Goal: Task Accomplishment & Management: Manage account settings

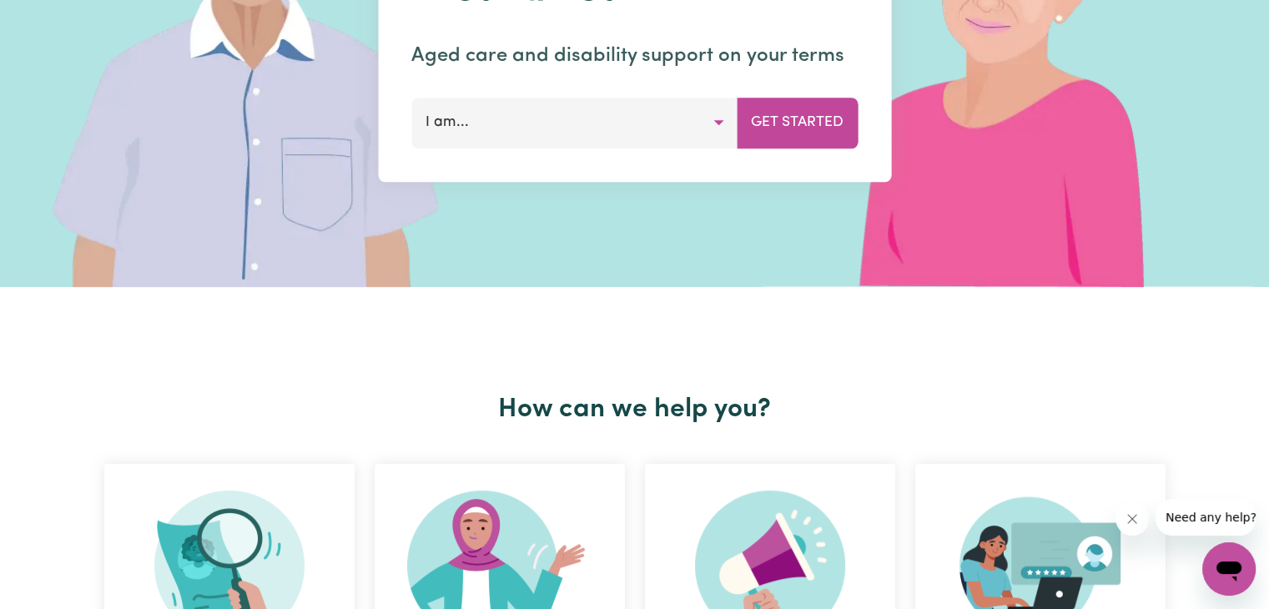
scroll to position [254, 0]
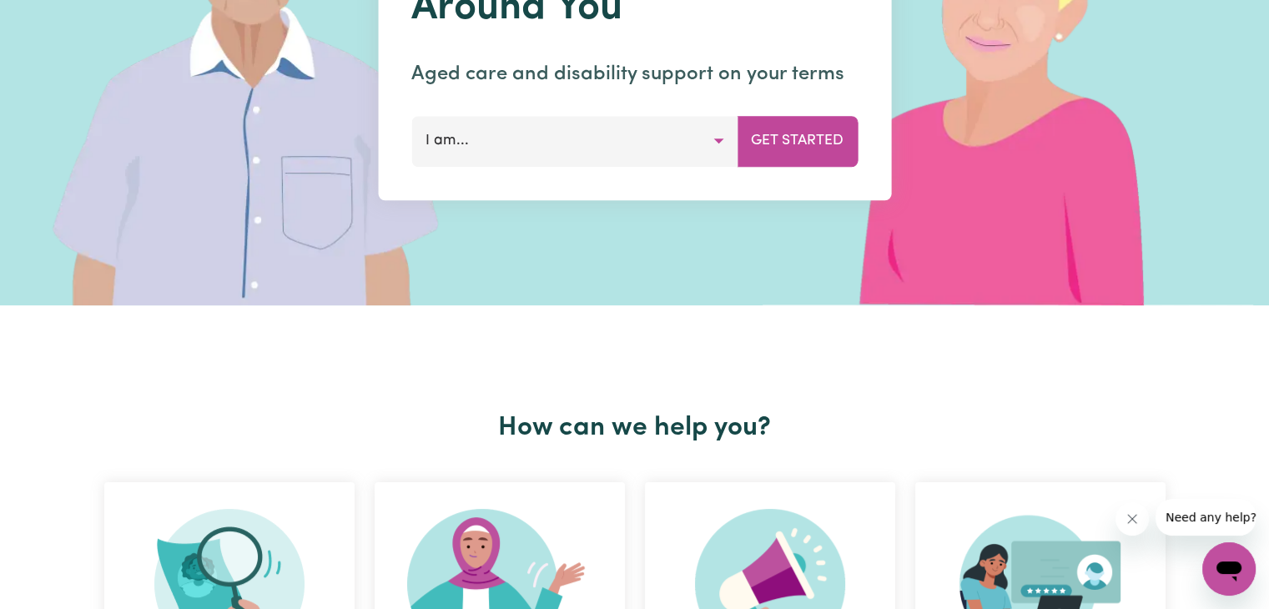
click at [691, 138] on button "I am..." at bounding box center [574, 141] width 326 height 50
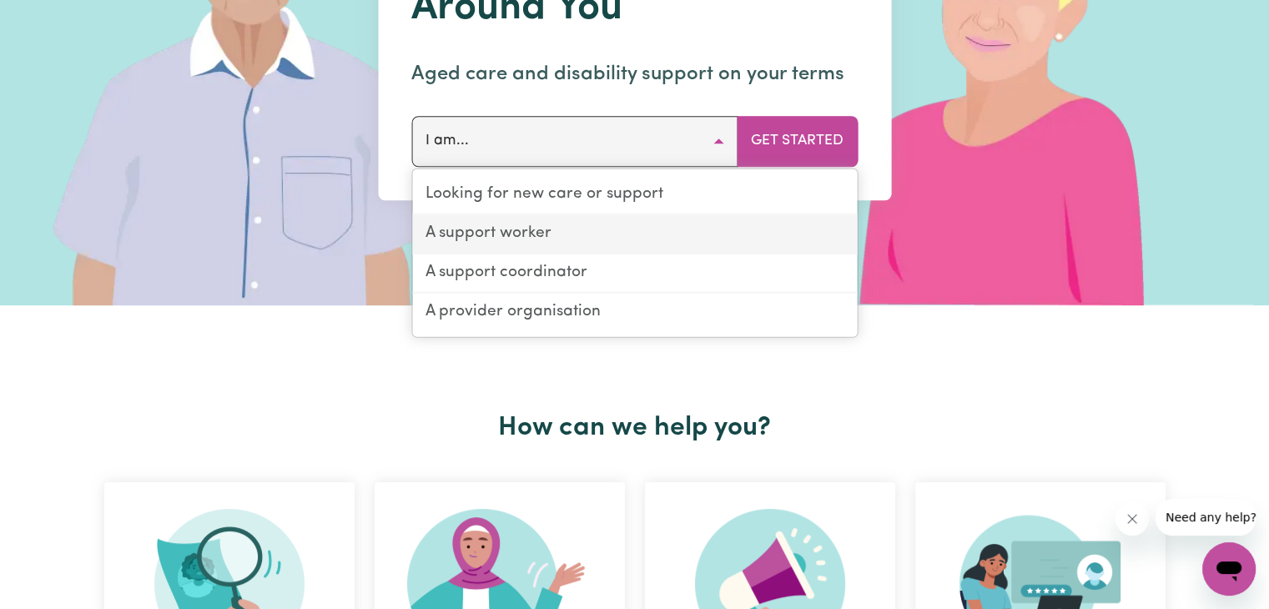
click at [603, 231] on link "A support worker" at bounding box center [634, 234] width 445 height 39
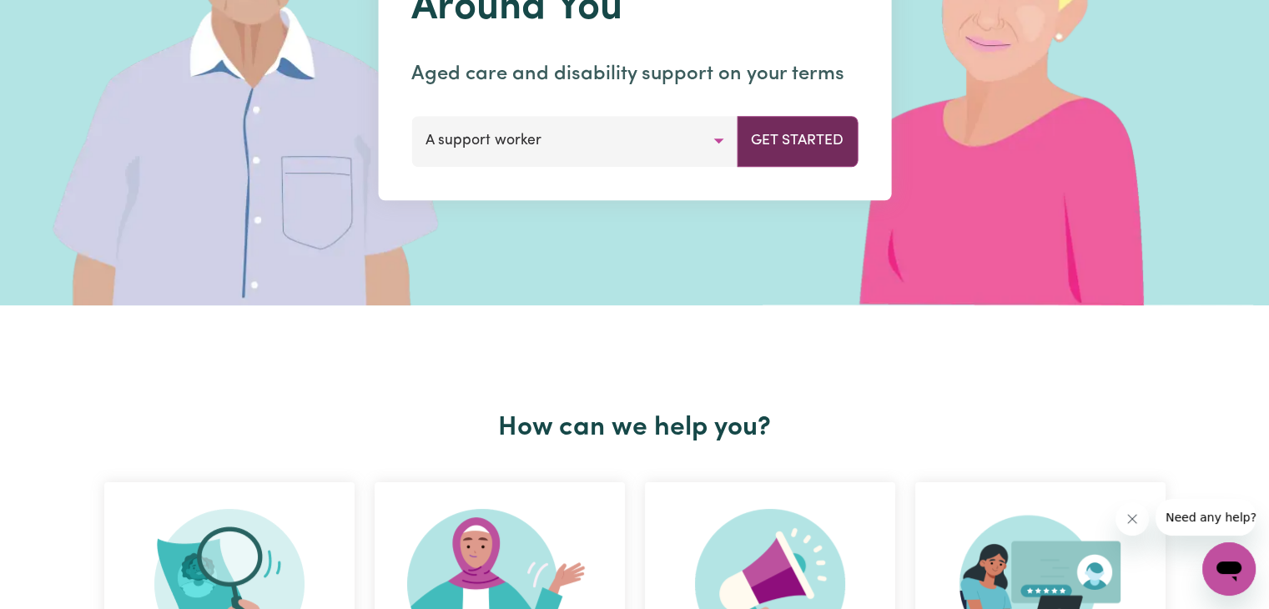
click at [823, 145] on button "Get Started" at bounding box center [797, 141] width 121 height 50
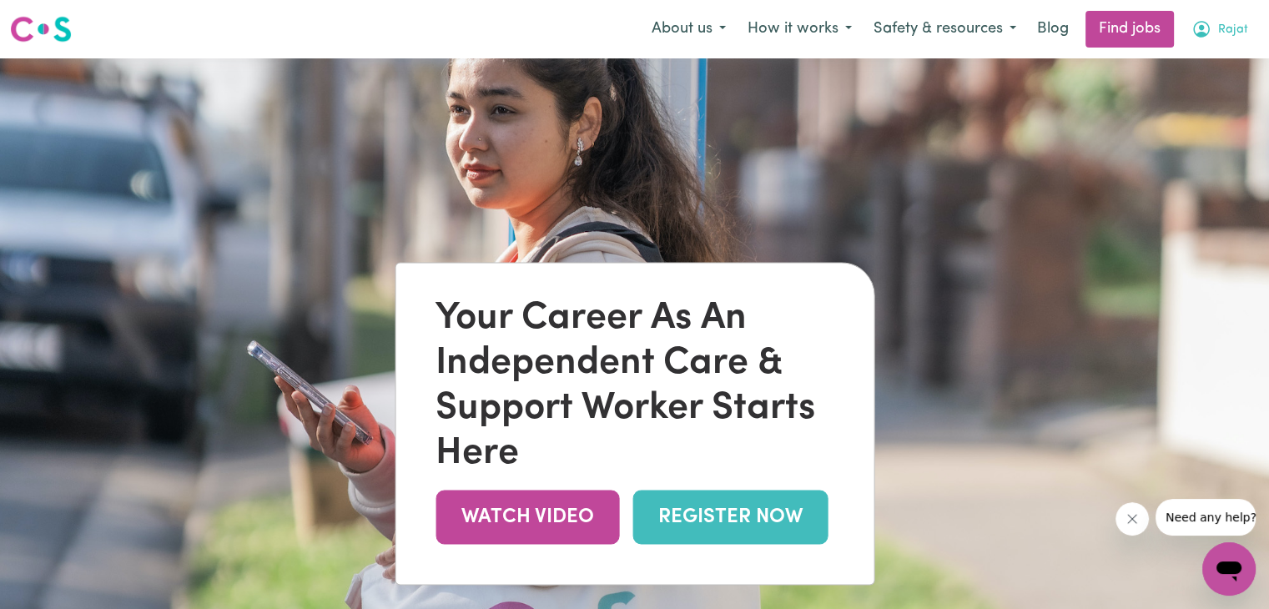
click at [1235, 23] on span "Rajat" at bounding box center [1233, 30] width 30 height 18
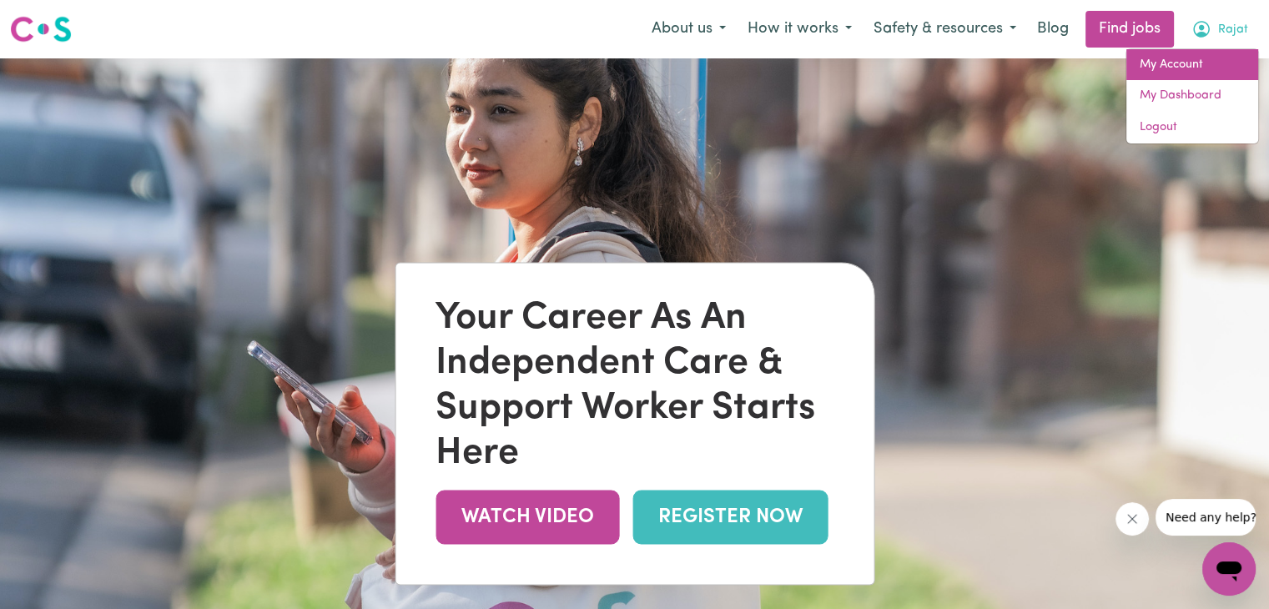
click at [1200, 67] on link "My Account" at bounding box center [1193, 65] width 132 height 32
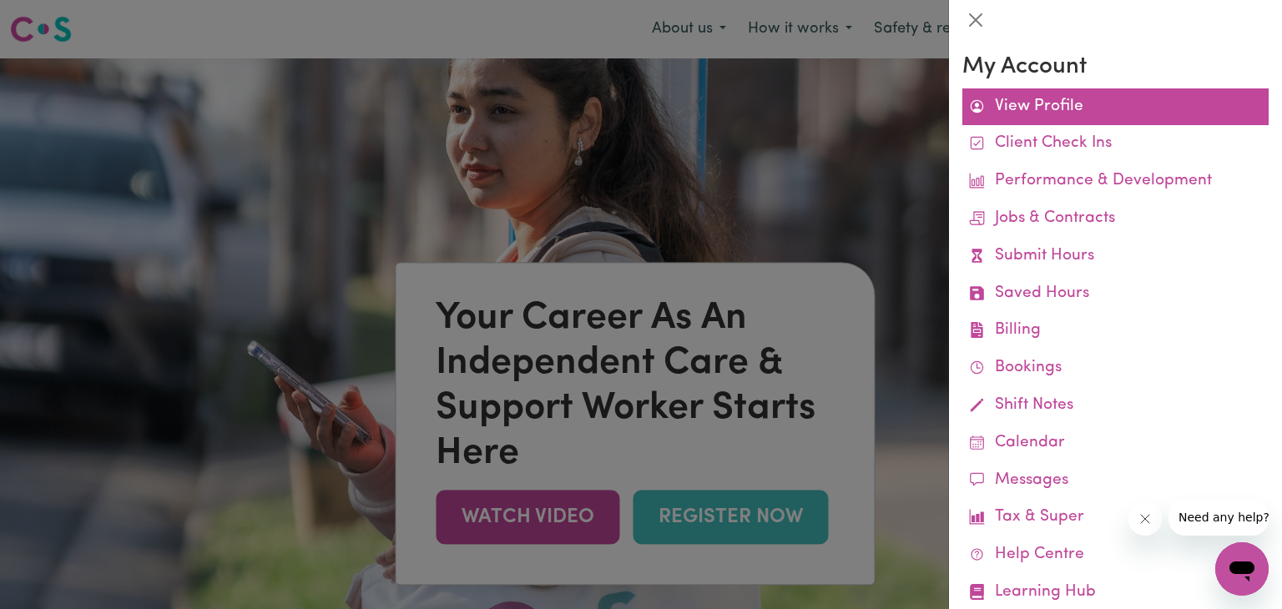
click at [1066, 96] on link "View Profile" at bounding box center [1115, 107] width 306 height 38
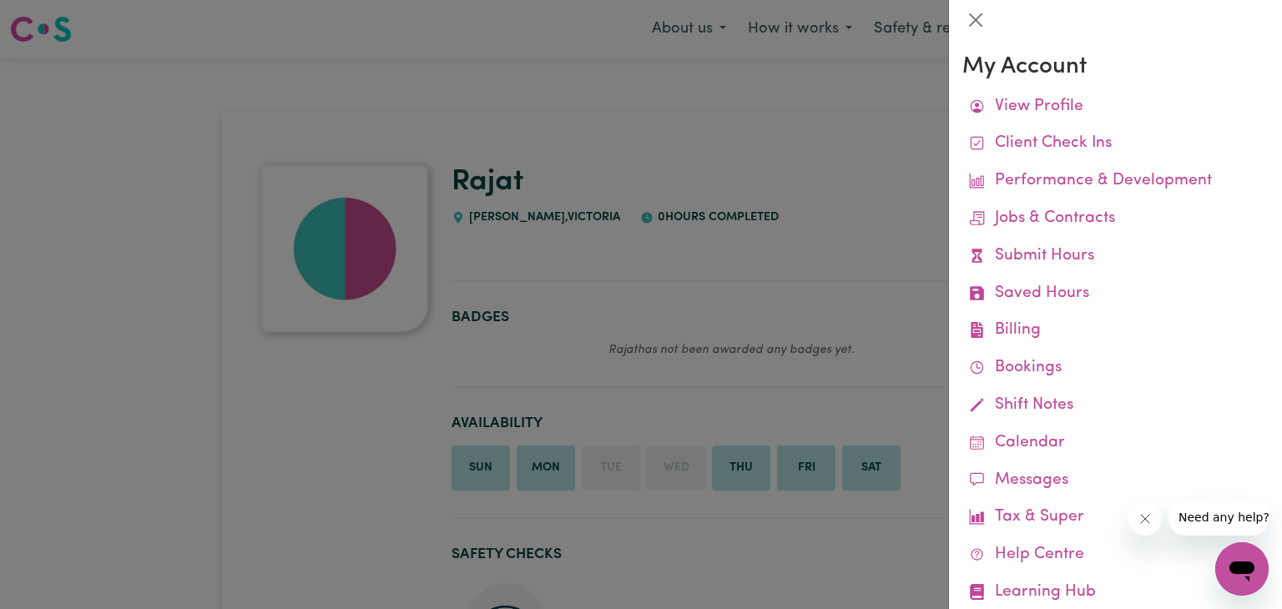
click at [683, 258] on div at bounding box center [641, 304] width 1282 height 609
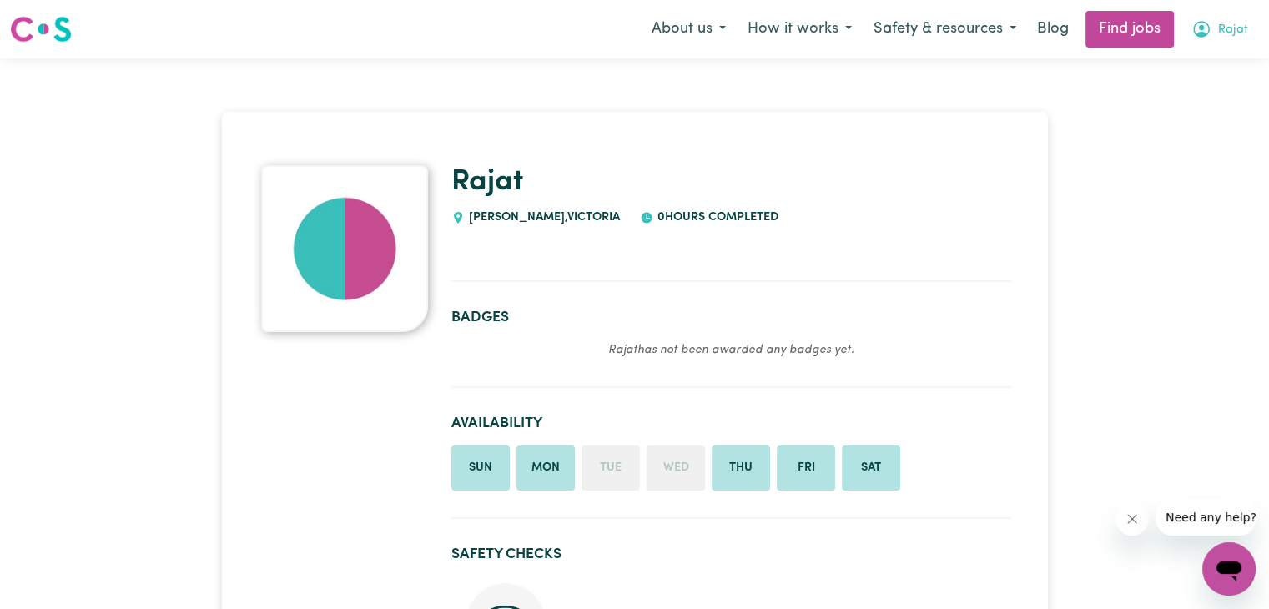
click at [1218, 18] on button "Rajat" at bounding box center [1220, 29] width 78 height 35
click at [1172, 71] on link "My Account" at bounding box center [1193, 65] width 132 height 32
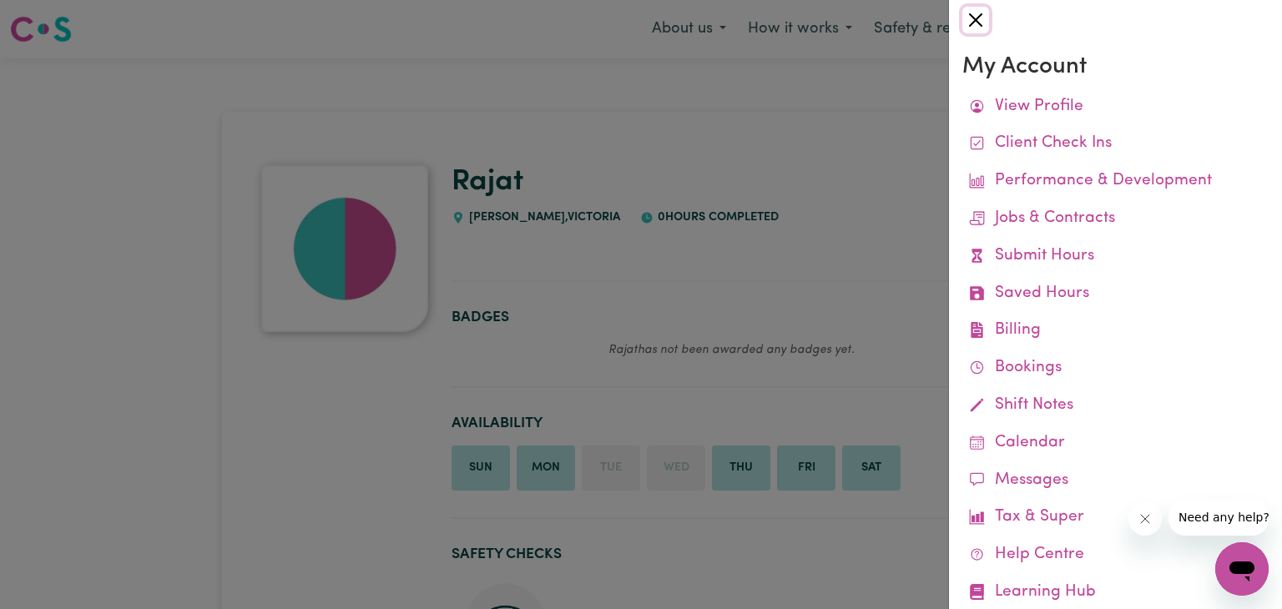
click at [976, 18] on button "Close" at bounding box center [975, 20] width 27 height 27
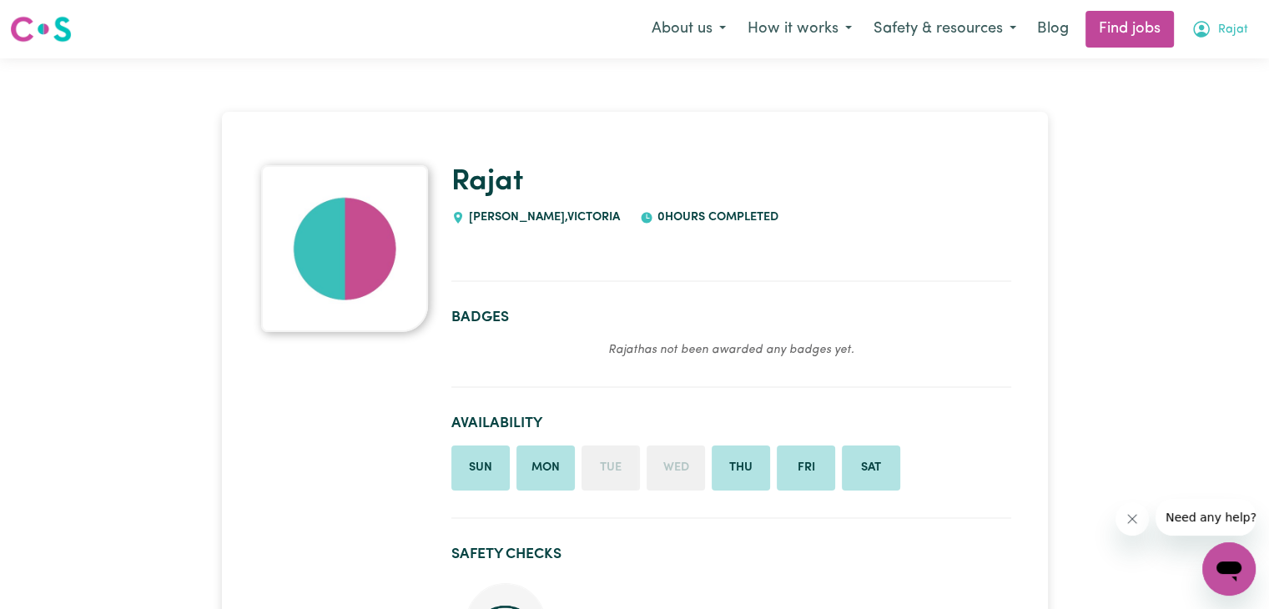
click at [1208, 31] on icon "My Account" at bounding box center [1202, 29] width 20 height 20
click at [1087, 16] on link "Find jobs" at bounding box center [1130, 29] width 88 height 37
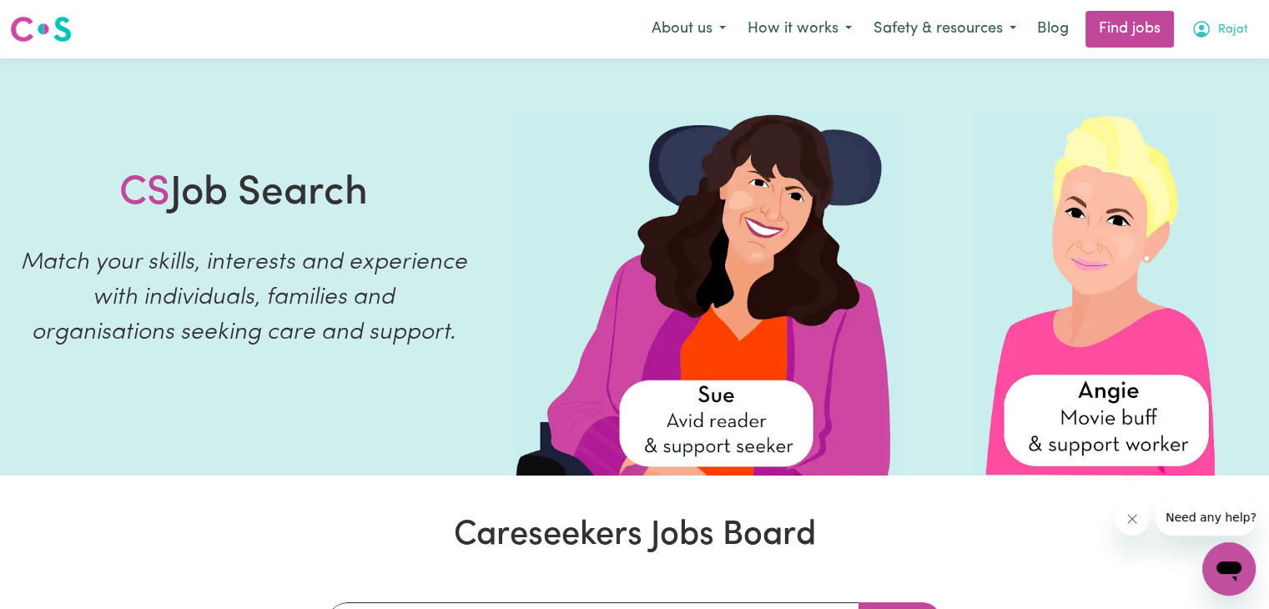
click at [1203, 22] on icon "My Account" at bounding box center [1202, 29] width 20 height 20
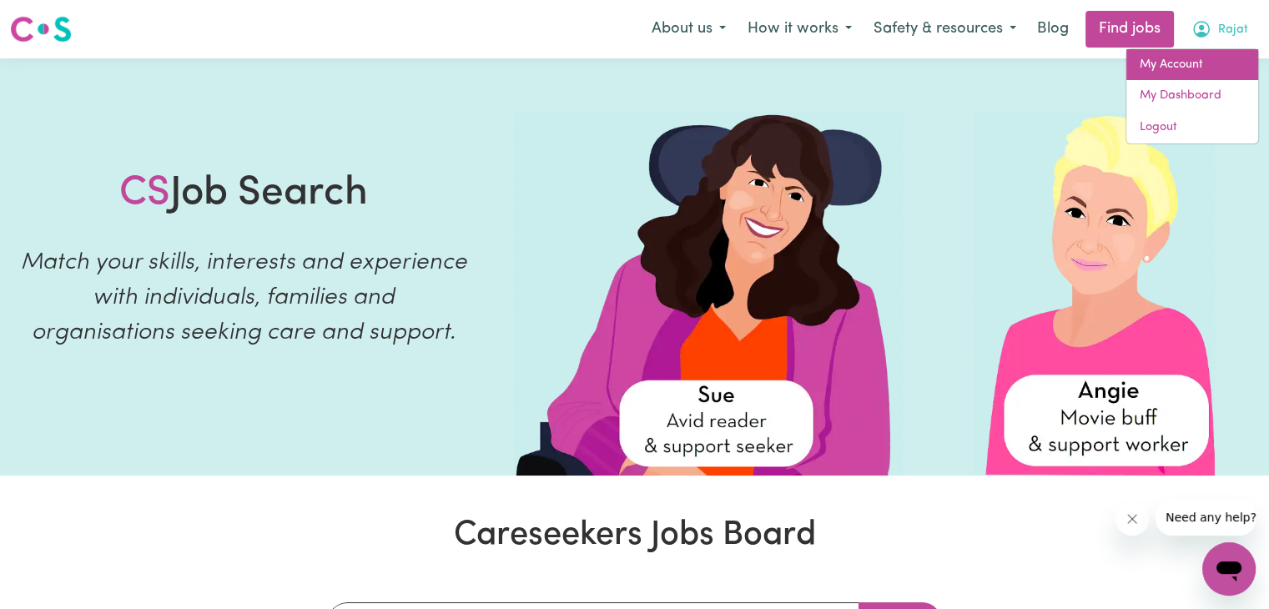
click at [1179, 66] on link "My Account" at bounding box center [1193, 65] width 132 height 32
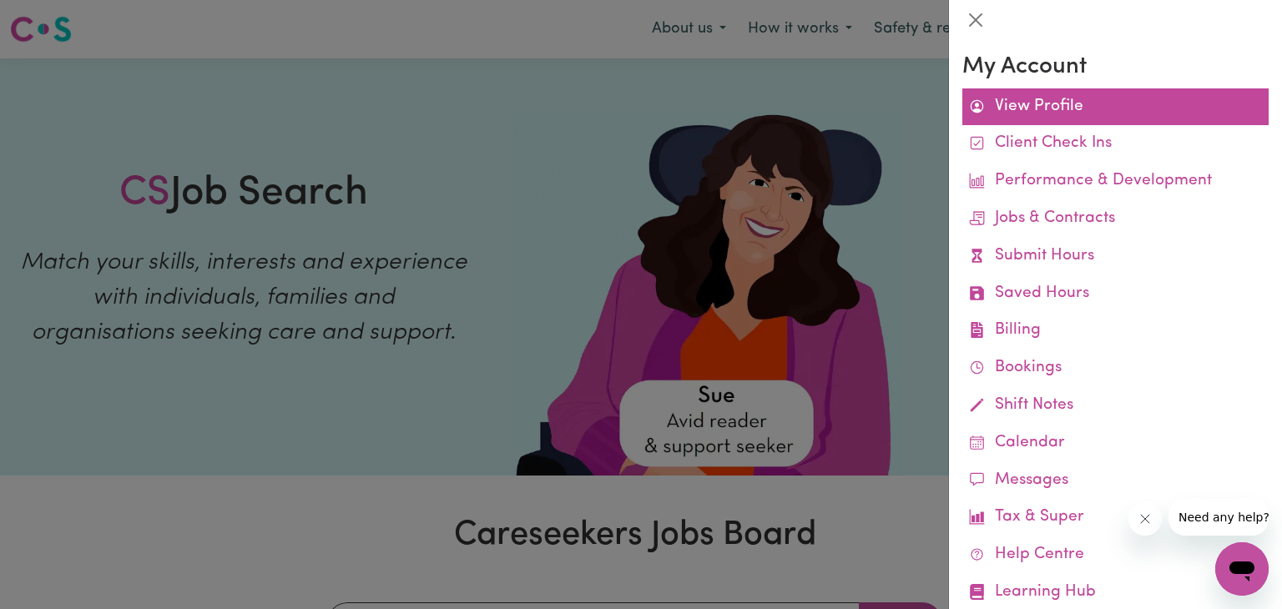
click at [1123, 109] on link "View Profile" at bounding box center [1115, 107] width 306 height 38
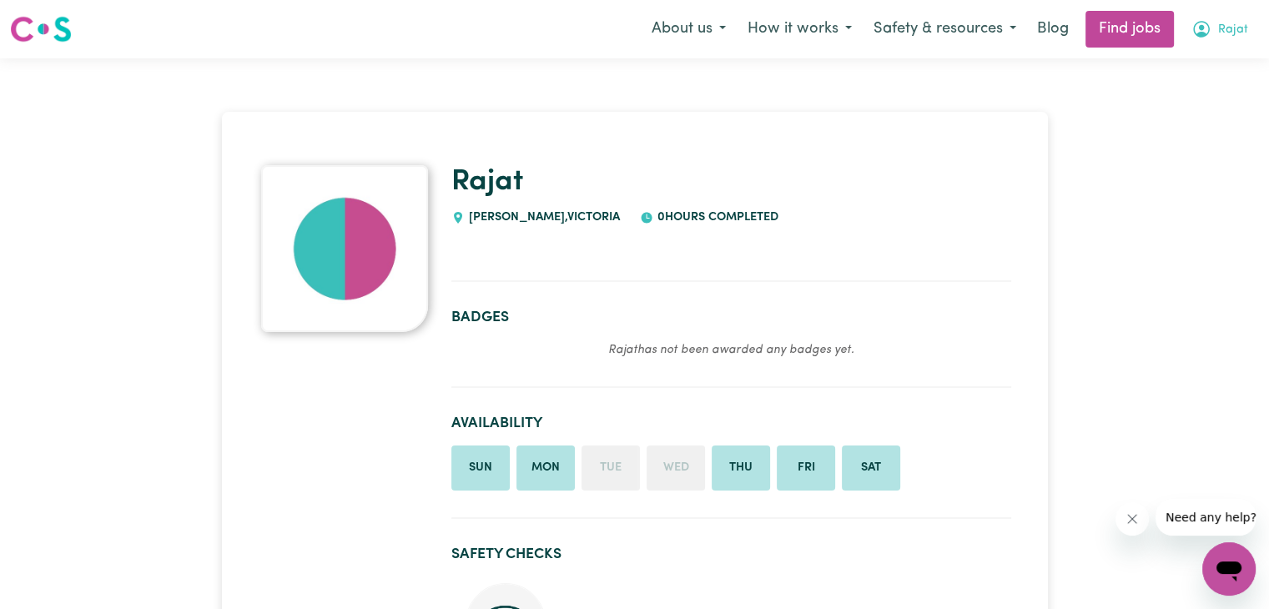
click at [1225, 31] on span "Rajat" at bounding box center [1233, 30] width 30 height 18
click at [1193, 72] on link "My Account" at bounding box center [1193, 65] width 132 height 32
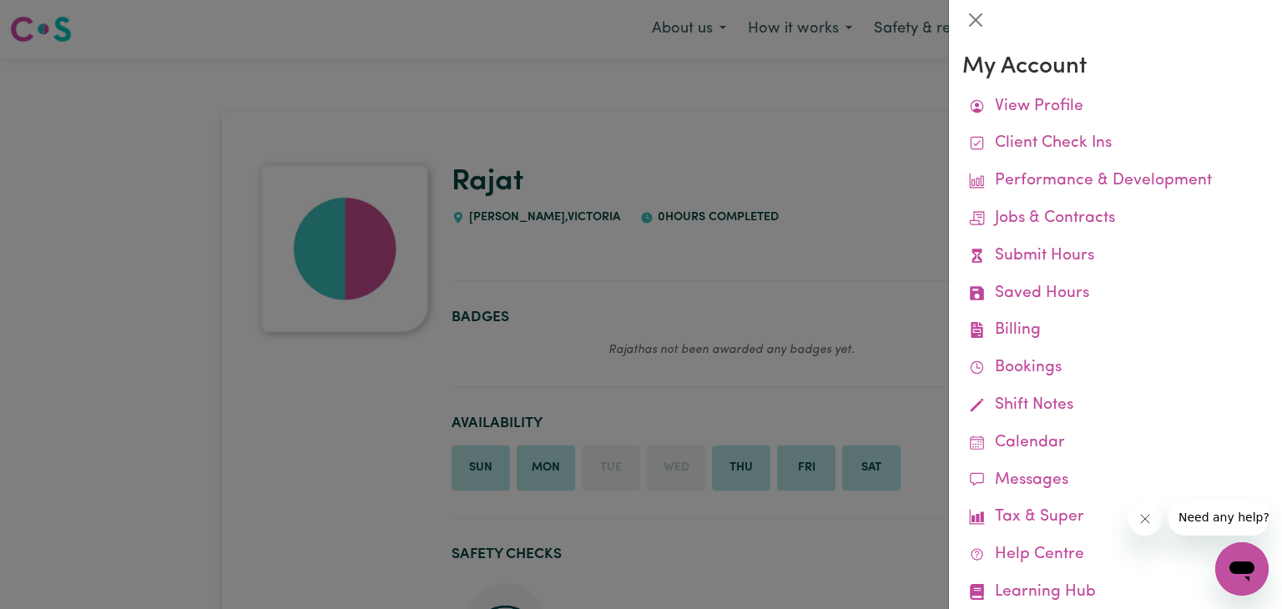
click at [958, 22] on div at bounding box center [1115, 20] width 333 height 40
click at [970, 22] on button "Close" at bounding box center [975, 20] width 27 height 27
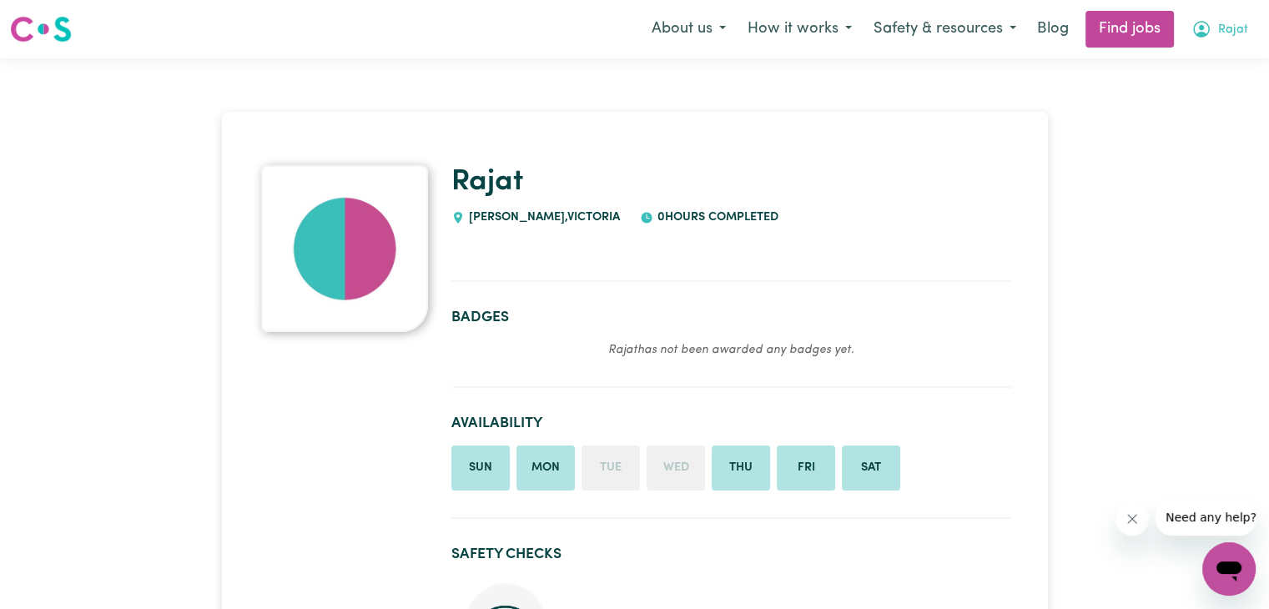
click at [1216, 21] on button "Rajat" at bounding box center [1220, 29] width 78 height 35
click at [1177, 108] on link "My Dashboard" at bounding box center [1193, 96] width 132 height 32
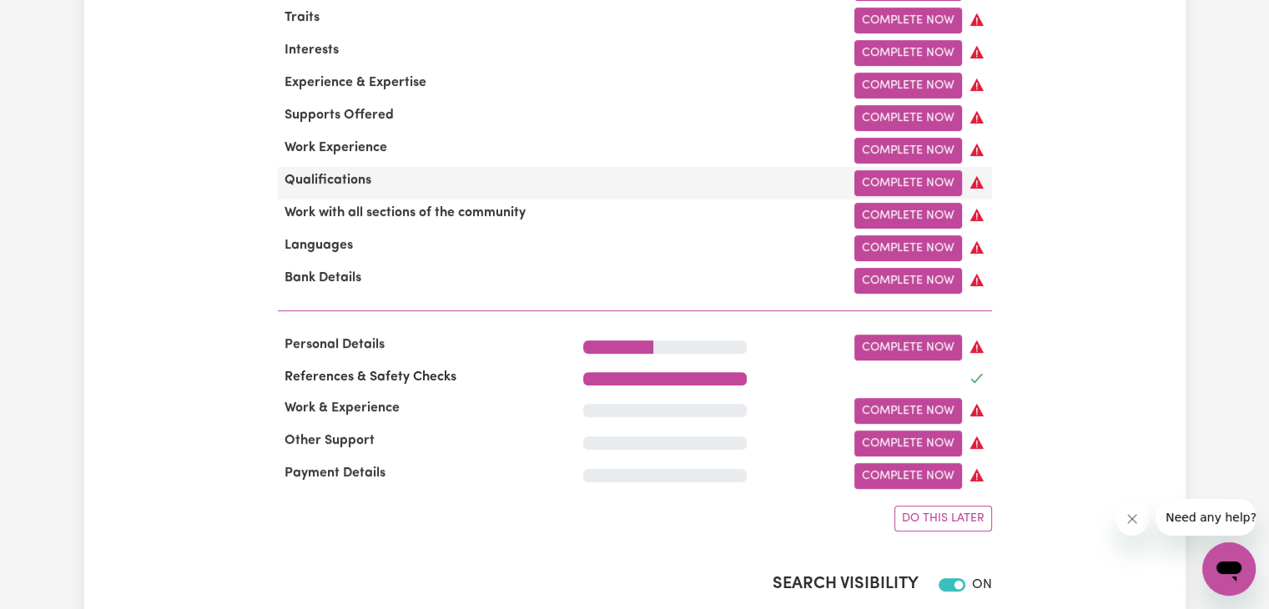
scroll to position [677, 0]
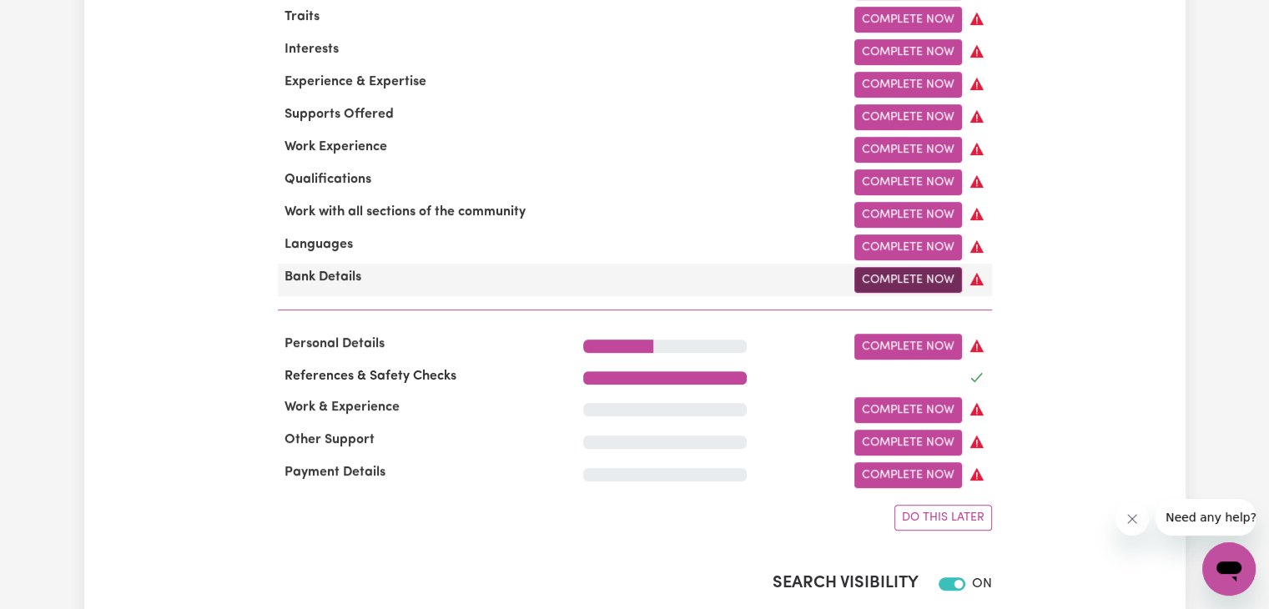
click at [875, 284] on link "Complete Now" at bounding box center [909, 280] width 108 height 26
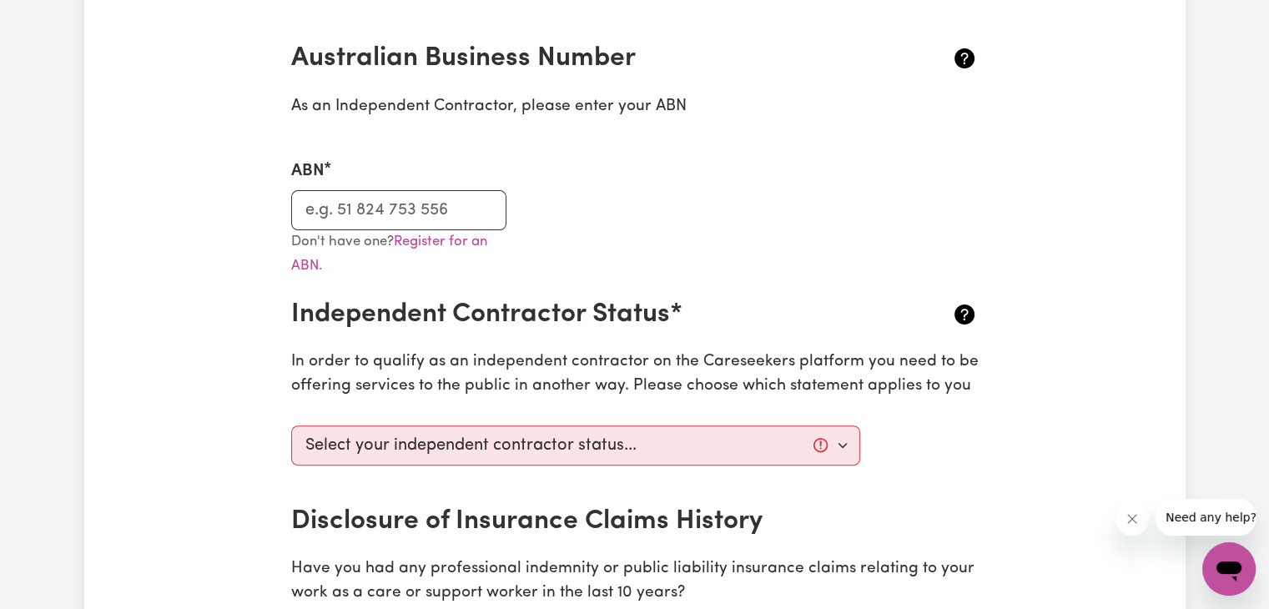
scroll to position [377, 0]
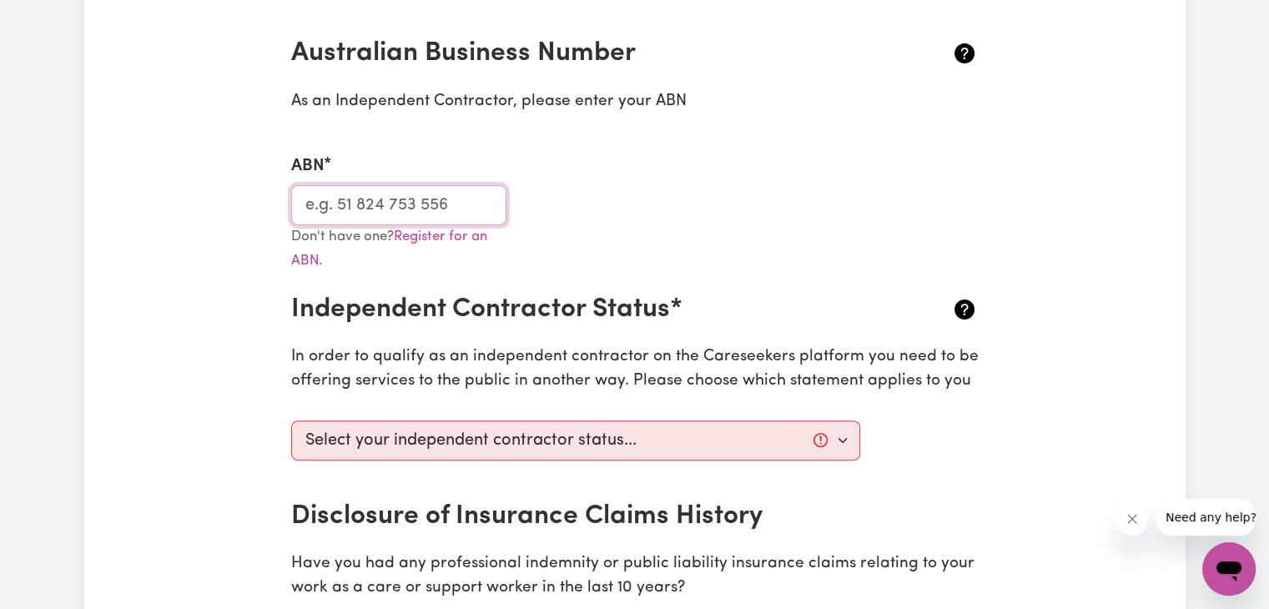
click at [343, 202] on input "ABN" at bounding box center [399, 205] width 216 height 40
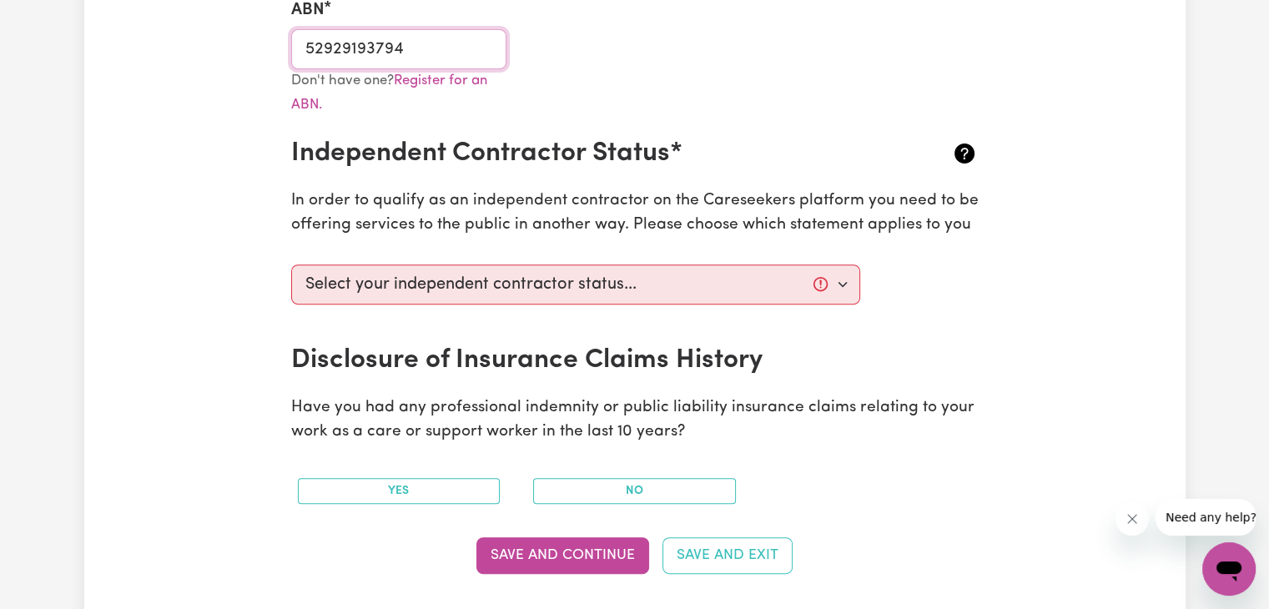
scroll to position [534, 0]
type input "52929193794"
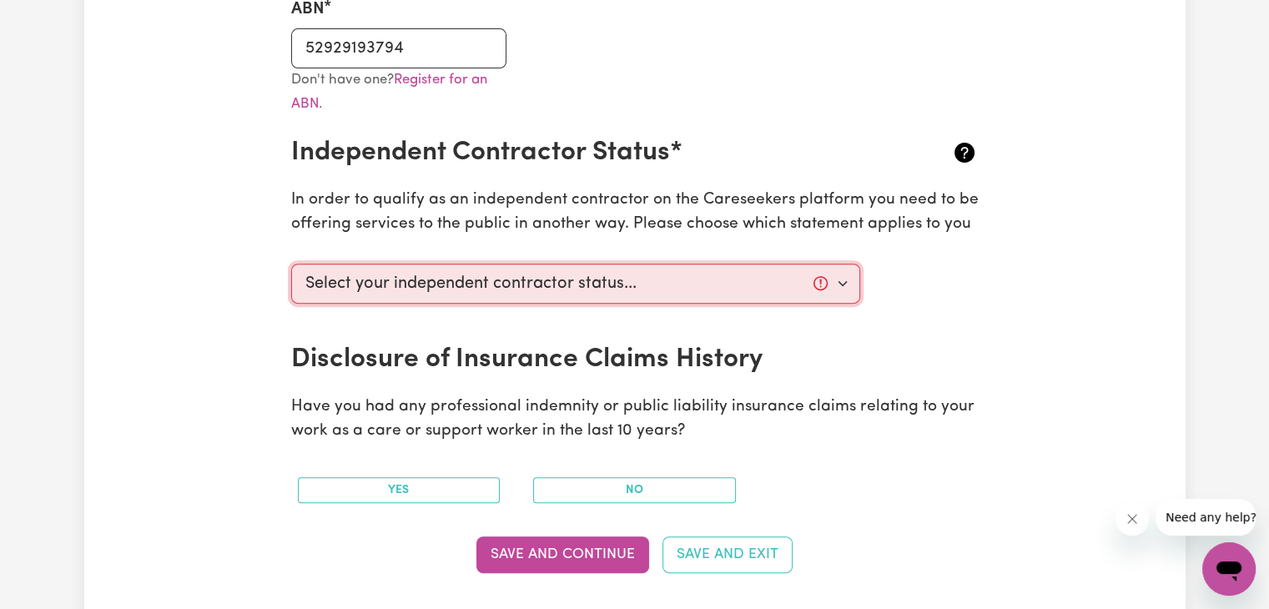
click at [413, 298] on select "Select your independent contractor status... I am providing services through an…" at bounding box center [576, 284] width 570 height 40
select select "I am providing services privately on my own"
click at [291, 264] on select "Select your independent contractor status... I am providing services through an…" at bounding box center [576, 284] width 570 height 40
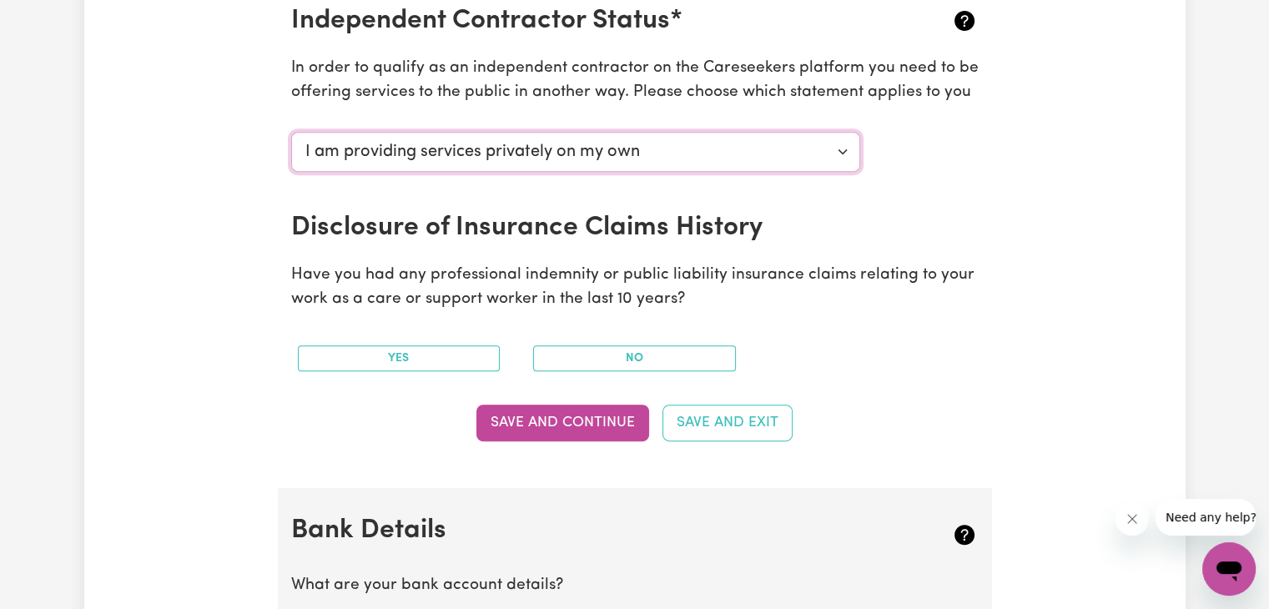
scroll to position [671, 0]
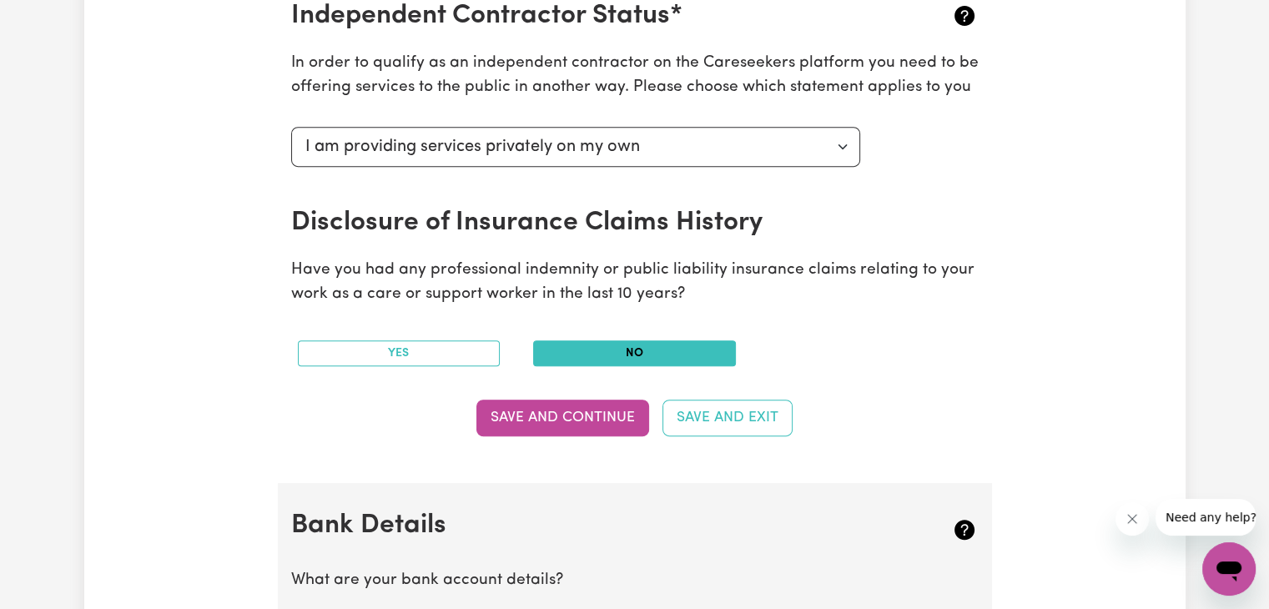
click at [674, 351] on button "No" at bounding box center [634, 353] width 203 height 26
click at [556, 415] on button "Save and Continue" at bounding box center [563, 418] width 173 height 37
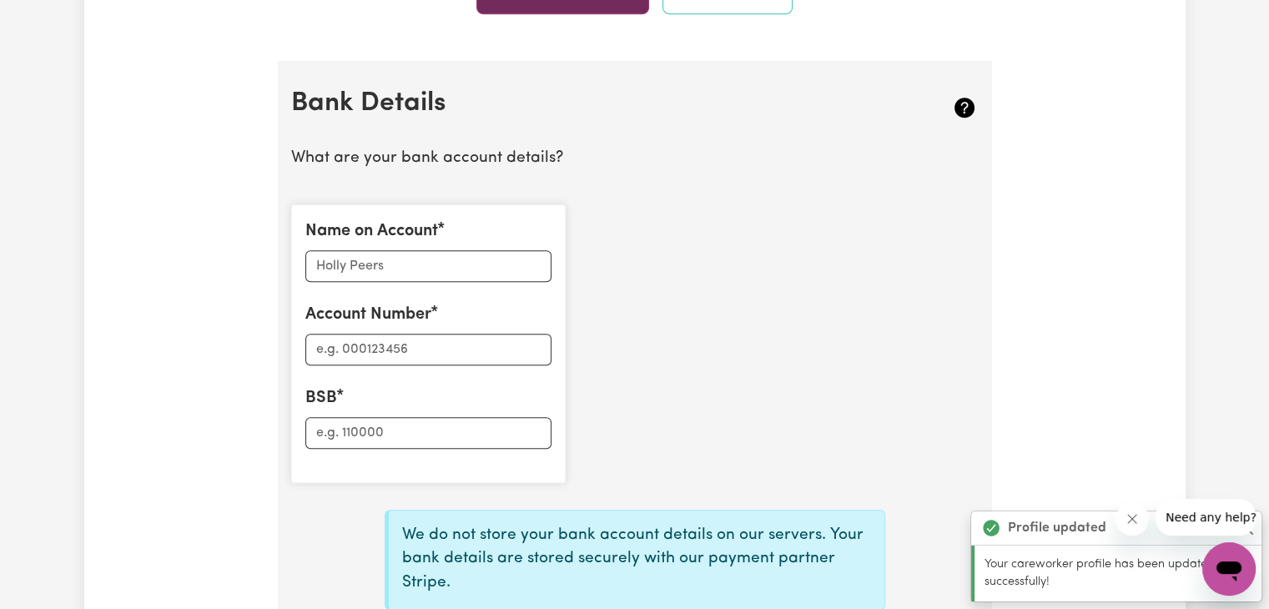
scroll to position [1152, 0]
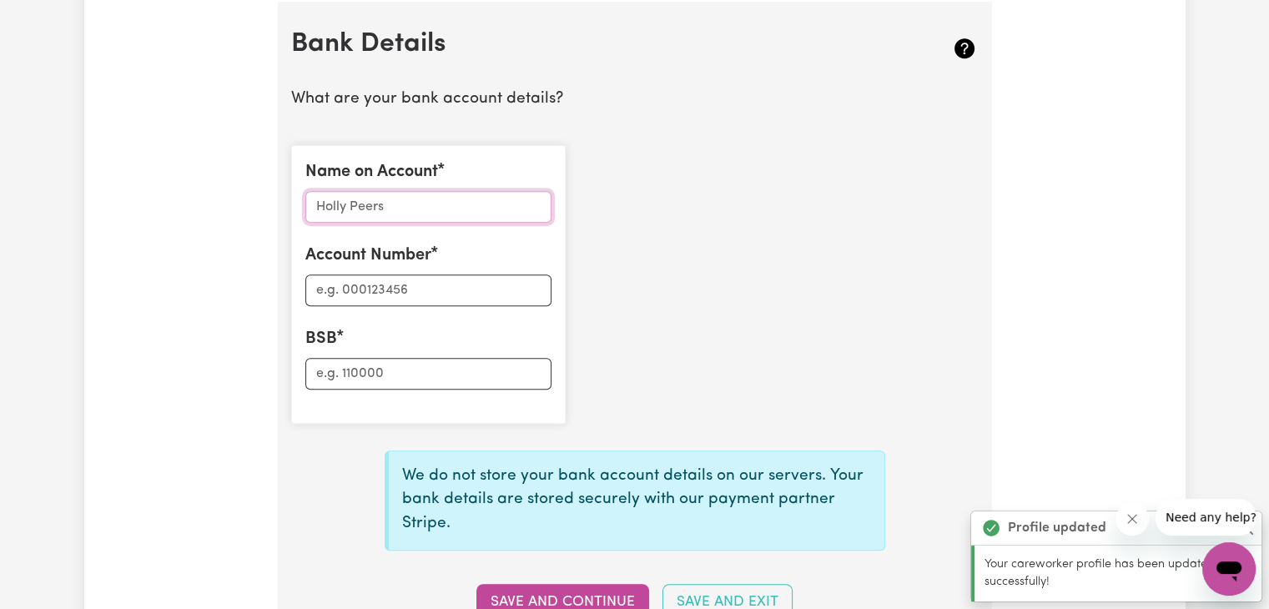
click at [434, 209] on input "Name on Account" at bounding box center [428, 207] width 246 height 32
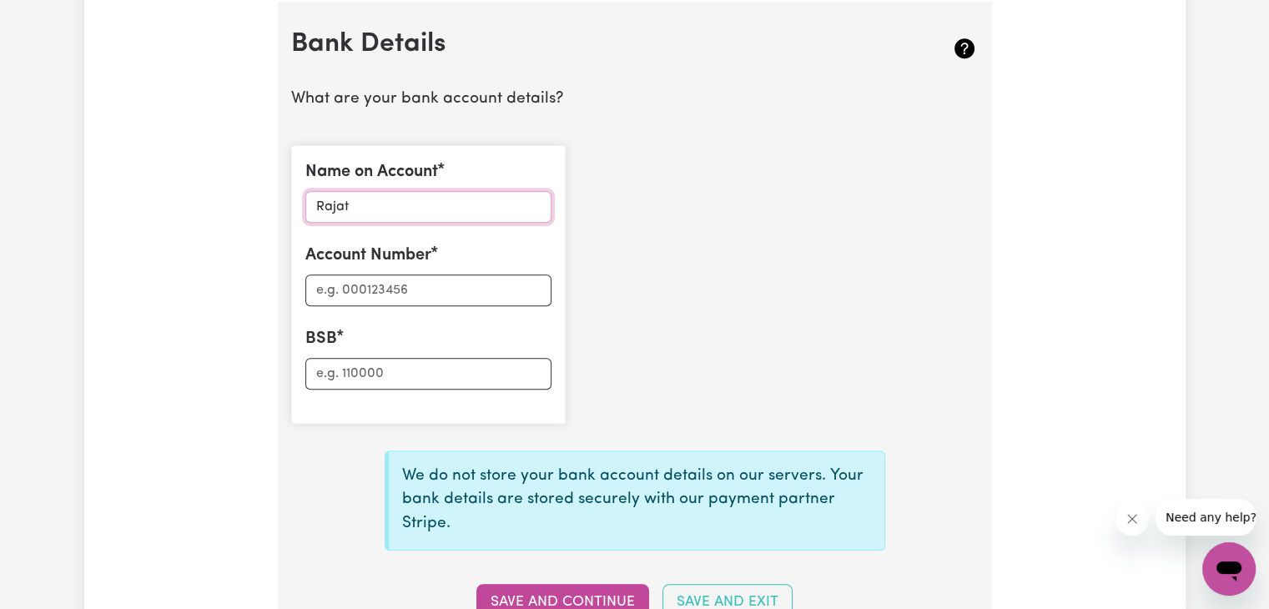
type input "Rajat"
click at [387, 276] on input "Account Number" at bounding box center [428, 291] width 246 height 32
type input "11168067"
click at [381, 379] on input "BSB" at bounding box center [428, 374] width 246 height 32
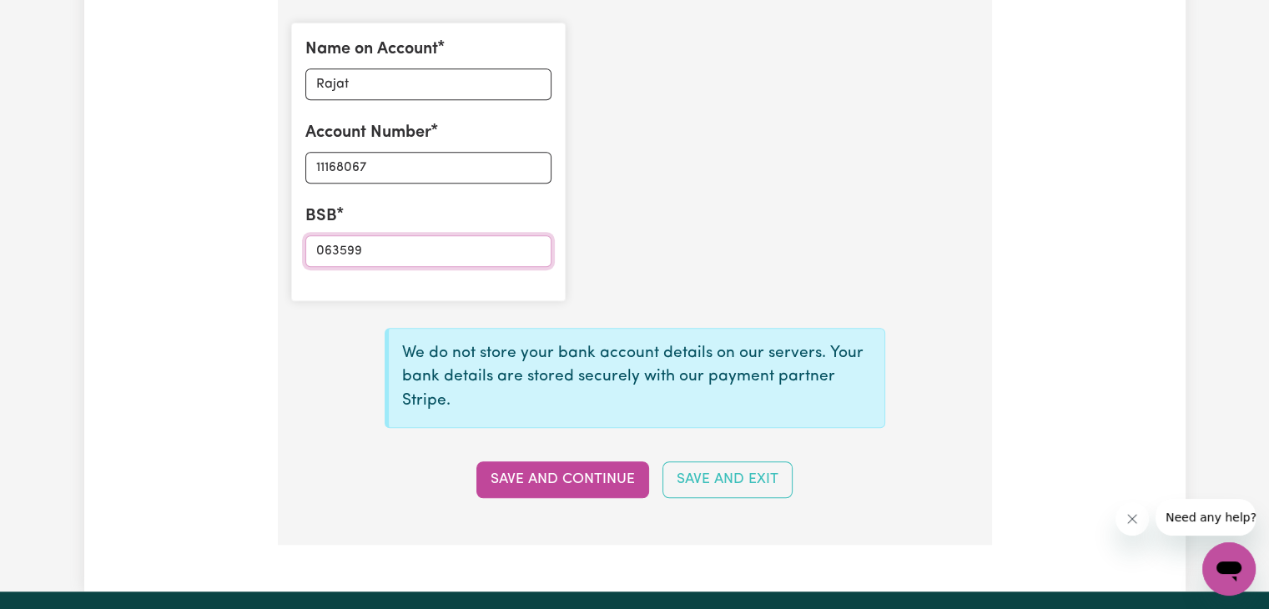
scroll to position [1275, 0]
type input "063599"
click at [542, 470] on button "Save and Continue" at bounding box center [563, 479] width 173 height 37
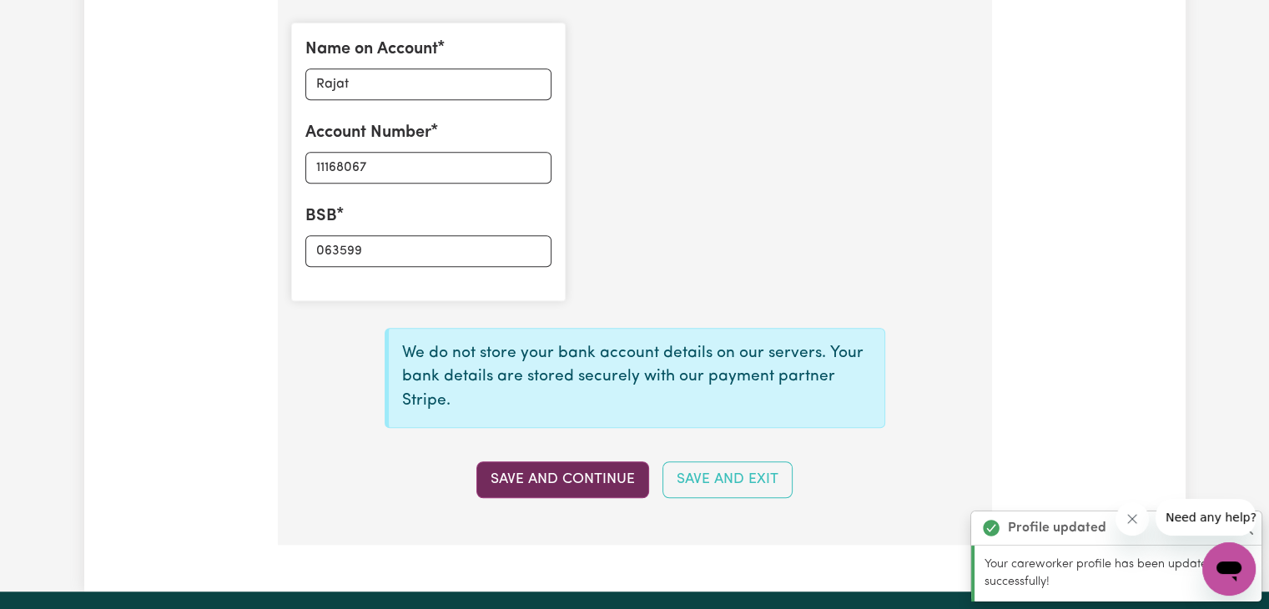
type input "****8067"
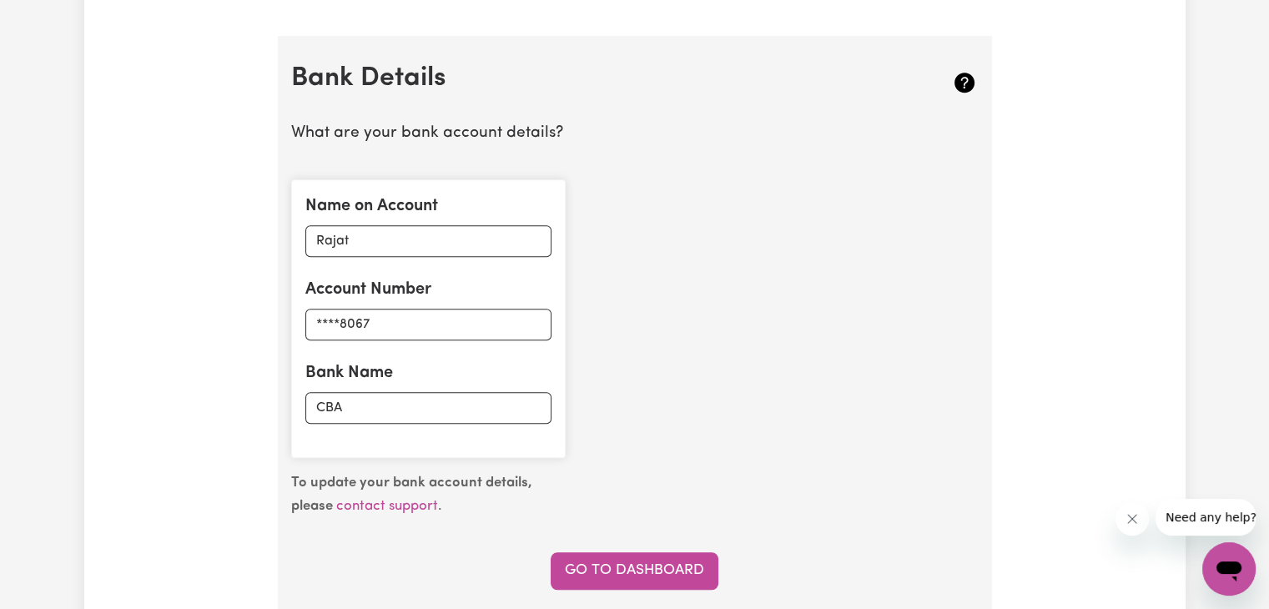
scroll to position [1280, 0]
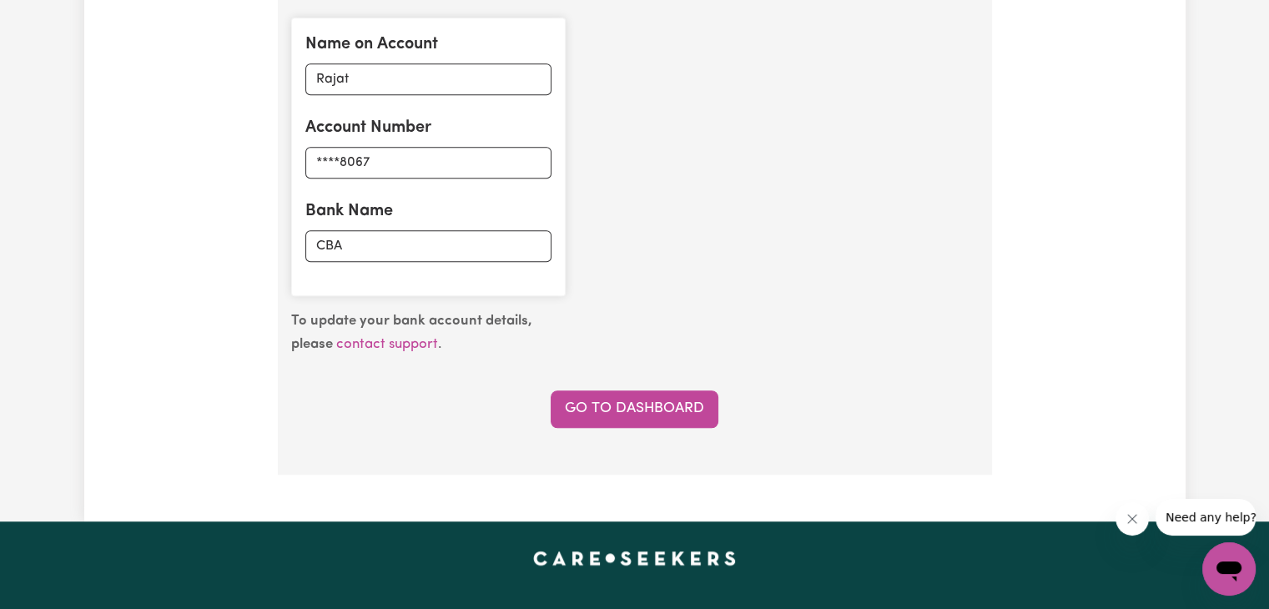
click at [620, 425] on section "Bank Details What are your bank account details? Name on Account Rajat Account …" at bounding box center [635, 174] width 714 height 600
click at [631, 416] on link "Go to Dashboard" at bounding box center [635, 409] width 168 height 37
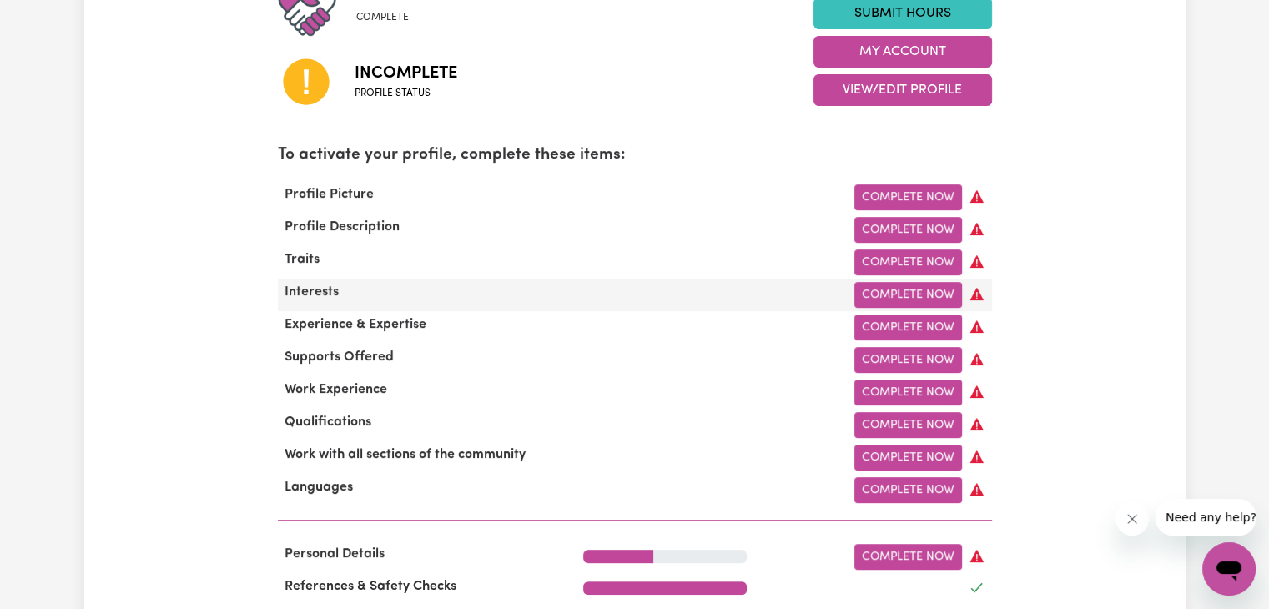
scroll to position [434, 0]
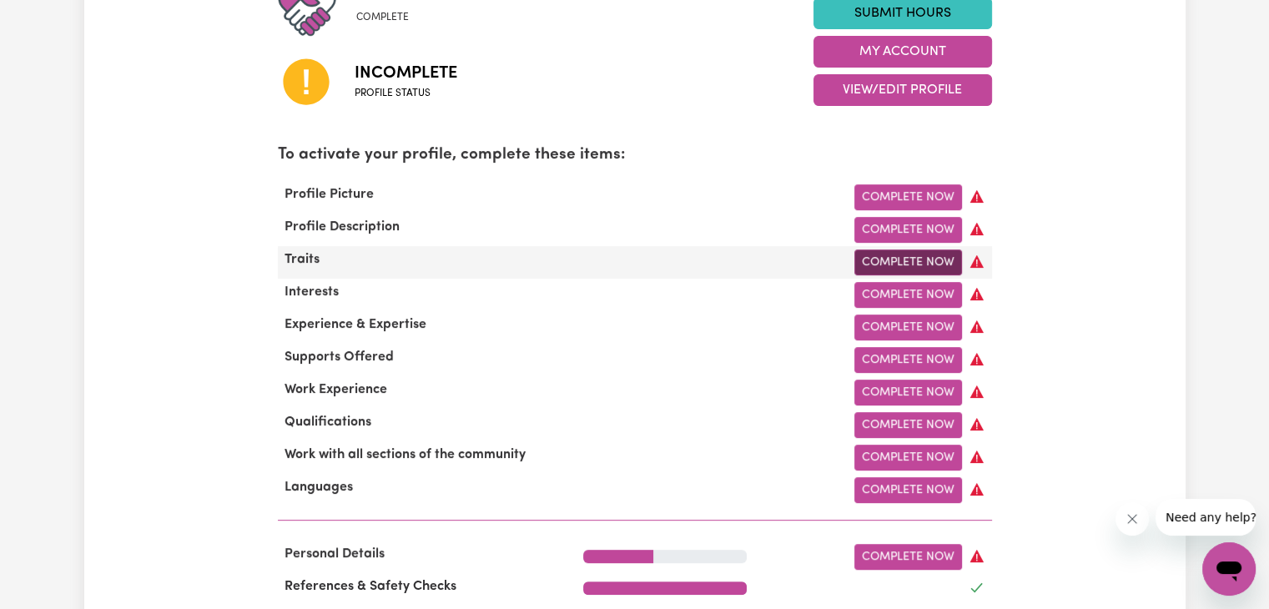
click at [900, 260] on link "Complete Now" at bounding box center [909, 263] width 108 height 26
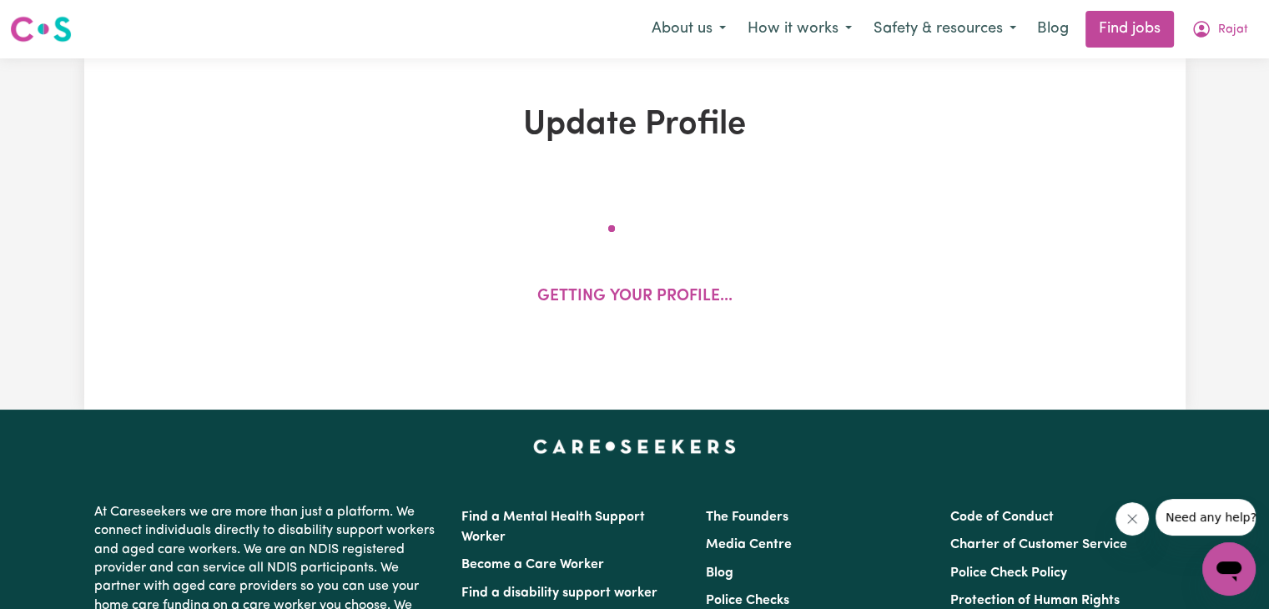
select select "[DEMOGRAPHIC_DATA]"
select select "Student Visa"
select select "Studying a healthcare related degree or qualification"
select select "40"
select select "50"
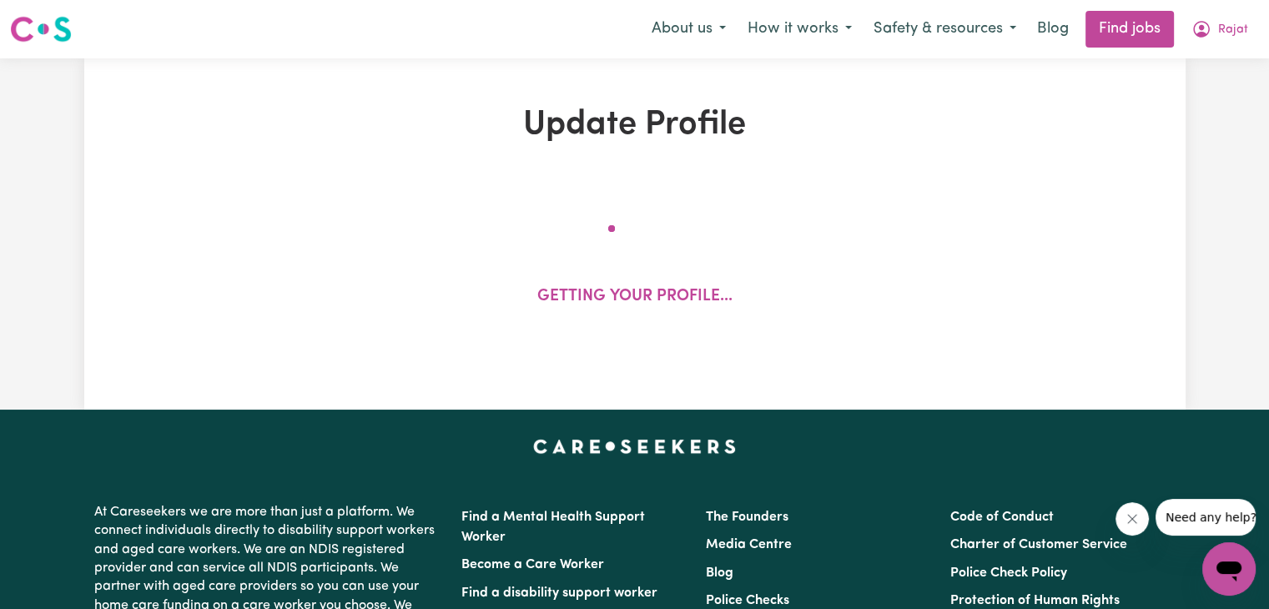
select select "60"
select select "70"
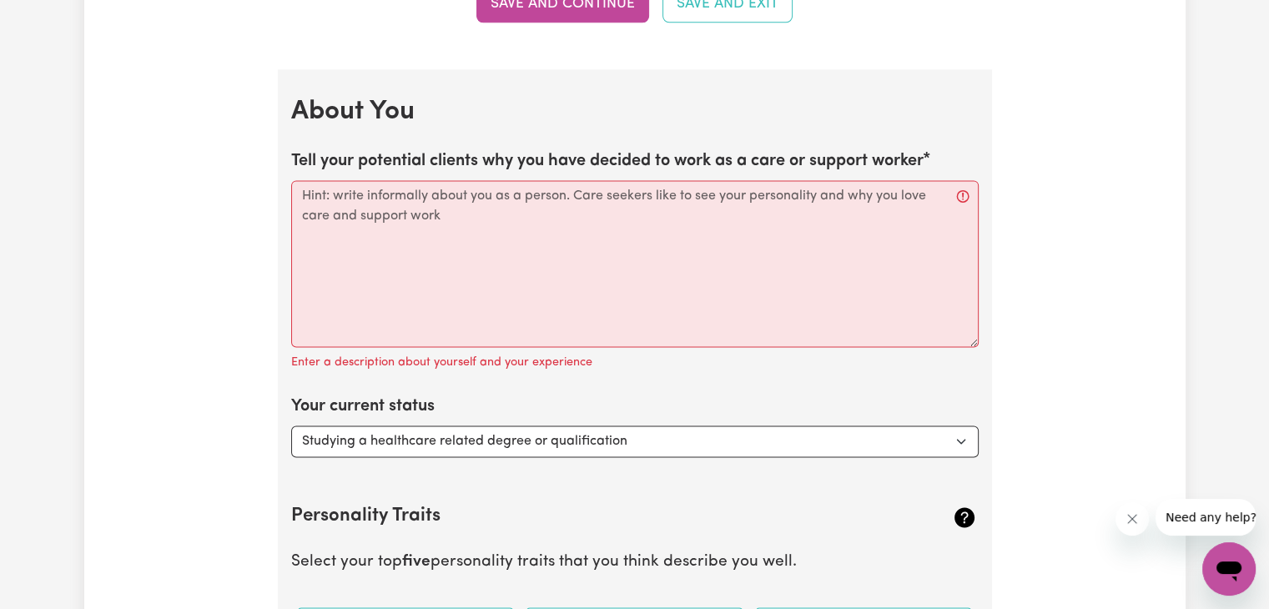
scroll to position [2218, 0]
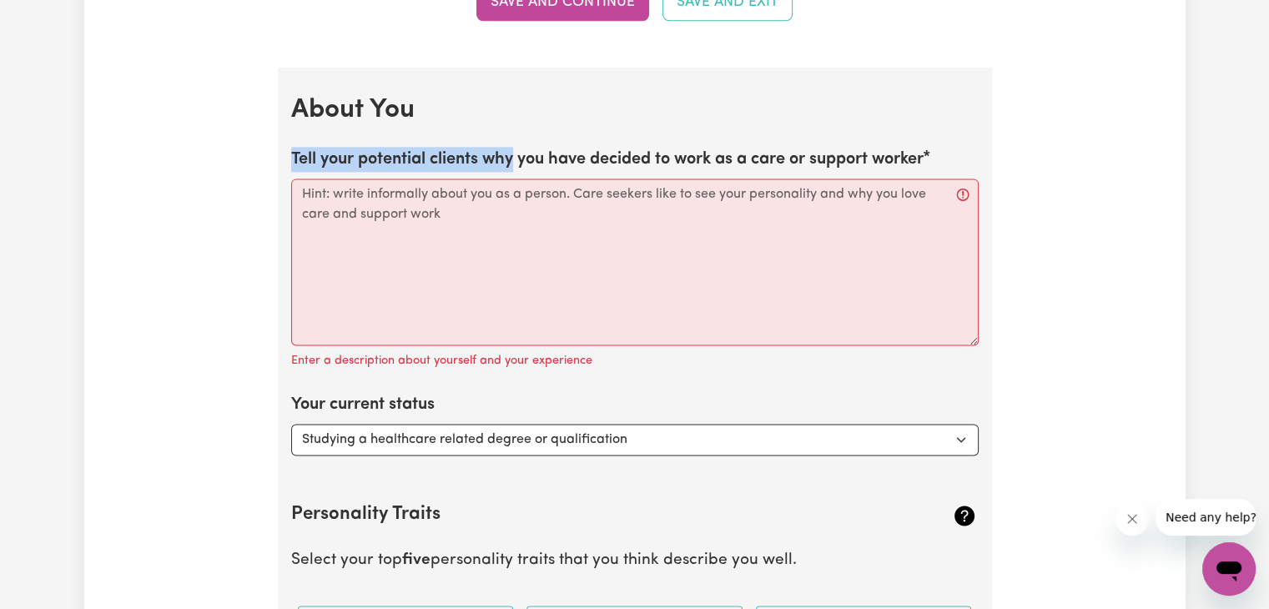
drag, startPoint x: 283, startPoint y: 151, endPoint x: 513, endPoint y: 159, distance: 230.5
click at [878, 158] on label "Tell your potential clients why you have decided to work as a care or support w…" at bounding box center [607, 159] width 633 height 25
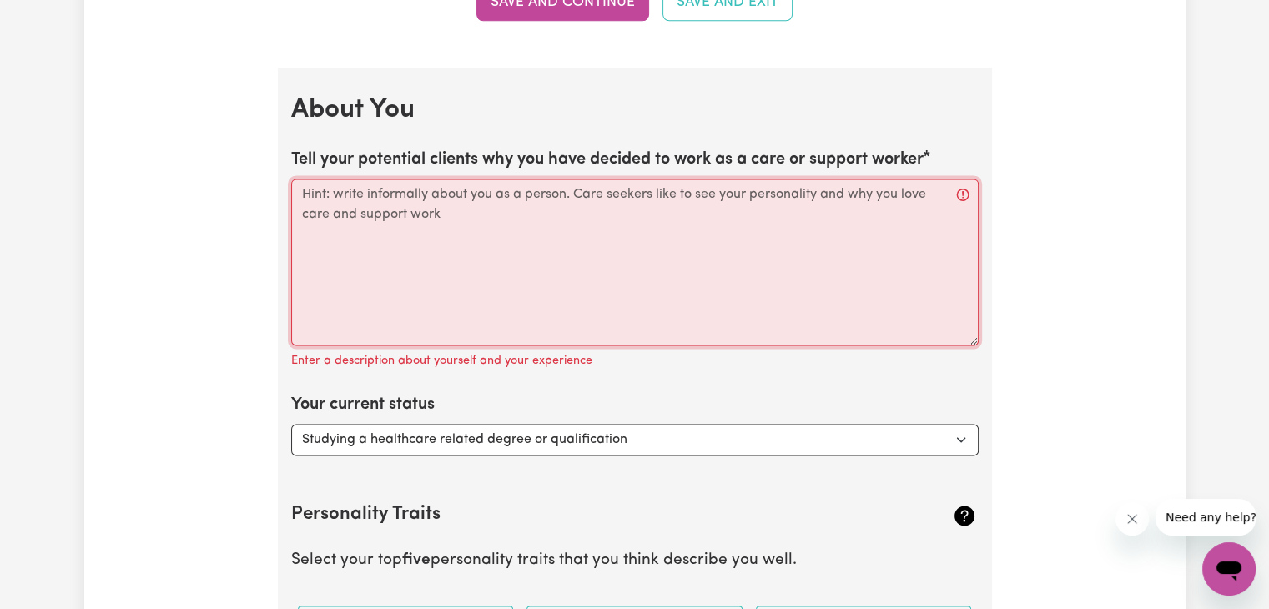
click at [878, 179] on textarea "Tell your potential clients why you have decided to work as a care or support w…" at bounding box center [635, 262] width 688 height 167
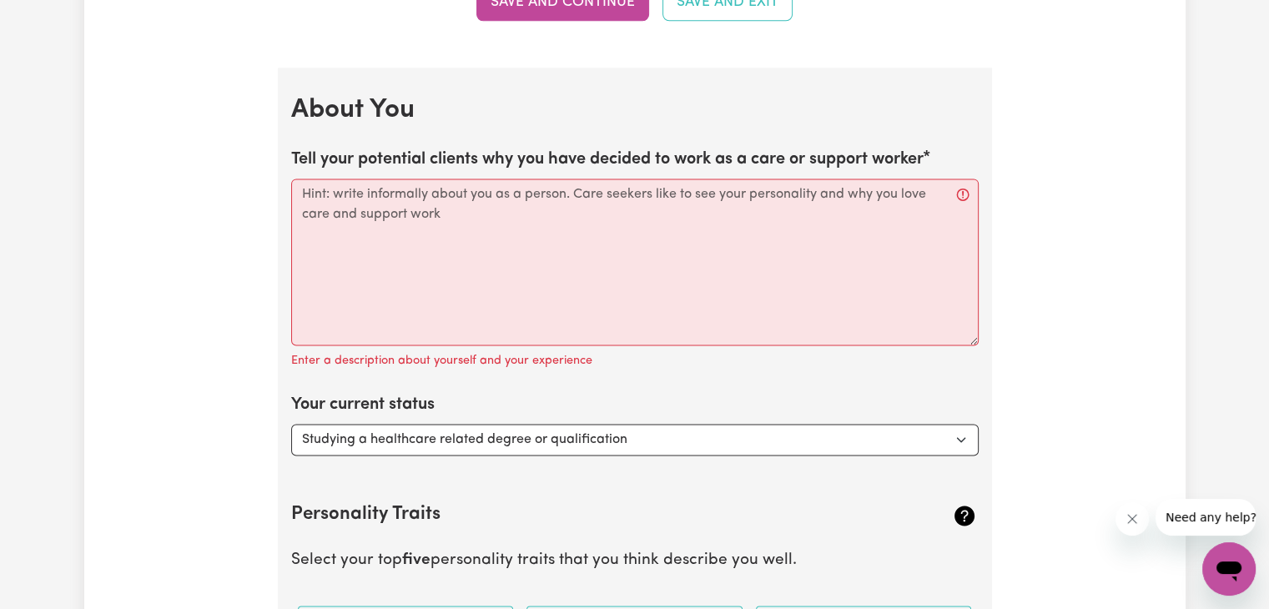
drag, startPoint x: 290, startPoint y: 154, endPoint x: 819, endPoint y: 178, distance: 529.6
copy label "Tell your potential clients why you have decided to work as a care or support w…"
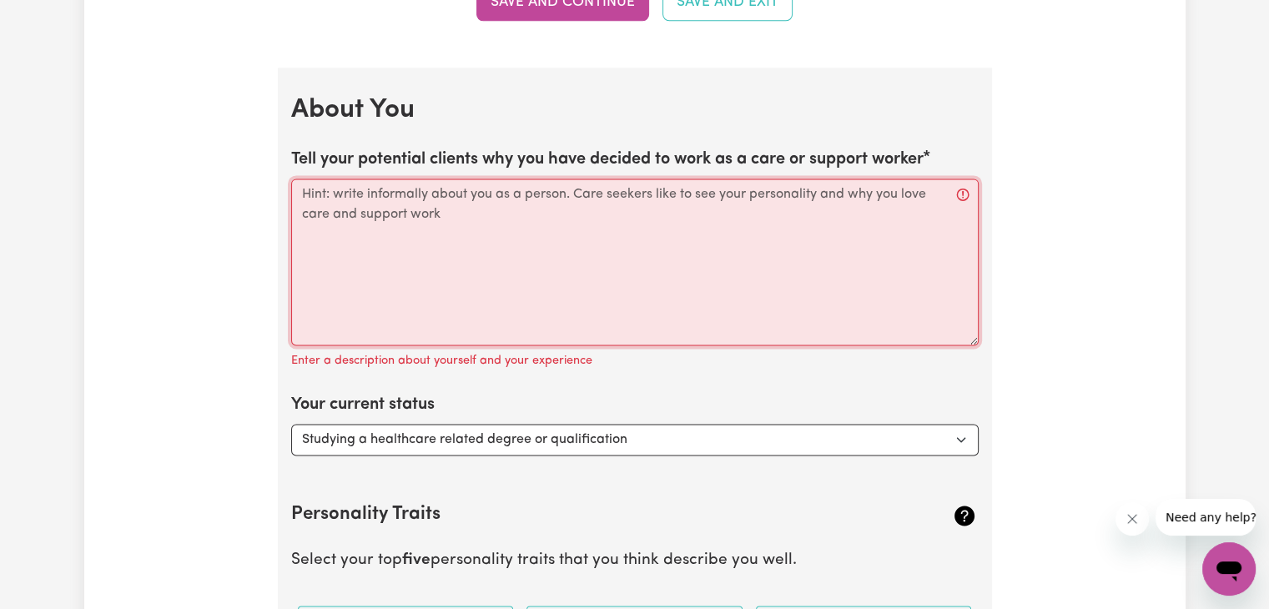
click at [567, 214] on textarea "Tell your potential clients why you have decided to work as a care or support w…" at bounding box center [635, 262] width 688 height 167
paste textarea "I have over two years of experience working in aged care, where I have develope…"
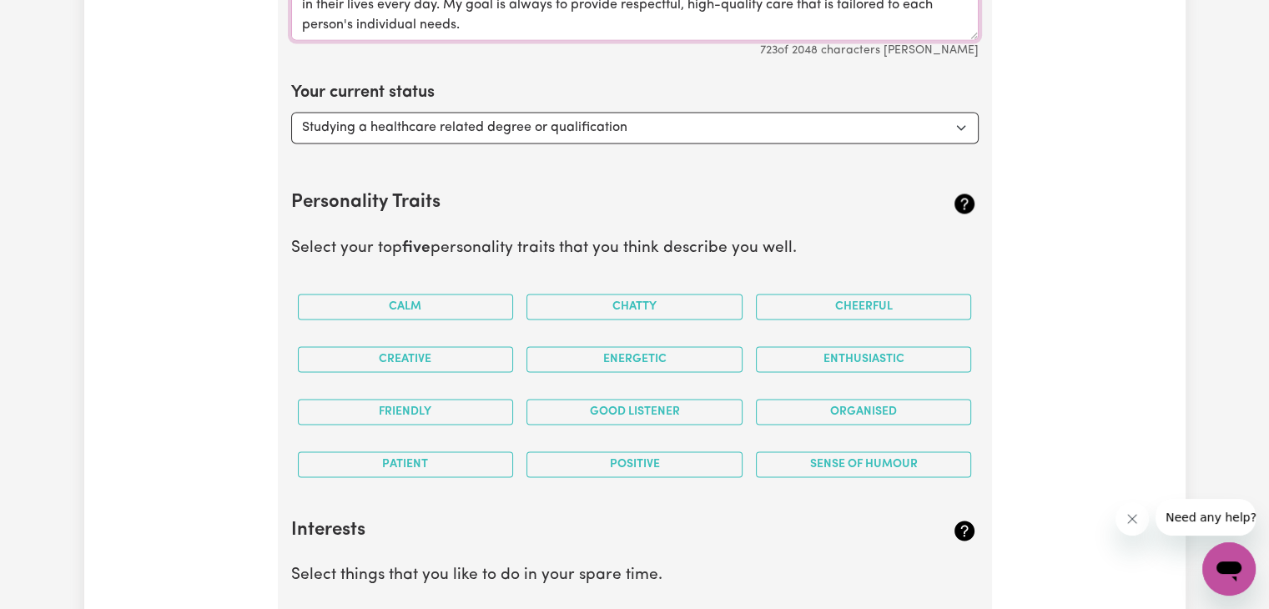
scroll to position [2660, 0]
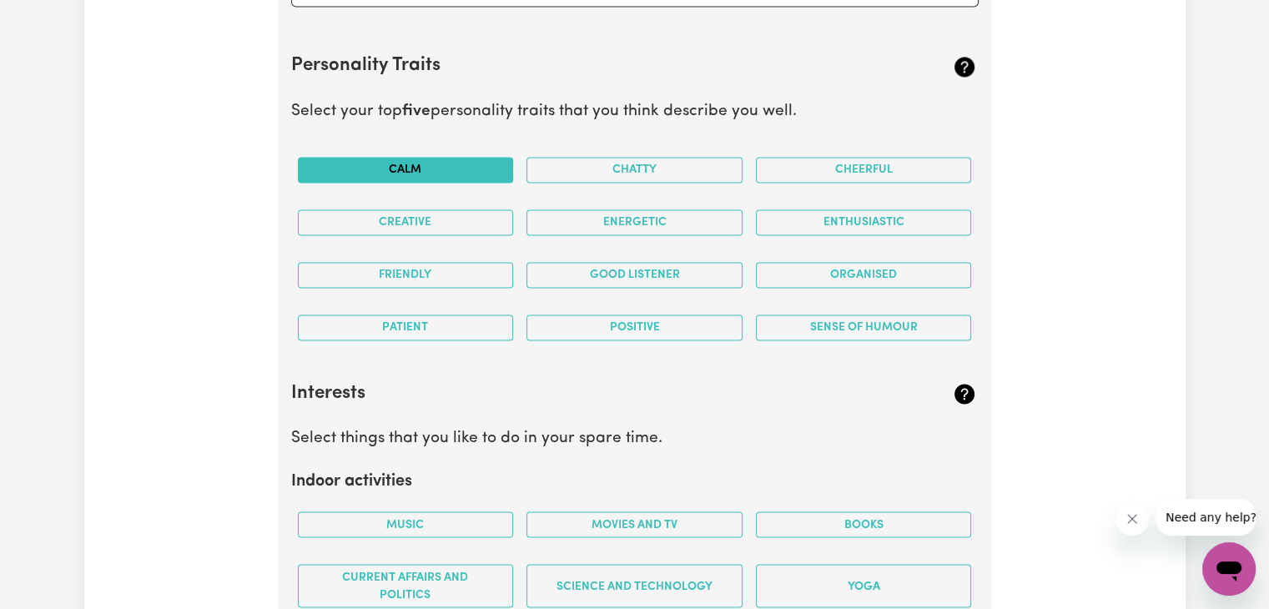
type textarea "I have over two years of experience working in aged care, where I have develope…"
click at [466, 167] on button "Calm" at bounding box center [406, 170] width 216 height 26
click at [701, 214] on button "Energetic" at bounding box center [635, 222] width 216 height 26
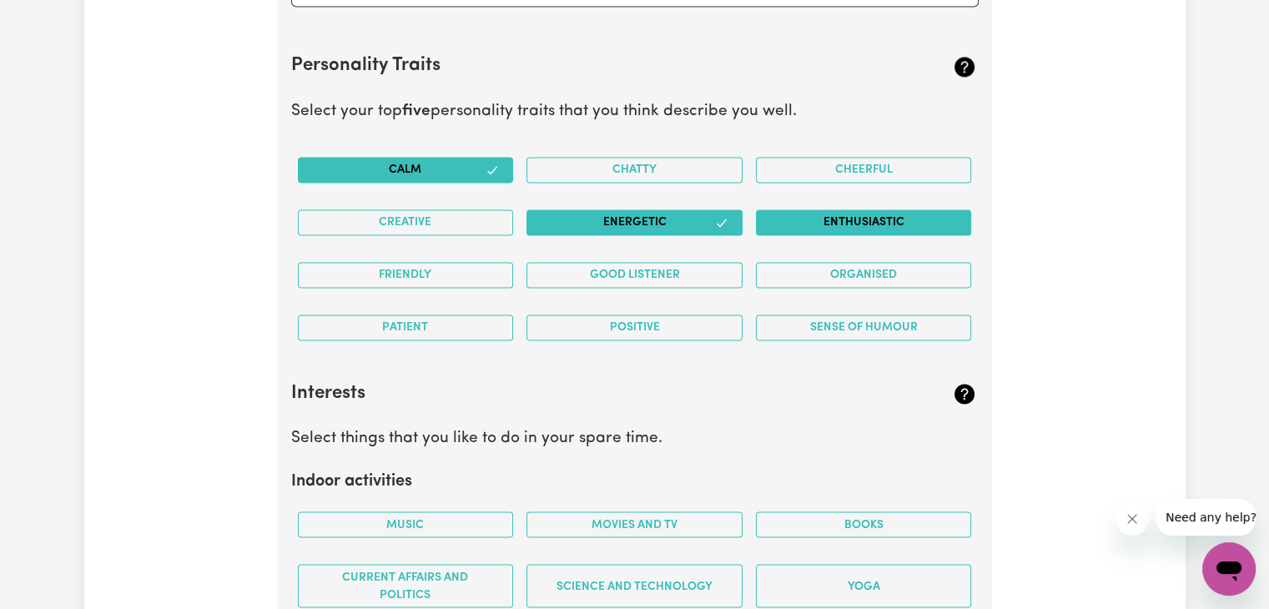
click at [831, 229] on button "Enthusiastic" at bounding box center [864, 222] width 216 height 26
drag, startPoint x: 706, startPoint y: 290, endPoint x: 698, endPoint y: 267, distance: 24.5
click at [698, 267] on div "Good Listener" at bounding box center [634, 275] width 229 height 53
click at [698, 267] on button "Good Listener" at bounding box center [635, 275] width 216 height 26
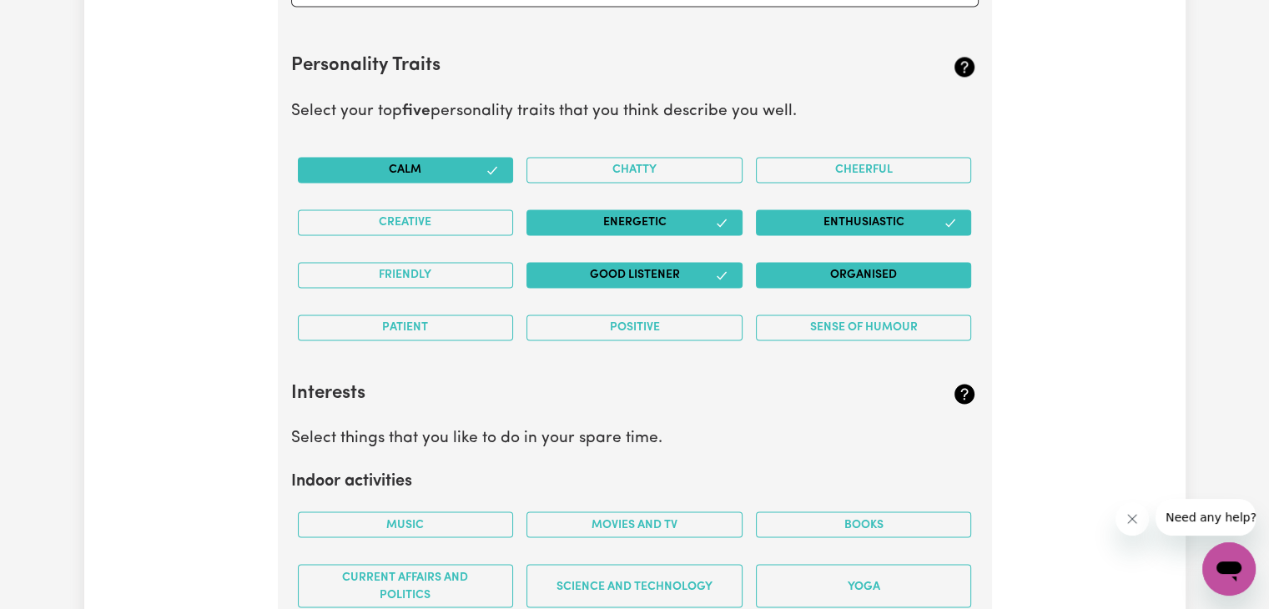
click at [818, 270] on button "Organised" at bounding box center [864, 275] width 216 height 26
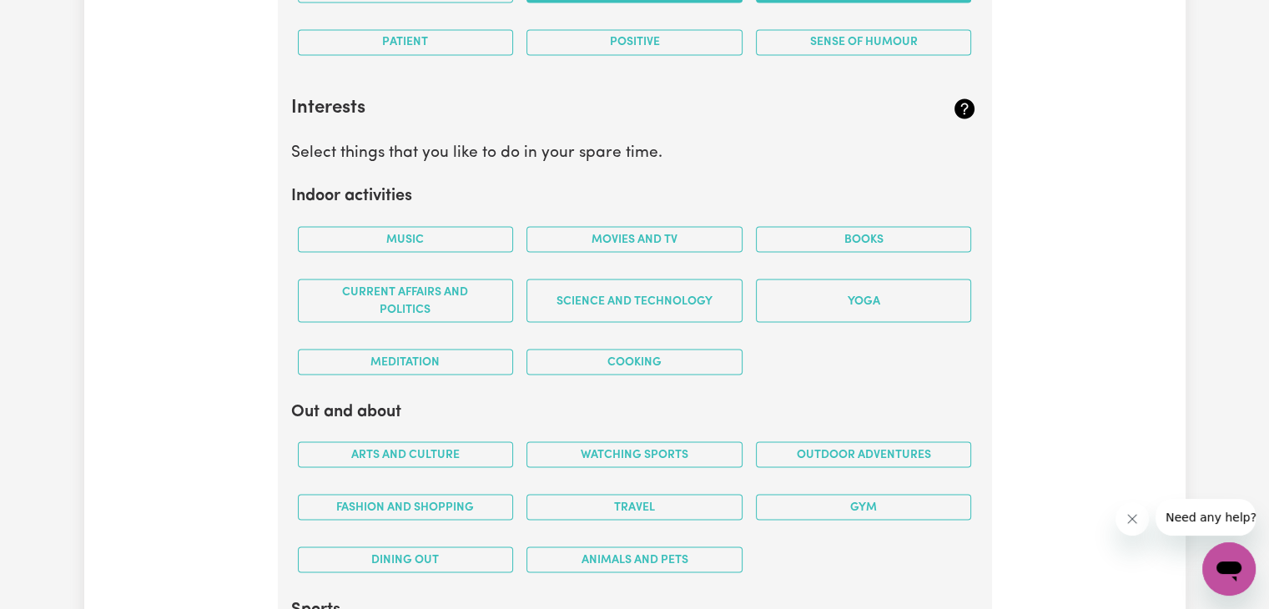
scroll to position [2947, 0]
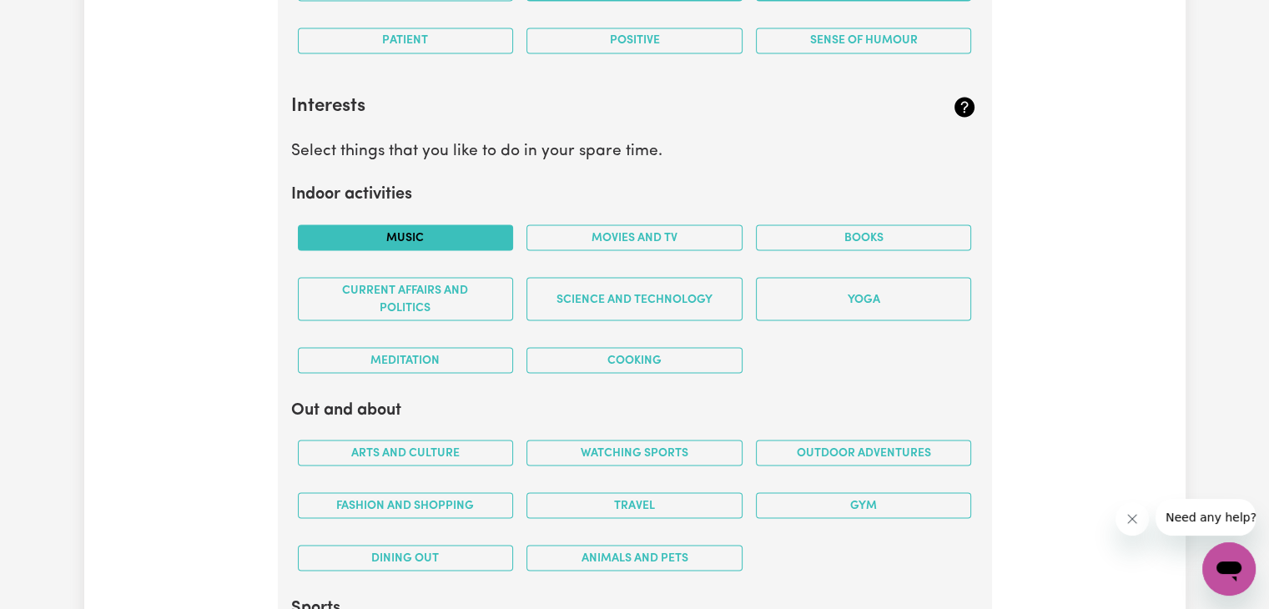
click at [461, 229] on button "Music" at bounding box center [406, 237] width 216 height 26
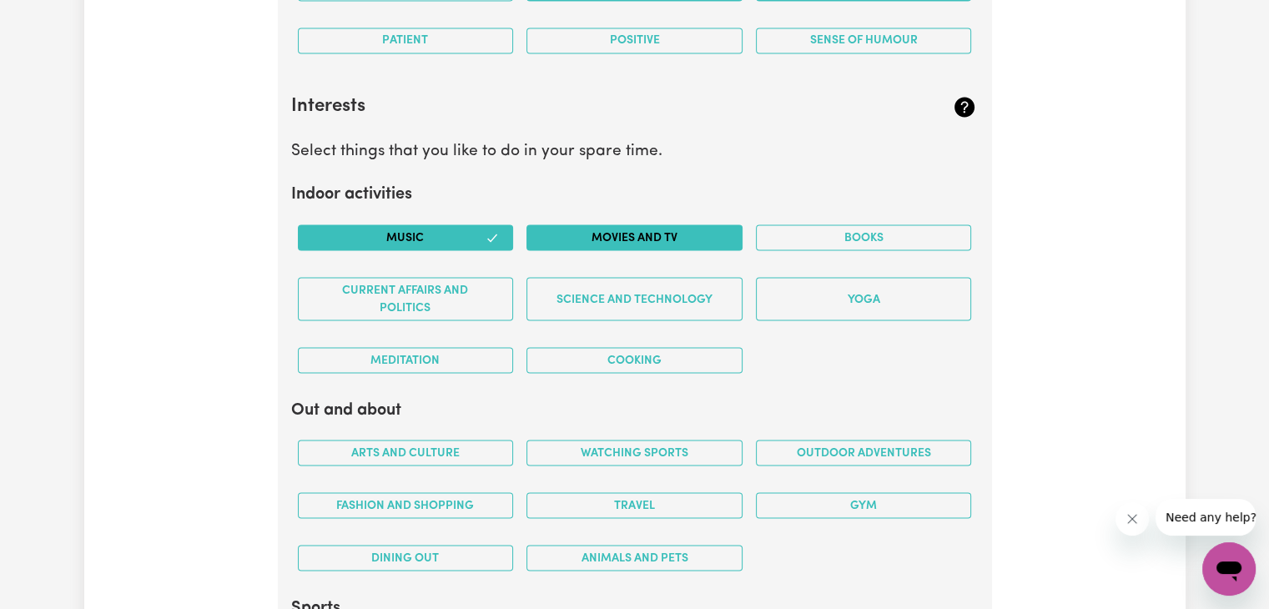
click at [580, 225] on button "Movies and TV" at bounding box center [635, 237] width 216 height 26
click at [835, 254] on div "Books" at bounding box center [863, 237] width 229 height 53
click at [488, 350] on button "Meditation" at bounding box center [406, 360] width 216 height 26
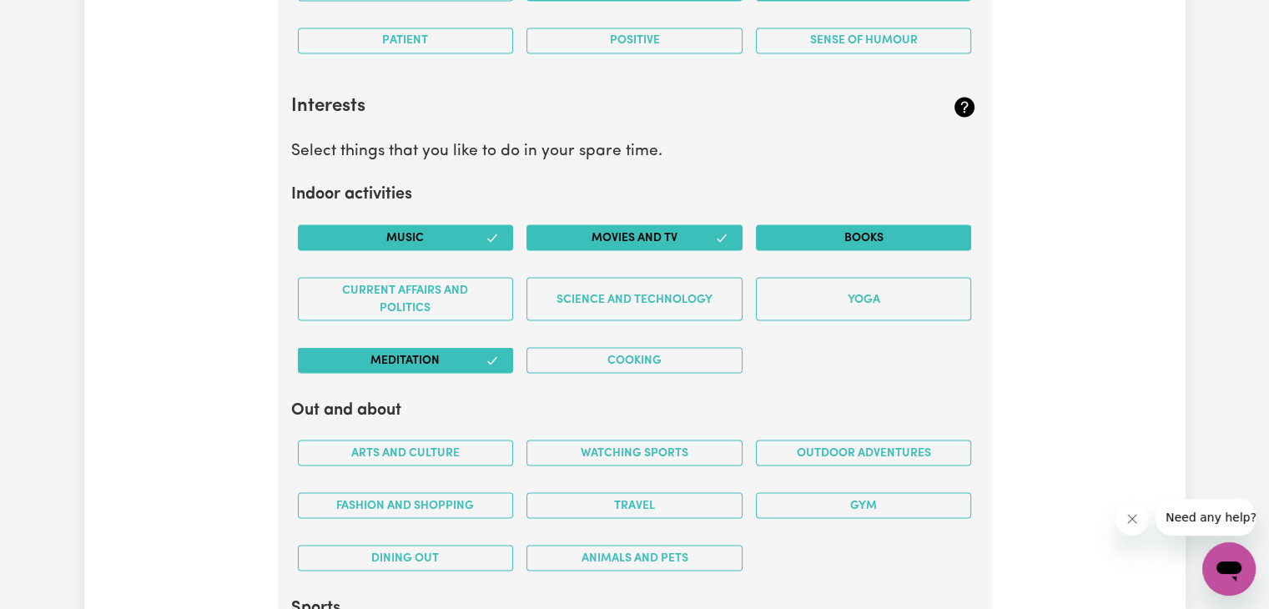
click at [842, 234] on button "Books" at bounding box center [864, 237] width 216 height 26
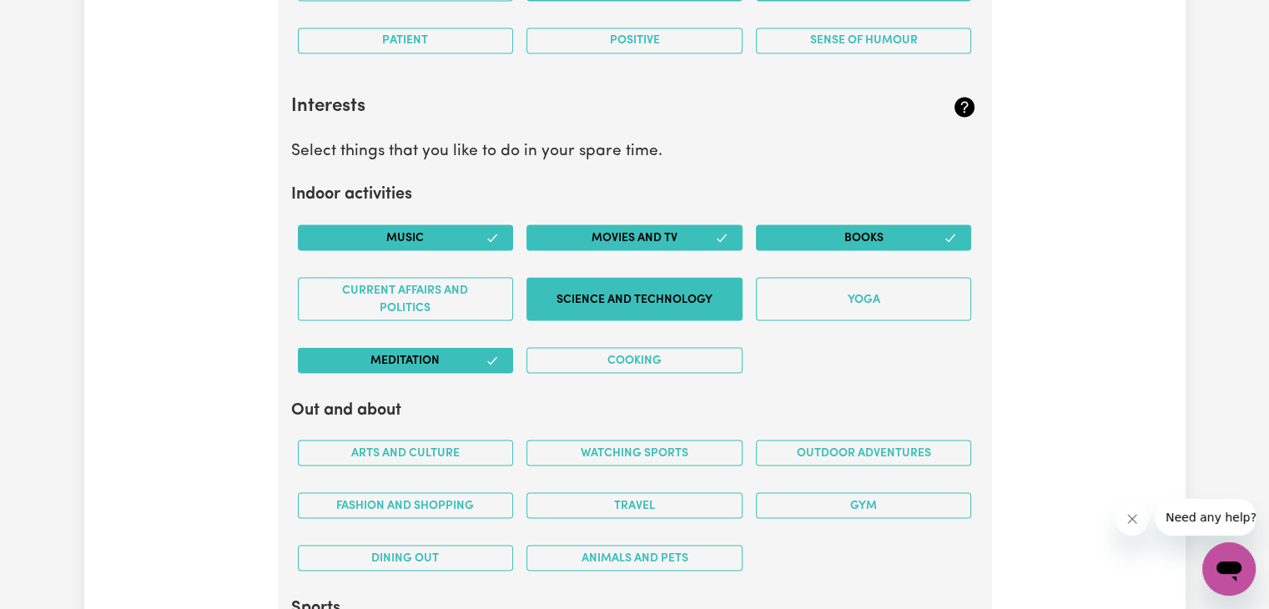
click at [675, 305] on button "Science and Technology" at bounding box center [635, 298] width 216 height 43
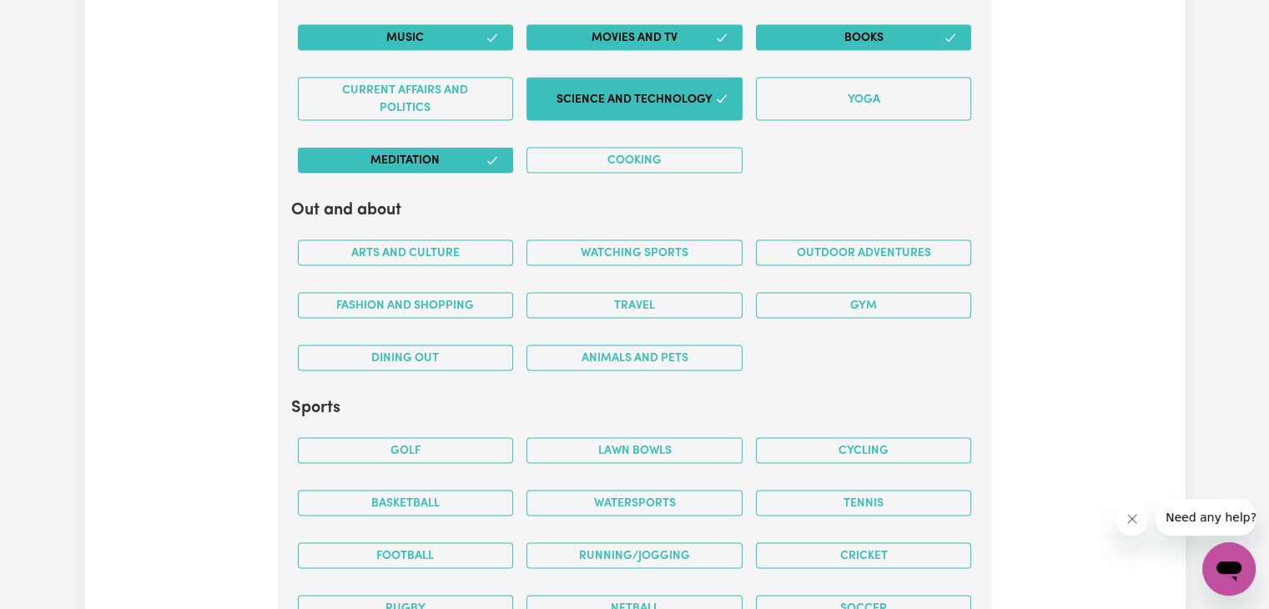
scroll to position [3150, 0]
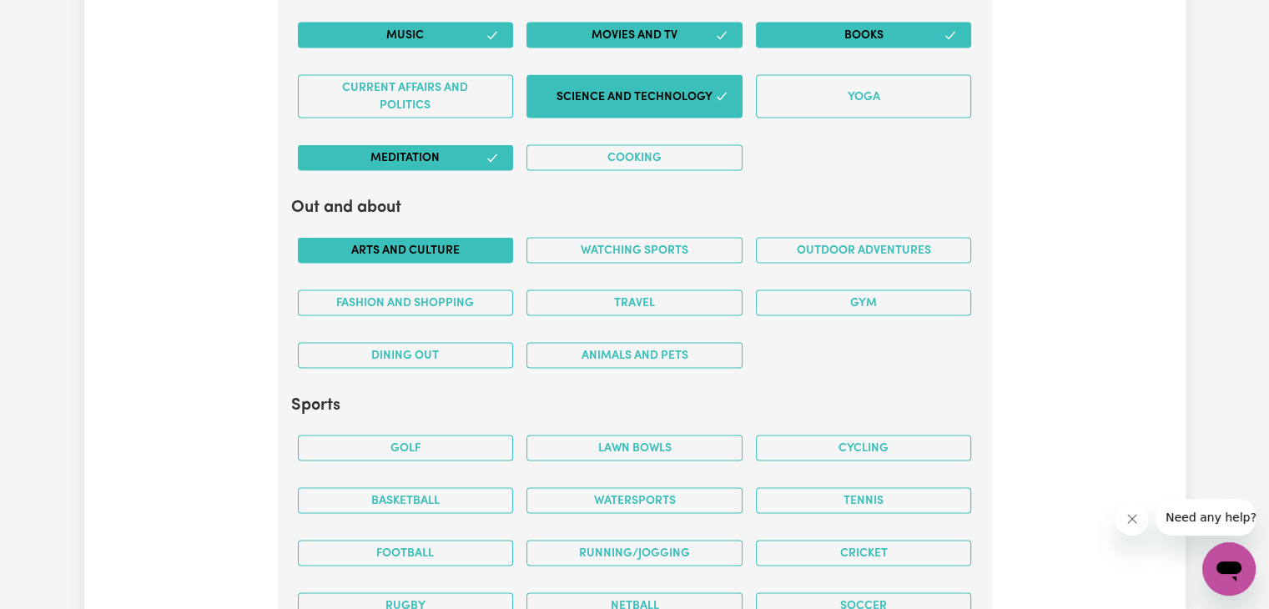
click at [460, 251] on button "Arts and Culture" at bounding box center [406, 250] width 216 height 26
click at [618, 250] on button "Watching sports" at bounding box center [635, 250] width 216 height 26
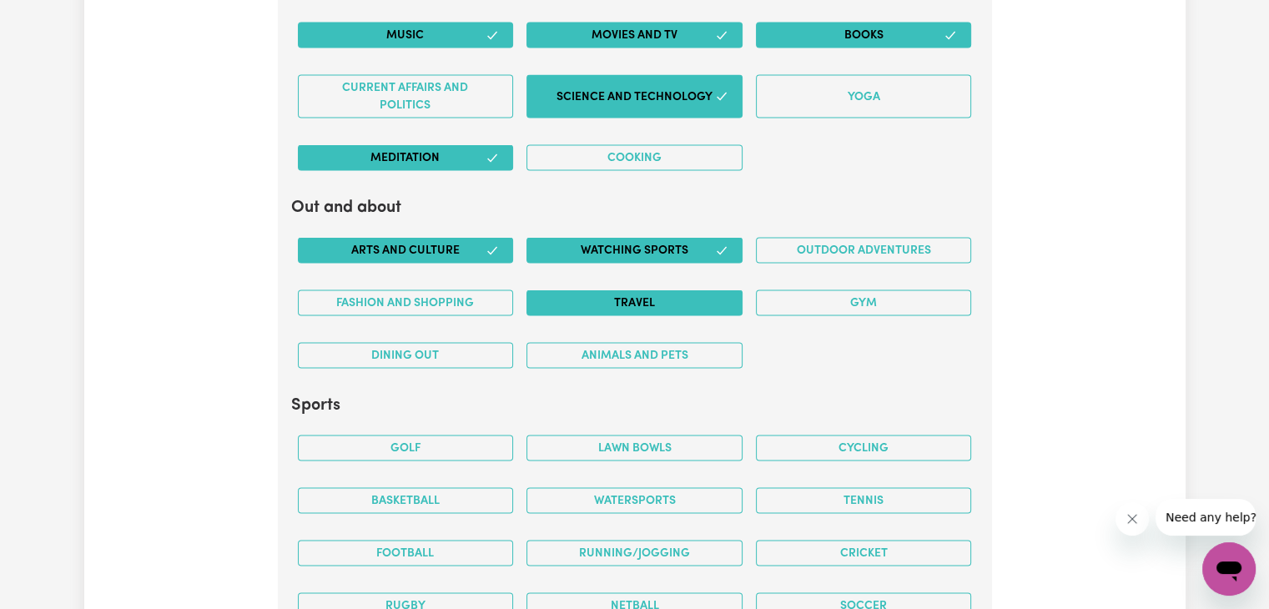
click at [615, 295] on button "Travel" at bounding box center [635, 303] width 216 height 26
click at [822, 297] on button "Gym" at bounding box center [864, 303] width 216 height 26
click at [451, 363] on div "Dining out" at bounding box center [405, 355] width 229 height 53
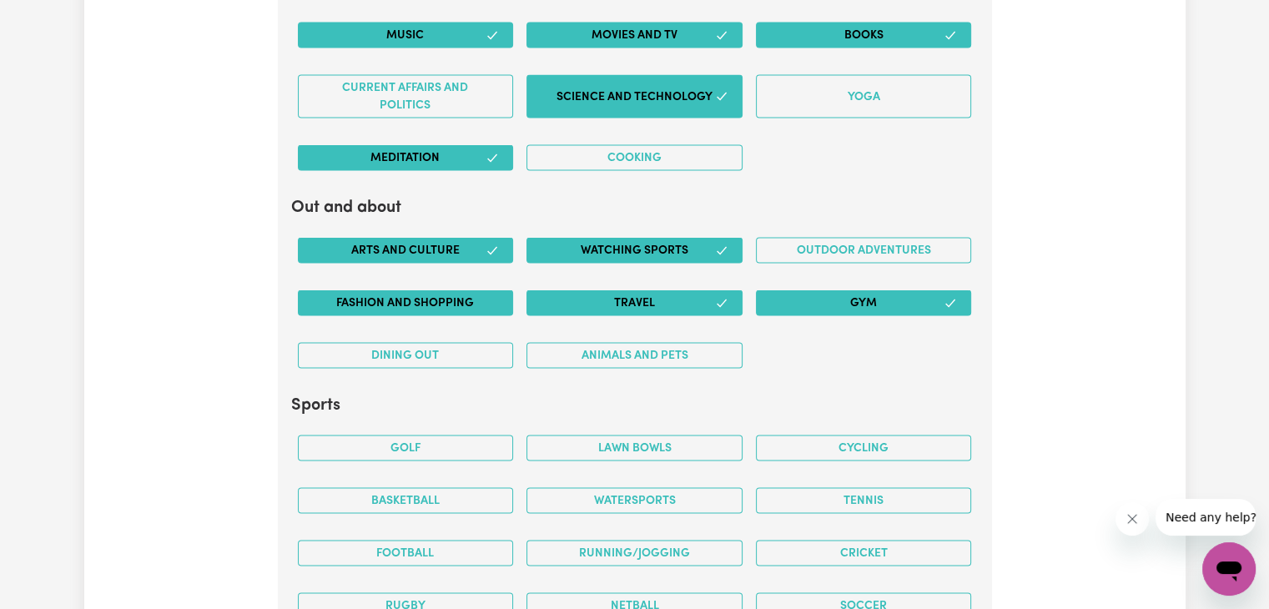
click at [457, 300] on button "Fashion and shopping" at bounding box center [406, 303] width 216 height 26
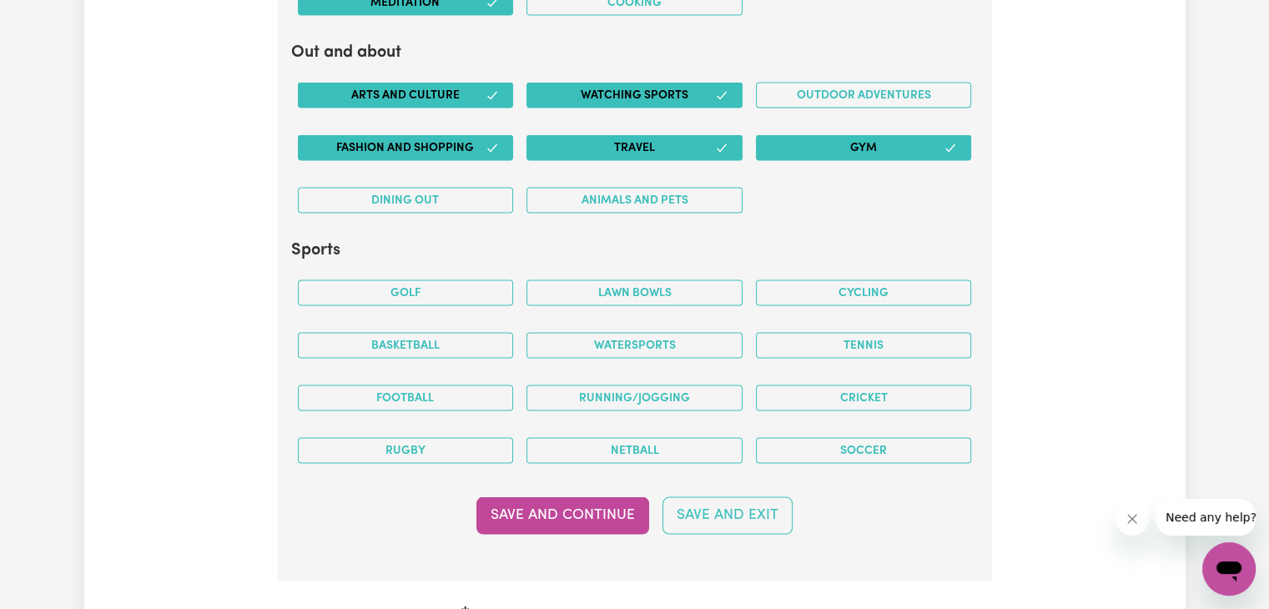
scroll to position [3321, 0]
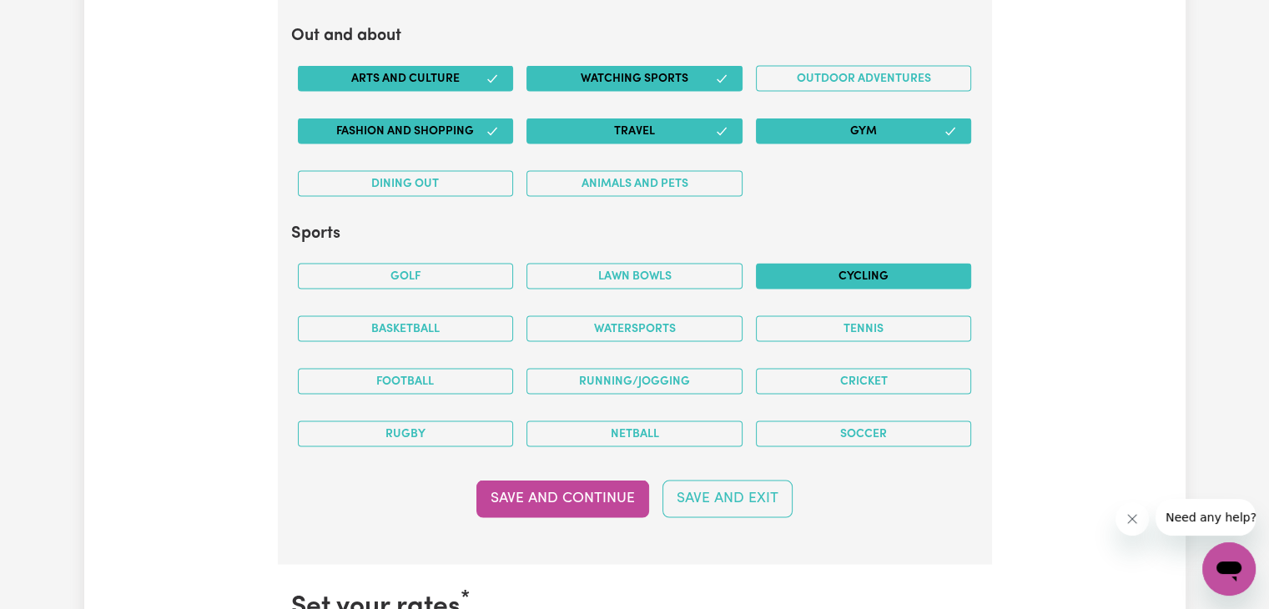
click at [839, 264] on button "Cycling" at bounding box center [864, 277] width 216 height 26
click at [714, 322] on button "Watersports" at bounding box center [635, 329] width 216 height 26
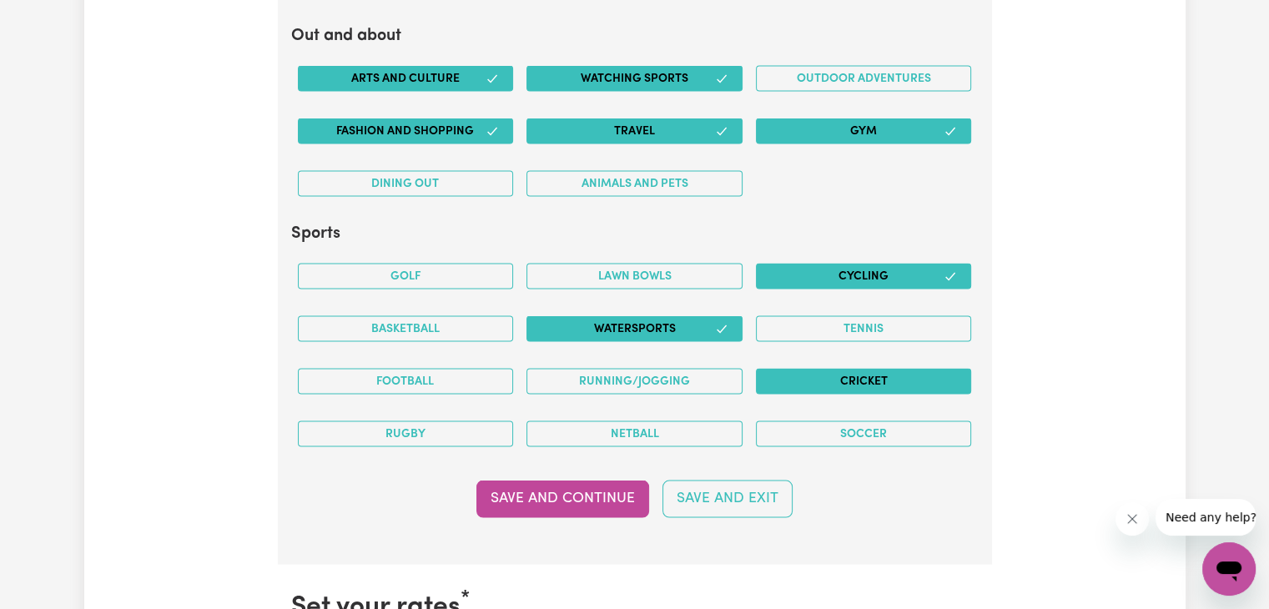
click at [811, 371] on button "Cricket" at bounding box center [864, 382] width 216 height 26
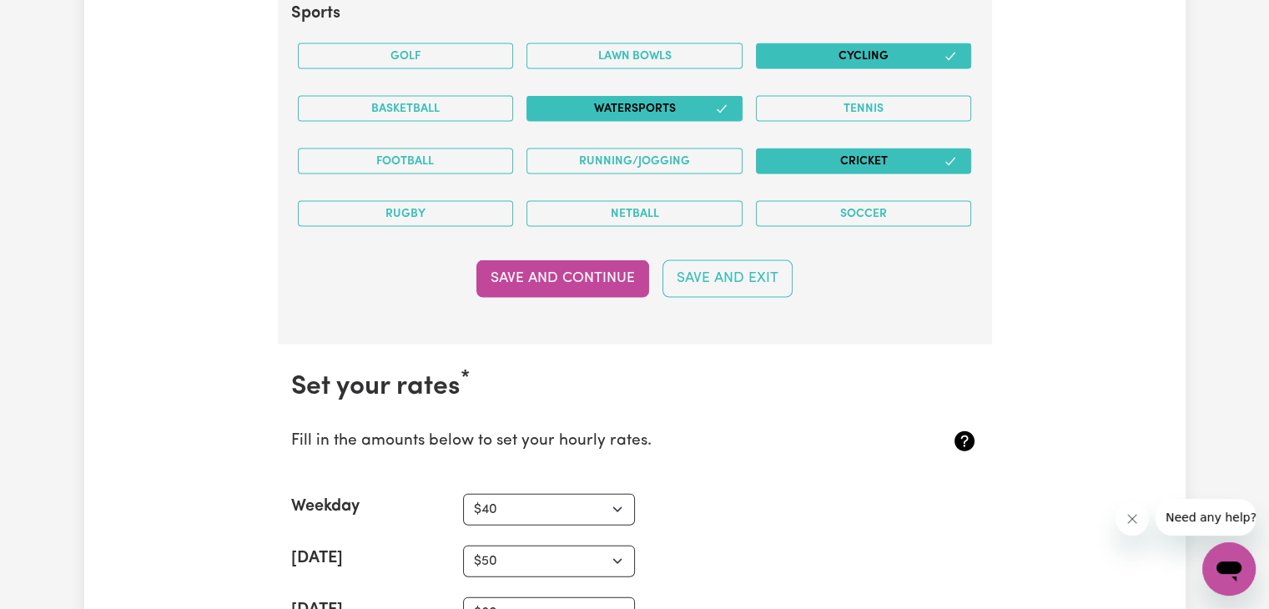
scroll to position [3544, 0]
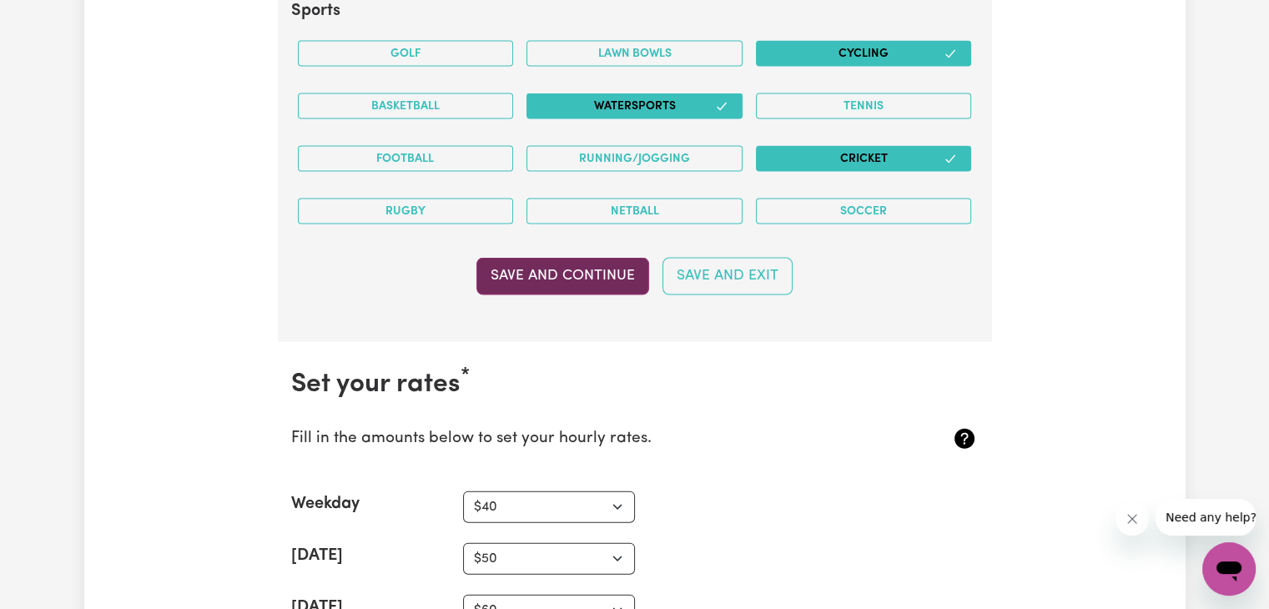
click at [545, 260] on button "Save and Continue" at bounding box center [563, 276] width 173 height 37
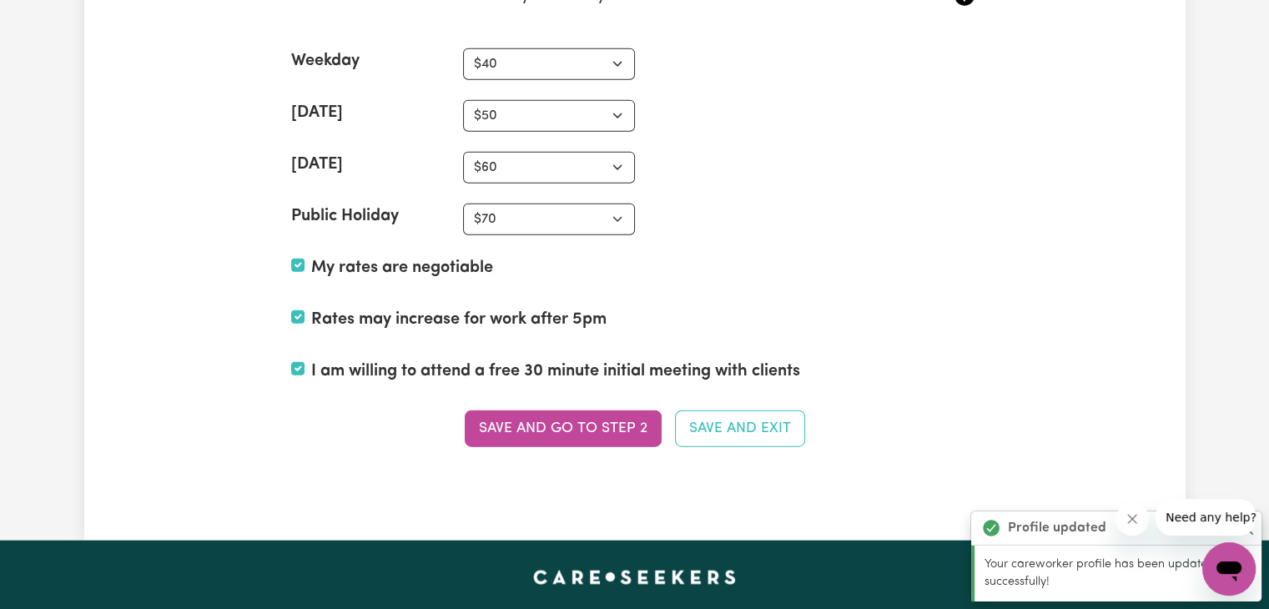
scroll to position [3999, 0]
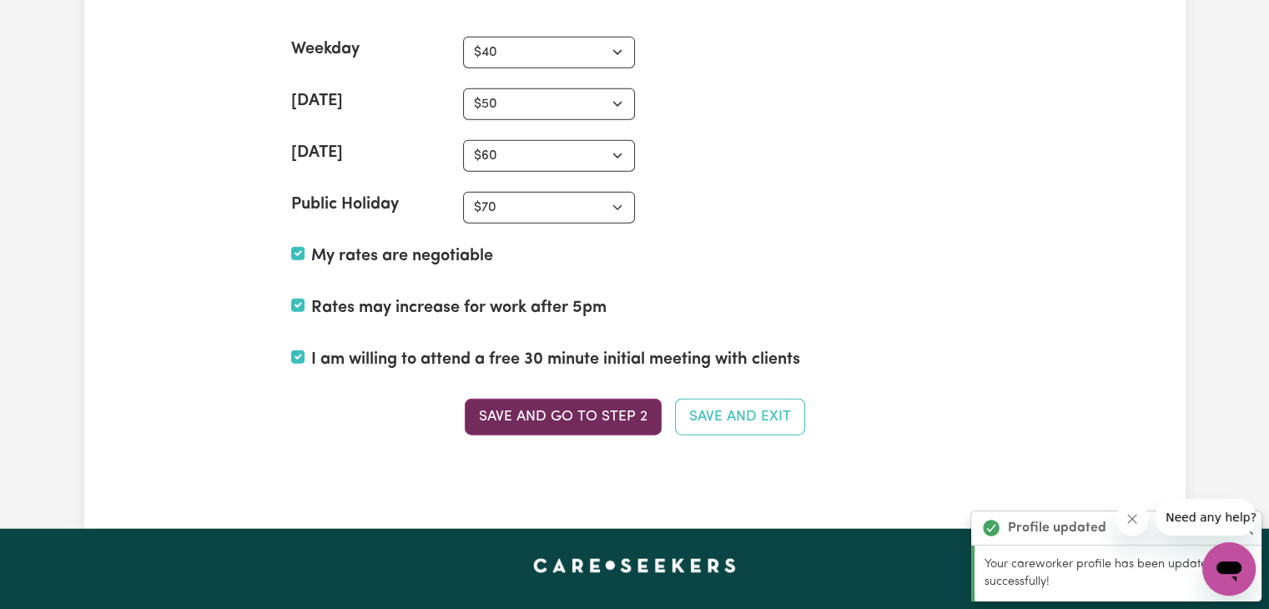
click at [552, 411] on button "Save and go to Step 2" at bounding box center [563, 417] width 197 height 37
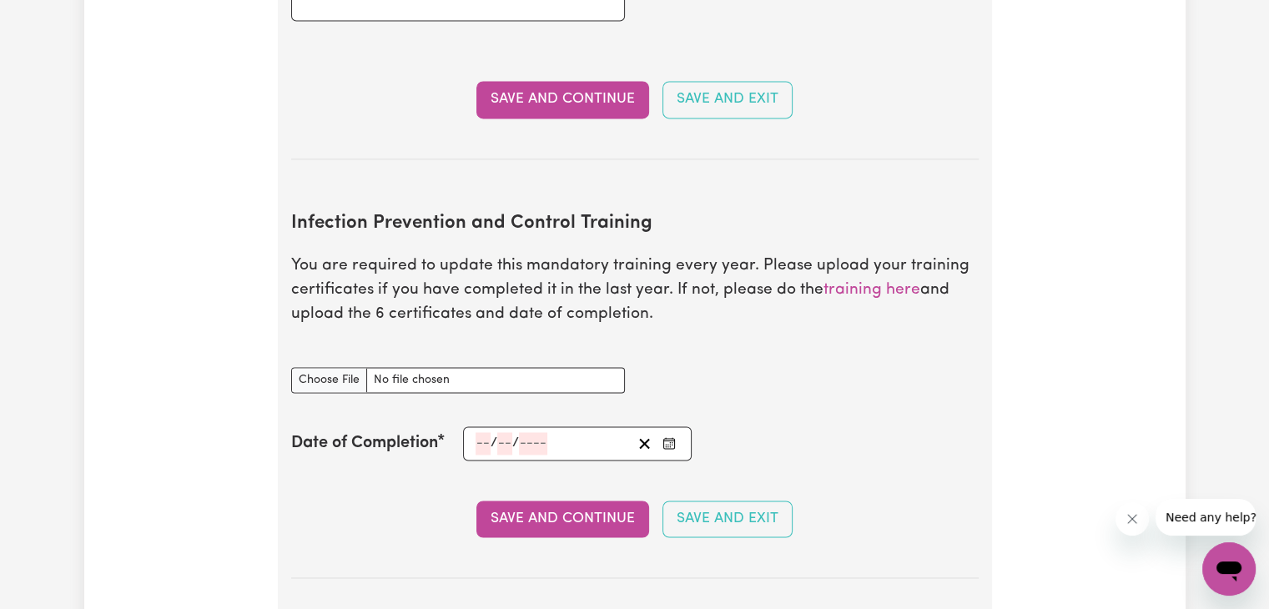
scroll to position [2457, 0]
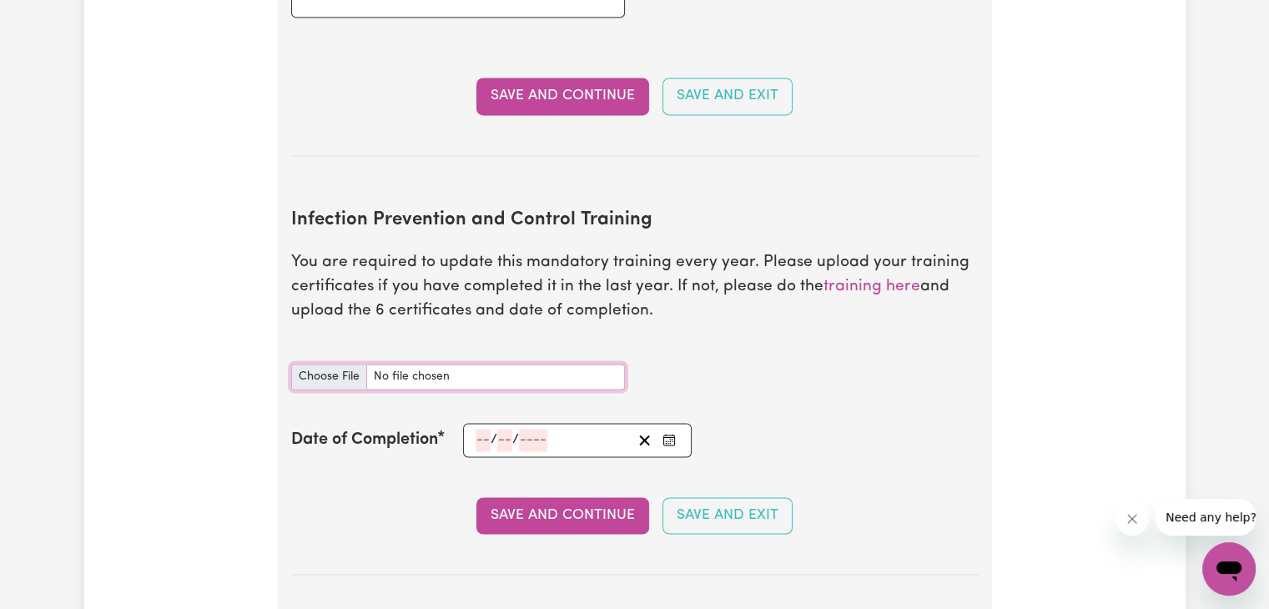
click at [437, 364] on input "Infection Prevention and Control Training document" at bounding box center [458, 377] width 334 height 26
type input "C:\fakepath\IPC_2024_exp25_Infection Prevention and Control Completion Certific…"
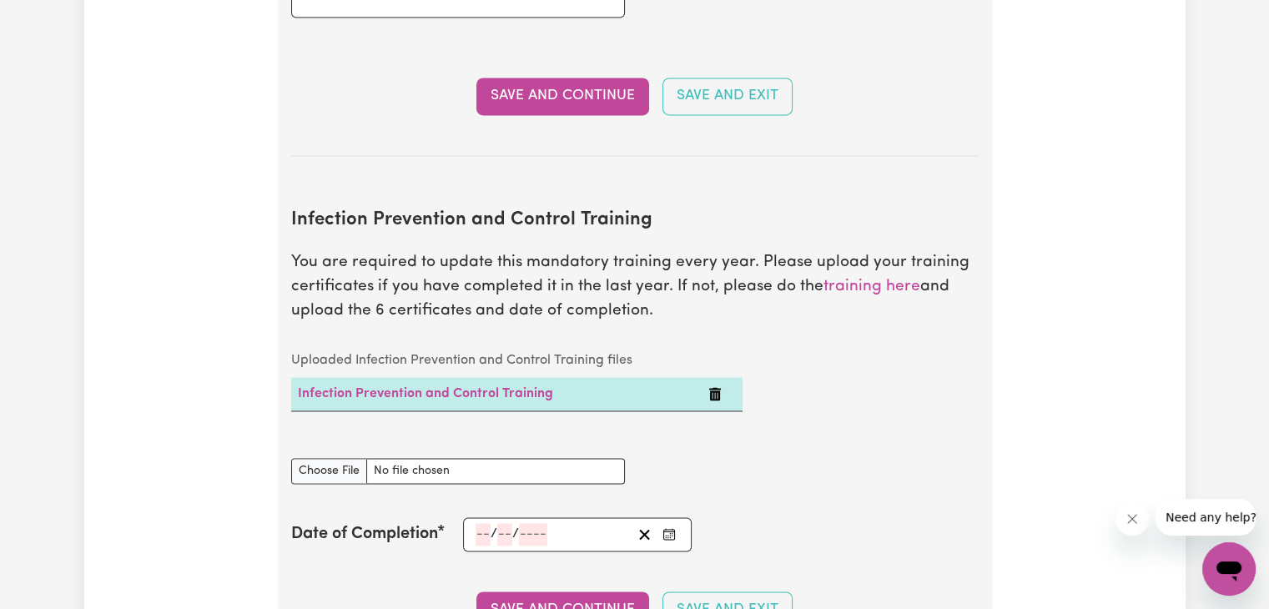
click at [482, 438] on div "Infection Prevention and Control Training document" at bounding box center [458, 461] width 334 height 46
click at [474, 523] on div "/ /" at bounding box center [553, 534] width 159 height 23
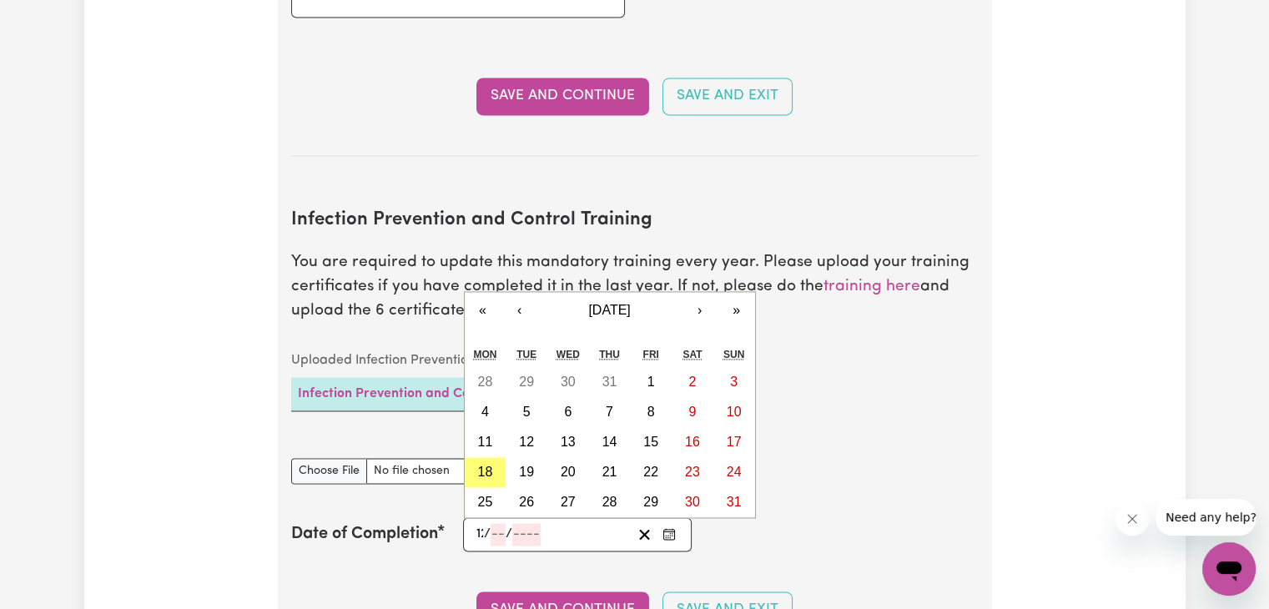
type input "12"
type input "01"
type input "0002-01-12"
type input "1"
type input "2"
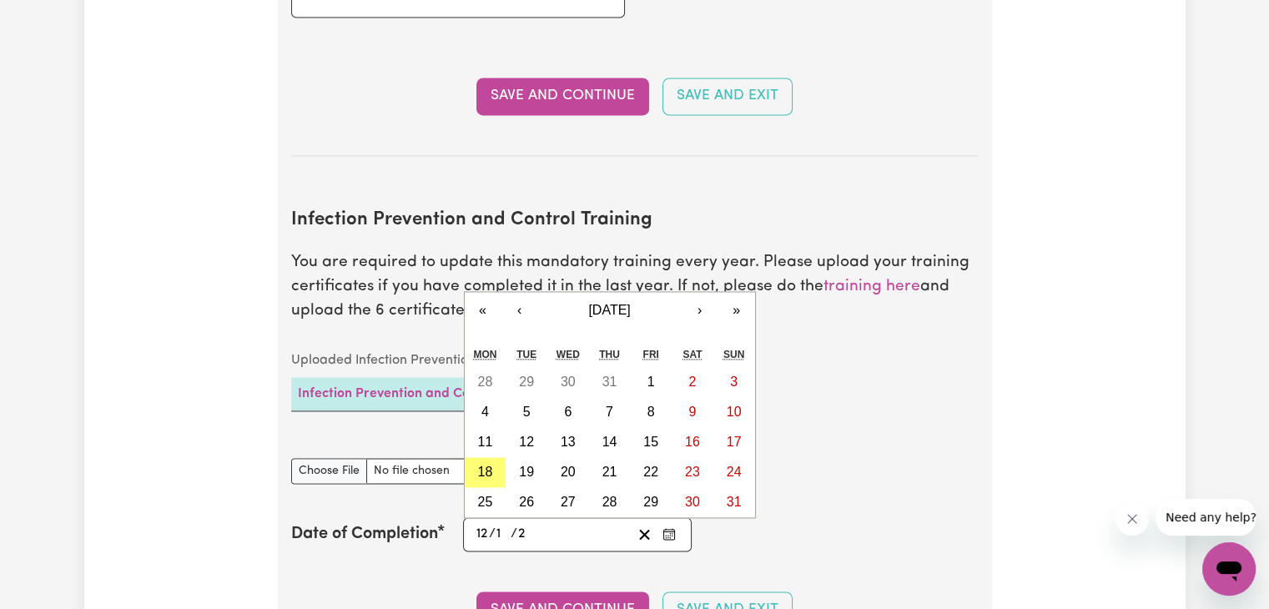
type input "0020-01-12"
type input "20"
type input "0202-01-12"
type input "202"
type input "[DATE]"
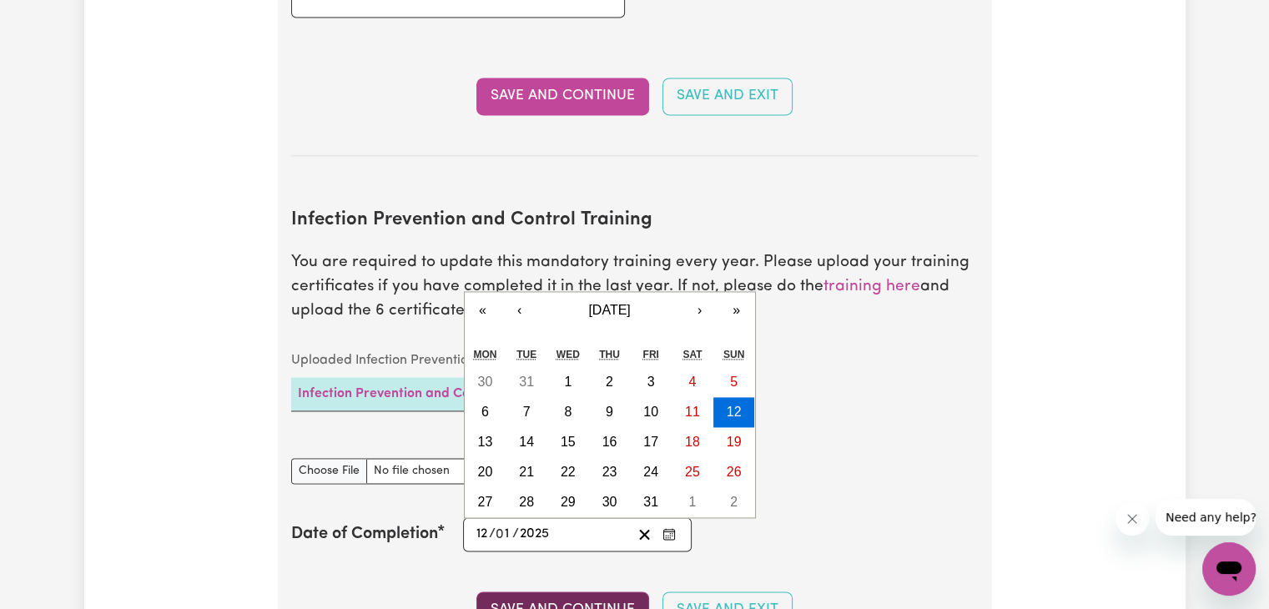
type input "2025"
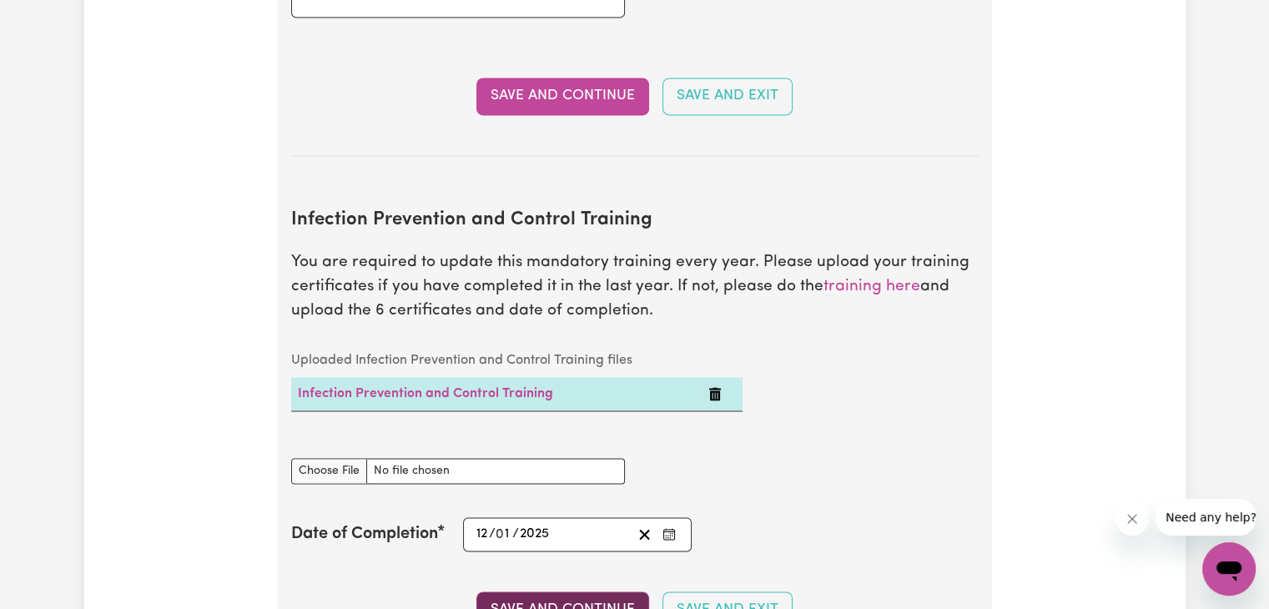
click at [558, 592] on button "Save and Continue" at bounding box center [563, 610] width 173 height 37
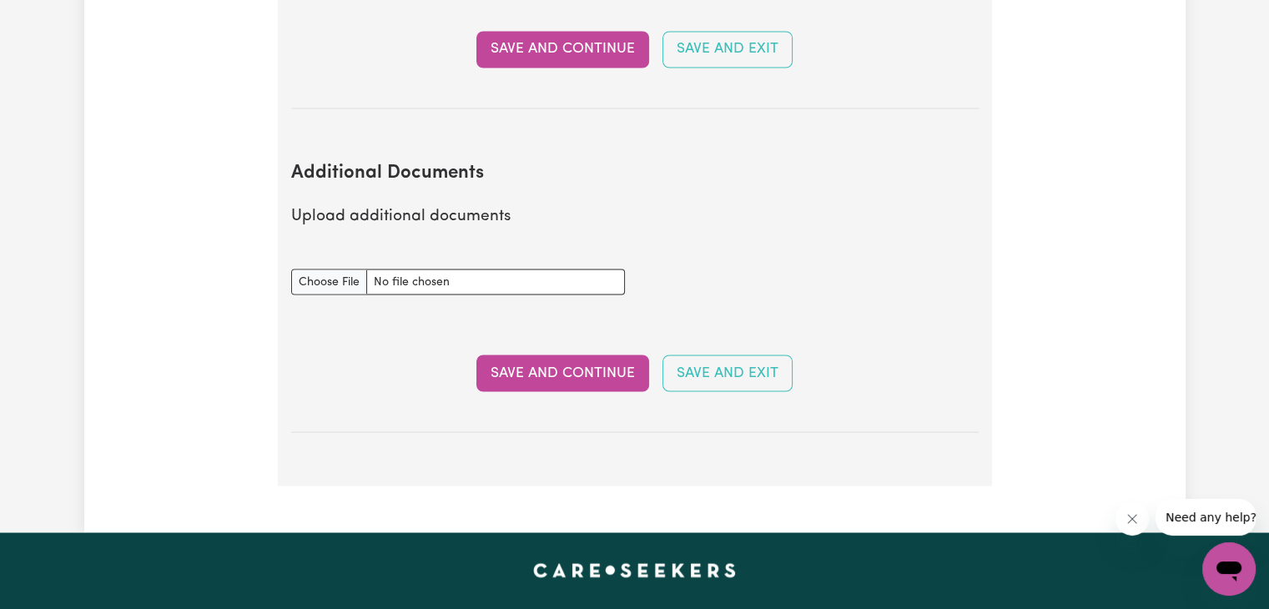
scroll to position [3018, 0]
click at [539, 355] on button "Save and Continue" at bounding box center [563, 373] width 173 height 37
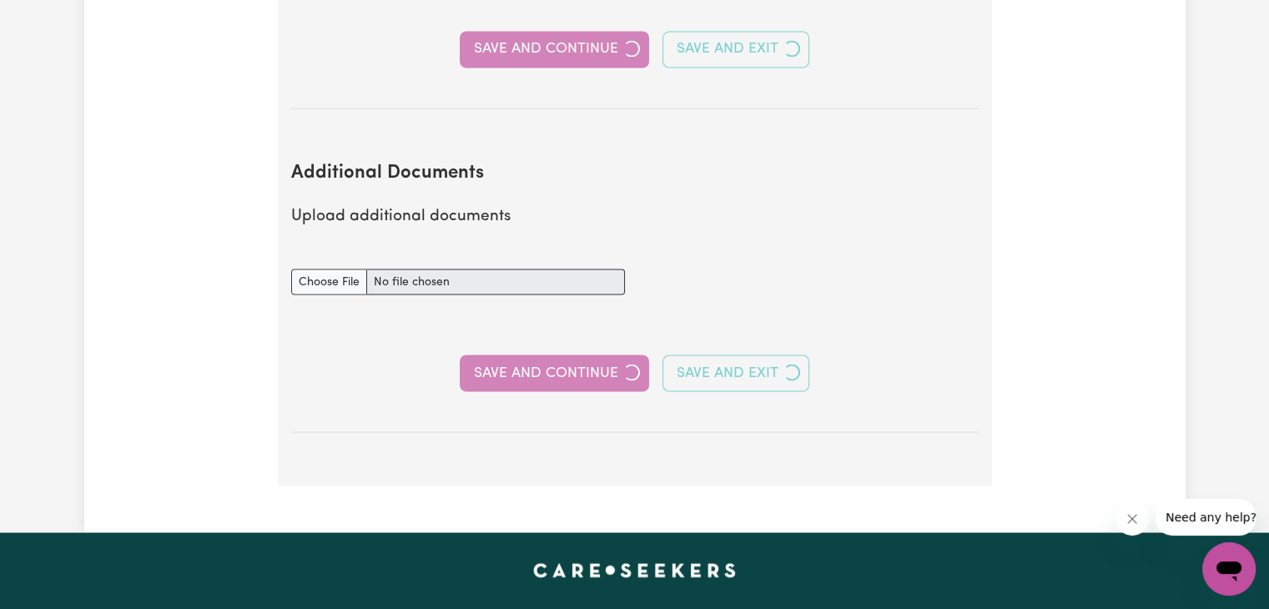
select select "Certificate III (Individual Support)"
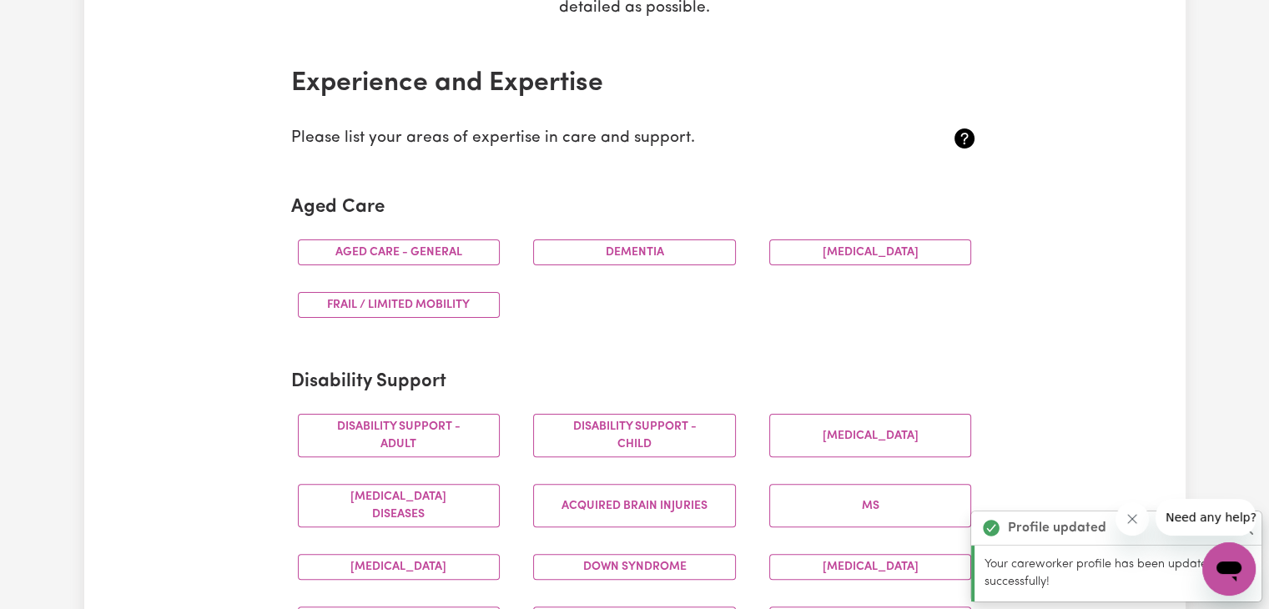
scroll to position [354, 0]
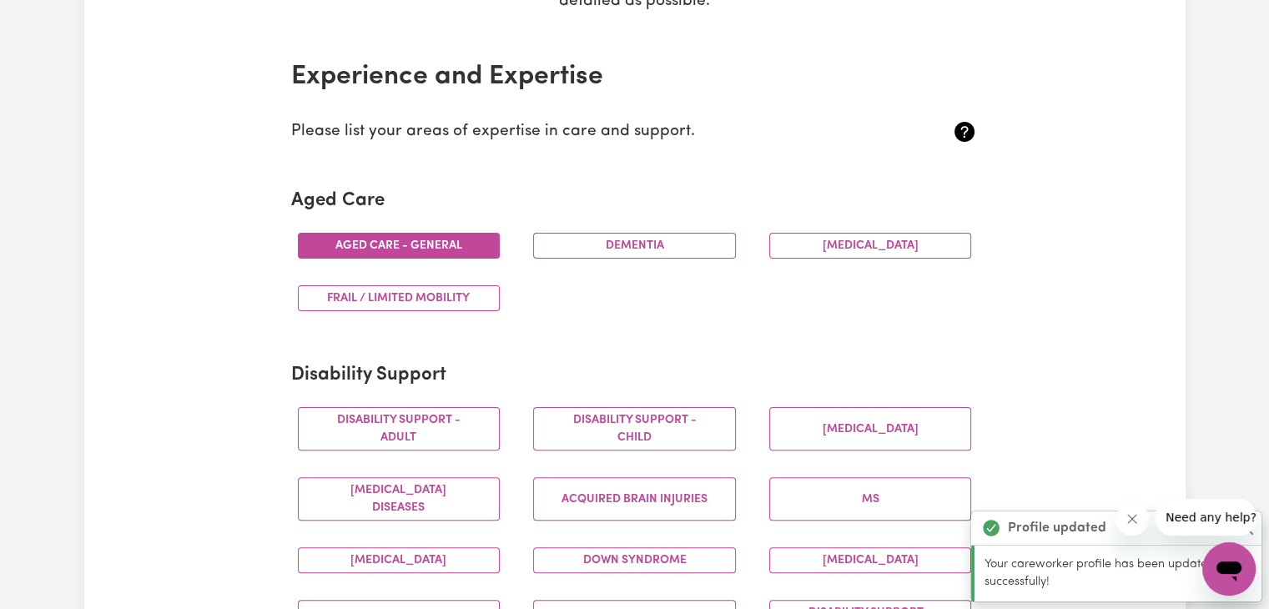
click at [450, 233] on button "Aged care - General" at bounding box center [399, 246] width 203 height 26
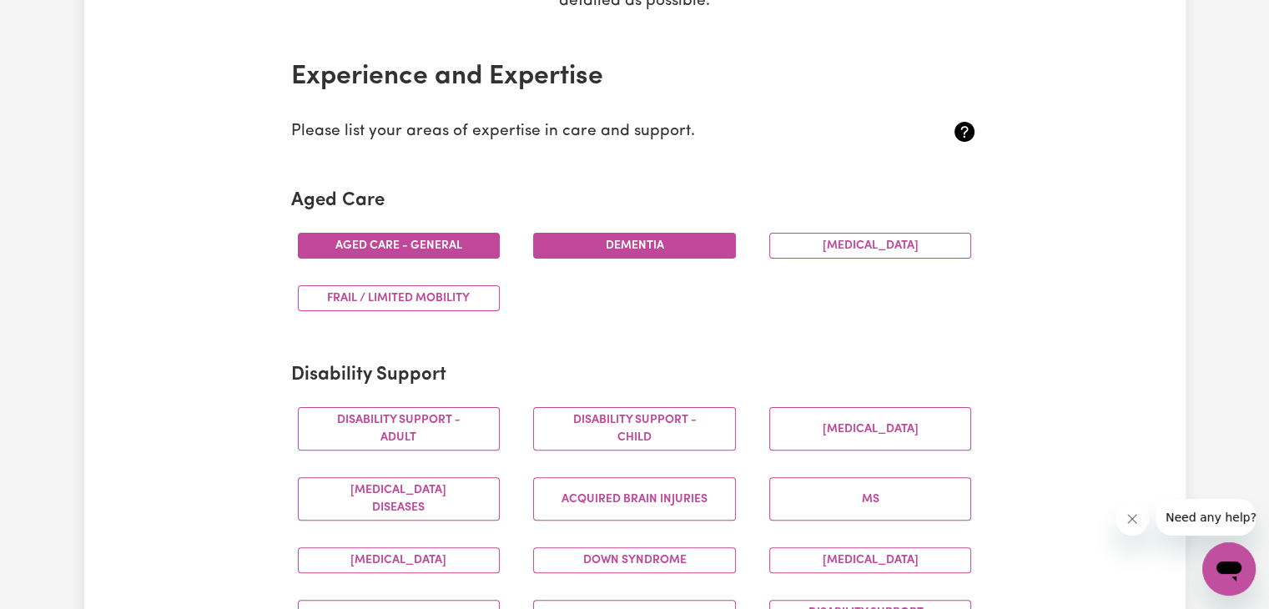
click at [606, 251] on button "Dementia" at bounding box center [634, 246] width 203 height 26
click at [858, 245] on button "[MEDICAL_DATA]" at bounding box center [870, 246] width 203 height 26
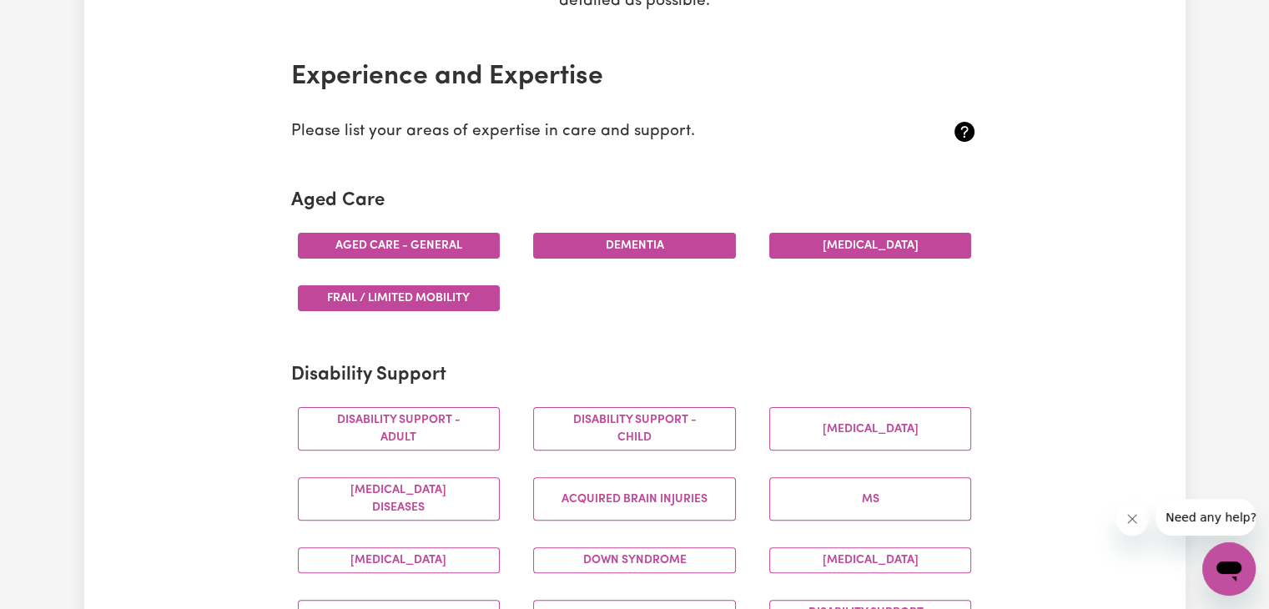
click at [446, 301] on button "Frail / limited mobility" at bounding box center [399, 298] width 203 height 26
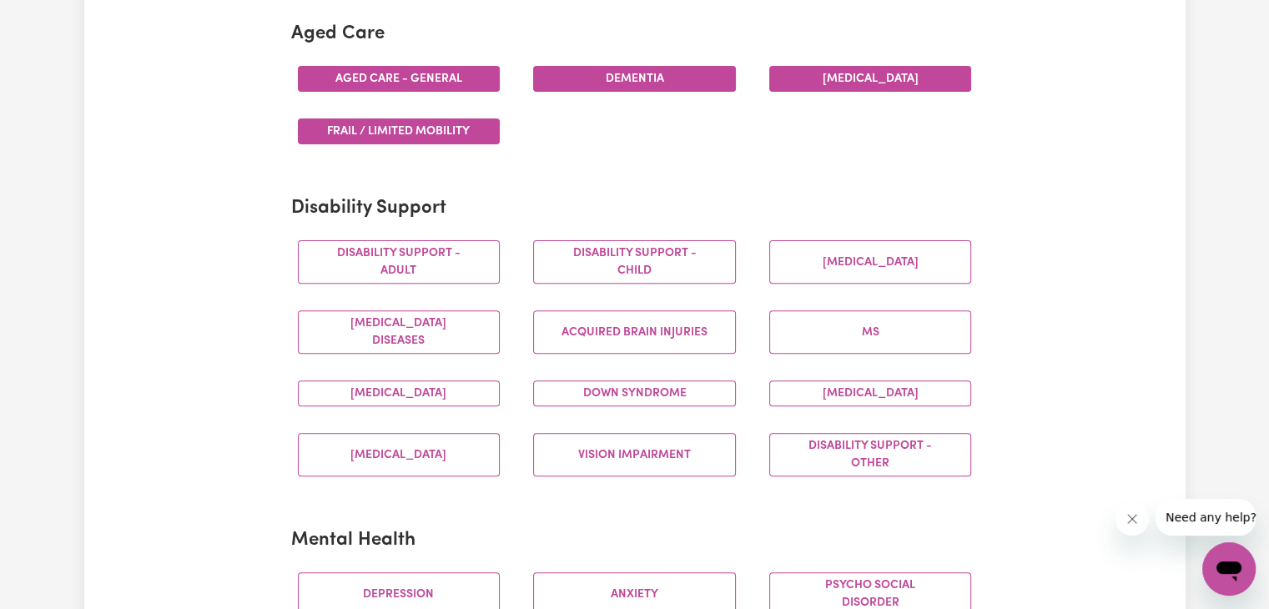
scroll to position [522, 0]
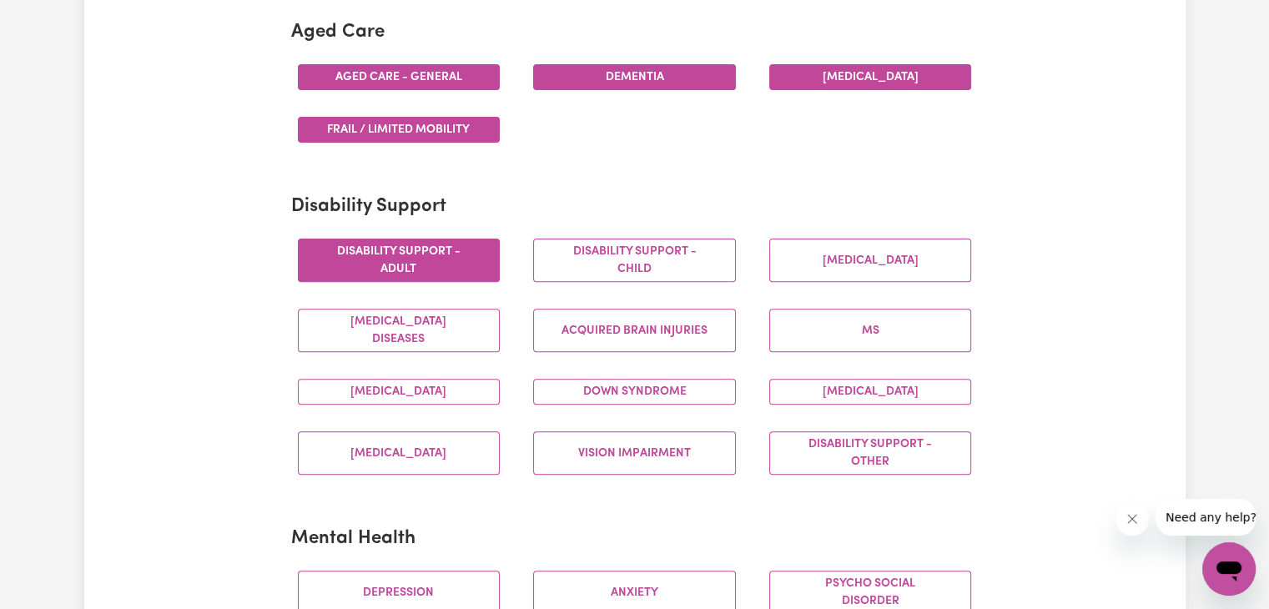
click at [447, 265] on button "Disability support - Adult" at bounding box center [399, 260] width 203 height 43
click at [805, 449] on button "Disability support - Other" at bounding box center [870, 452] width 203 height 43
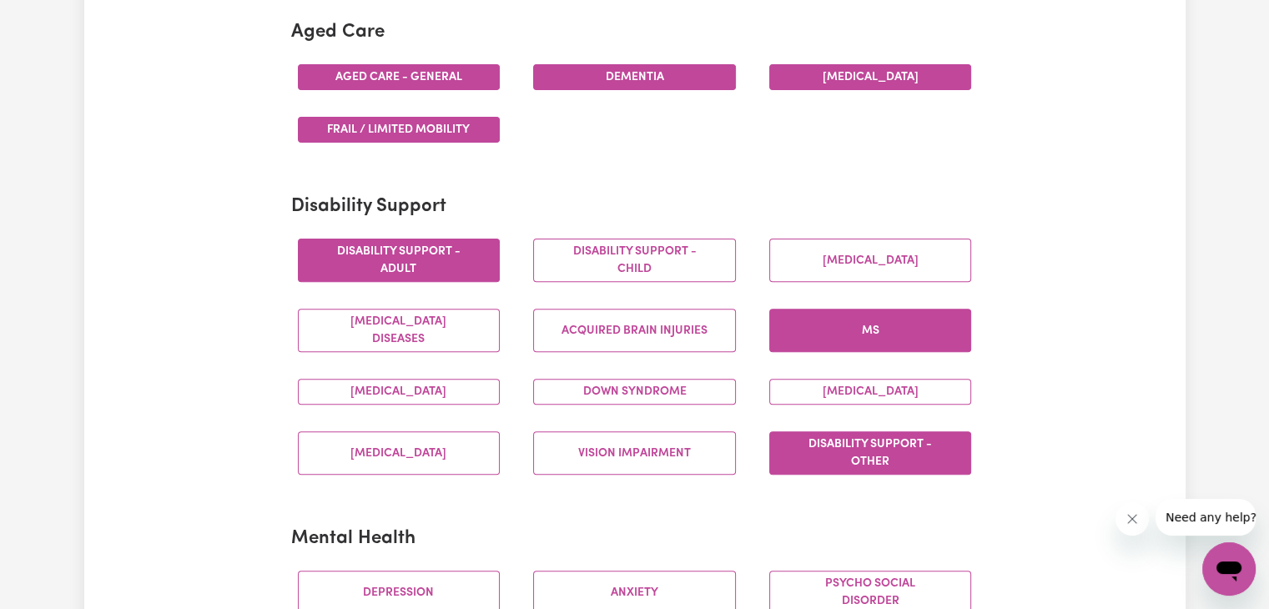
click at [818, 322] on button "MS" at bounding box center [870, 330] width 203 height 43
click at [482, 385] on button "[MEDICAL_DATA]" at bounding box center [399, 392] width 203 height 26
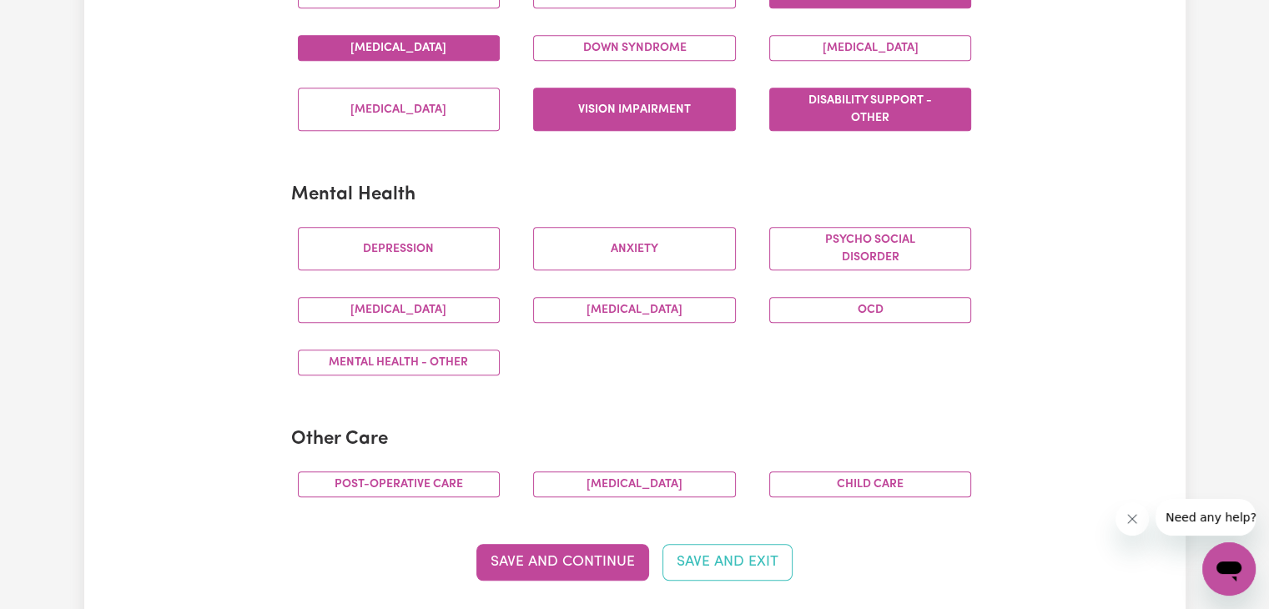
scroll to position [891, 0]
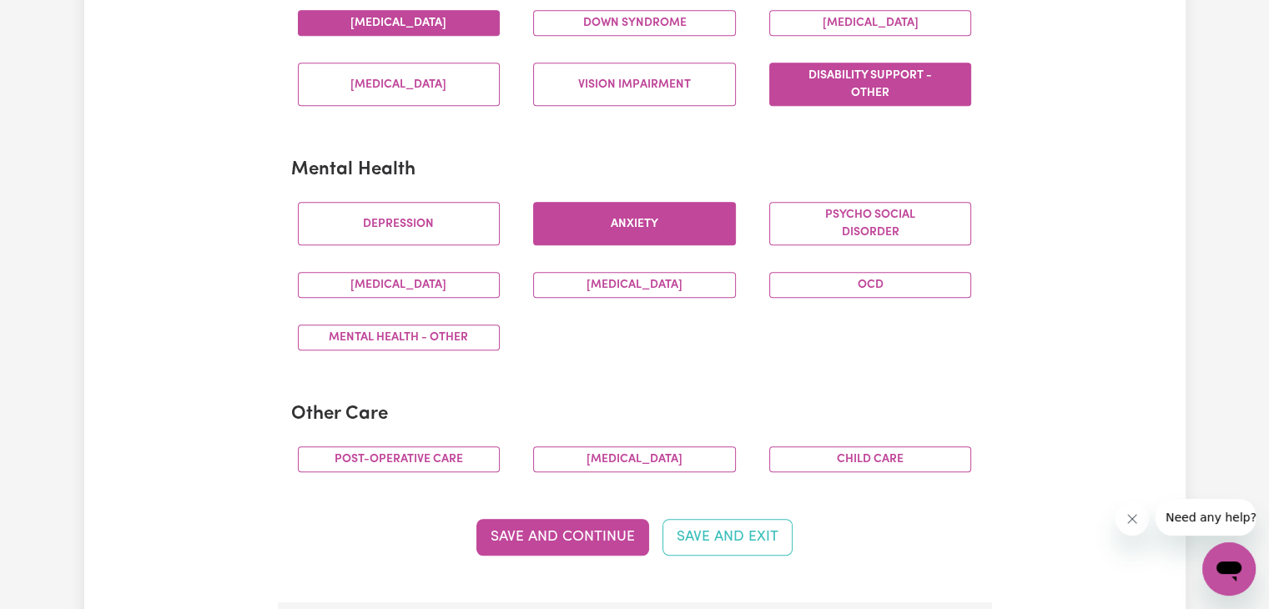
drag, startPoint x: 408, startPoint y: 234, endPoint x: 672, endPoint y: 222, distance: 264.0
click at [672, 222] on div "[MEDICAL_DATA] Psycho social disorder [MEDICAL_DATA] [MEDICAL_DATA] OCD Mental …" at bounding box center [635, 276] width 708 height 175
click at [672, 222] on button "Anxiety" at bounding box center [634, 223] width 203 height 43
click at [641, 290] on button "[MEDICAL_DATA]" at bounding box center [634, 285] width 203 height 26
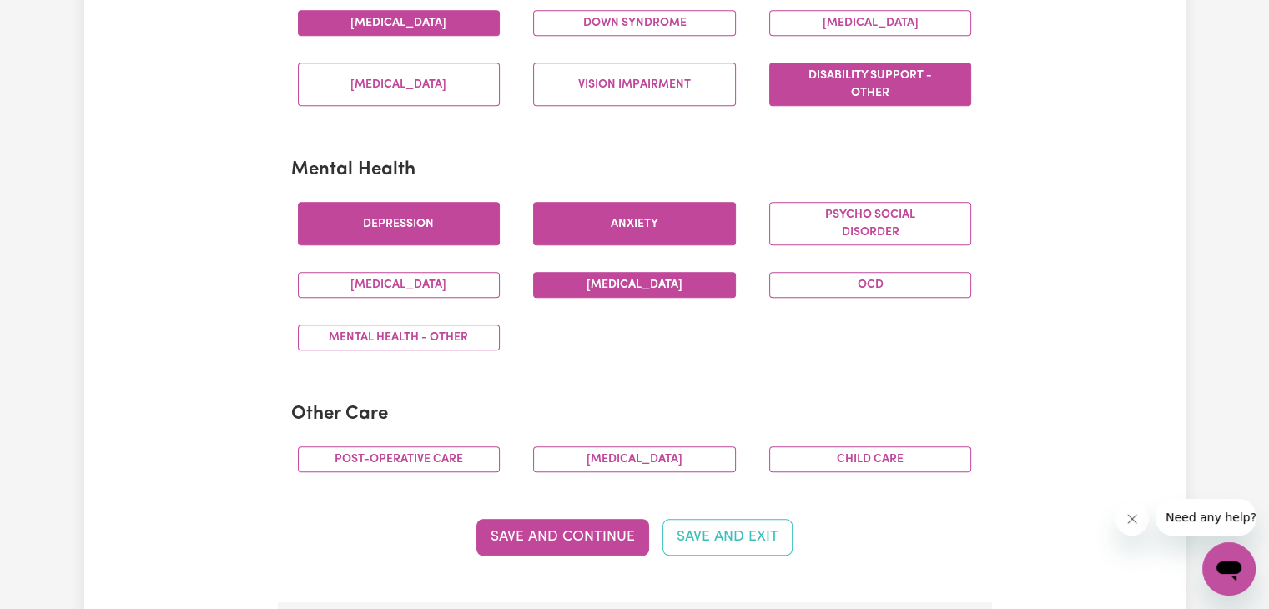
click at [399, 211] on button "Depression" at bounding box center [399, 223] width 203 height 43
click at [459, 328] on button "Mental Health - Other" at bounding box center [399, 338] width 203 height 26
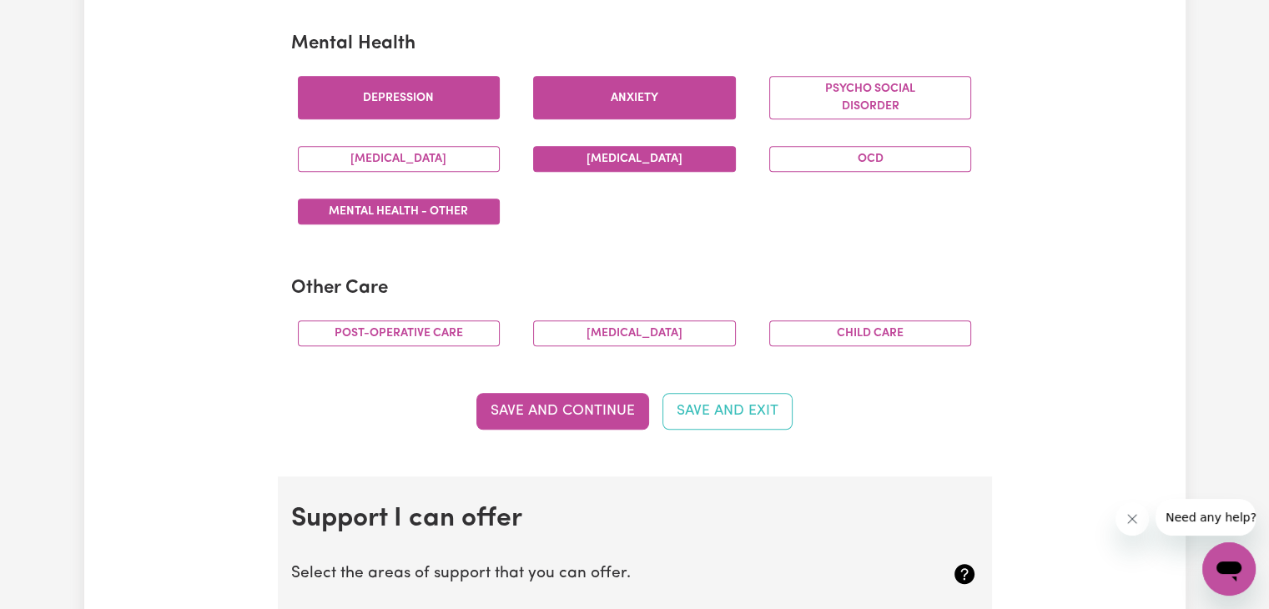
scroll to position [1018, 0]
click at [681, 336] on button "[MEDICAL_DATA]" at bounding box center [634, 333] width 203 height 26
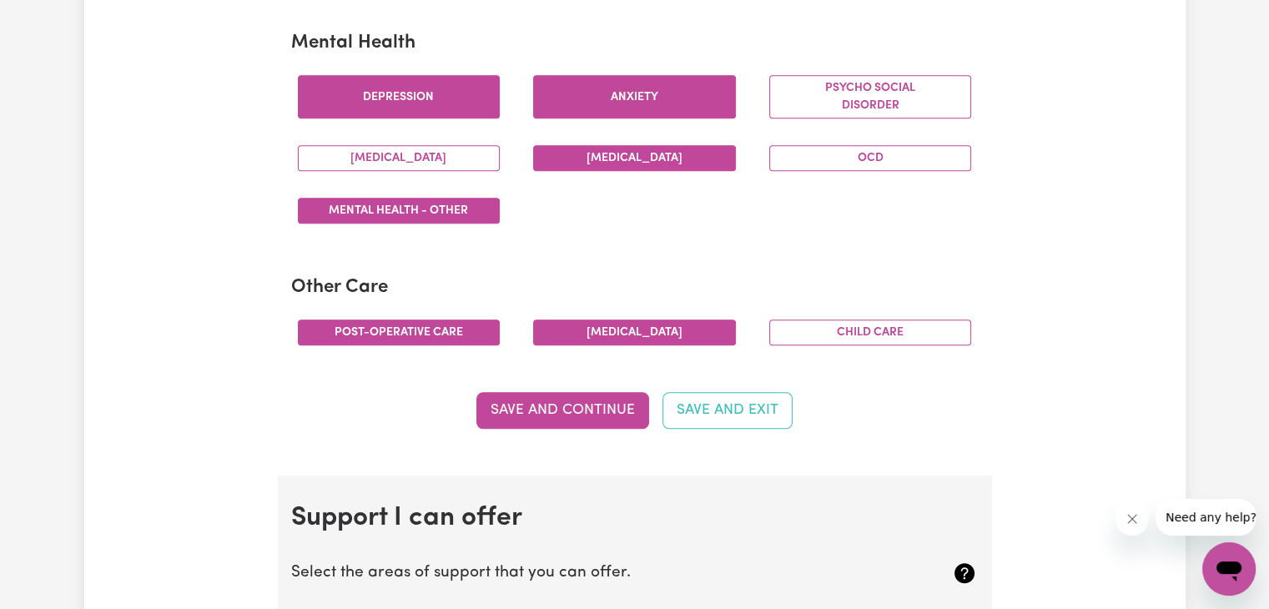
click at [441, 324] on button "Post-operative care" at bounding box center [399, 333] width 203 height 26
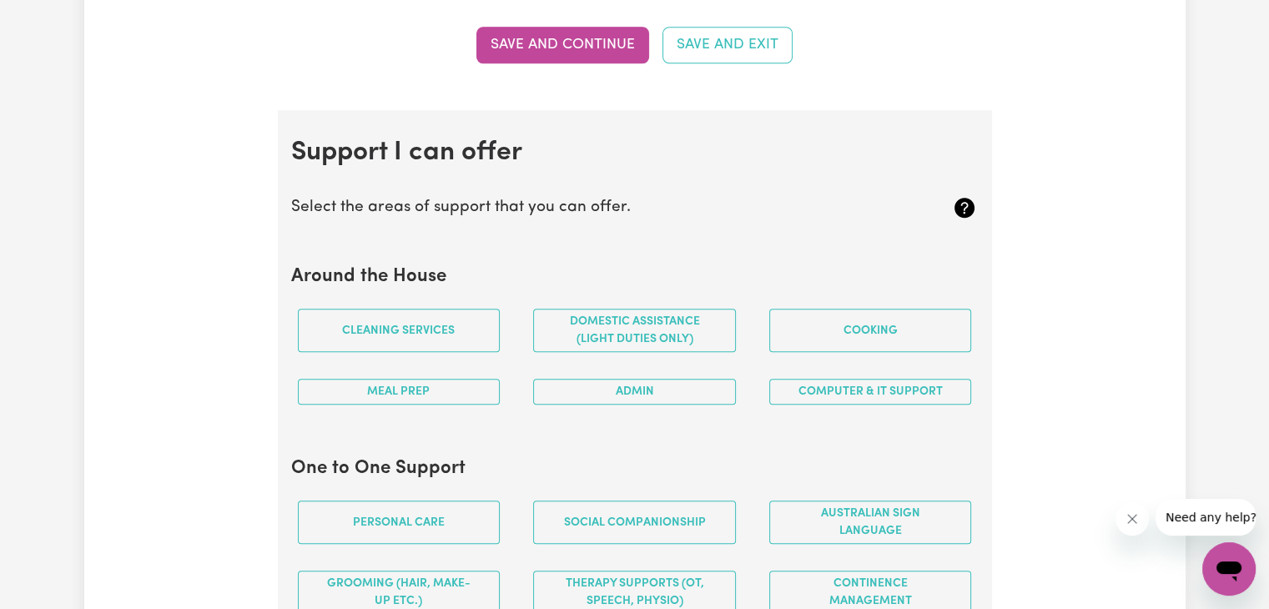
scroll to position [1429, 0]
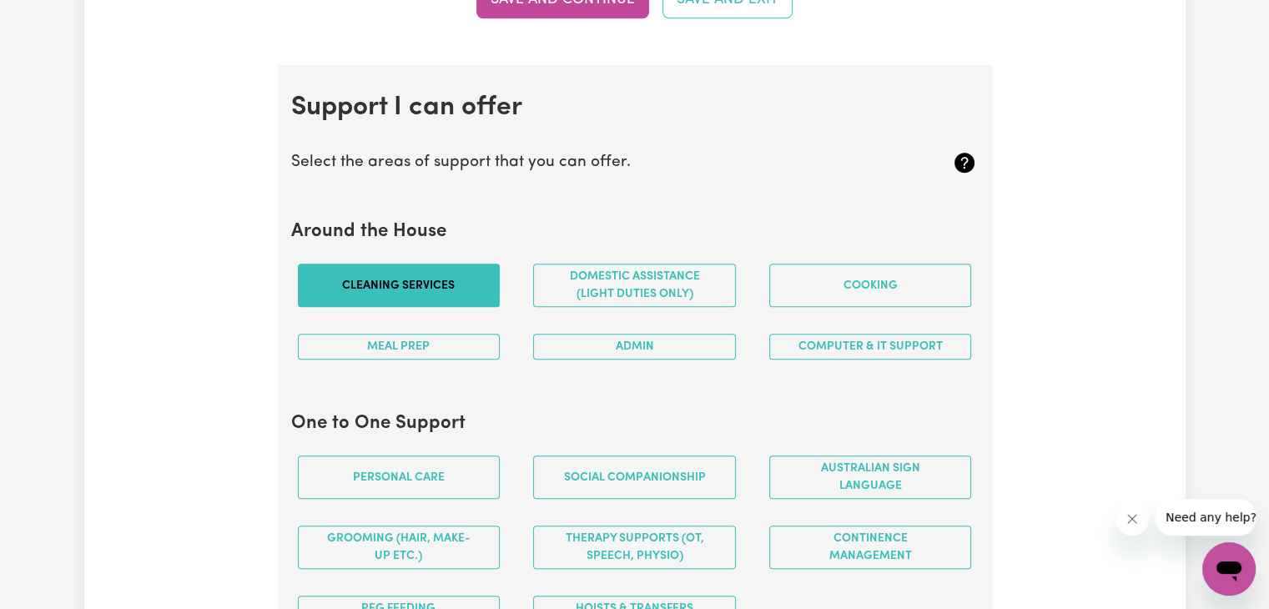
click at [451, 266] on button "Cleaning services" at bounding box center [399, 285] width 203 height 43
click at [434, 339] on button "Meal prep" at bounding box center [399, 347] width 203 height 26
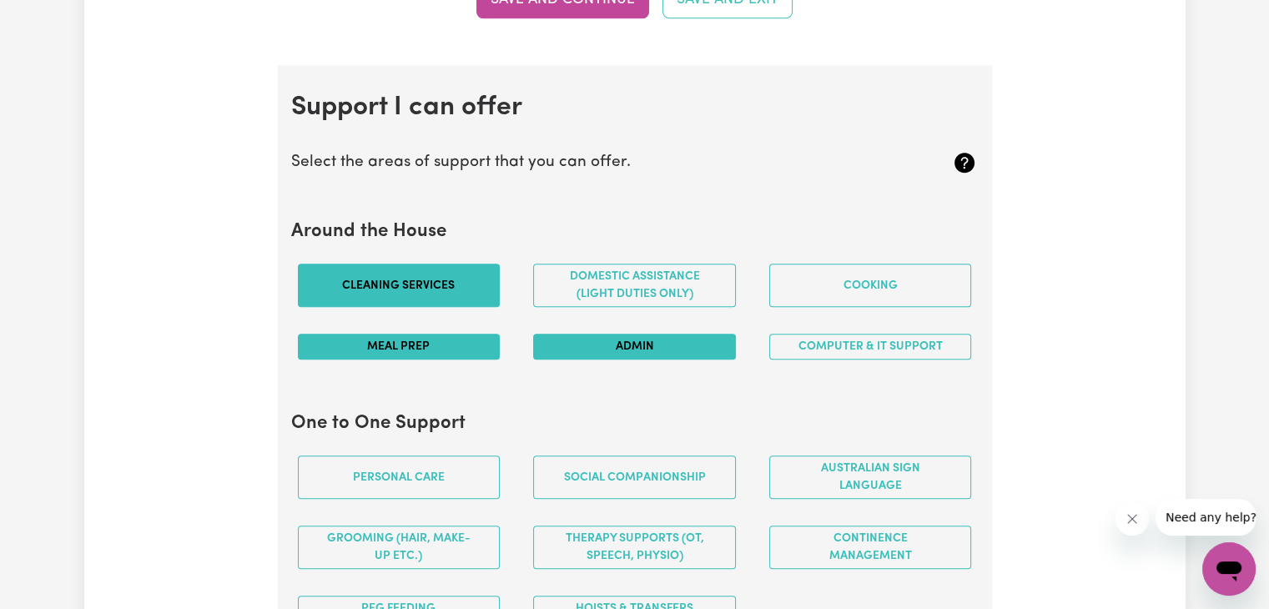
click at [633, 345] on button "Admin" at bounding box center [634, 347] width 203 height 26
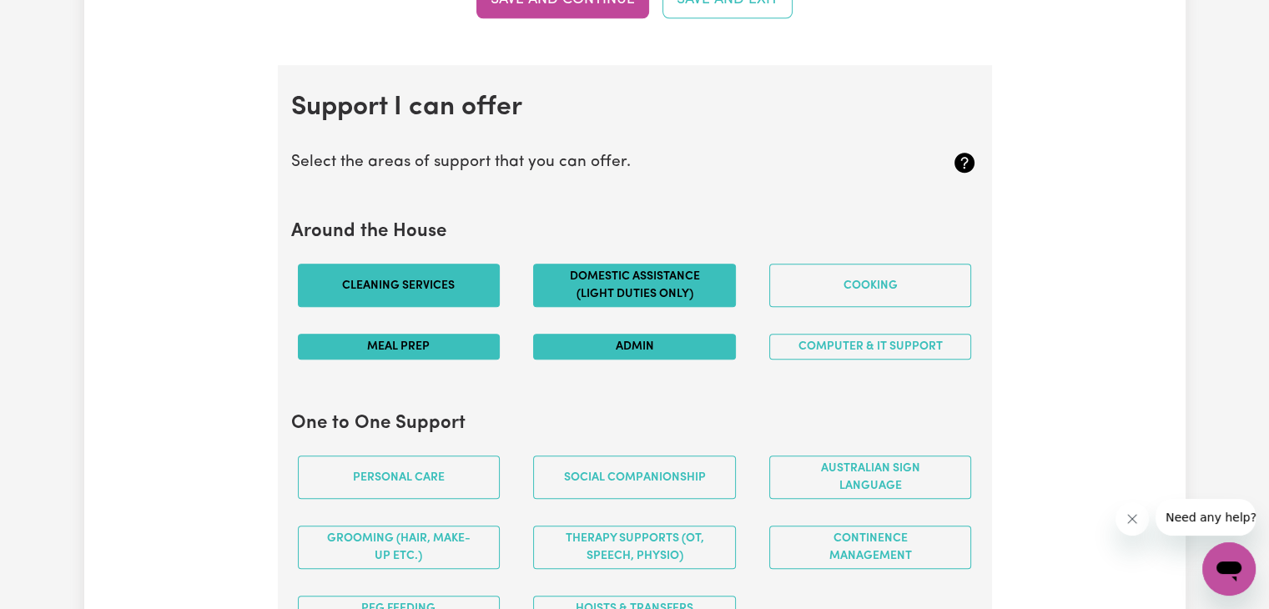
click at [630, 277] on button "Domestic assistance (light duties only)" at bounding box center [634, 285] width 203 height 43
click at [799, 341] on button "Computer & IT Support" at bounding box center [870, 347] width 203 height 26
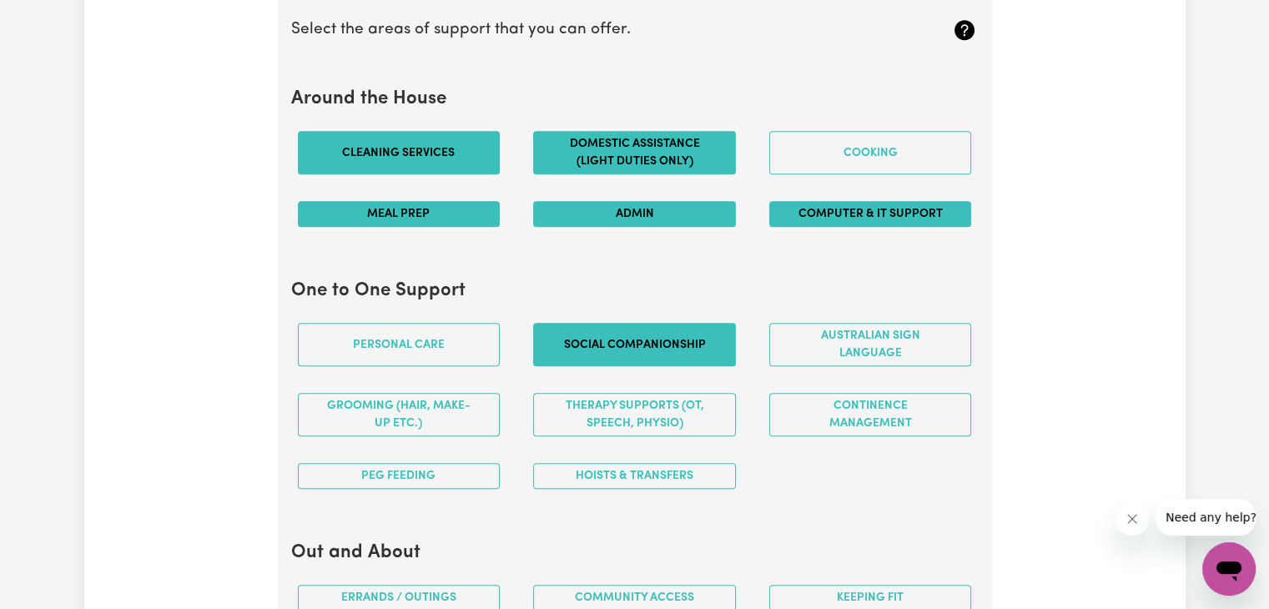
scroll to position [1599, 0]
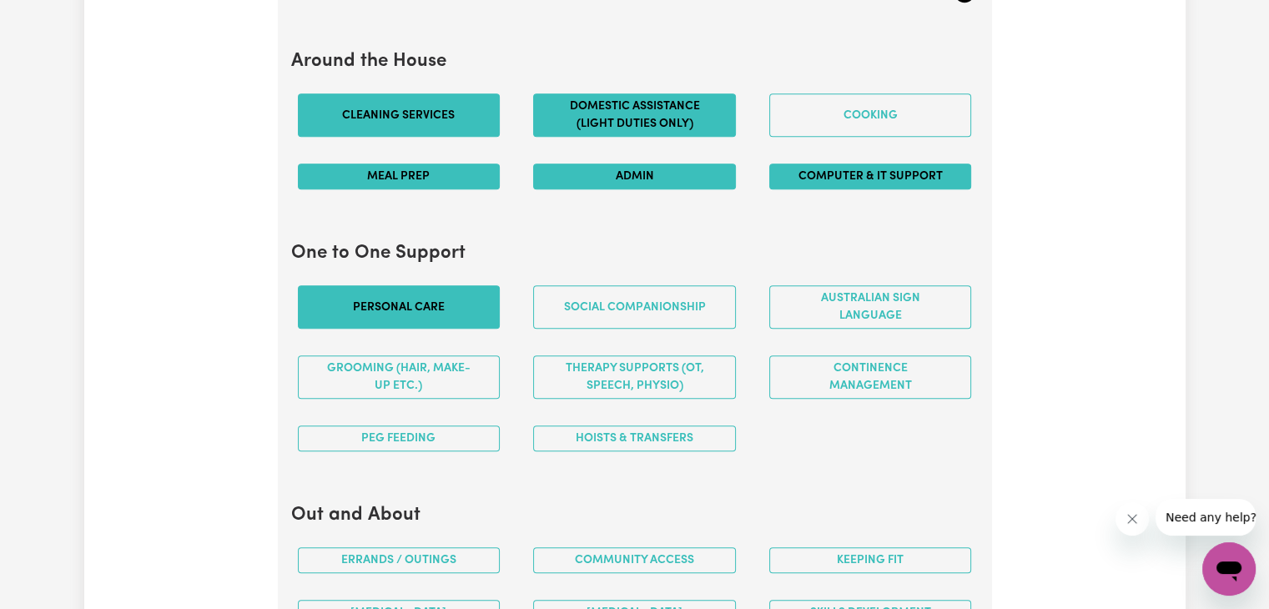
click at [444, 298] on button "Personal care" at bounding box center [399, 306] width 203 height 43
click at [551, 429] on button "Hoists & transfers" at bounding box center [634, 439] width 203 height 26
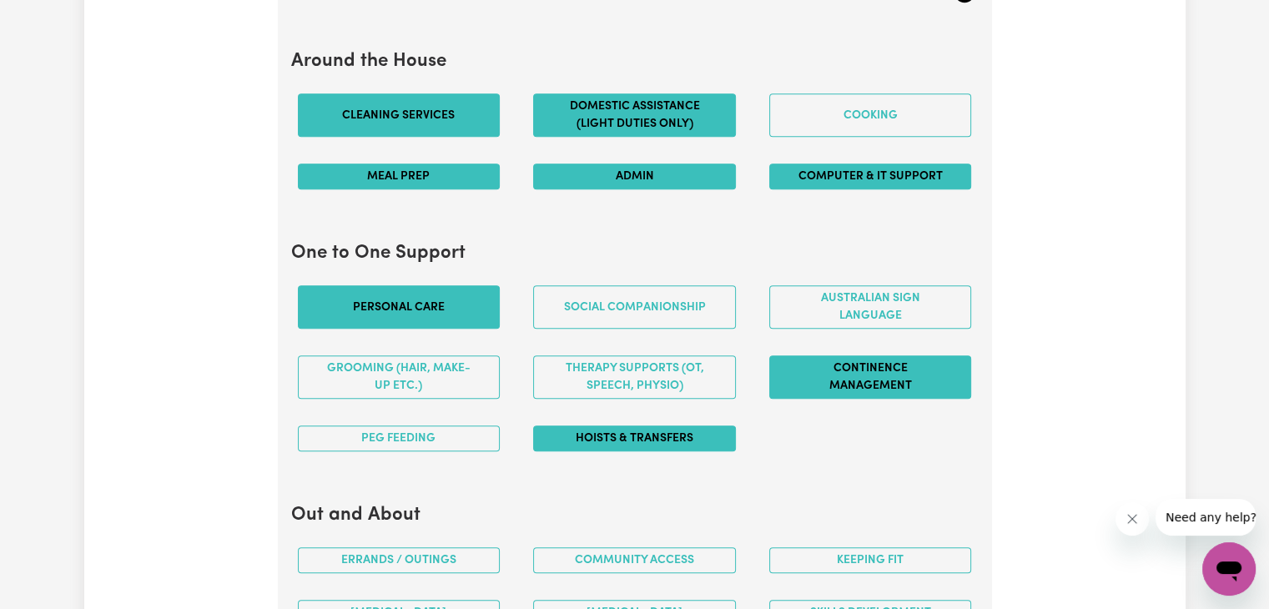
click at [837, 371] on button "Continence management" at bounding box center [870, 376] width 203 height 43
click at [636, 297] on button "Social companionship" at bounding box center [634, 306] width 203 height 43
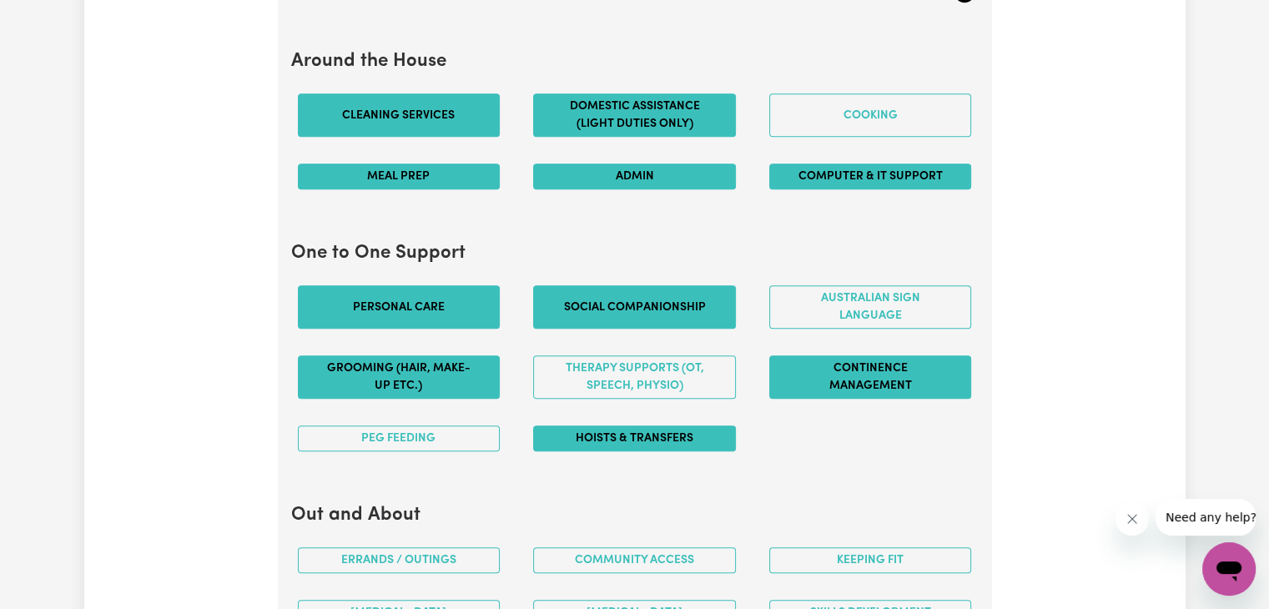
click at [441, 385] on button "Grooming (hair, make-up etc.)" at bounding box center [399, 376] width 203 height 43
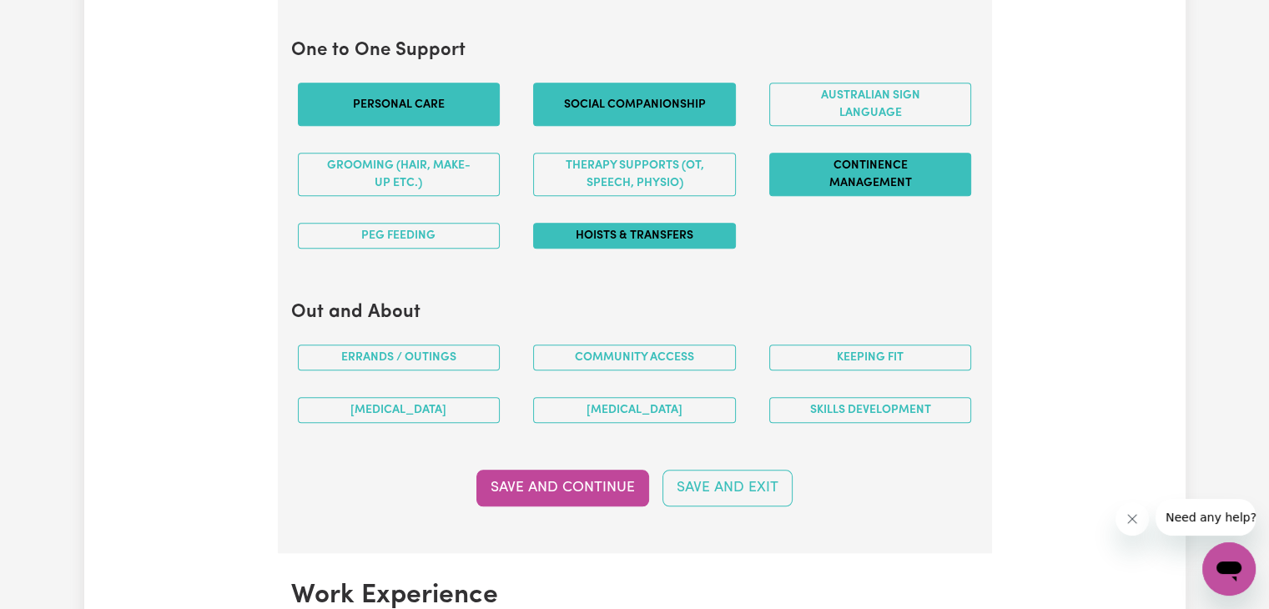
scroll to position [1804, 0]
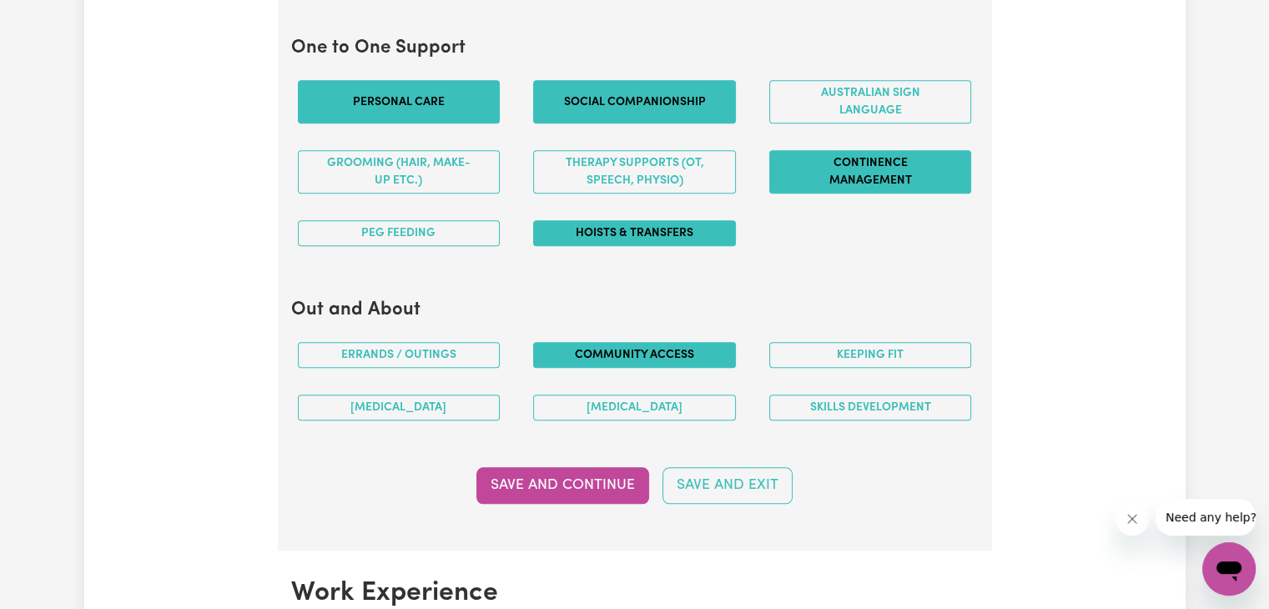
click at [642, 342] on button "Community access" at bounding box center [634, 355] width 203 height 26
click at [834, 343] on button "Keeping fit" at bounding box center [870, 355] width 203 height 26
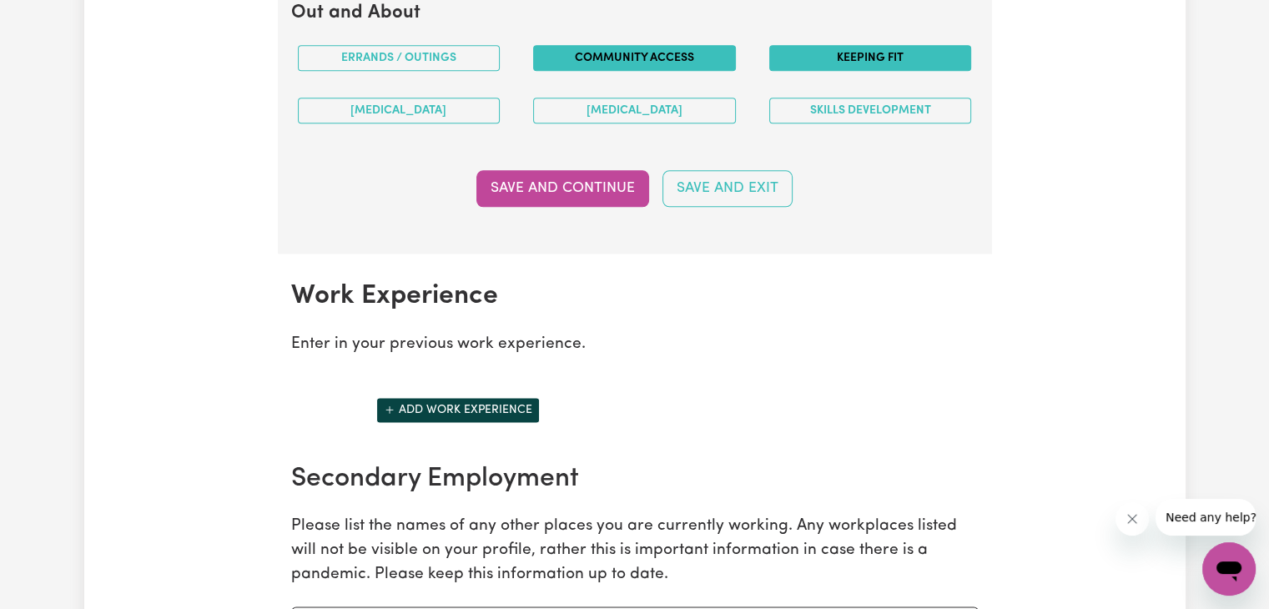
scroll to position [2205, 0]
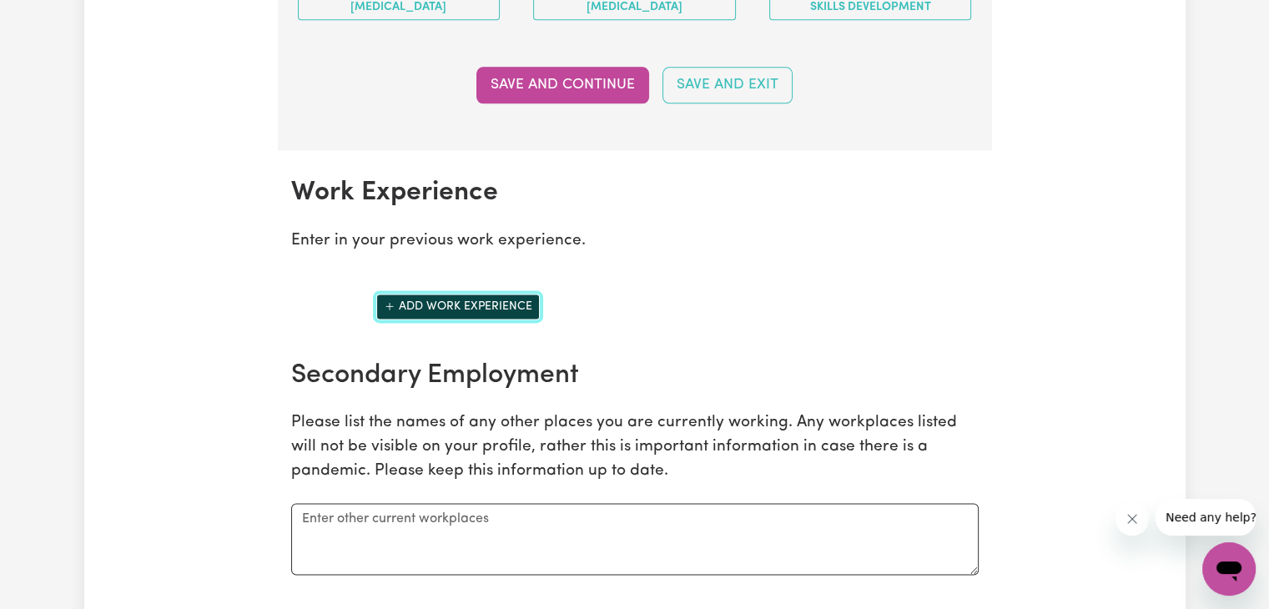
click at [464, 303] on button "Add work experience" at bounding box center [458, 307] width 164 height 26
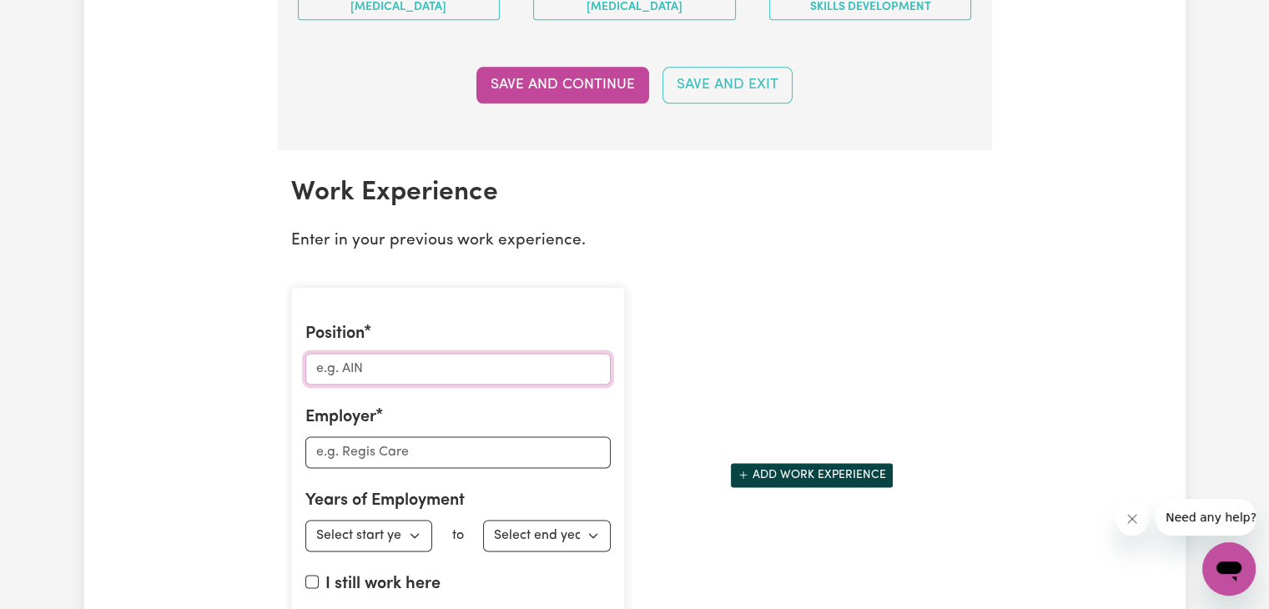
click at [441, 355] on input "Position" at bounding box center [457, 369] width 305 height 32
type input "O"
type input "PCA"
click at [394, 450] on input "Employer" at bounding box center [457, 452] width 305 height 32
type input "Estia Health"
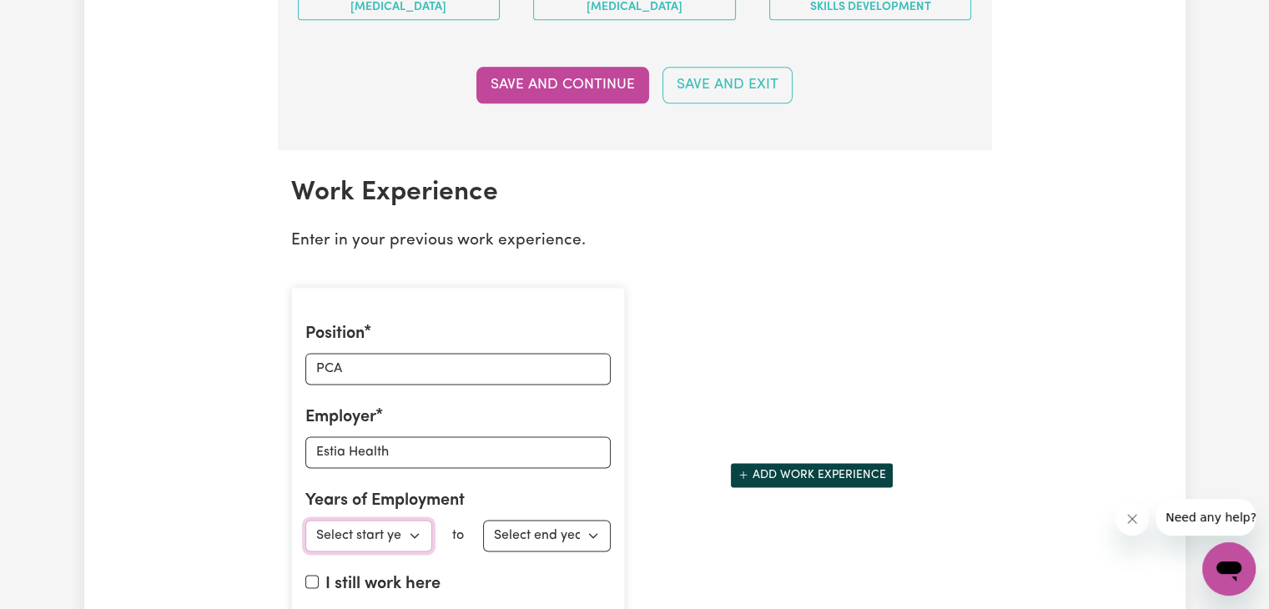
click at [372, 520] on select "Select start year [DATE] 1952 1953 1954 1955 1956 1957 1958 1959 1960 1961 1962…" at bounding box center [369, 536] width 128 height 32
select select "2023"
click at [305, 520] on select "Select start year [DATE] 1952 1953 1954 1955 1956 1957 1958 1959 1960 1961 1962…" at bounding box center [369, 536] width 128 height 32
click at [574, 526] on select "Select end year [DATE] 1952 1953 1954 1955 1956 1957 1958 1959 1960 1961 1962 1…" at bounding box center [547, 536] width 128 height 32
click at [424, 585] on label "I still work here" at bounding box center [382, 584] width 115 height 25
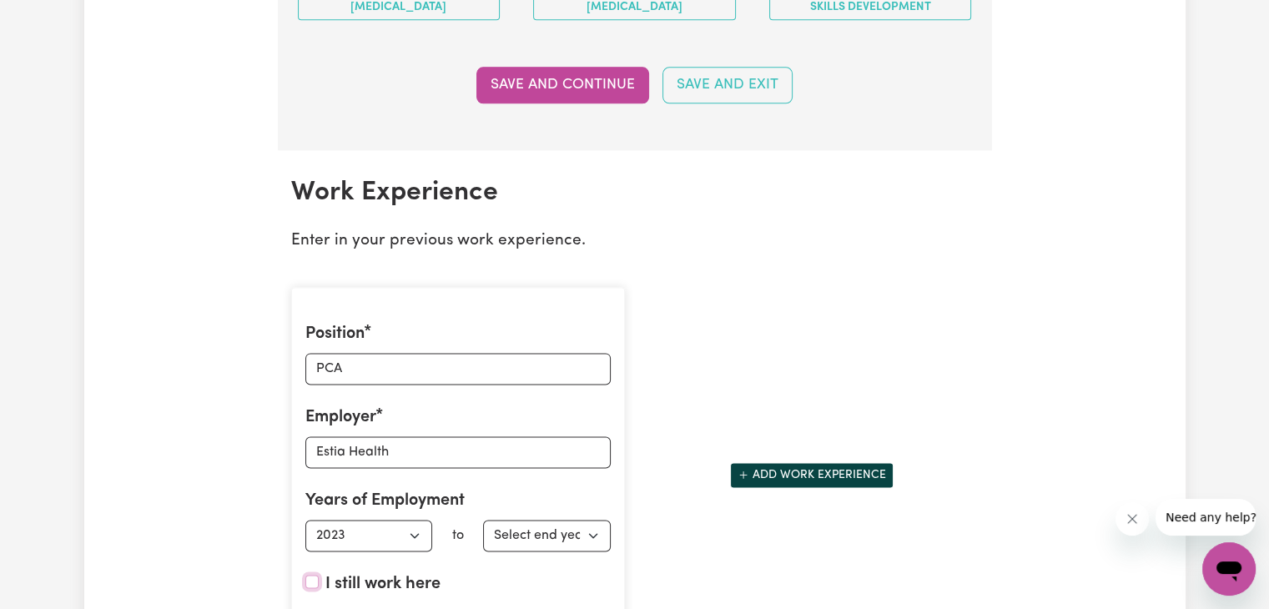
click at [319, 585] on input "I still work here" at bounding box center [311, 581] width 13 height 13
checkbox input "true"
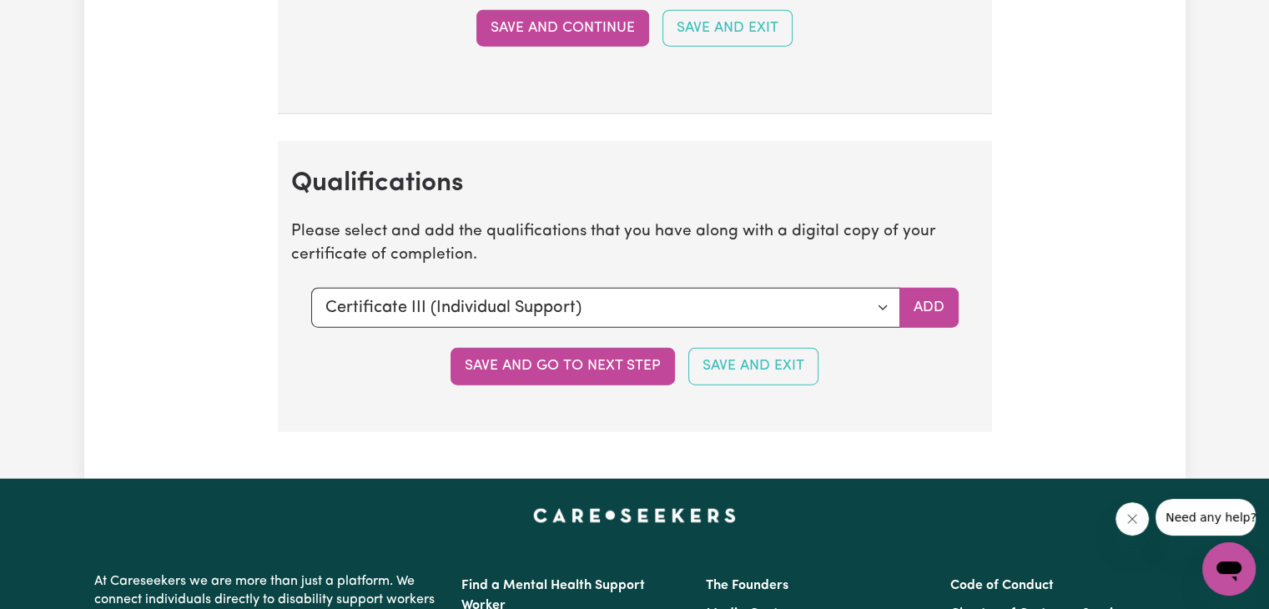
scroll to position [4005, 0]
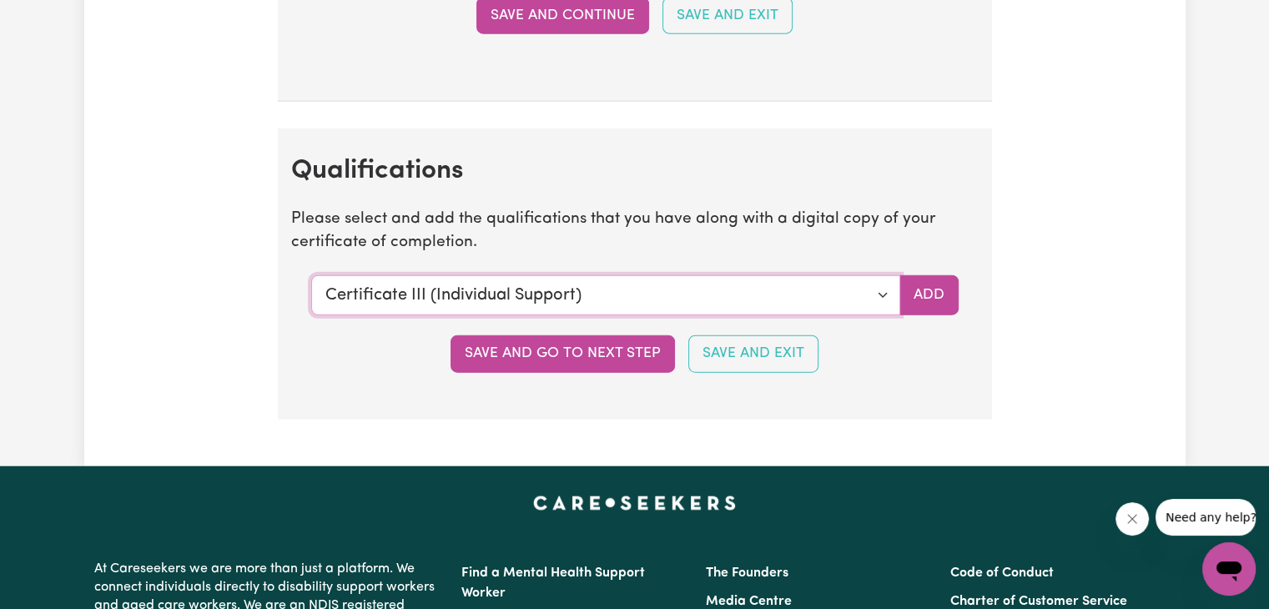
click at [628, 291] on select "Select a qualification to add... Certificate III (Individual Support) Certifica…" at bounding box center [605, 295] width 589 height 40
select select "Diploma of Nursing (EEN)"
click at [311, 275] on select "Select a qualification to add... Certificate III (Individual Support) Certifica…" at bounding box center [605, 295] width 589 height 40
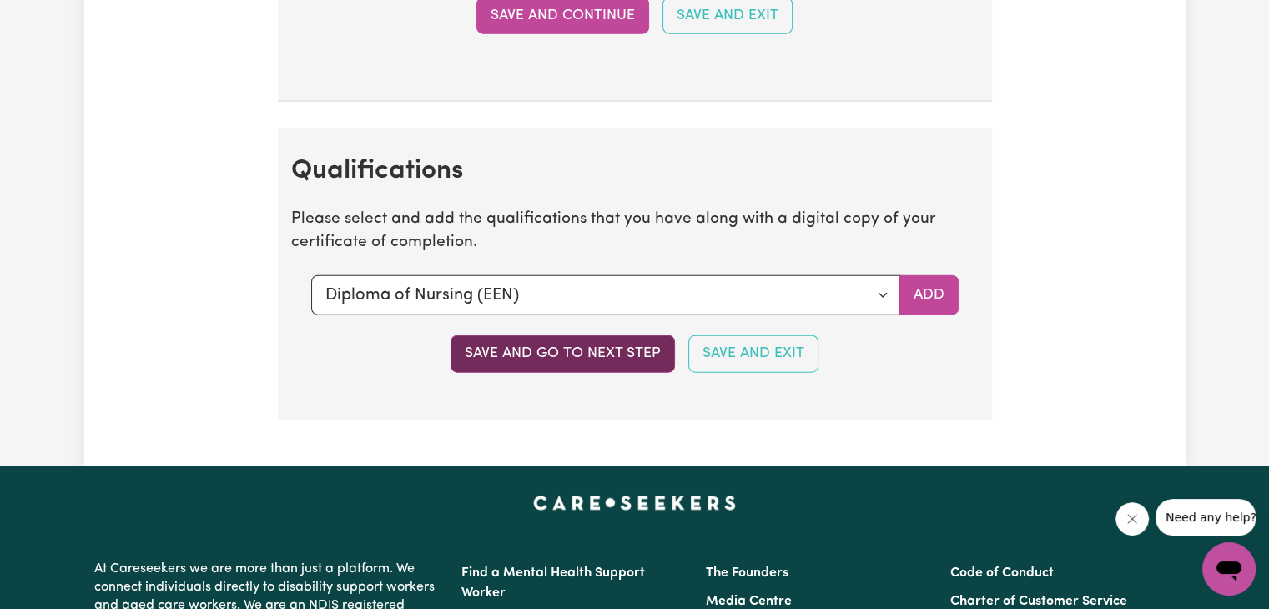
click at [633, 345] on button "Save and go to next step" at bounding box center [563, 353] width 224 height 37
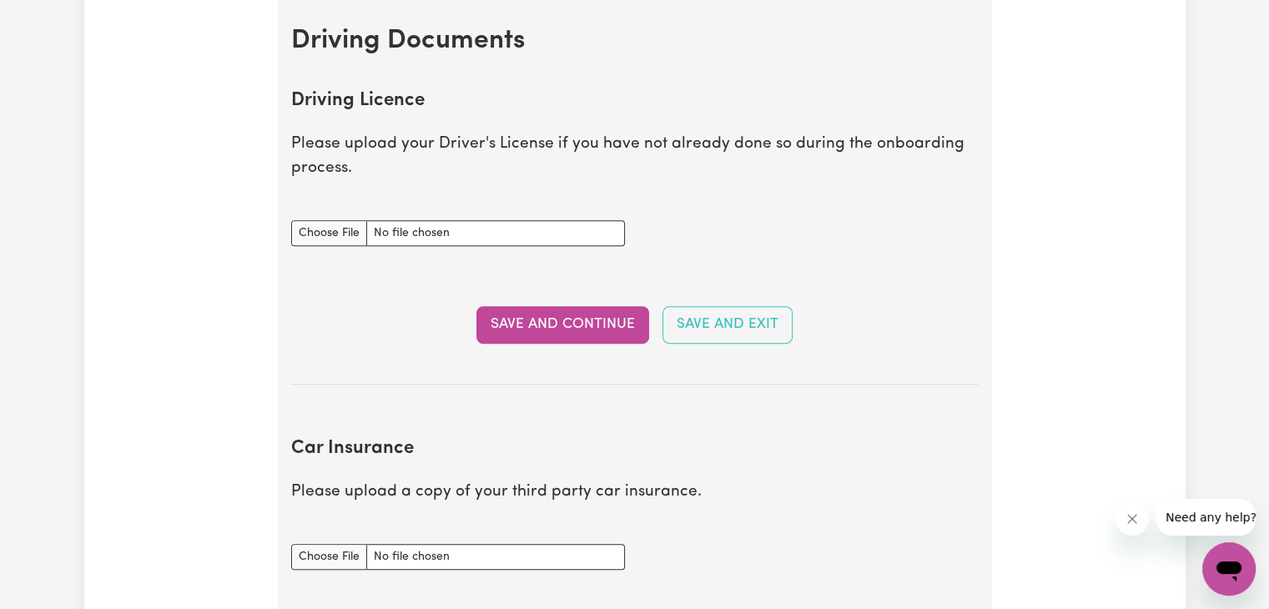
scroll to position [698, 0]
click at [362, 231] on input "Driving Licence document" at bounding box center [458, 233] width 334 height 26
click at [347, 223] on input "Driving Licence document" at bounding box center [458, 233] width 334 height 26
click at [321, 222] on input "Driving Licence document" at bounding box center [458, 233] width 334 height 26
click at [324, 231] on input "Driving Licence document" at bounding box center [458, 233] width 334 height 26
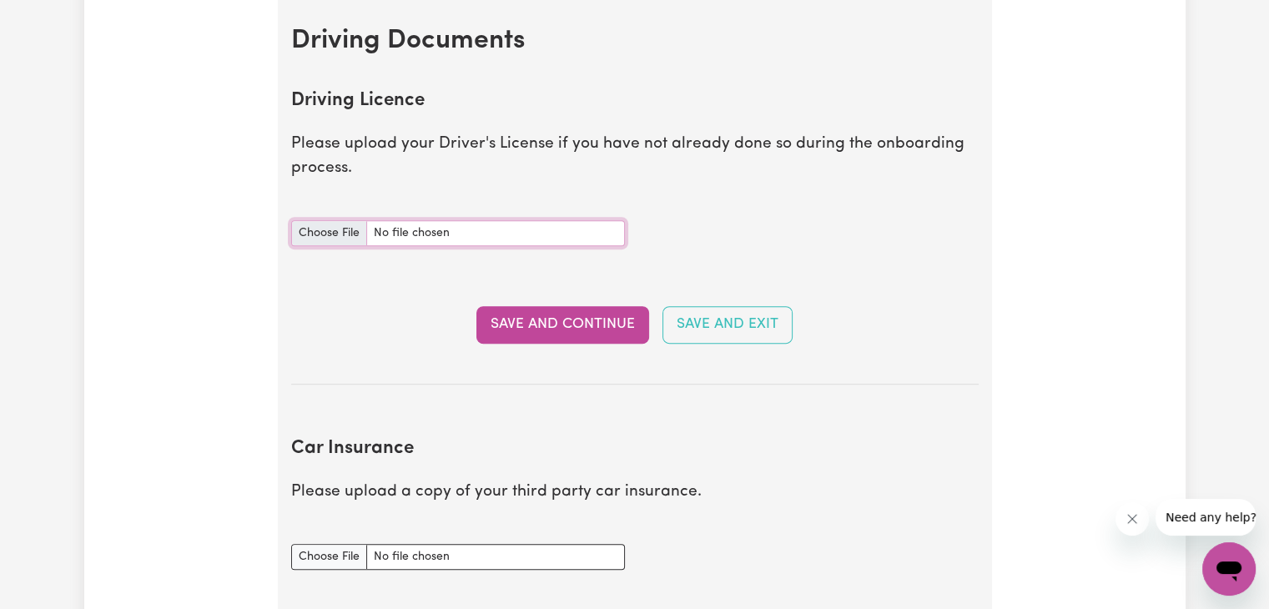
type input "C:\fakepath\Aus license front (1).pdf"
click at [540, 325] on button "Save and Continue" at bounding box center [563, 324] width 173 height 37
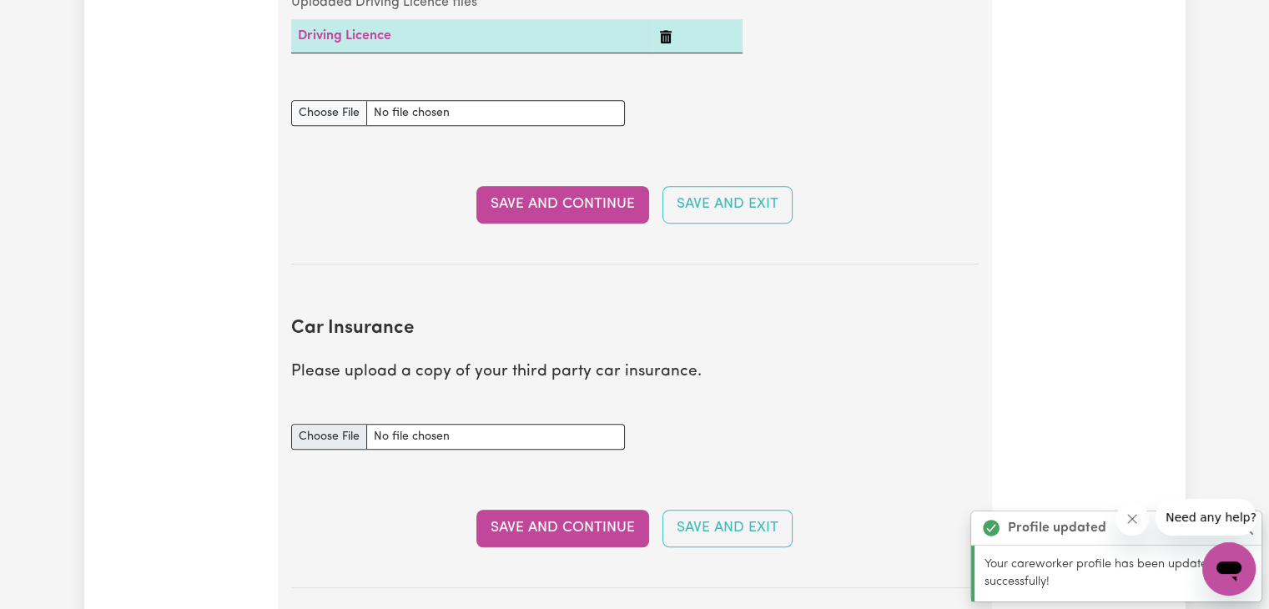
scroll to position [861, 0]
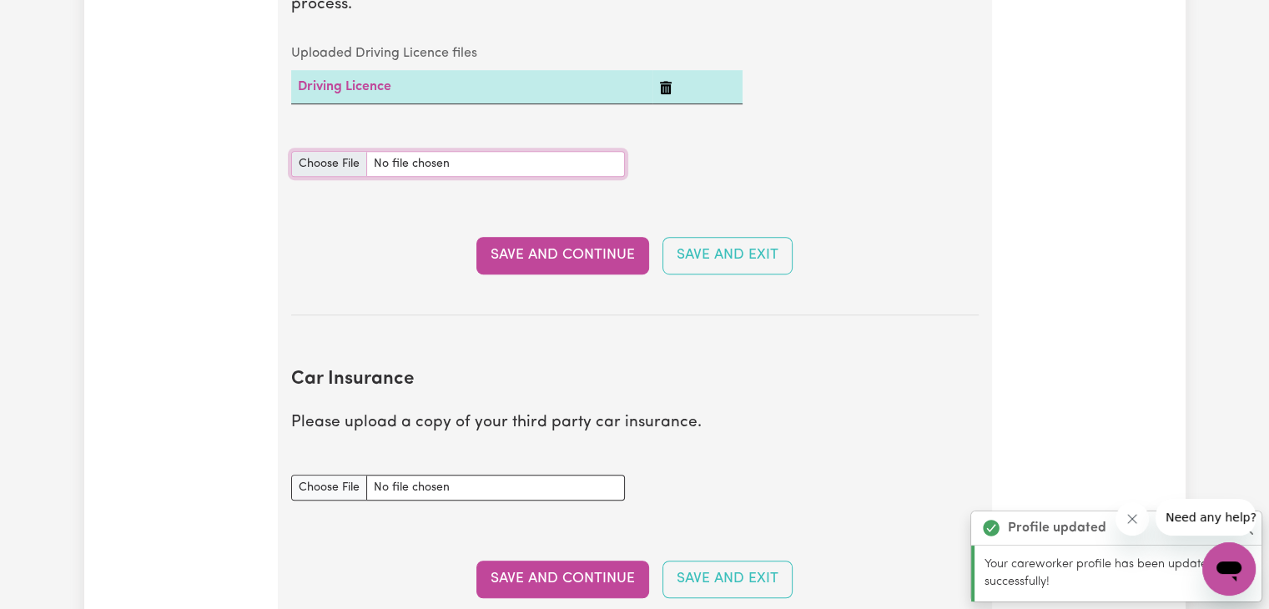
click at [335, 166] on input "Driving Licence document" at bounding box center [458, 164] width 334 height 26
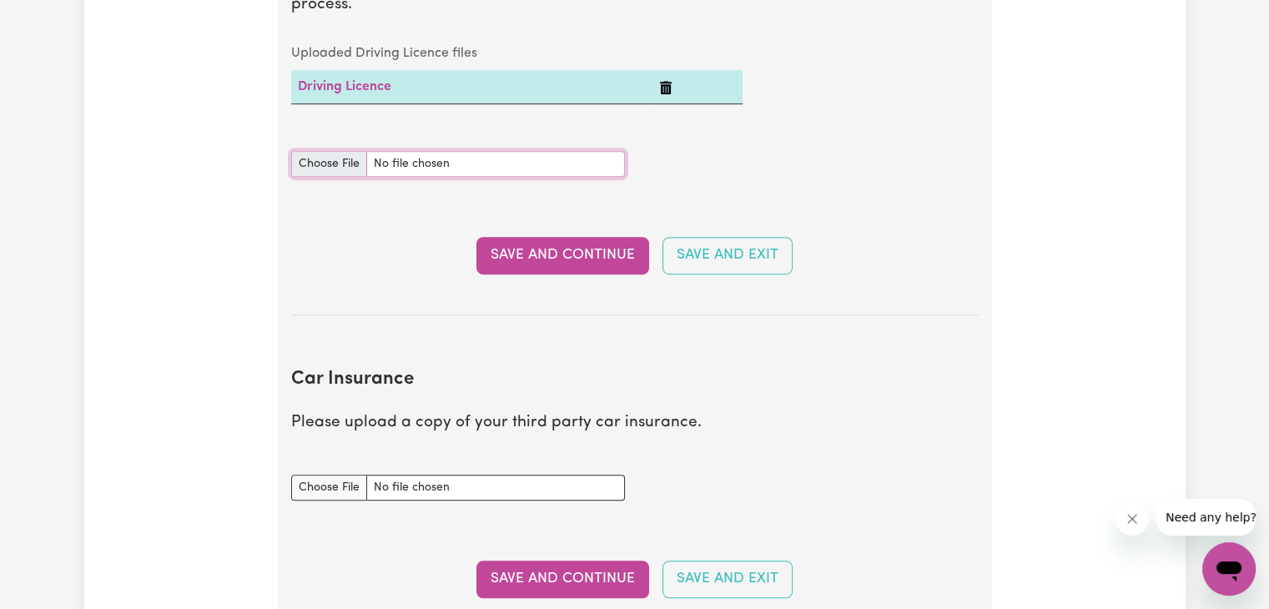
type input "C:\fakepath\Aus license back (1).pdf"
click at [534, 268] on button "Save and Continue" at bounding box center [563, 255] width 173 height 37
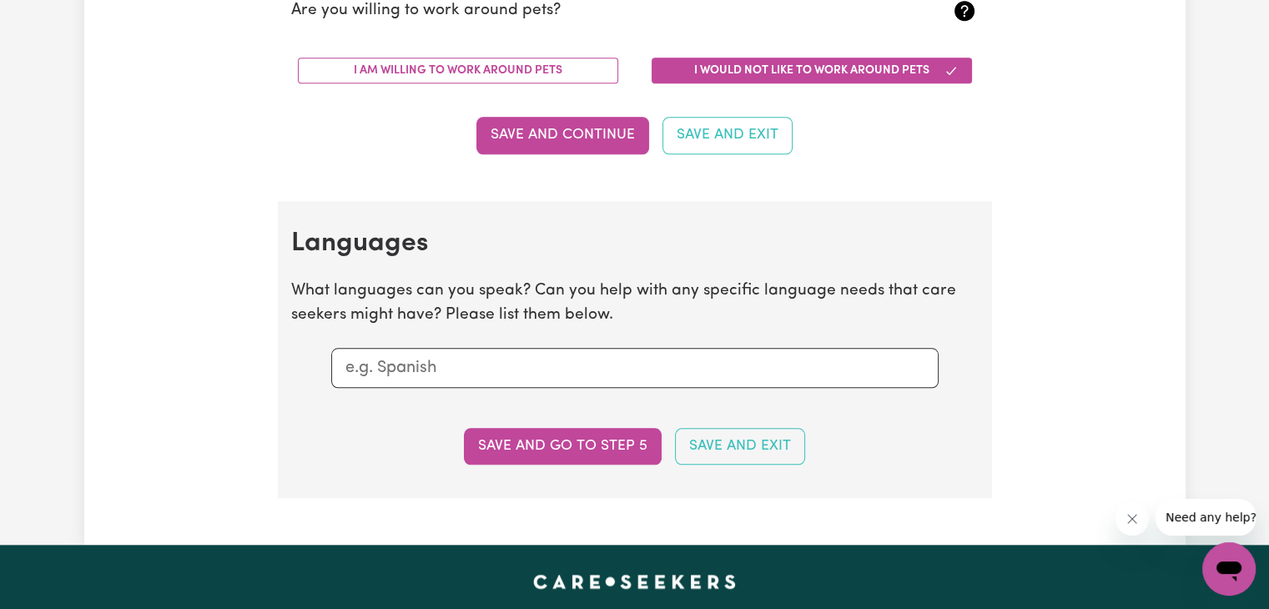
scroll to position [1682, 0]
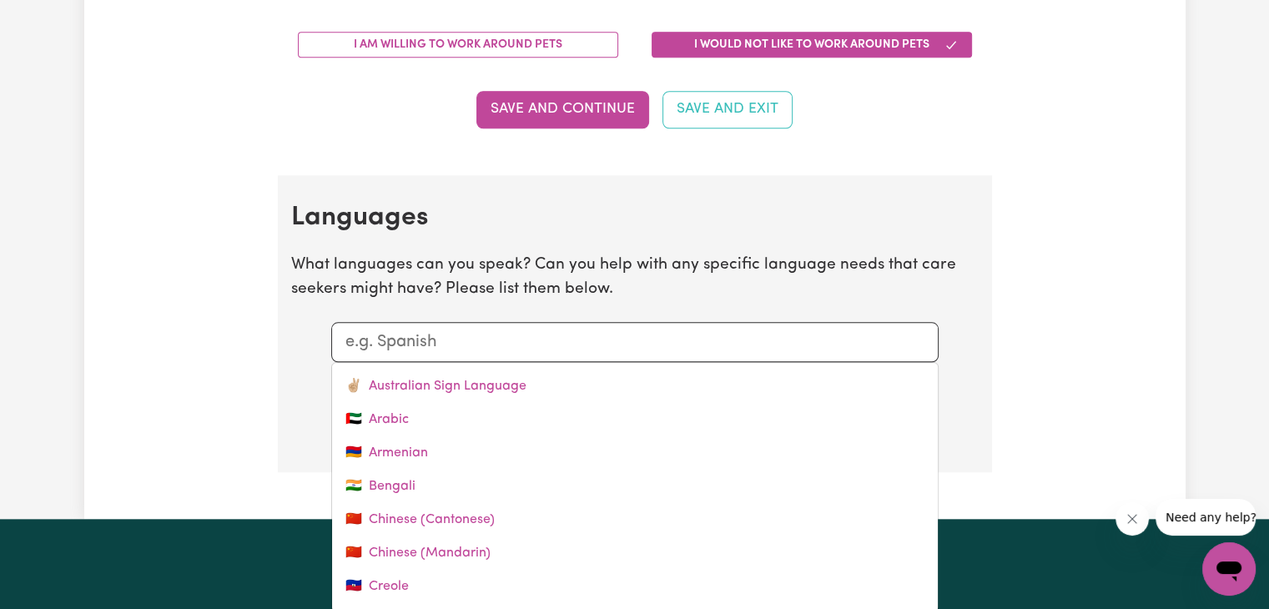
click at [504, 344] on input "text" at bounding box center [634, 342] width 579 height 25
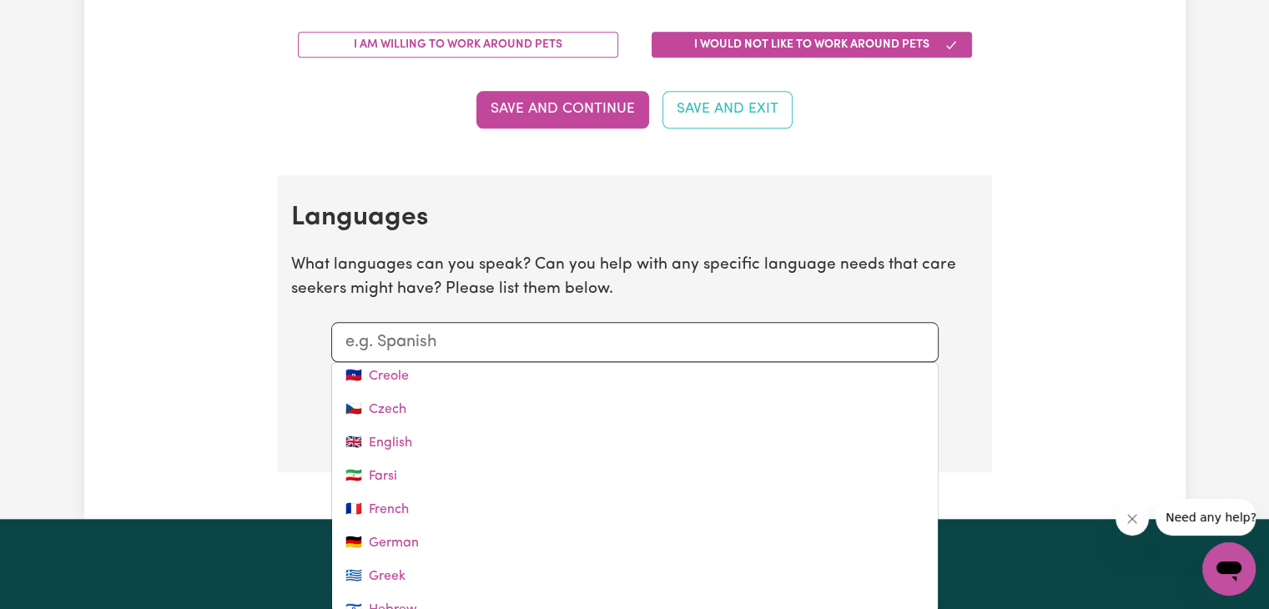
scroll to position [209, 0]
click at [487, 427] on link "🇬🇧 English" at bounding box center [635, 443] width 606 height 33
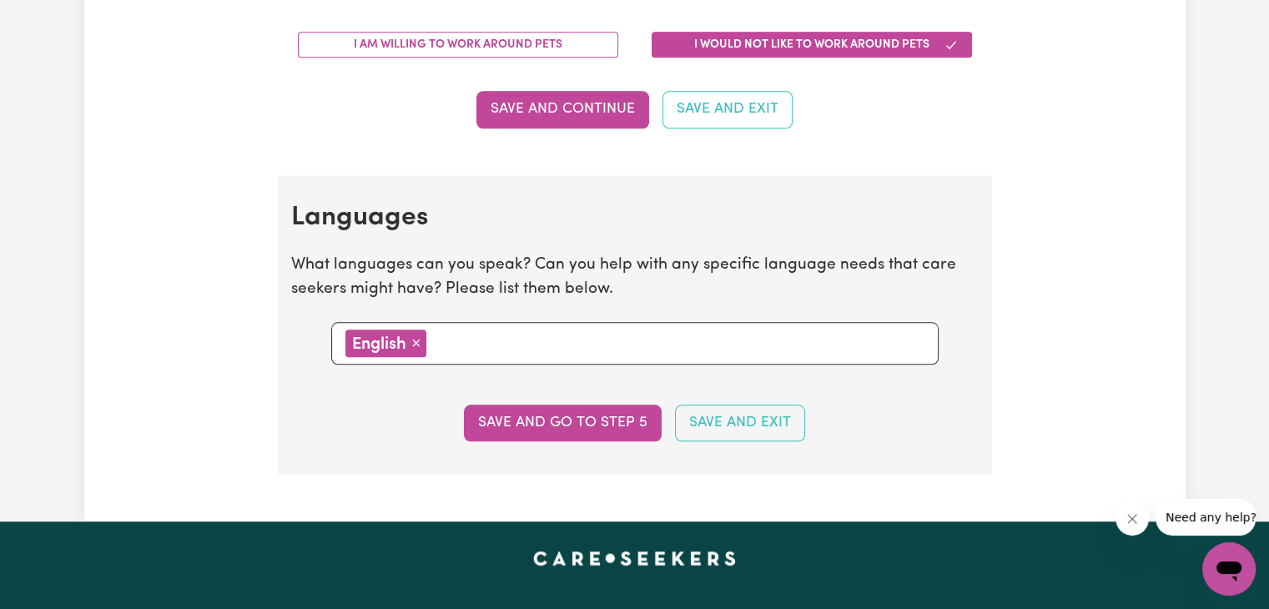
click at [507, 338] on input "text" at bounding box center [677, 342] width 493 height 25
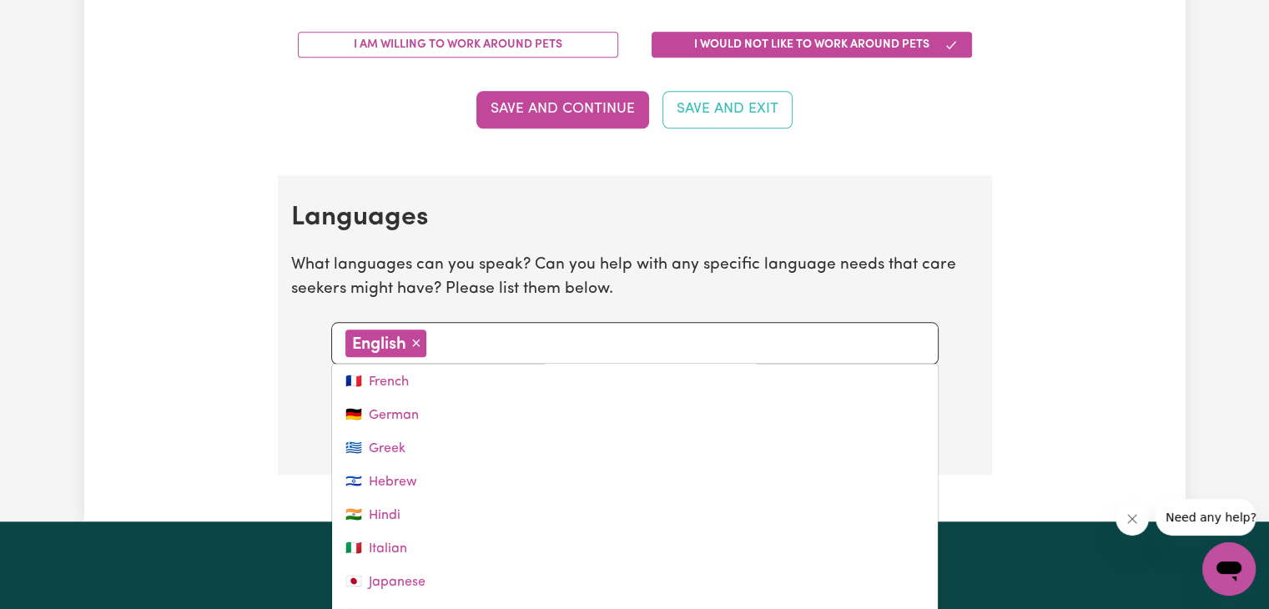
scroll to position [306, 0]
click at [497, 502] on link "🇮🇳 Hindi" at bounding box center [635, 514] width 606 height 33
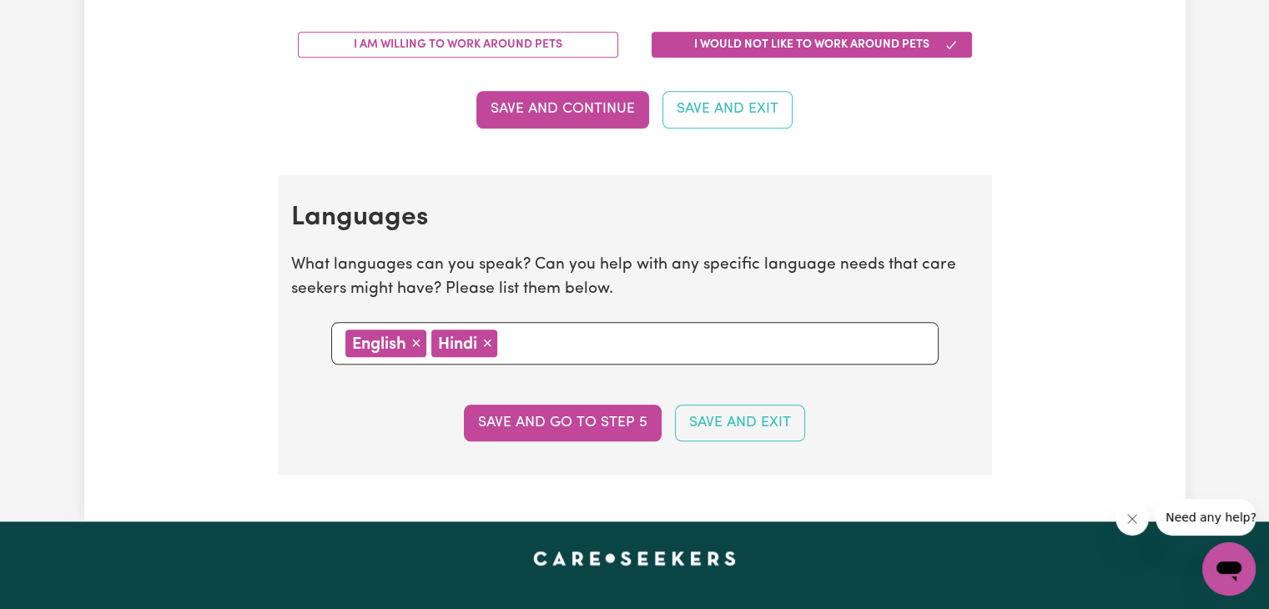
click at [564, 347] on input "text" at bounding box center [712, 342] width 421 height 25
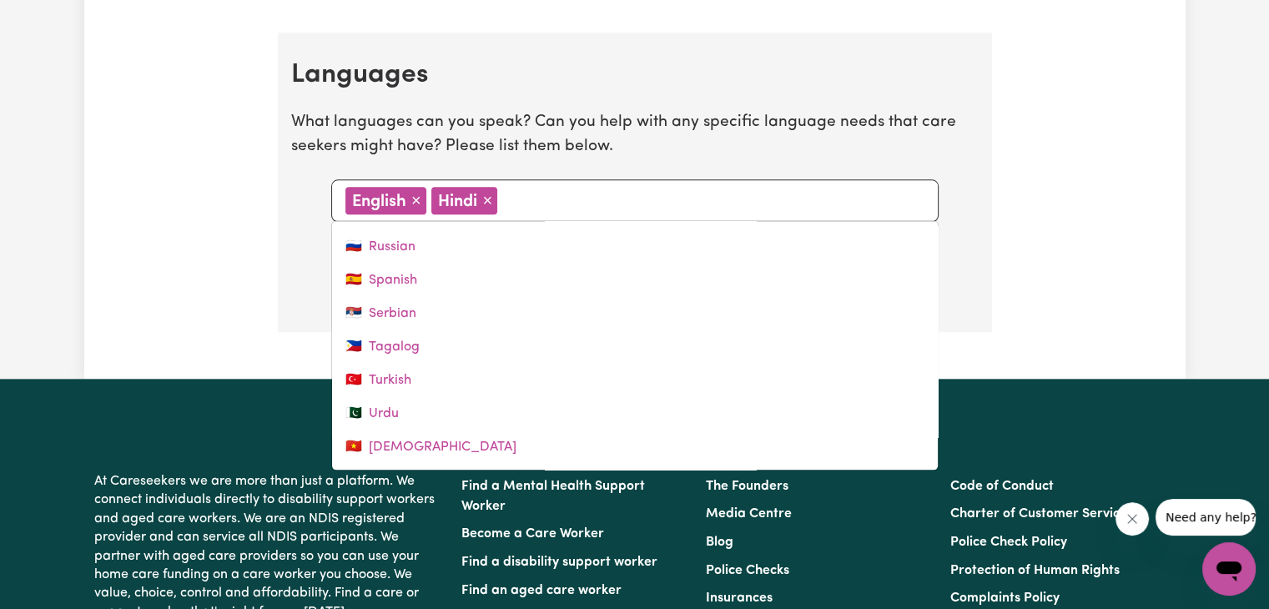
scroll to position [1825, 0]
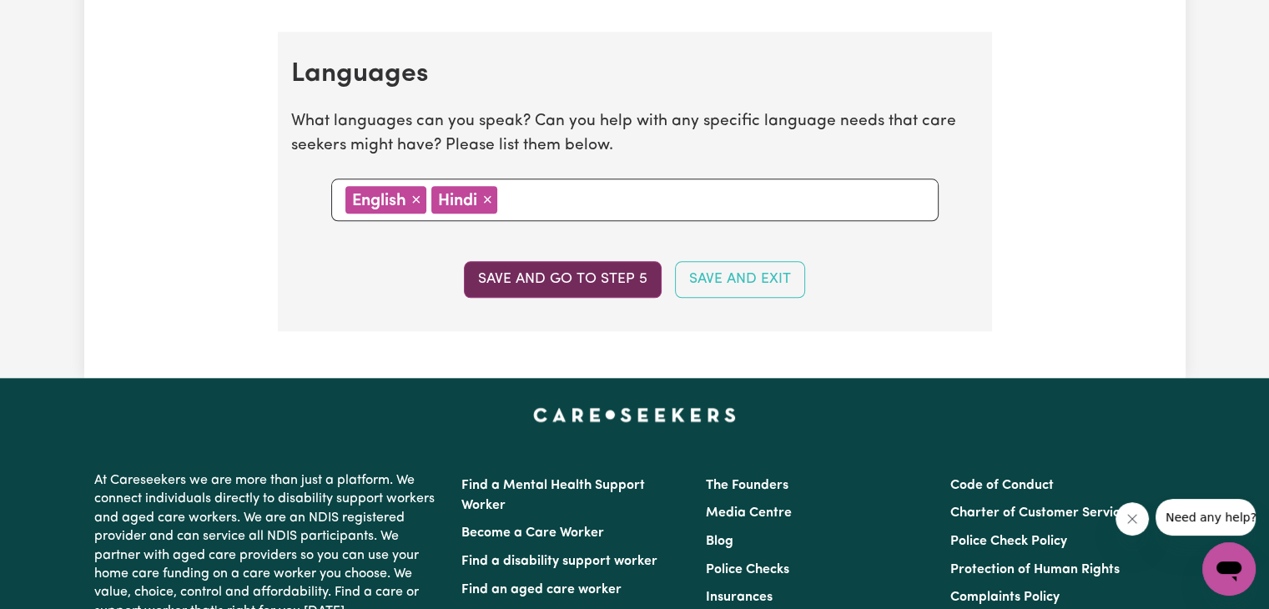
click at [618, 271] on button "Save and go to step 5" at bounding box center [563, 279] width 198 height 37
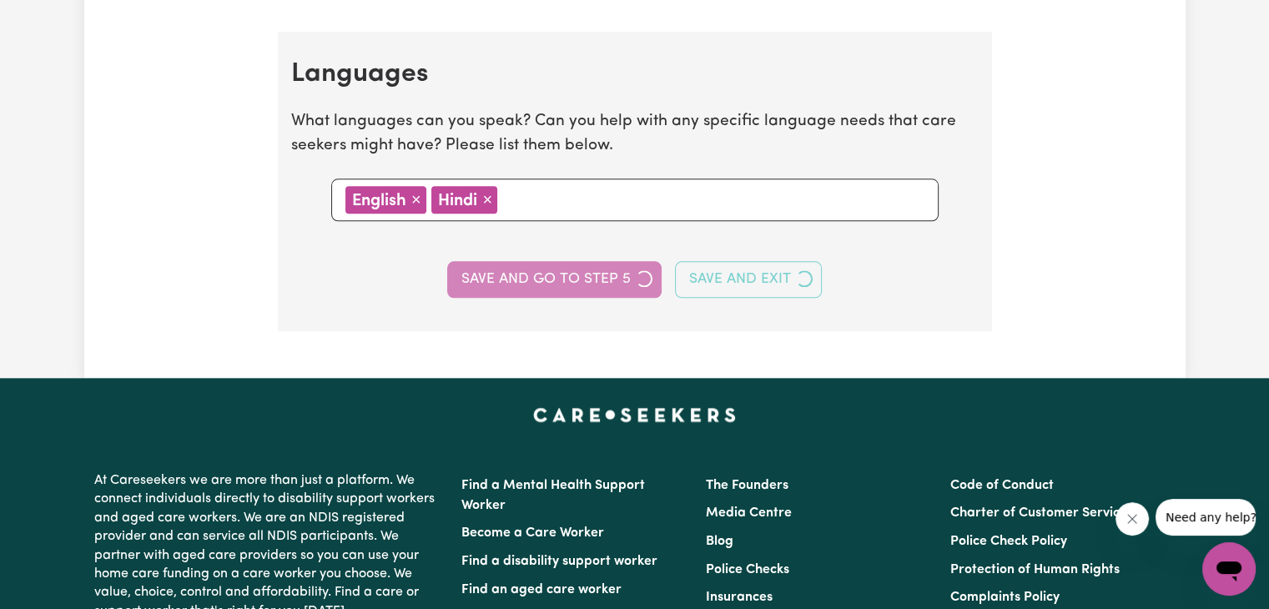
select select "I am providing services privately on my own"
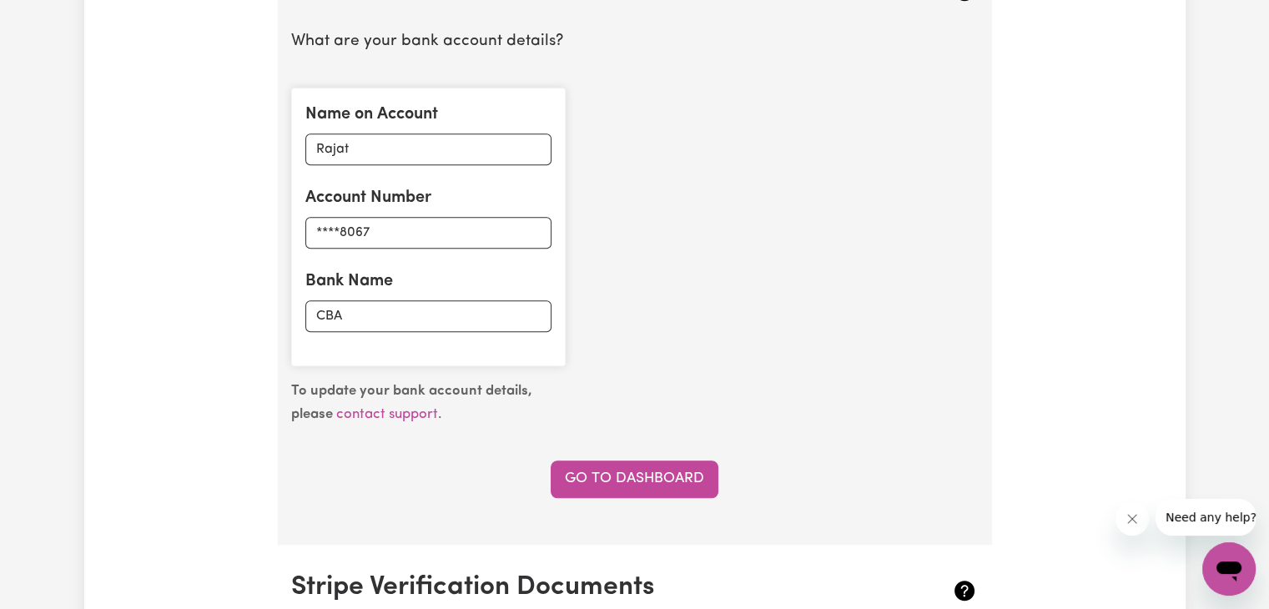
scroll to position [1208, 0]
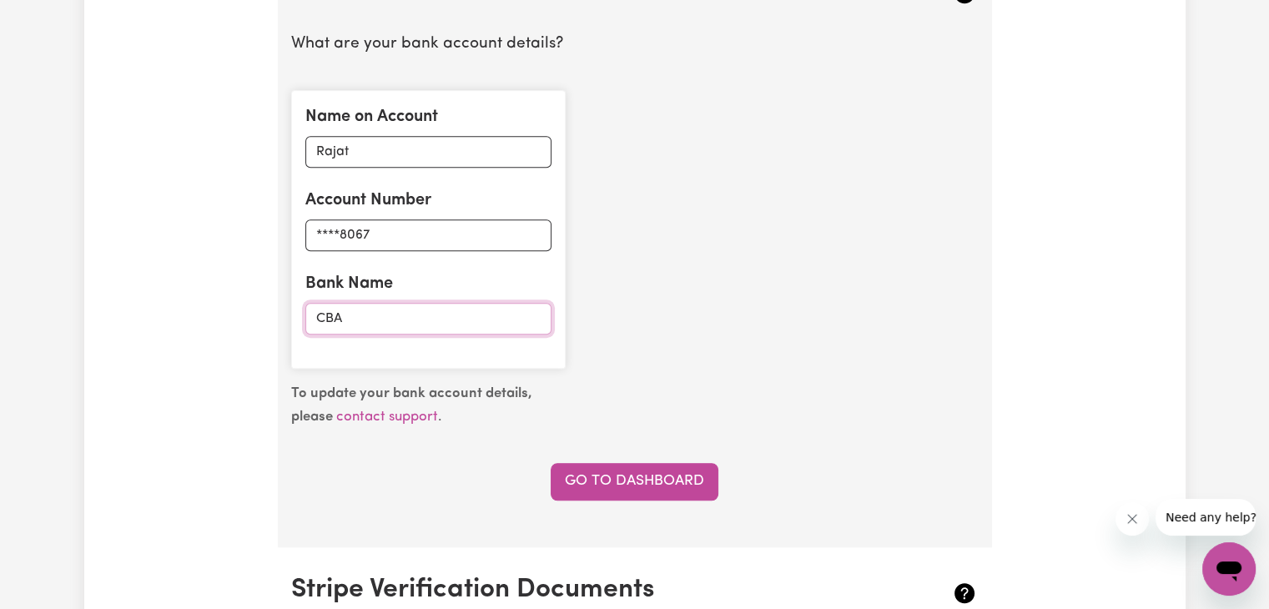
click at [505, 318] on input "CBA" at bounding box center [428, 319] width 246 height 32
click at [386, 329] on input "CBA" at bounding box center [428, 319] width 246 height 32
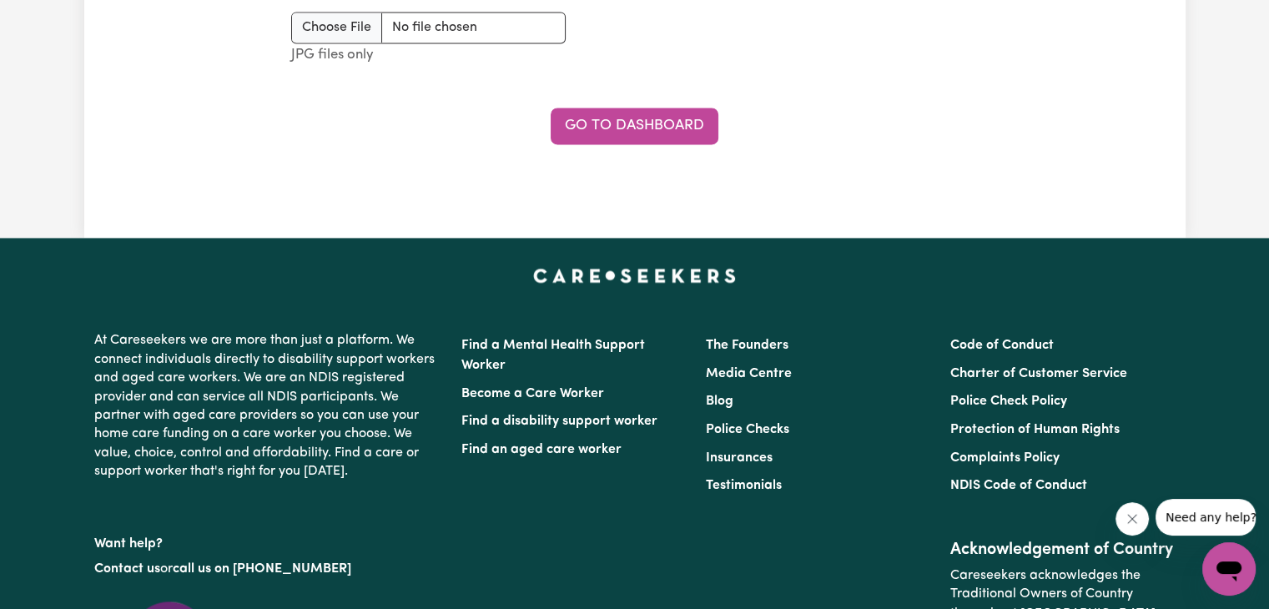
scroll to position [2574, 0]
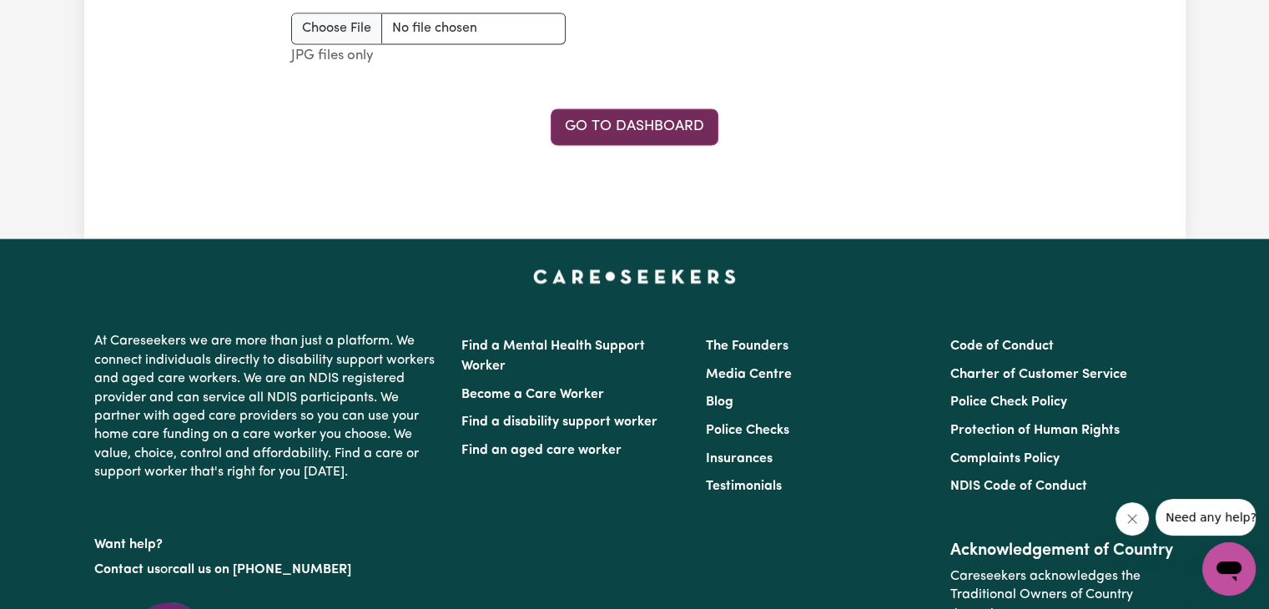
click at [655, 134] on link "Go to Dashboard" at bounding box center [635, 126] width 168 height 37
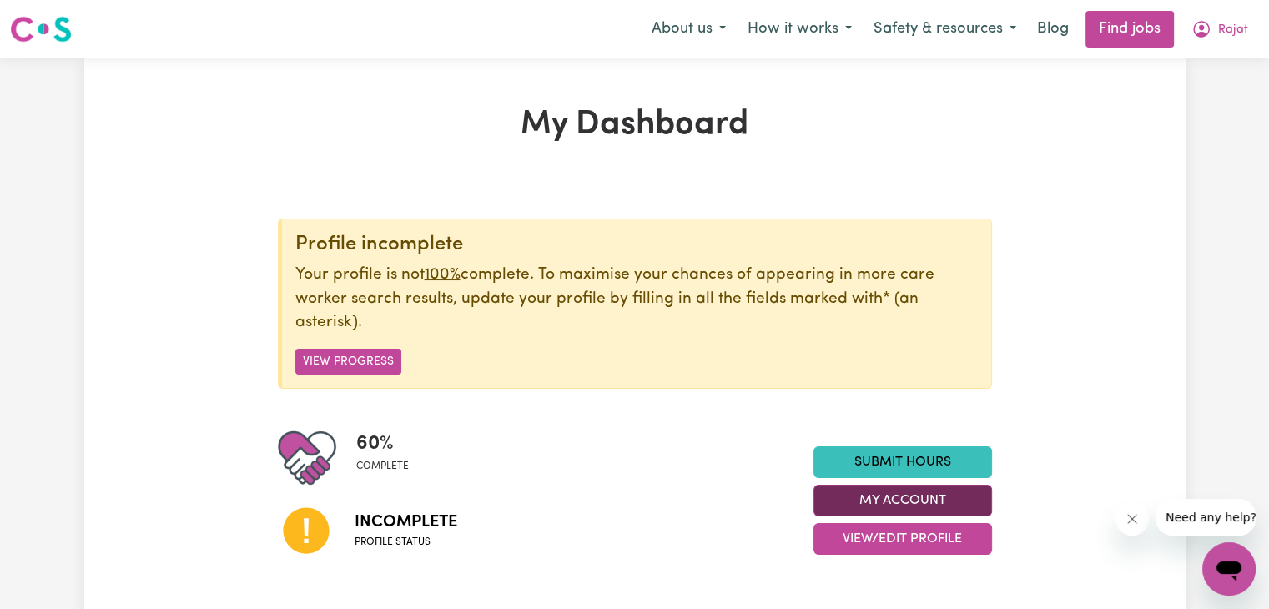
click at [876, 495] on button "My Account" at bounding box center [903, 501] width 179 height 32
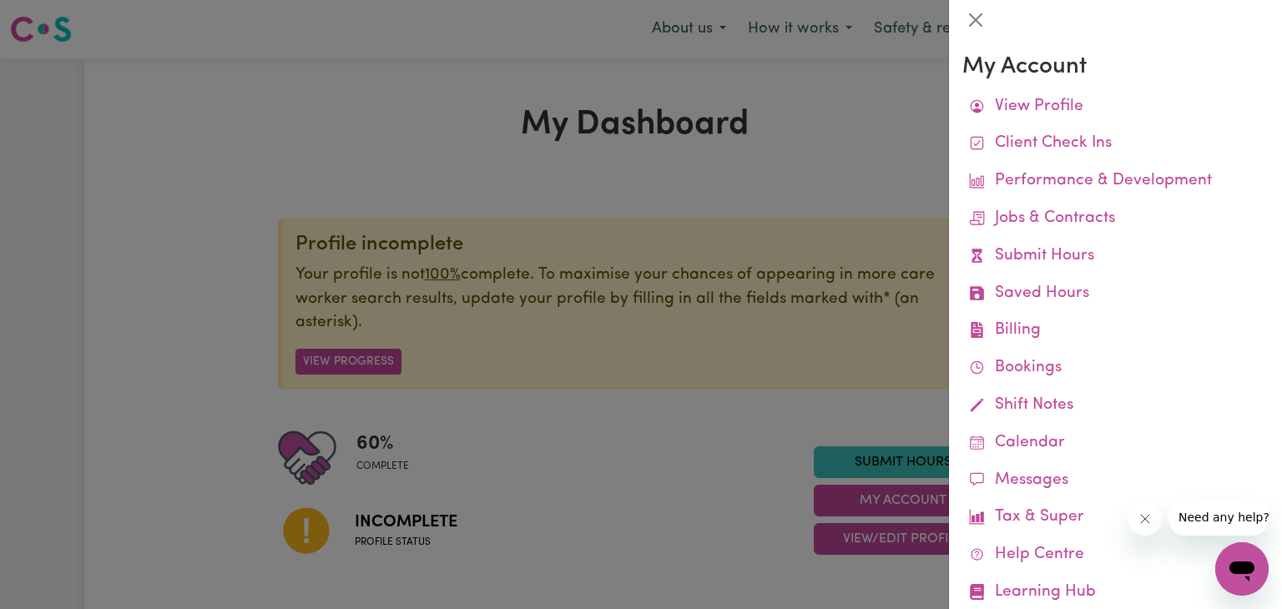
click at [720, 482] on div at bounding box center [641, 304] width 1282 height 609
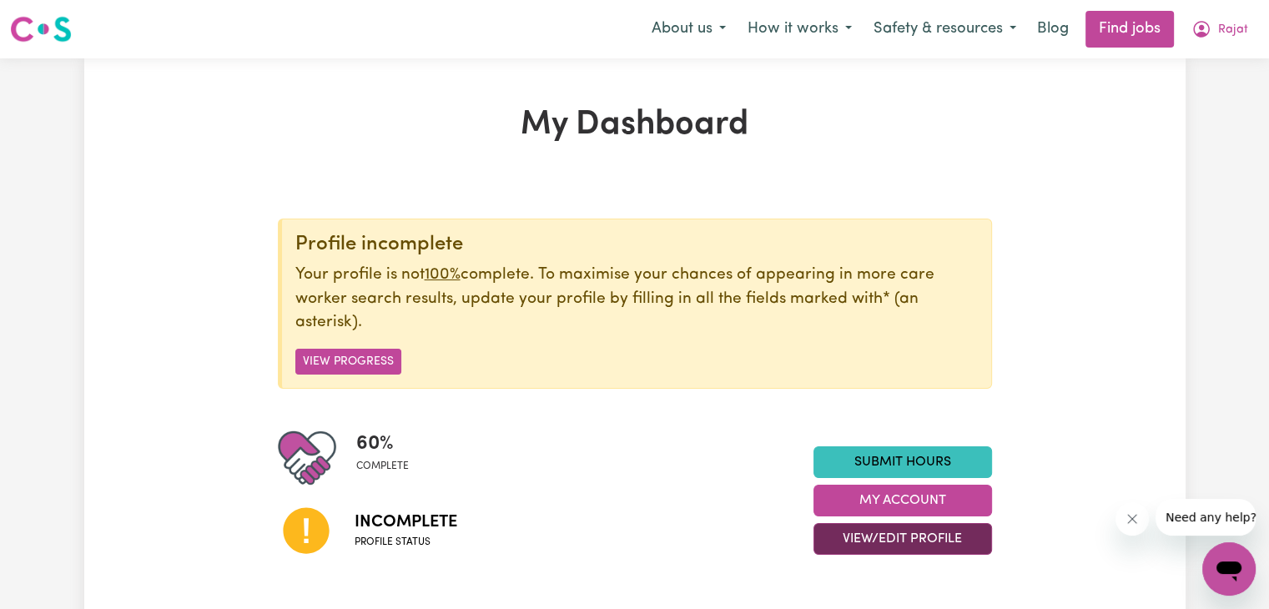
click at [893, 538] on button "View/Edit Profile" at bounding box center [903, 539] width 179 height 32
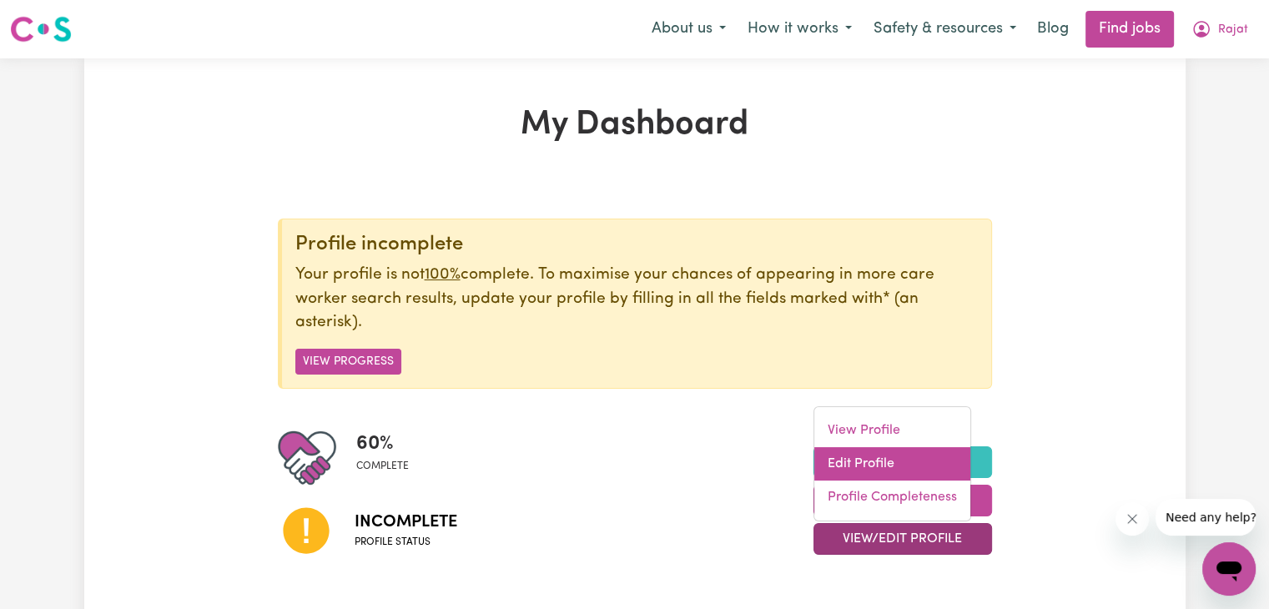
click at [881, 454] on link "Edit Profile" at bounding box center [892, 463] width 156 height 33
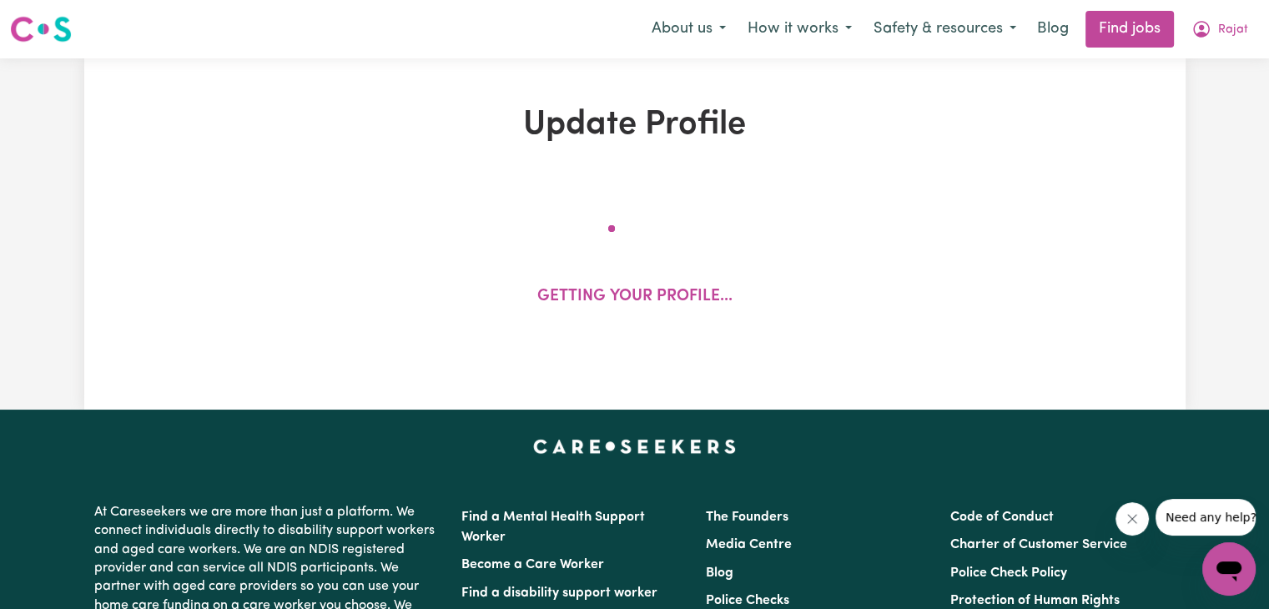
select select "[DEMOGRAPHIC_DATA]"
select select "Student Visa"
select select "Studying a healthcare related degree or qualification"
select select "40"
select select "50"
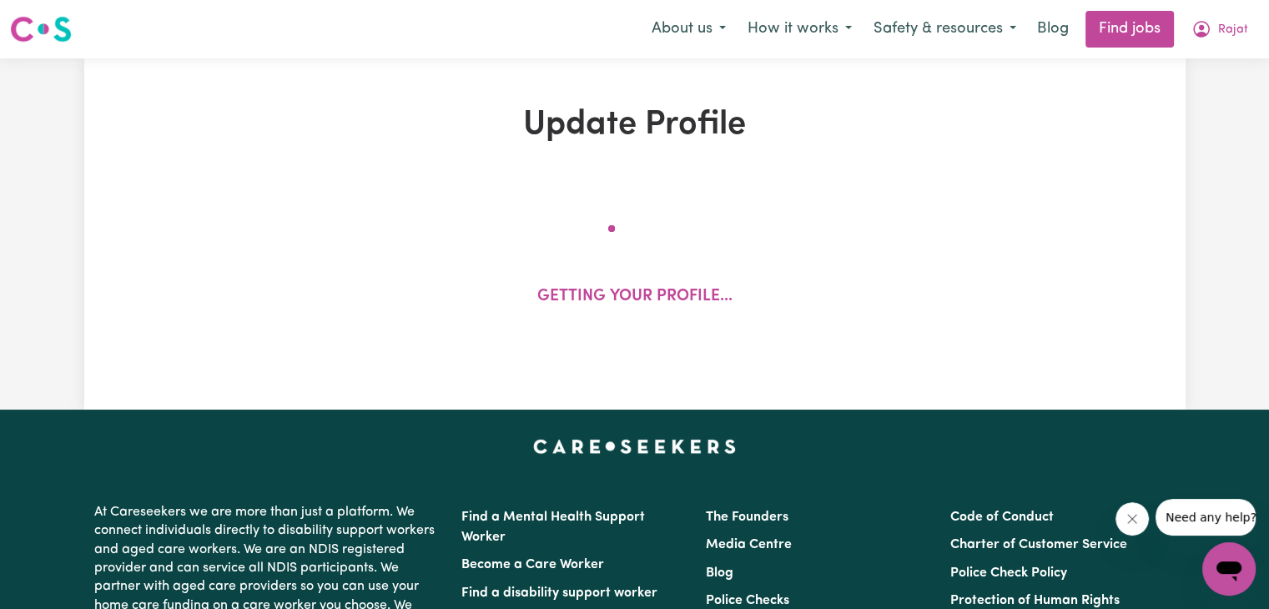
select select "60"
select select "70"
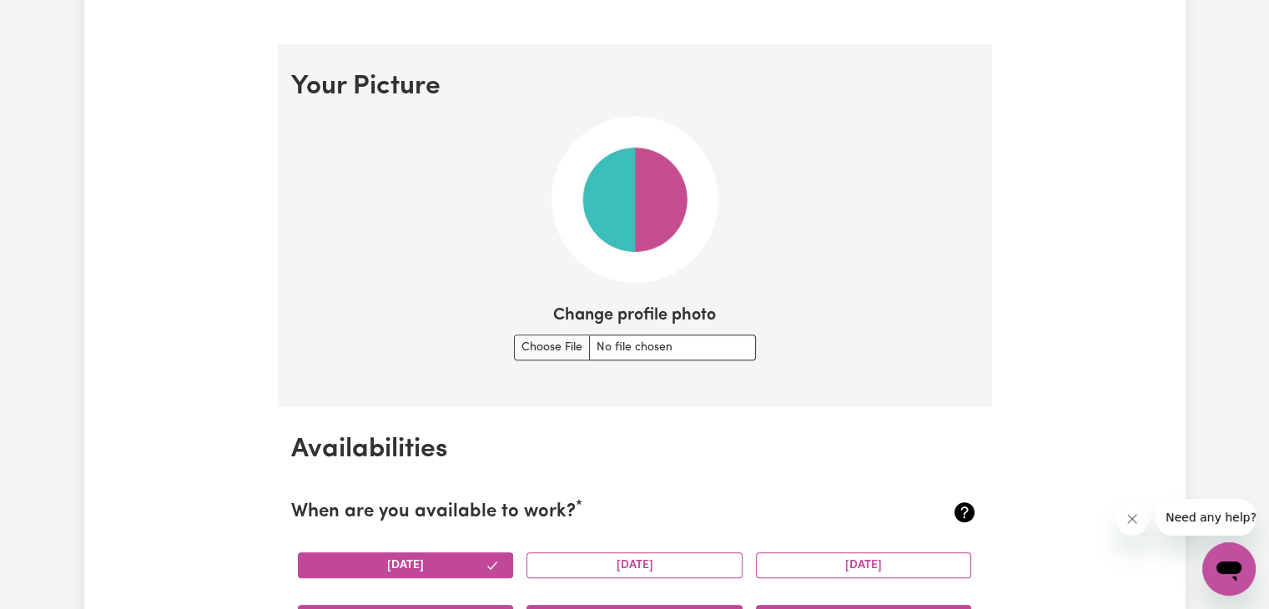
scroll to position [1175, 0]
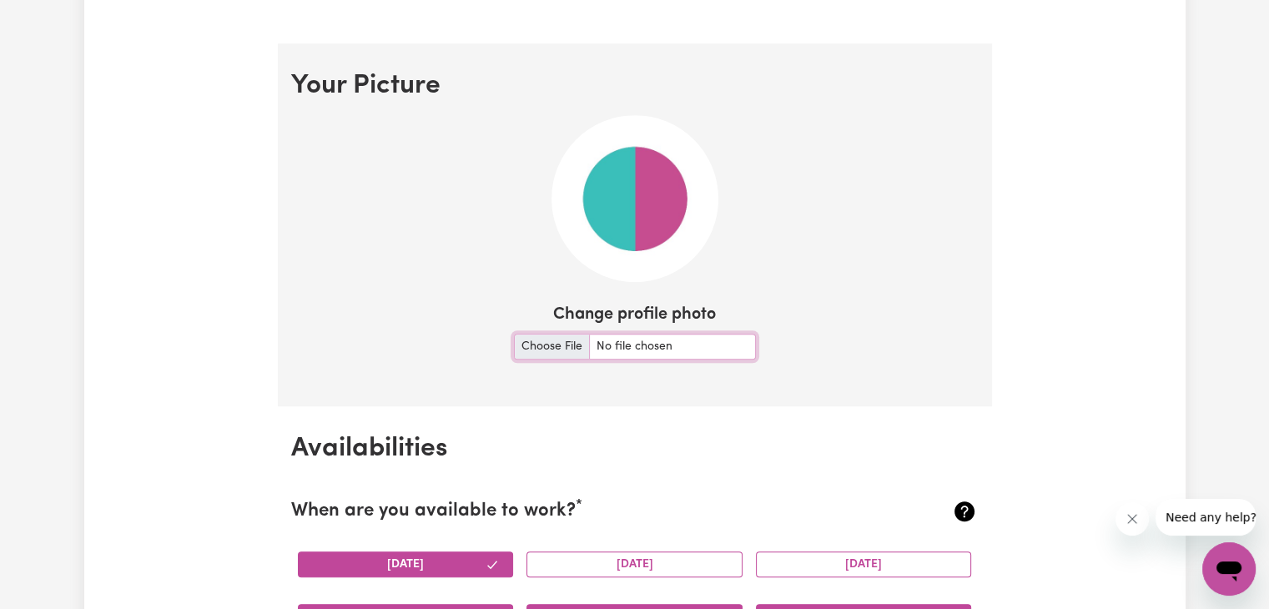
click at [552, 343] on input "Change profile photo" at bounding box center [635, 347] width 242 height 26
type input "C:\fakepath\WhatsApp Image [DATE] 4.02.10 PM.jpeg"
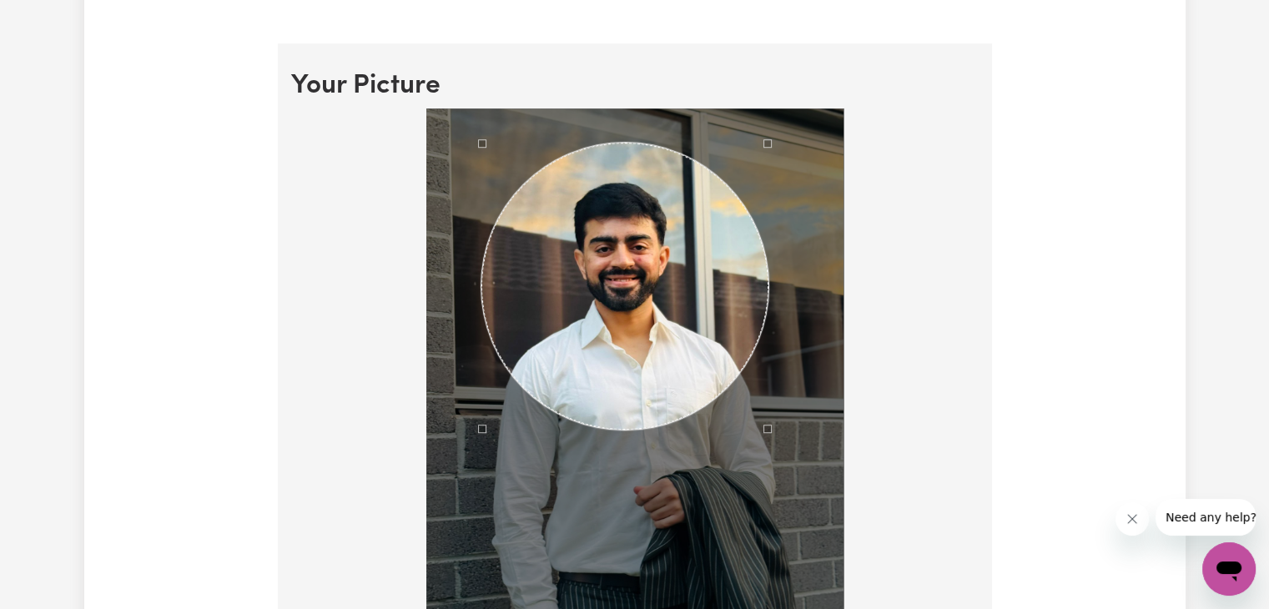
click at [628, 299] on div "Use the arrow keys to move the crop selection area" at bounding box center [625, 286] width 287 height 287
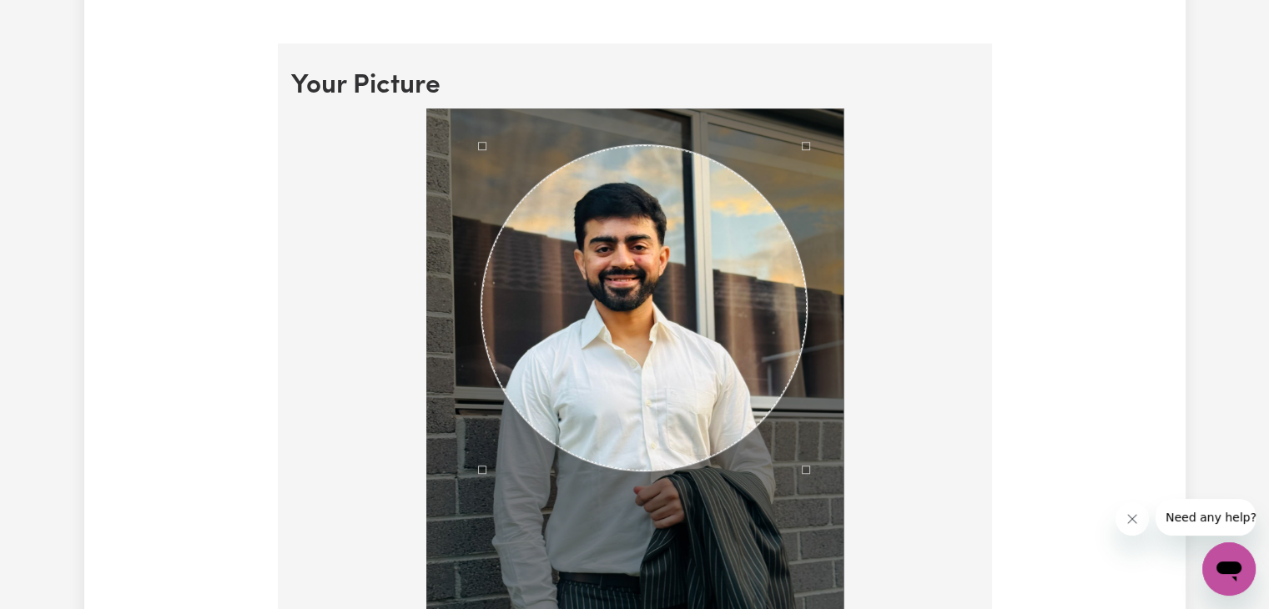
click at [806, 589] on div at bounding box center [634, 416] width 417 height 617
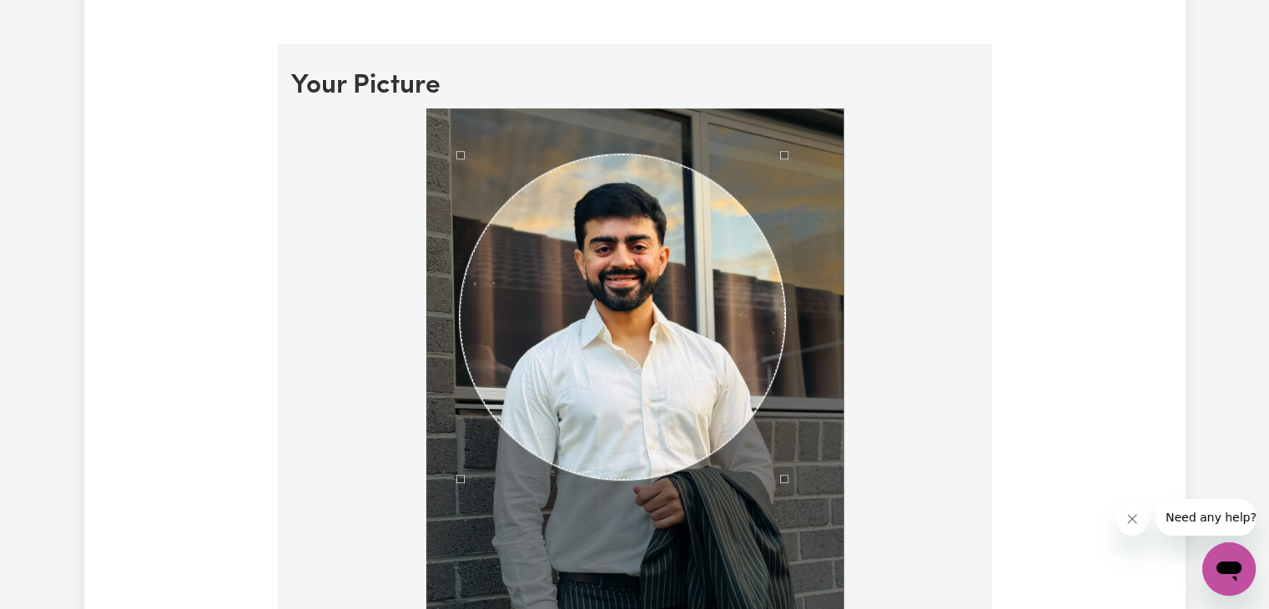
click at [653, 386] on div "Use the arrow keys to move the crop selection area" at bounding box center [622, 316] width 325 height 325
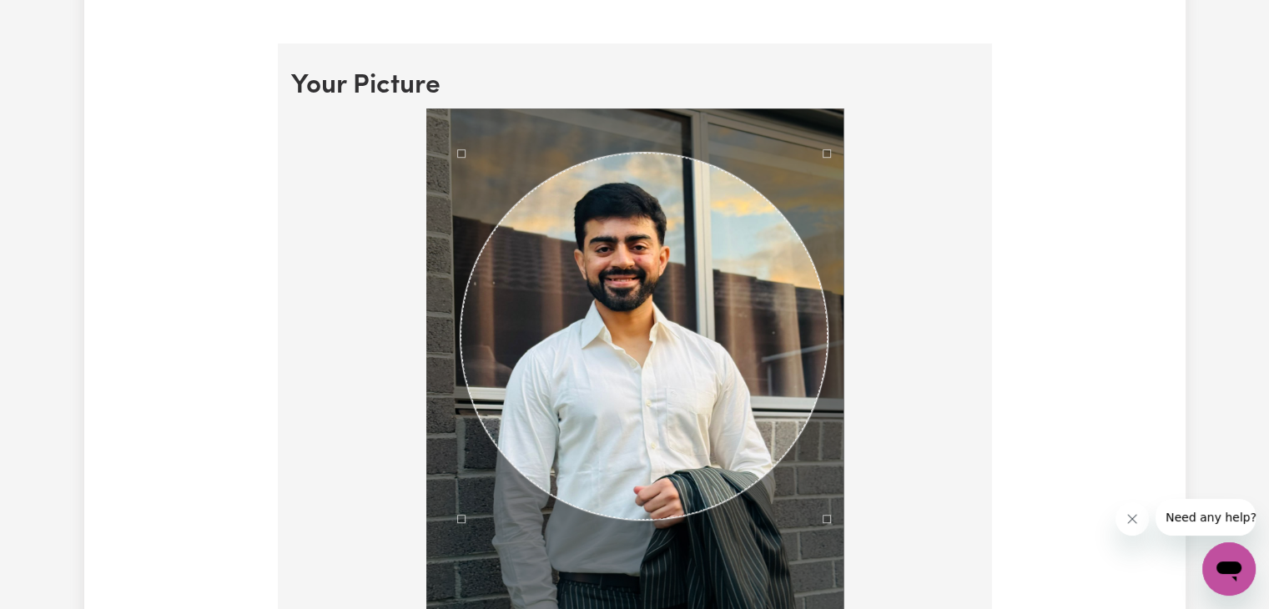
click at [824, 576] on div at bounding box center [634, 416] width 417 height 617
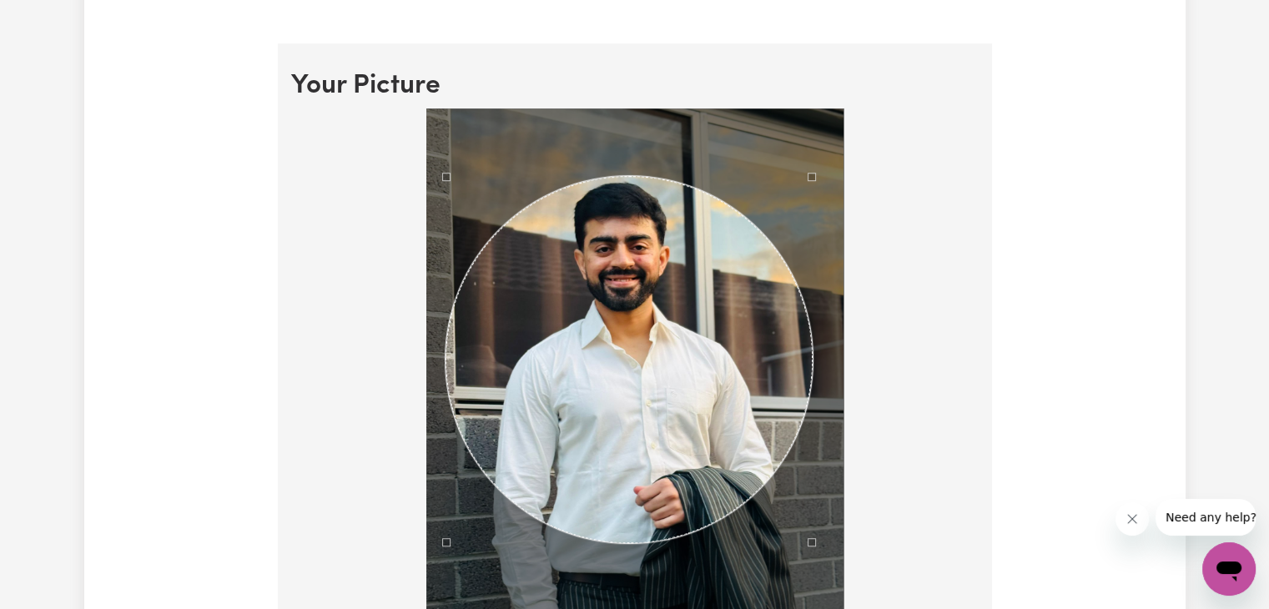
click at [629, 438] on div "Use the arrow keys to move the crop selection area" at bounding box center [629, 359] width 367 height 367
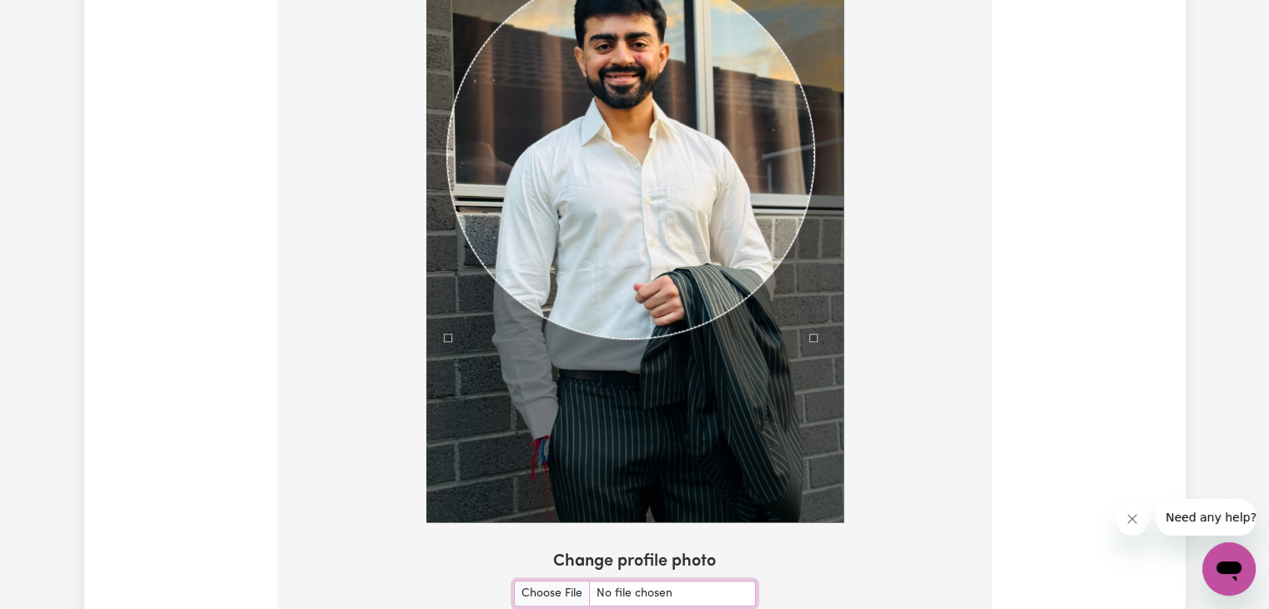
scroll to position [1379, 0]
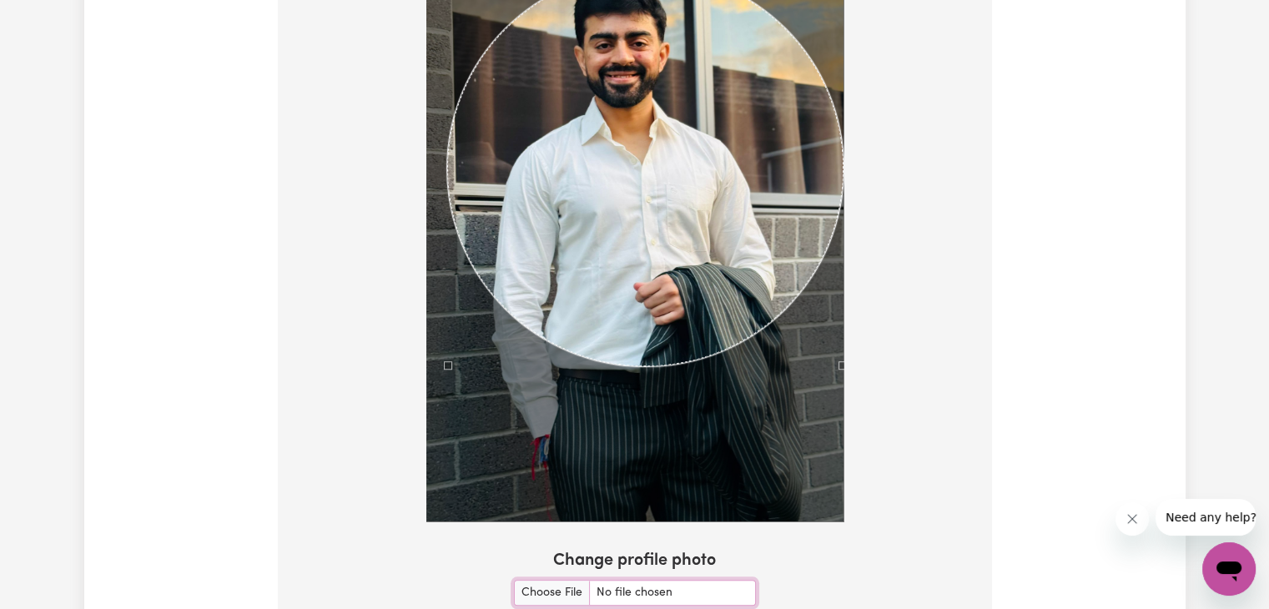
click at [858, 500] on div at bounding box center [635, 216] width 688 height 623
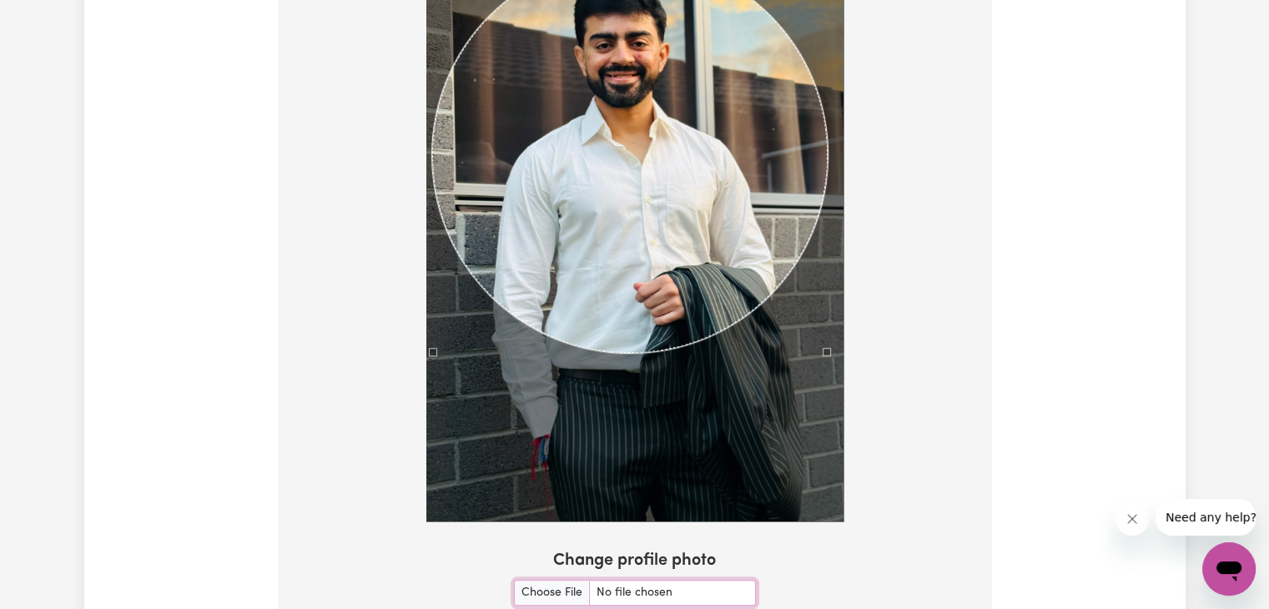
click at [651, 304] on div "Use the arrow keys to move the crop selection area" at bounding box center [630, 155] width 396 height 396
click at [935, 258] on div at bounding box center [635, 216] width 688 height 623
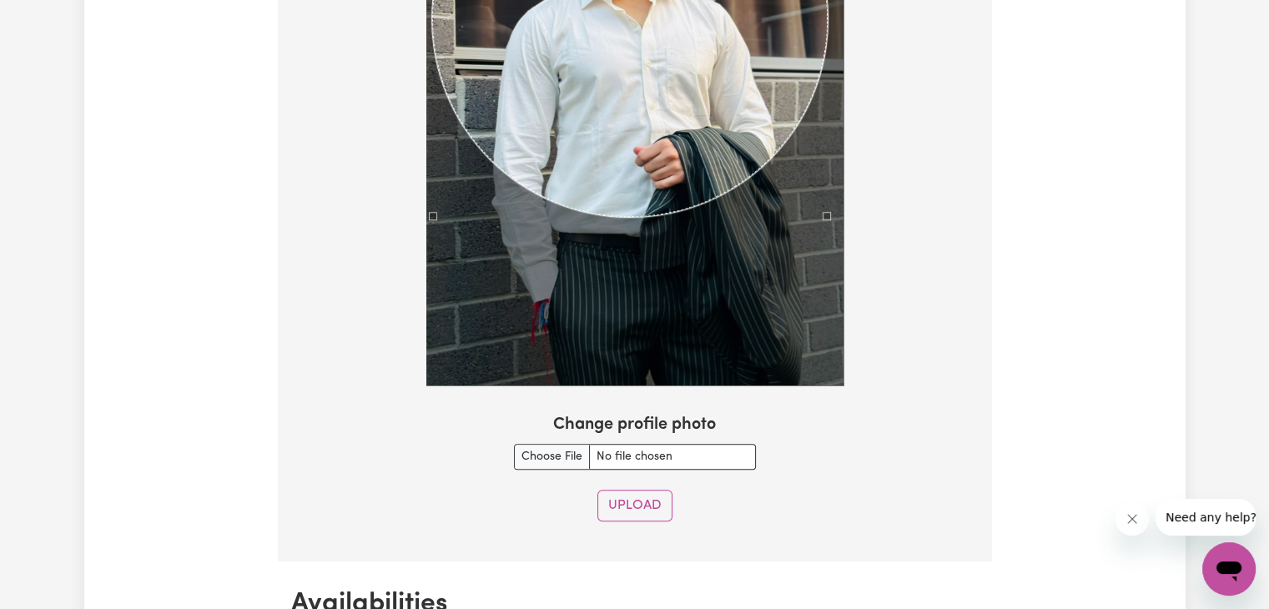
scroll to position [1551, 0]
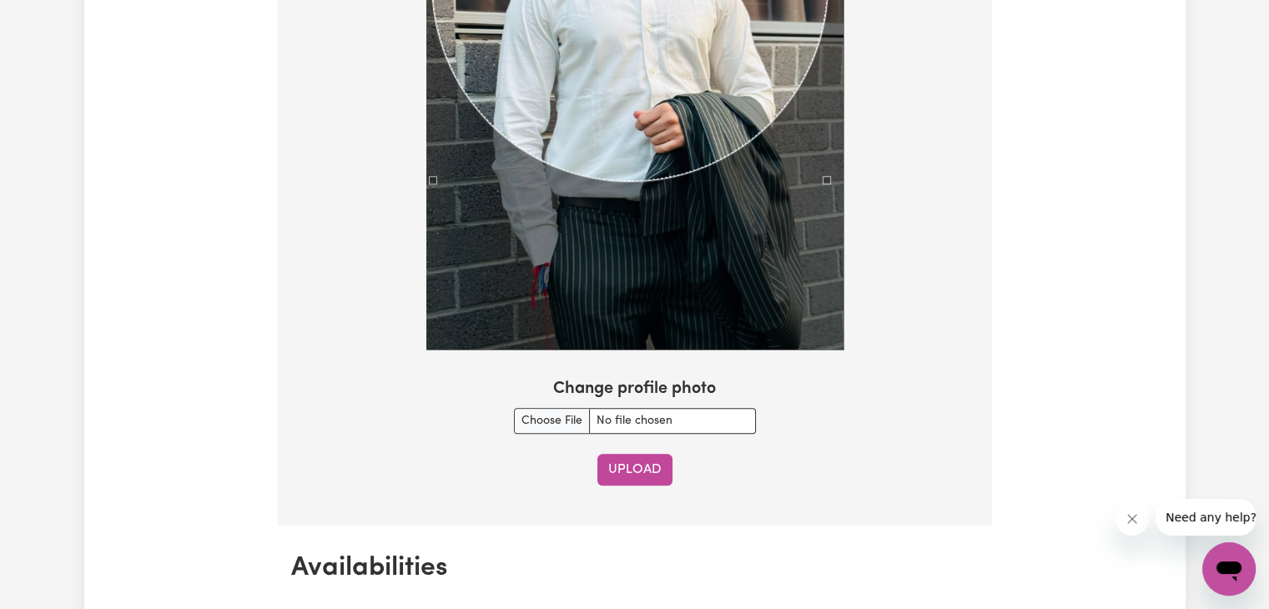
click at [651, 458] on button "Upload" at bounding box center [635, 470] width 75 height 32
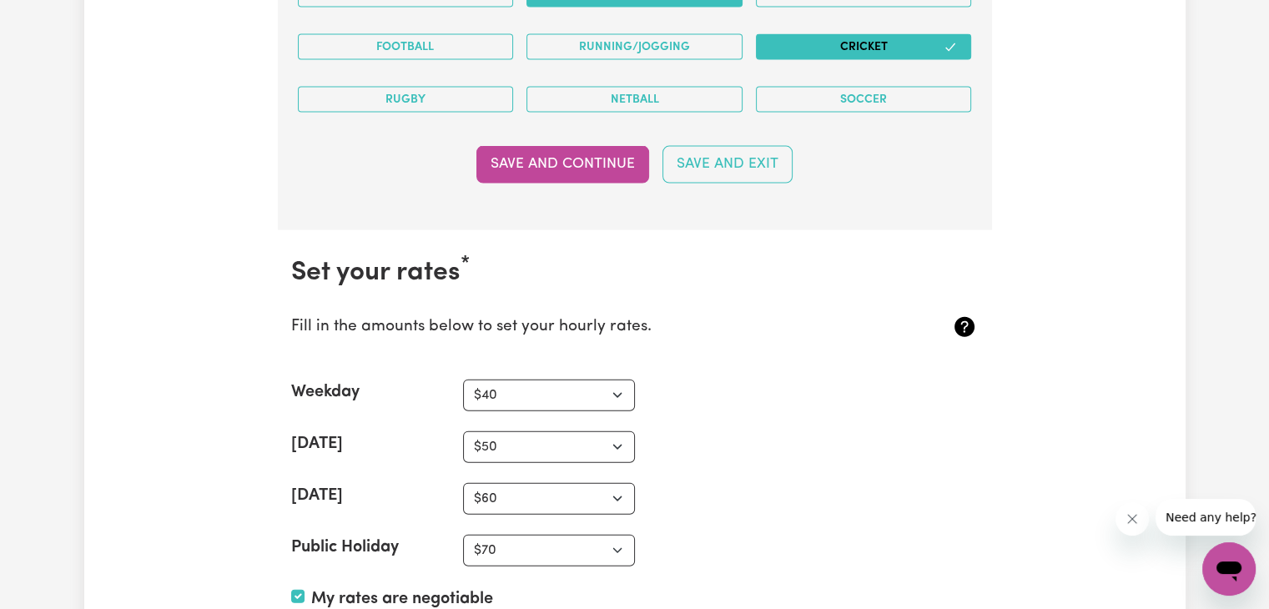
scroll to position [3657, 0]
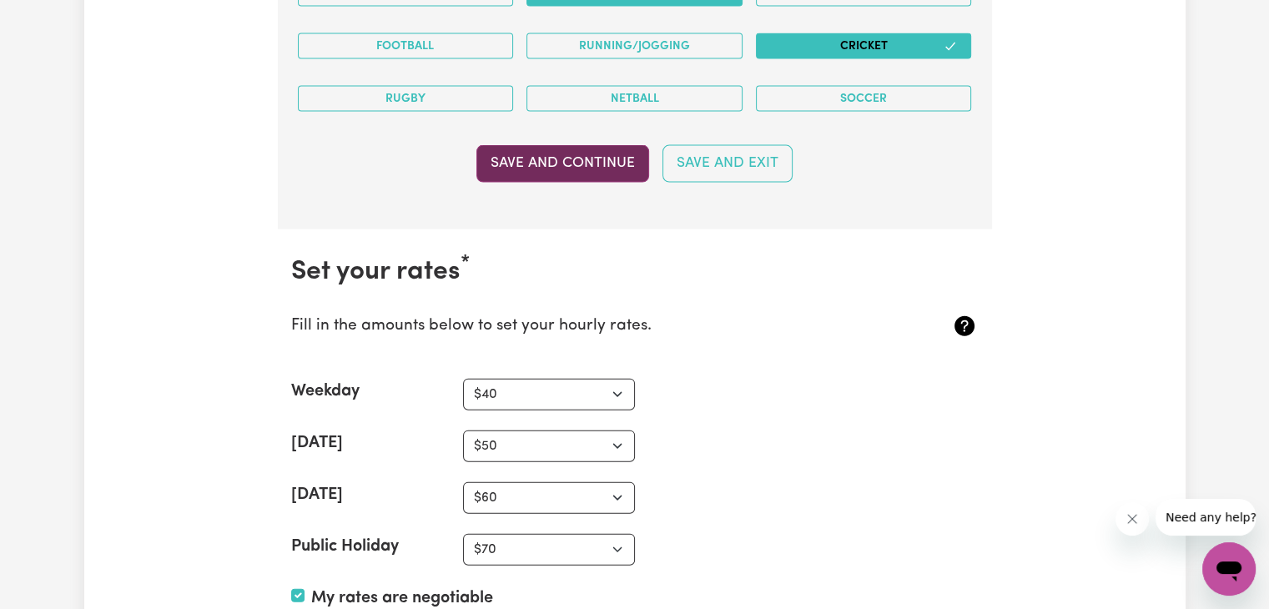
click at [577, 169] on button "Save and Continue" at bounding box center [563, 163] width 173 height 37
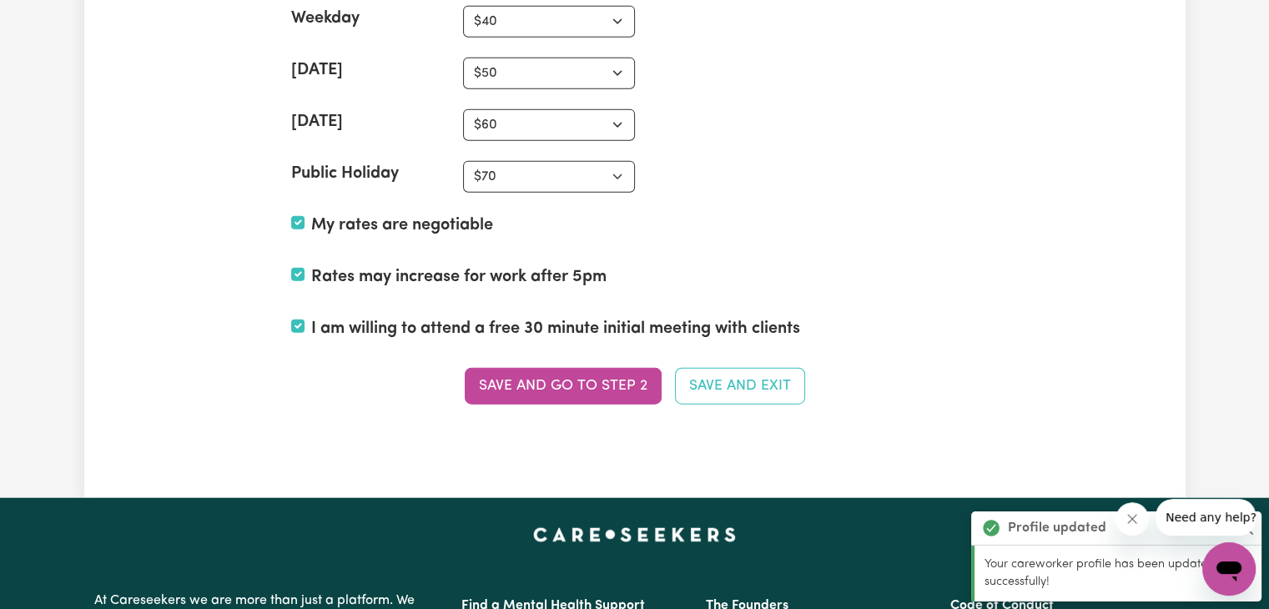
scroll to position [4036, 0]
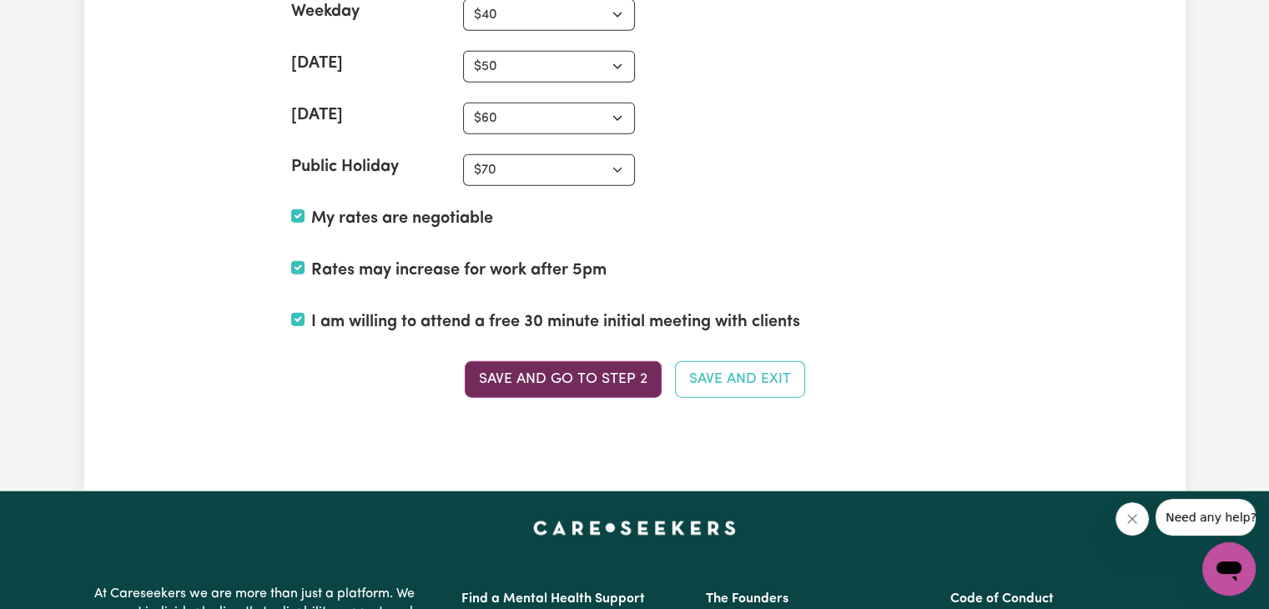
click at [608, 385] on button "Save and go to Step 2" at bounding box center [563, 379] width 197 height 37
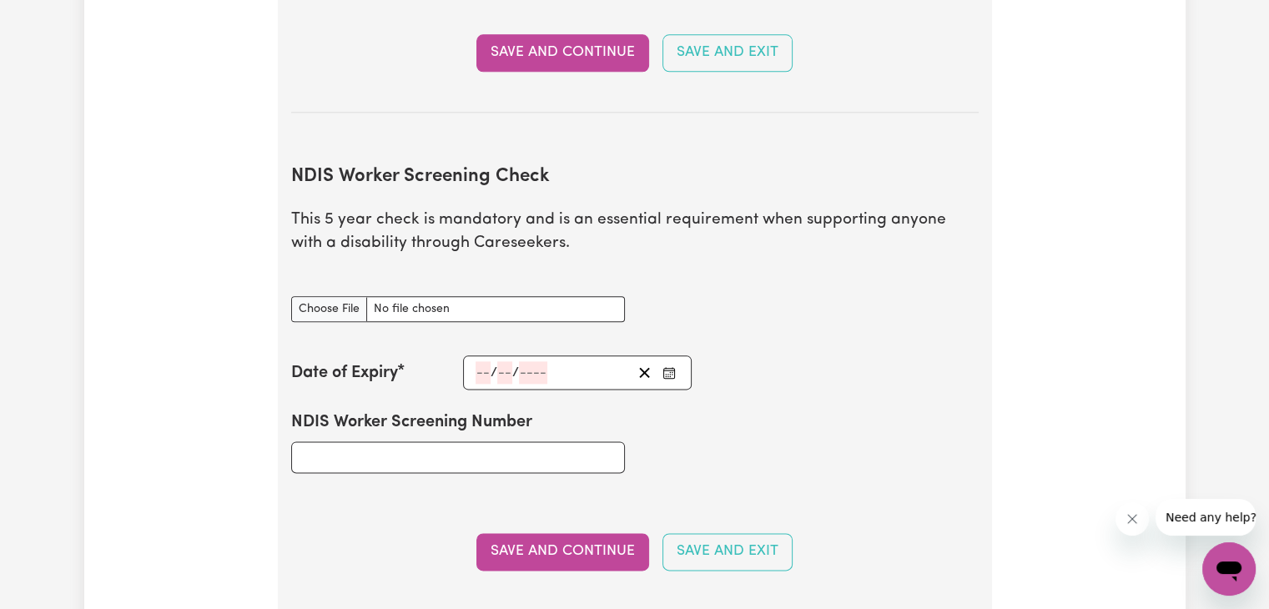
scroll to position [2016, 0]
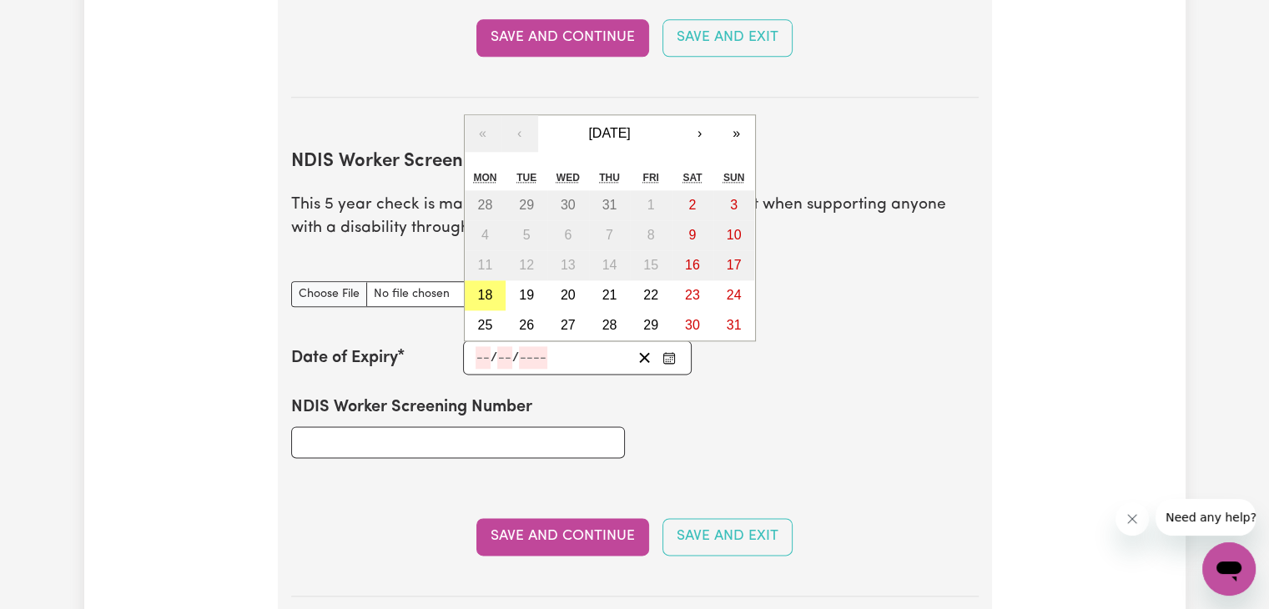
click at [484, 346] on input "number" at bounding box center [483, 357] width 15 height 23
type input "17"
type input "10"
type input "202"
type input "[DATE]"
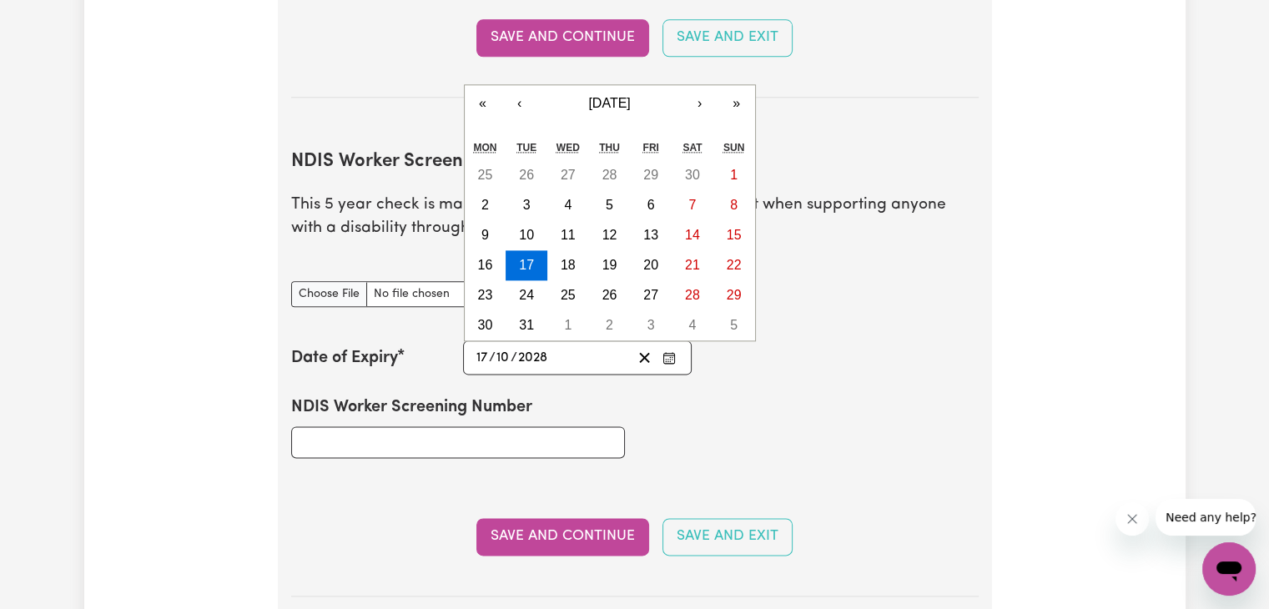
type input "2028"
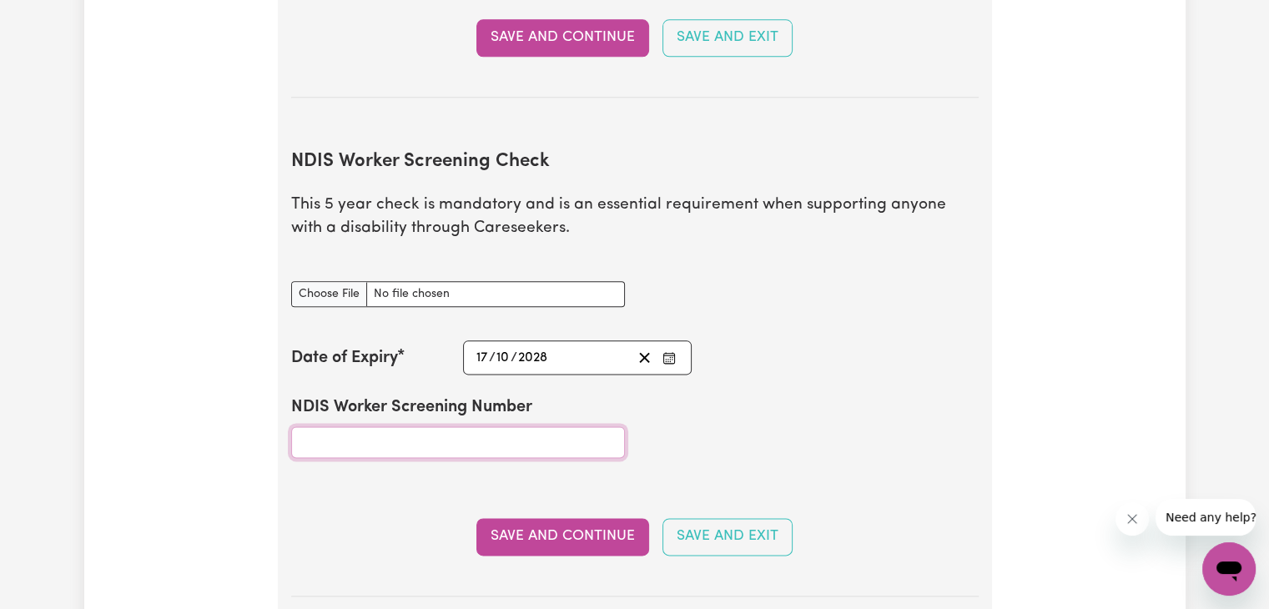
click at [394, 426] on input "NDIS Worker Screening Number" at bounding box center [458, 442] width 334 height 32
paste input "51227512."
type input "51227512"
click at [345, 281] on input "NDIS Worker Screening Check document" at bounding box center [458, 294] width 334 height 26
type input "C:\fakepath\NDIS Check.png"
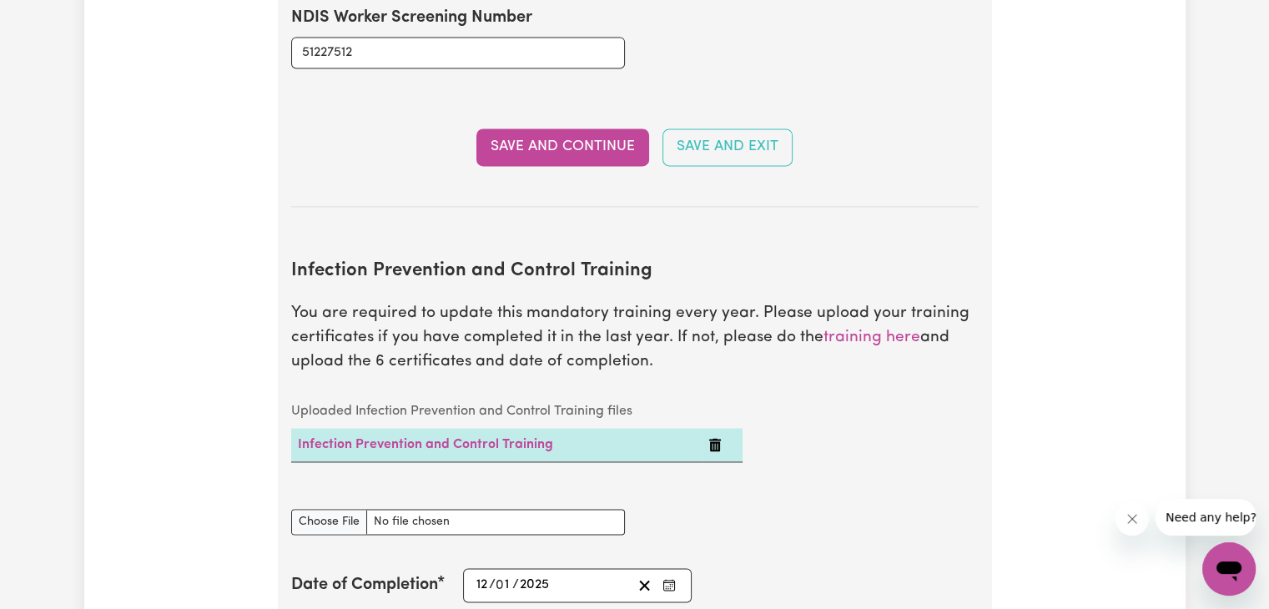
scroll to position [2397, 0]
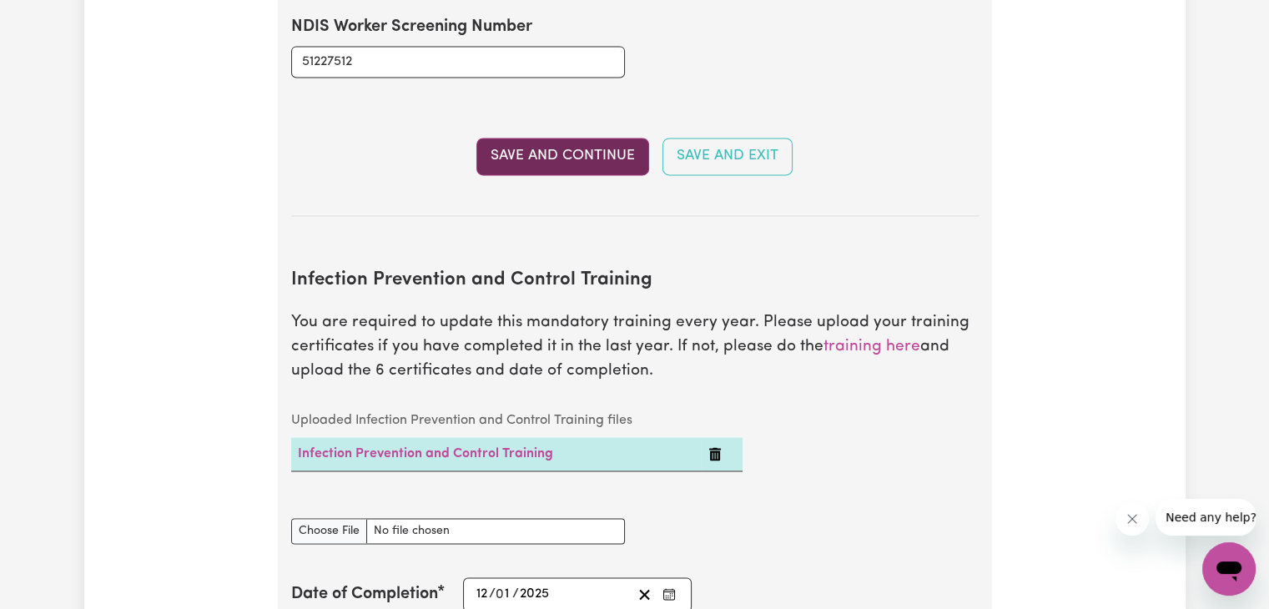
click at [544, 144] on button "Save and Continue" at bounding box center [563, 156] width 173 height 37
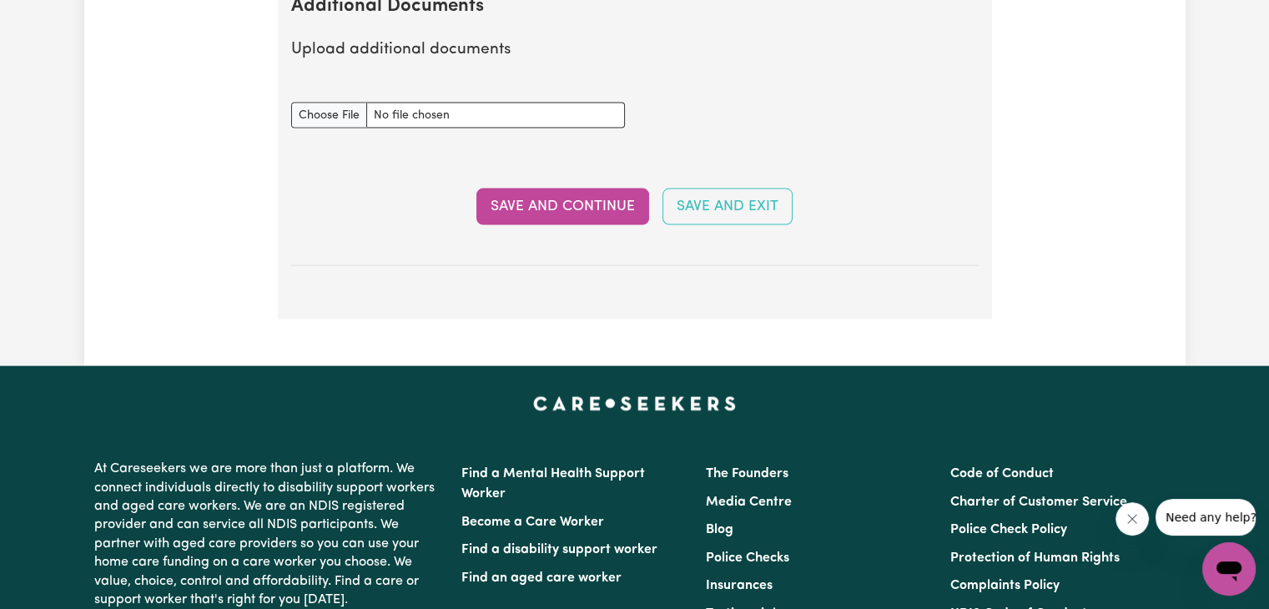
scroll to position [3282, 0]
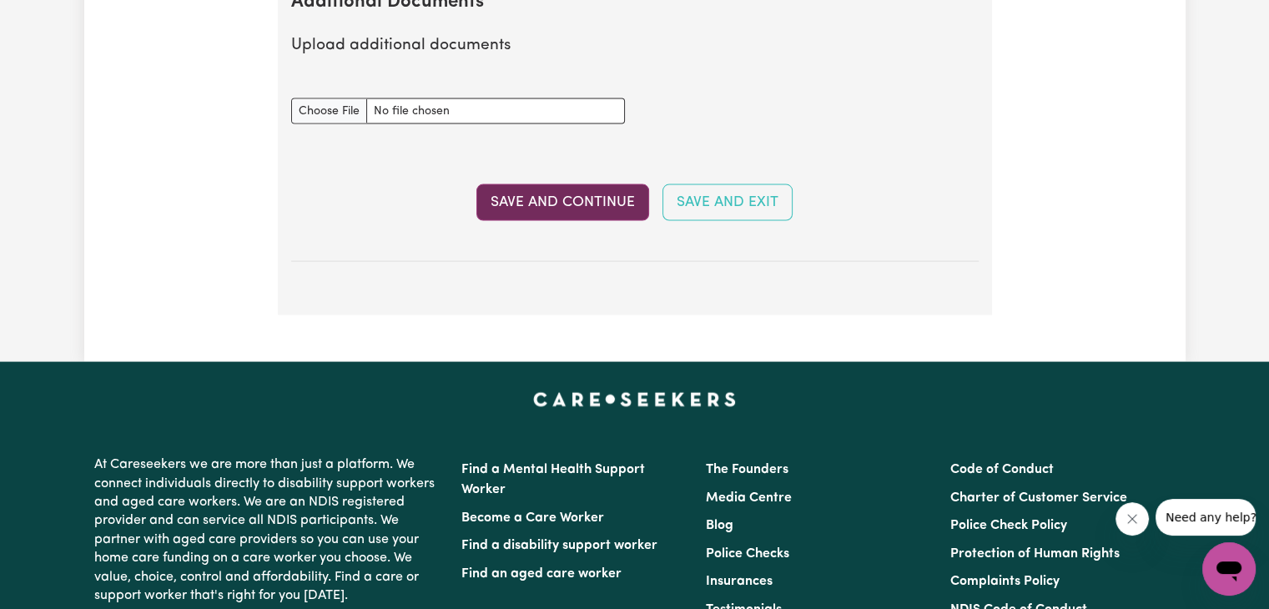
click at [570, 184] on button "Save and Continue" at bounding box center [563, 202] width 173 height 37
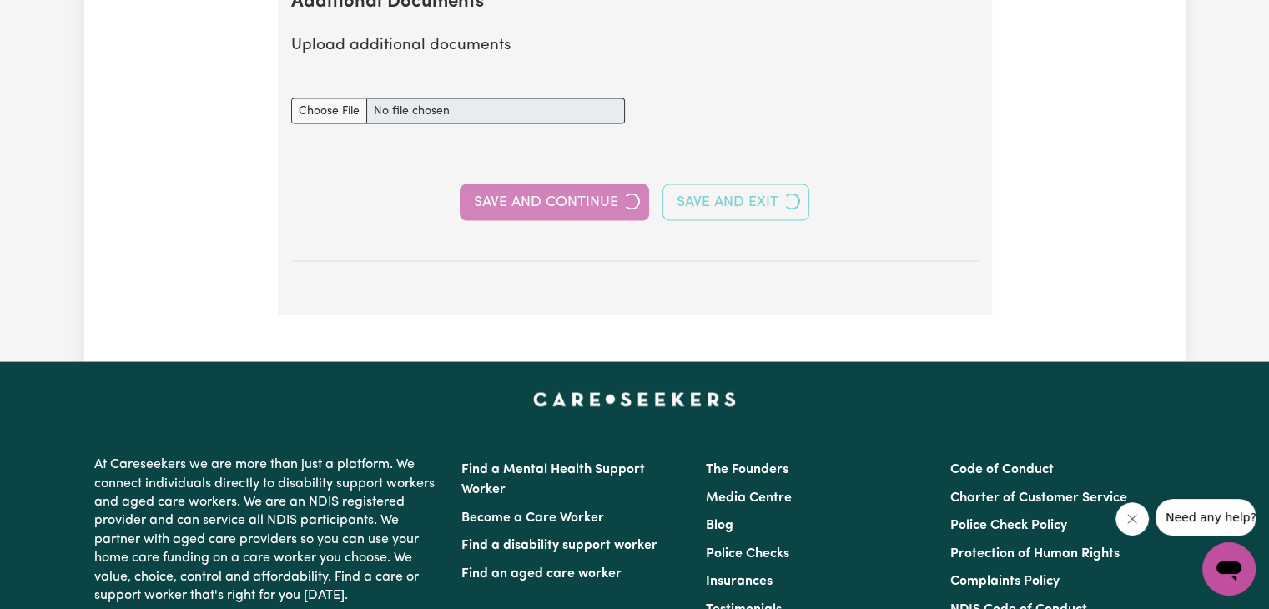
select select "Certificate III (Individual Support)"
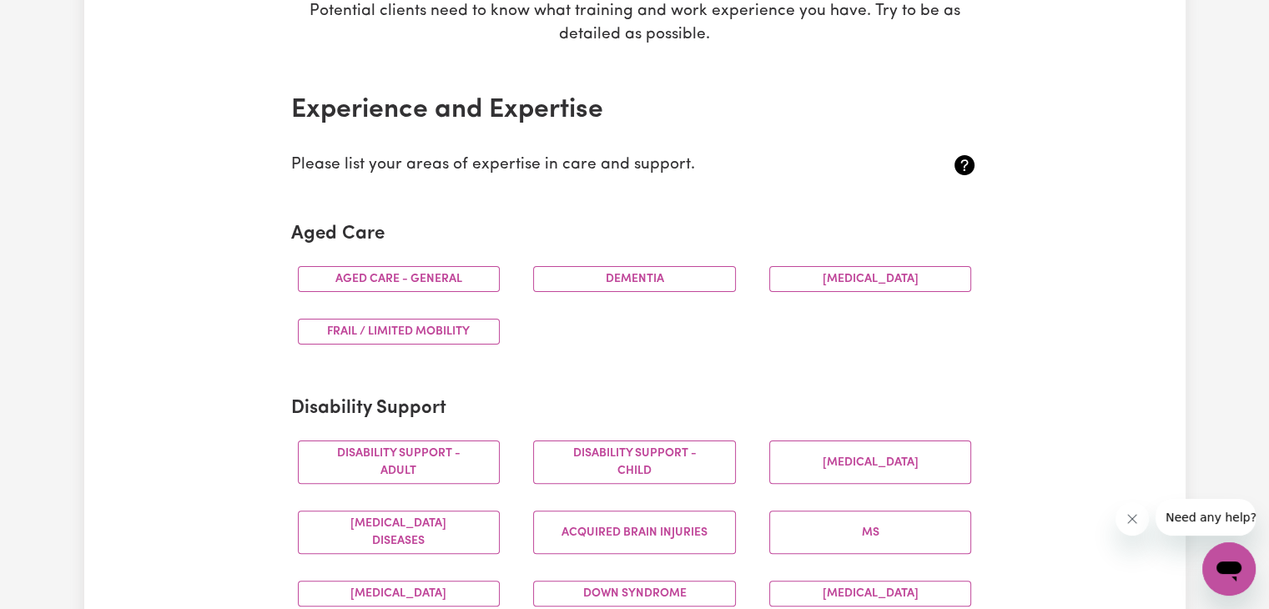
scroll to position [319, 0]
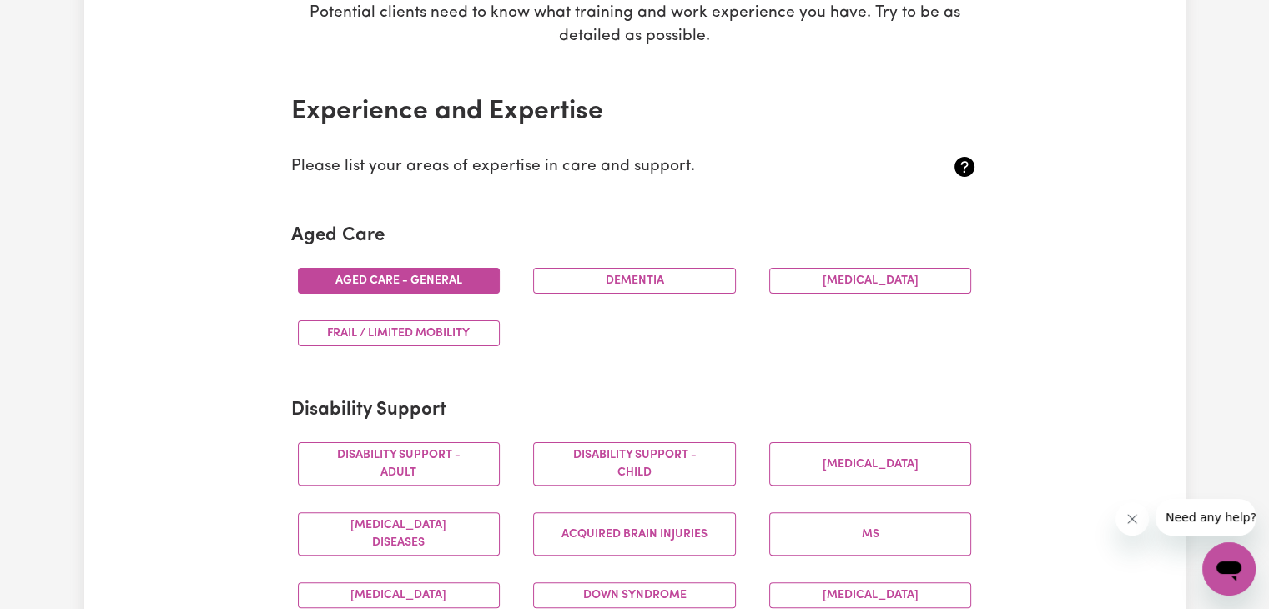
click at [457, 285] on button "Aged care - General" at bounding box center [399, 281] width 203 height 26
click at [617, 280] on button "Dementia" at bounding box center [634, 281] width 203 height 26
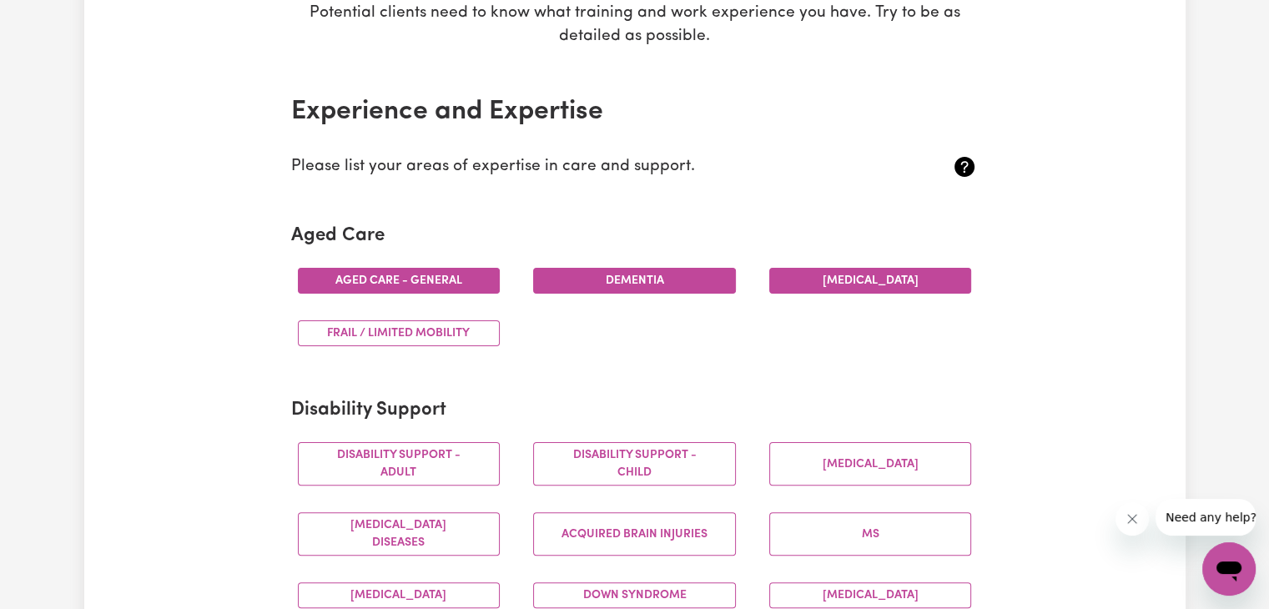
click at [832, 281] on button "[MEDICAL_DATA]" at bounding box center [870, 281] width 203 height 26
click at [431, 340] on button "Frail / limited mobility" at bounding box center [399, 333] width 203 height 26
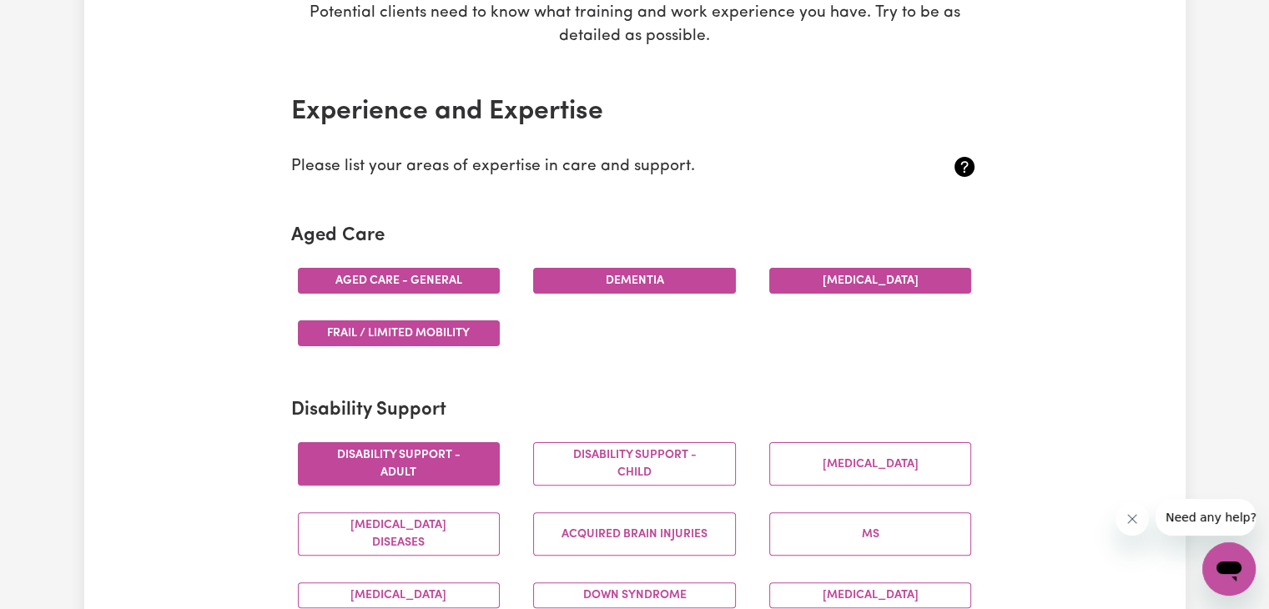
click at [389, 466] on button "Disability support - Adult" at bounding box center [399, 463] width 203 height 43
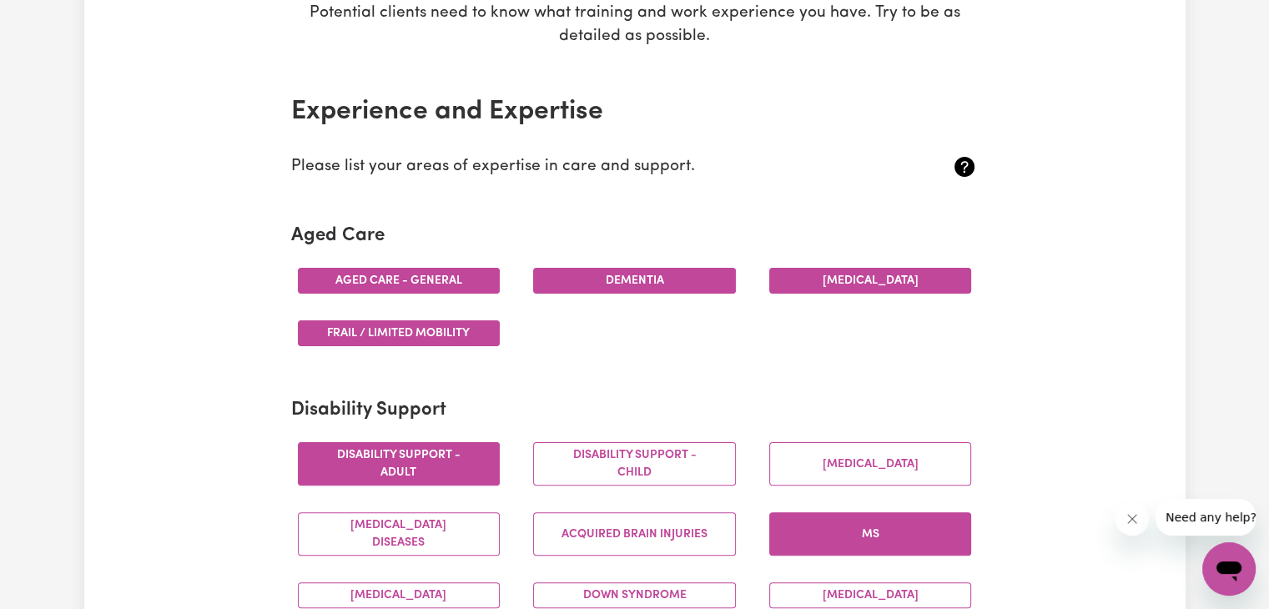
click at [875, 518] on button "MS" at bounding box center [870, 533] width 203 height 43
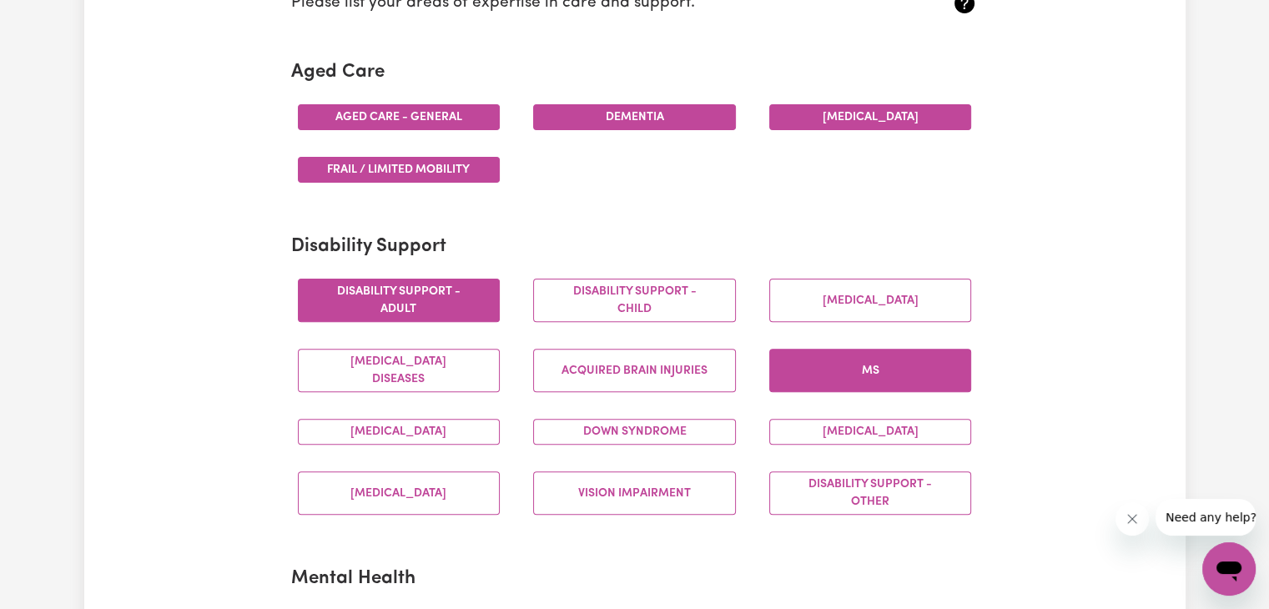
scroll to position [483, 0]
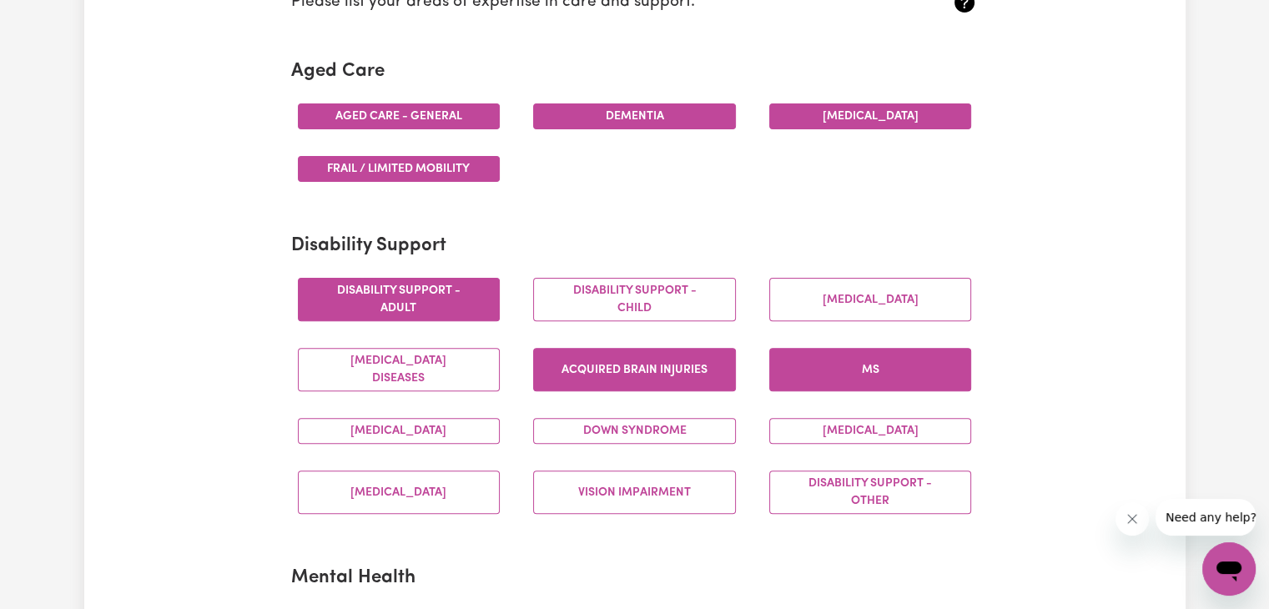
click at [674, 377] on button "Acquired Brain Injuries" at bounding box center [634, 369] width 203 height 43
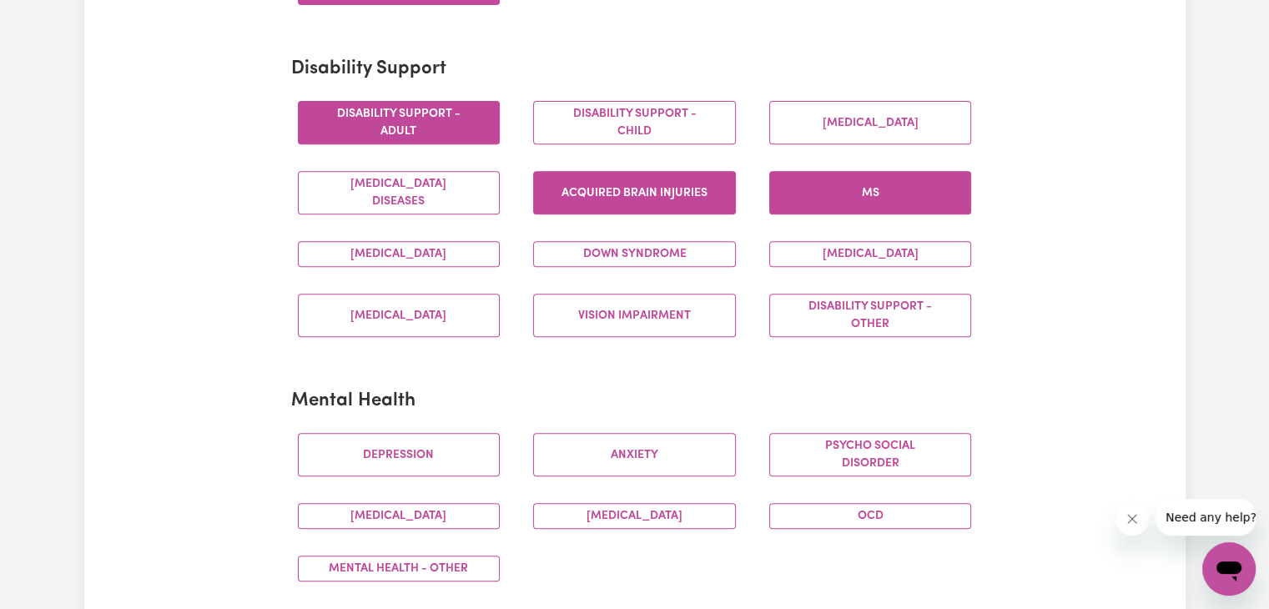
scroll to position [664, 0]
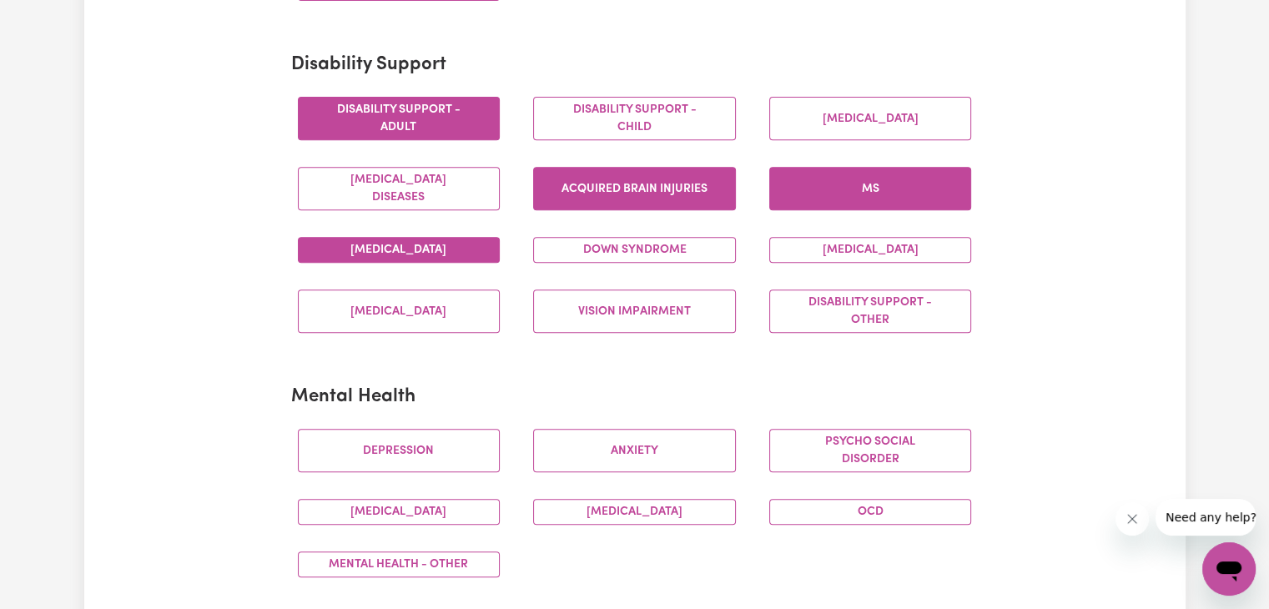
click at [457, 252] on button "[MEDICAL_DATA]" at bounding box center [399, 250] width 203 height 26
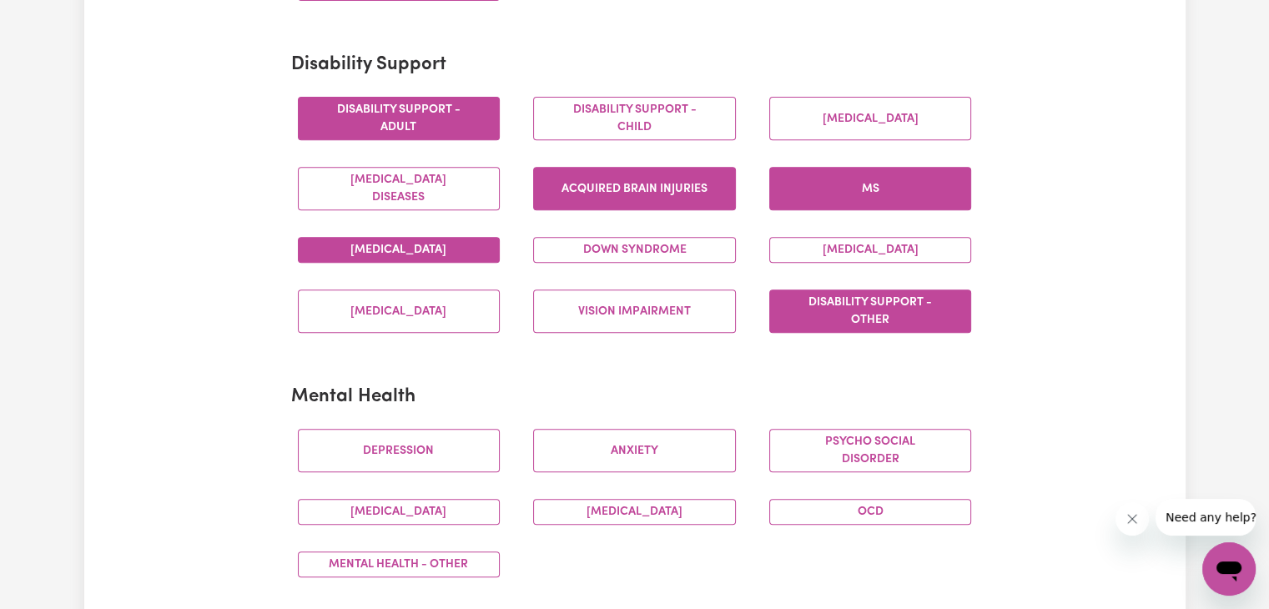
click at [825, 312] on button "Disability support - Other" at bounding box center [870, 311] width 203 height 43
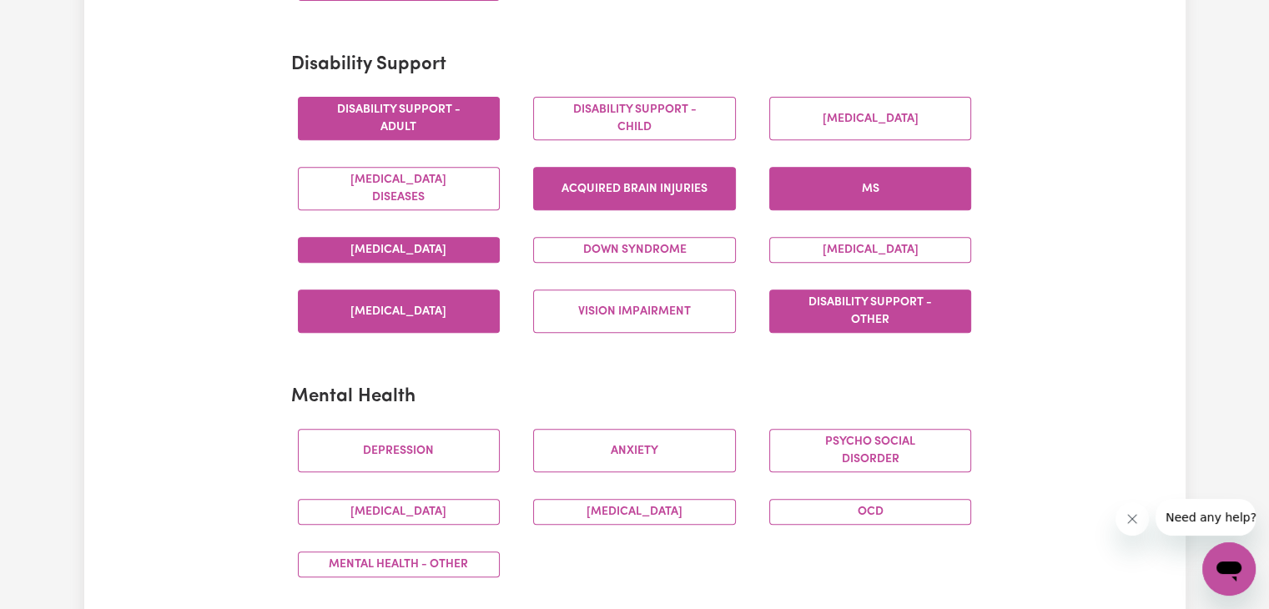
click at [454, 318] on button "[MEDICAL_DATA]" at bounding box center [399, 311] width 203 height 43
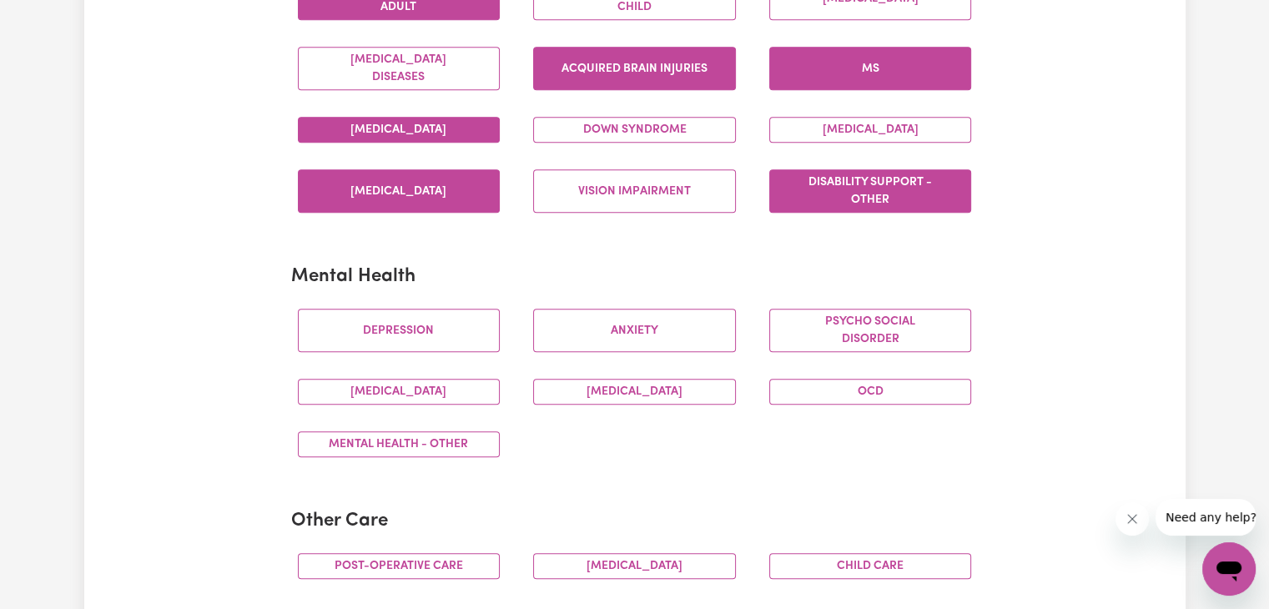
scroll to position [845, 0]
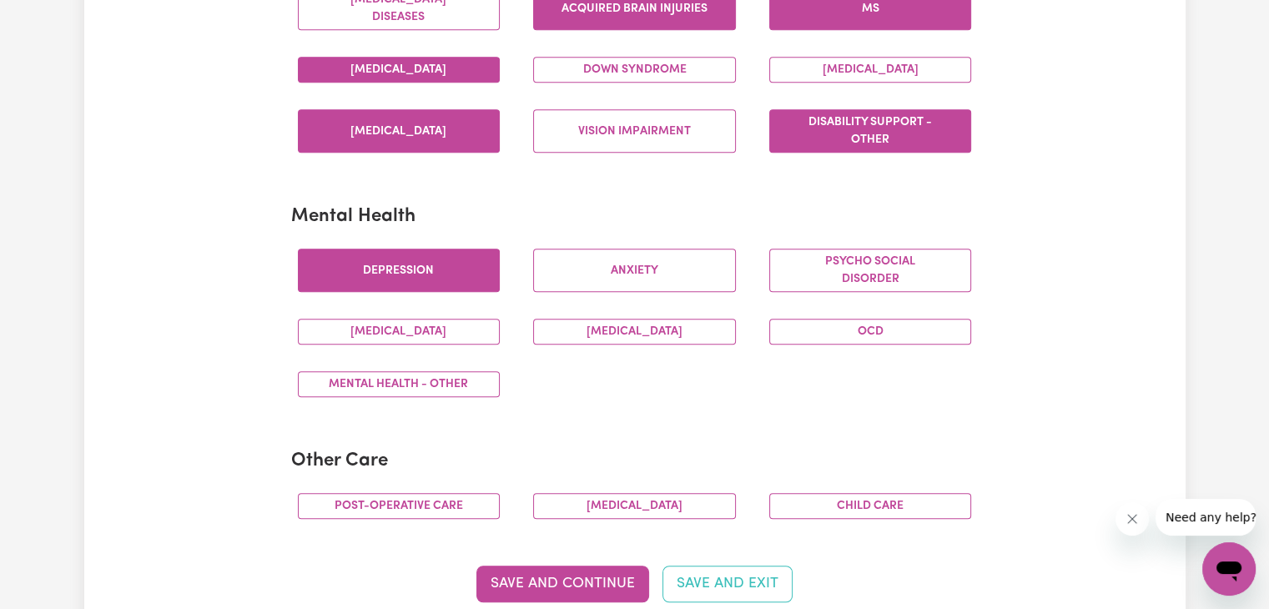
click at [456, 265] on button "Depression" at bounding box center [399, 270] width 203 height 43
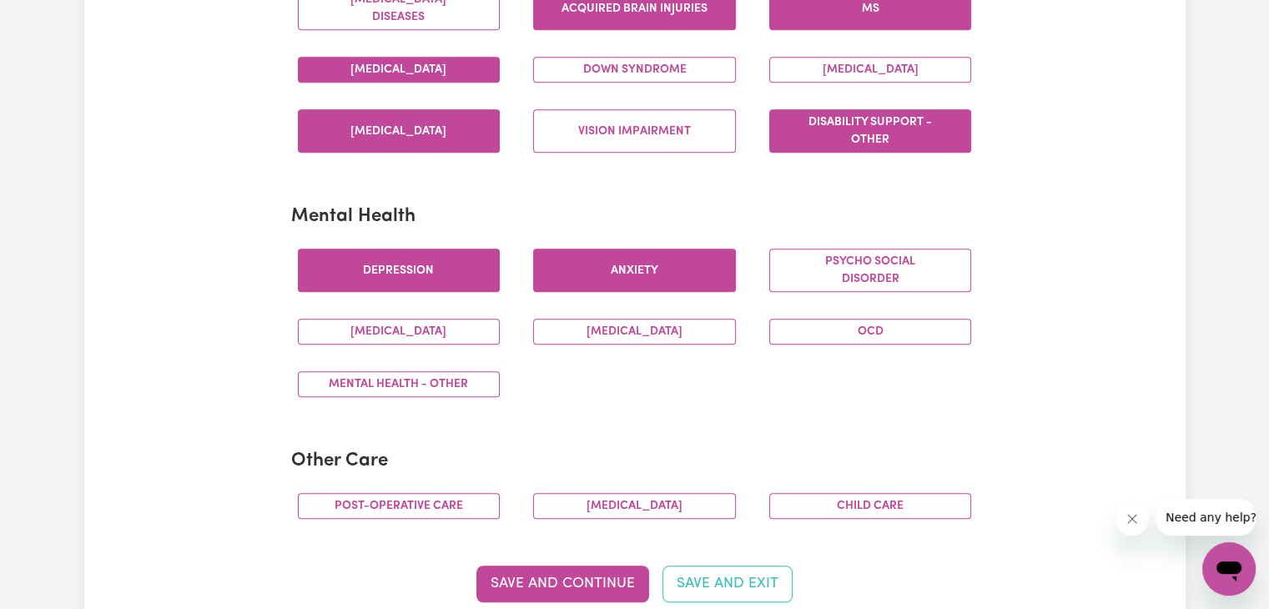
click at [632, 260] on button "Anxiety" at bounding box center [634, 270] width 203 height 43
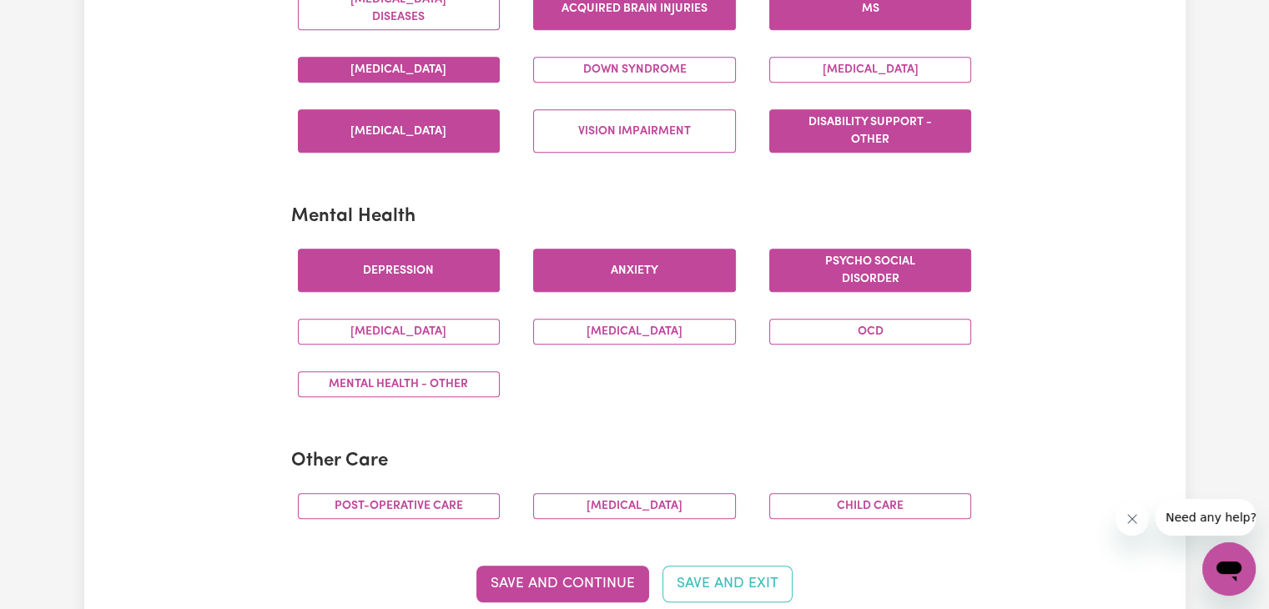
click at [818, 256] on button "Psycho social disorder" at bounding box center [870, 270] width 203 height 43
click at [423, 335] on button "[MEDICAL_DATA]" at bounding box center [399, 332] width 203 height 26
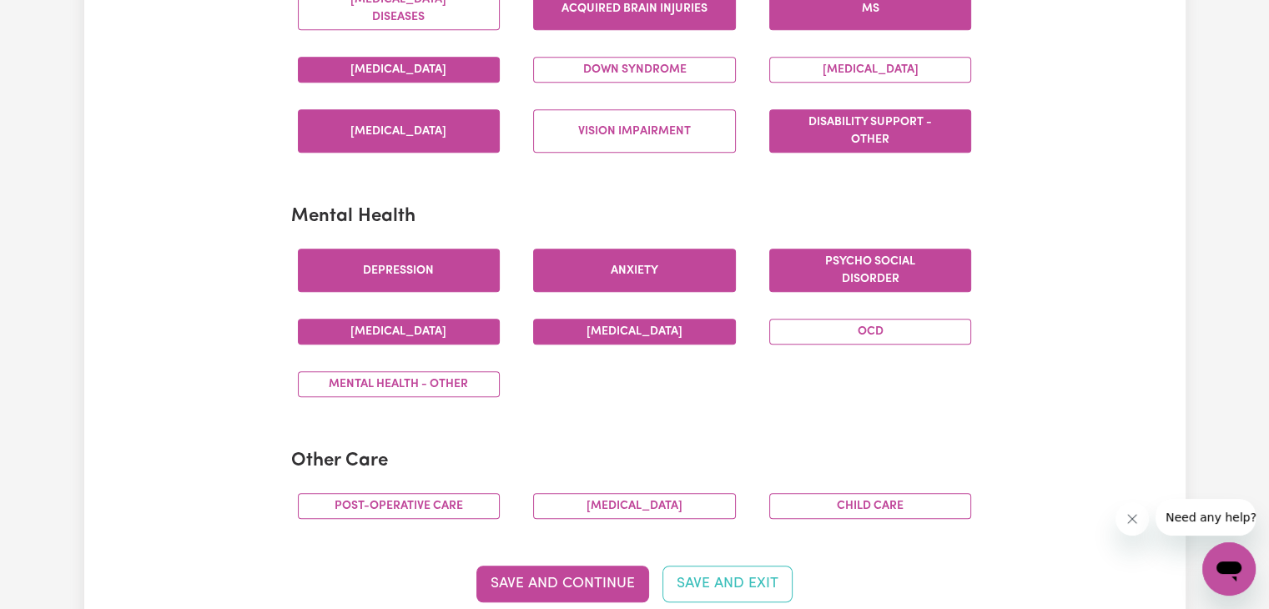
click at [617, 322] on button "[MEDICAL_DATA]" at bounding box center [634, 332] width 203 height 26
click at [390, 378] on button "Mental Health - Other" at bounding box center [399, 384] width 203 height 26
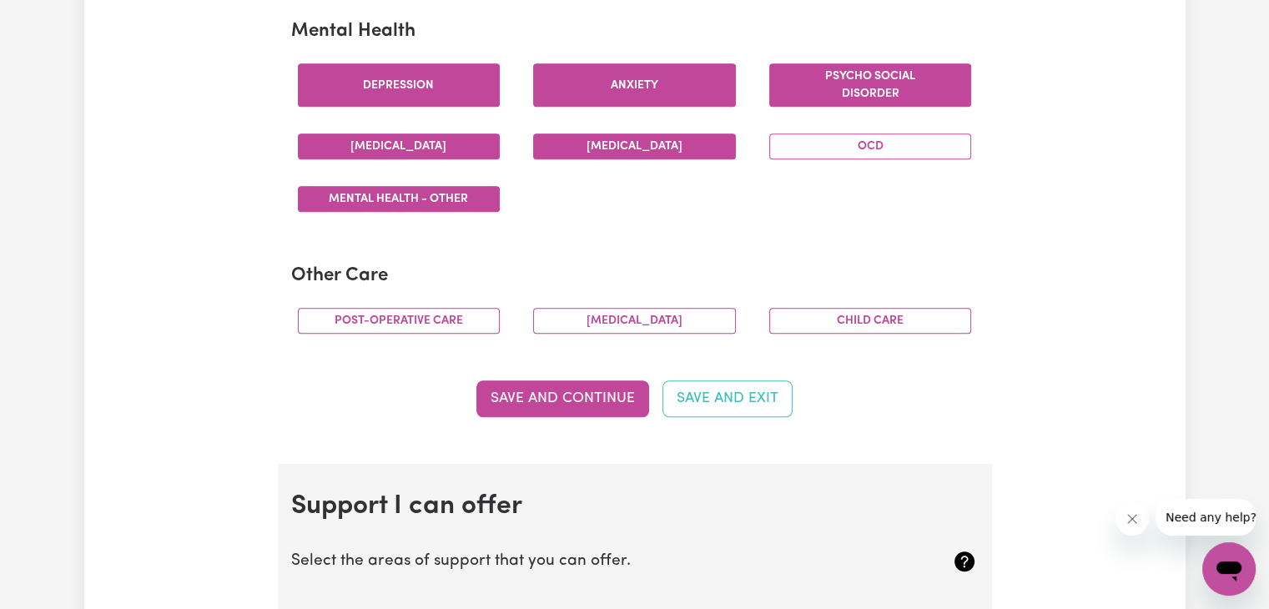
scroll to position [1034, 0]
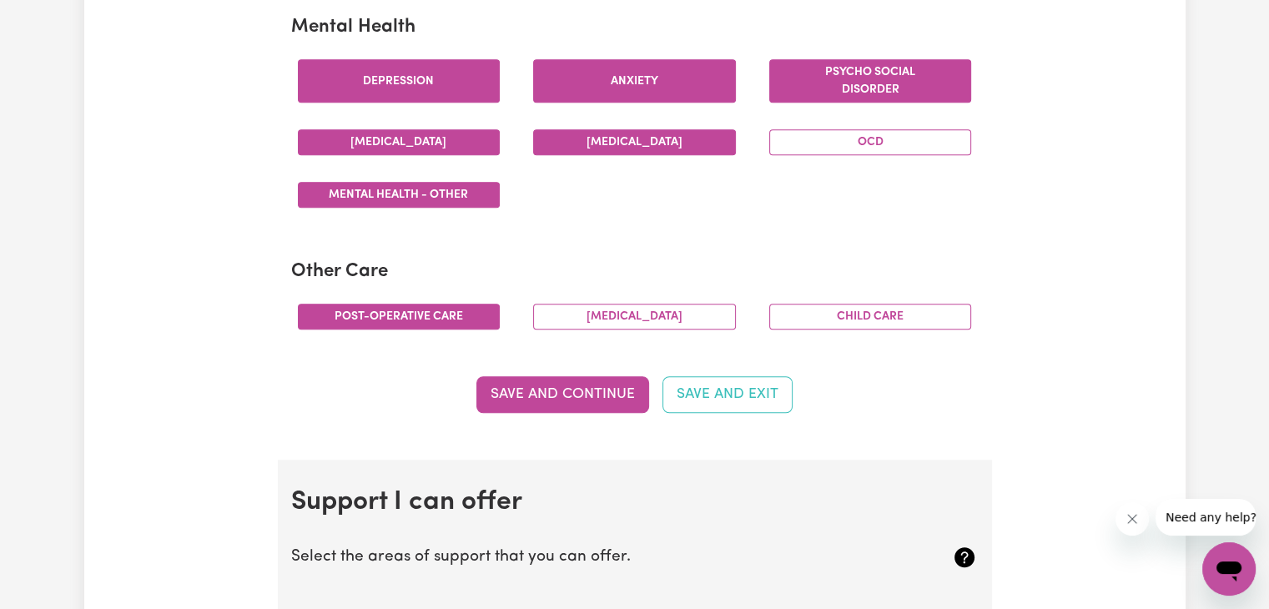
click at [432, 315] on button "Post-operative care" at bounding box center [399, 317] width 203 height 26
click at [620, 305] on button "[MEDICAL_DATA]" at bounding box center [634, 317] width 203 height 26
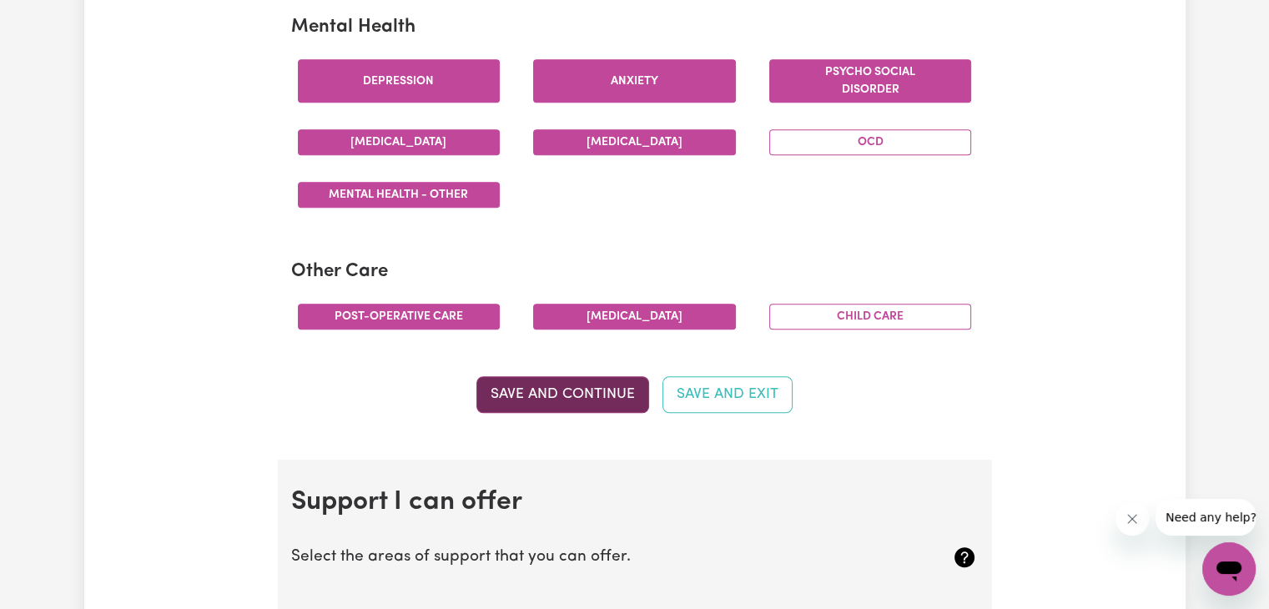
click at [561, 388] on button "Save and Continue" at bounding box center [563, 394] width 173 height 37
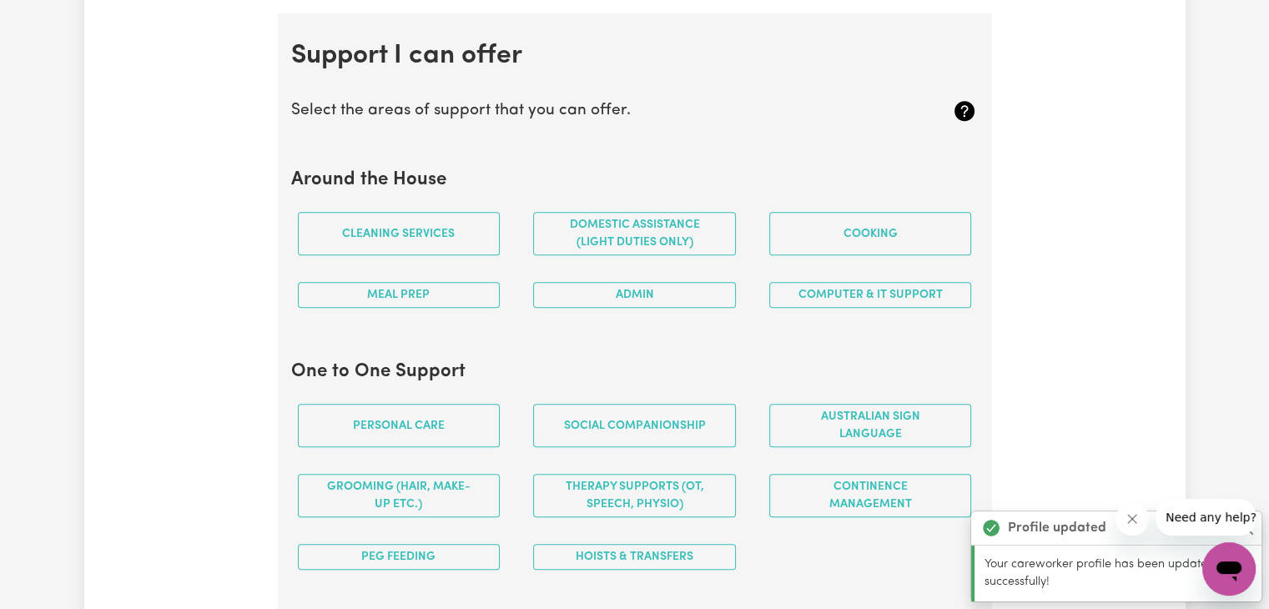
scroll to position [1490, 0]
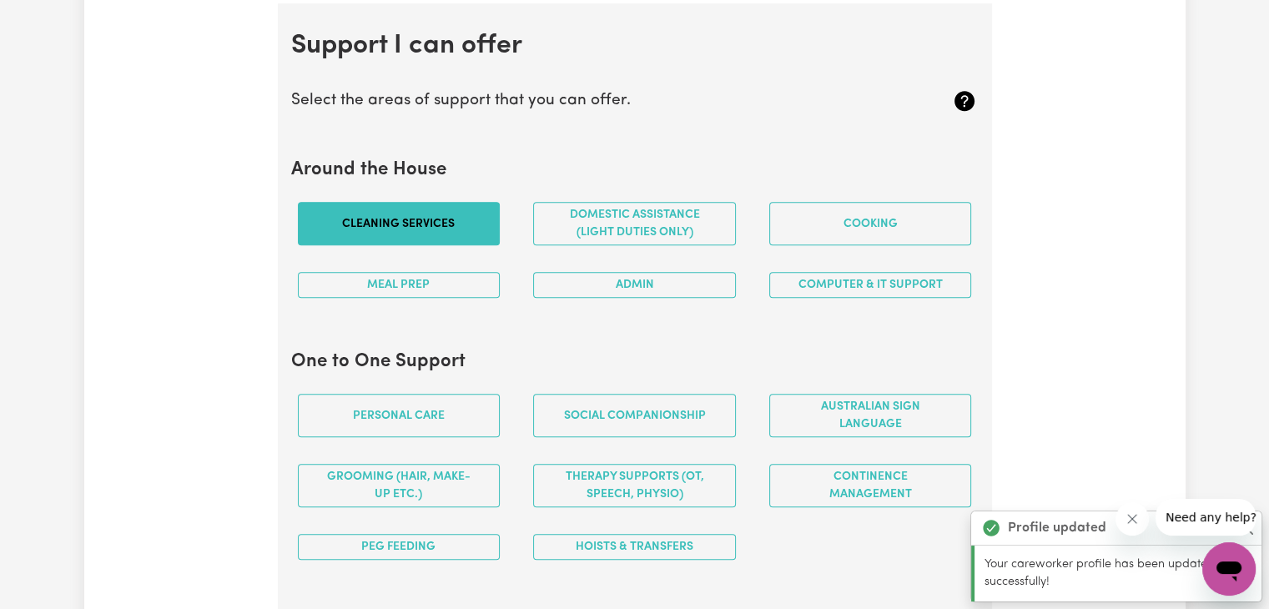
click at [437, 227] on button "Cleaning services" at bounding box center [399, 223] width 203 height 43
click at [600, 215] on button "Domestic assistance (light duties only)" at bounding box center [634, 223] width 203 height 43
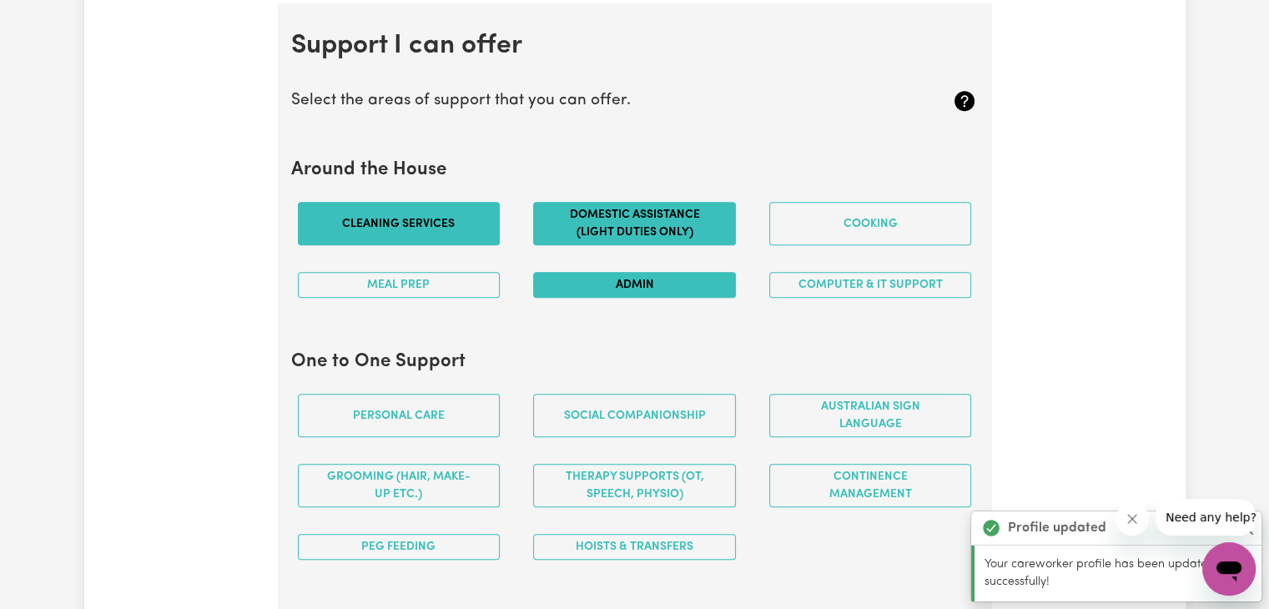
click at [682, 273] on button "Admin" at bounding box center [634, 285] width 203 height 26
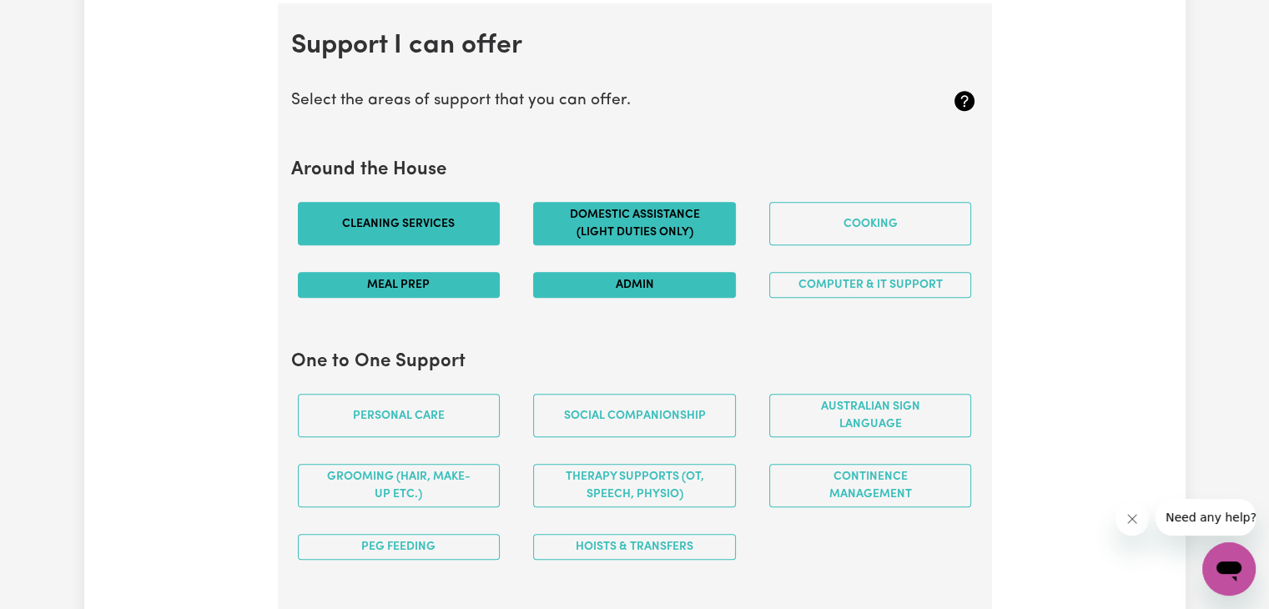
click at [471, 284] on button "Meal prep" at bounding box center [399, 285] width 203 height 26
click at [810, 278] on button "Computer & IT Support" at bounding box center [870, 285] width 203 height 26
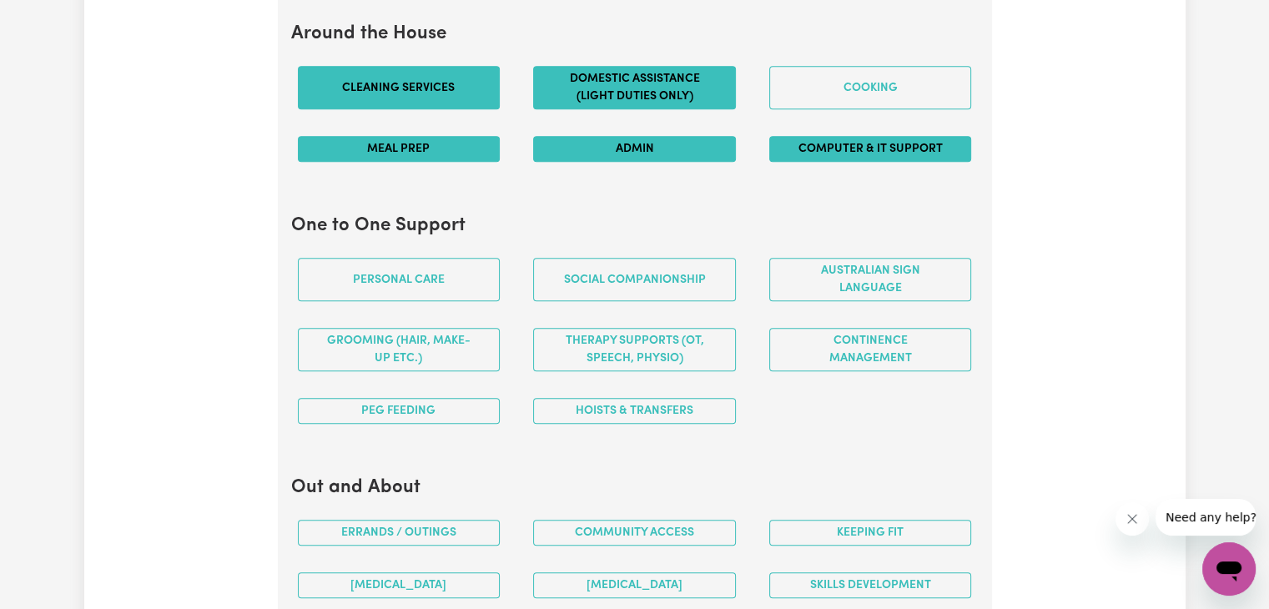
scroll to position [1630, 0]
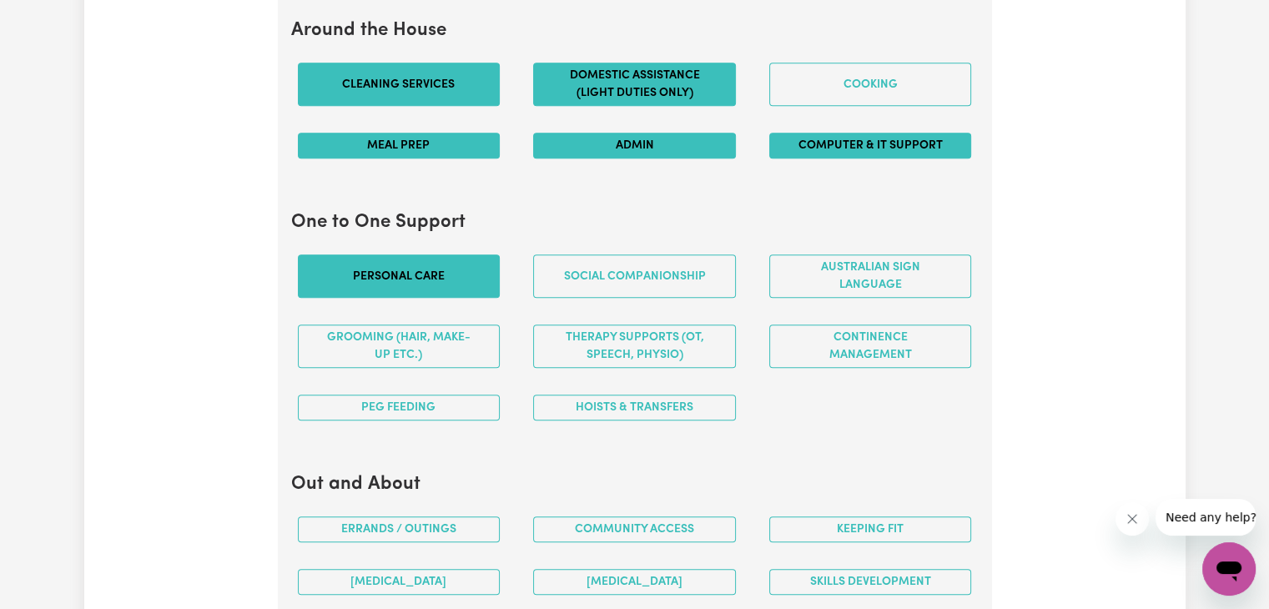
click at [426, 263] on button "Personal care" at bounding box center [399, 276] width 203 height 43
click at [442, 335] on button "Grooming (hair, make-up etc.)" at bounding box center [399, 346] width 203 height 43
click at [652, 268] on button "Social companionship" at bounding box center [634, 276] width 203 height 43
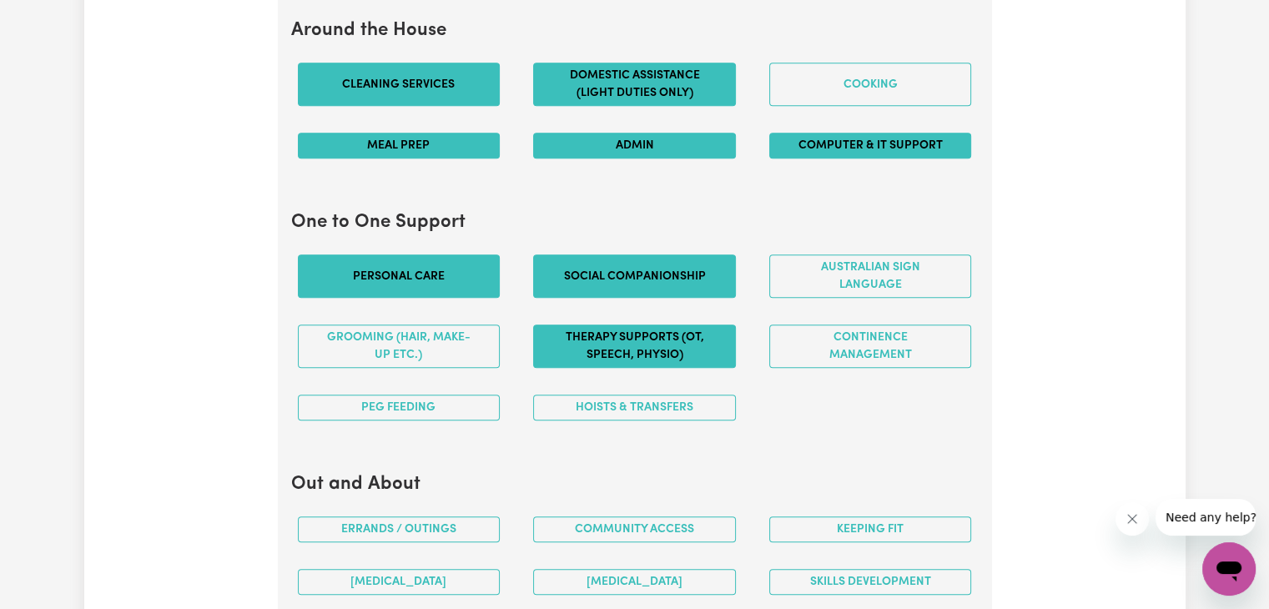
click at [680, 356] on button "Therapy Supports (OT, speech, physio)" at bounding box center [634, 346] width 203 height 43
click at [830, 350] on button "Continence management" at bounding box center [870, 346] width 203 height 43
click at [663, 351] on button "Therapy Supports (OT, speech, physio)" at bounding box center [634, 346] width 203 height 43
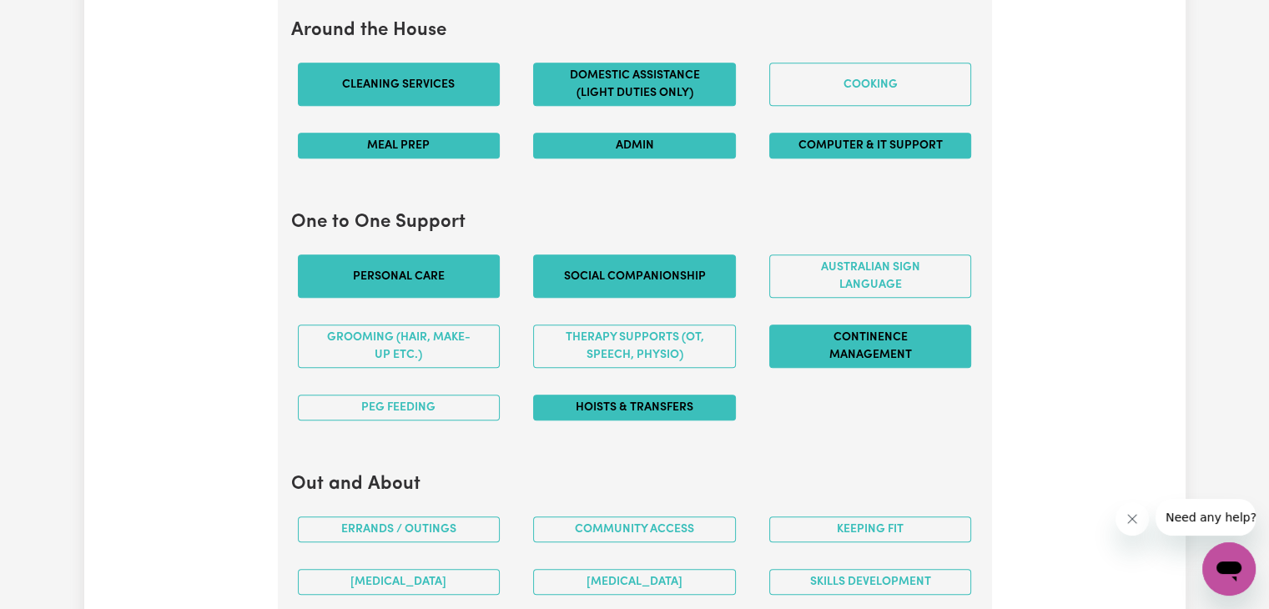
click at [641, 405] on button "Hoists & transfers" at bounding box center [634, 408] width 203 height 26
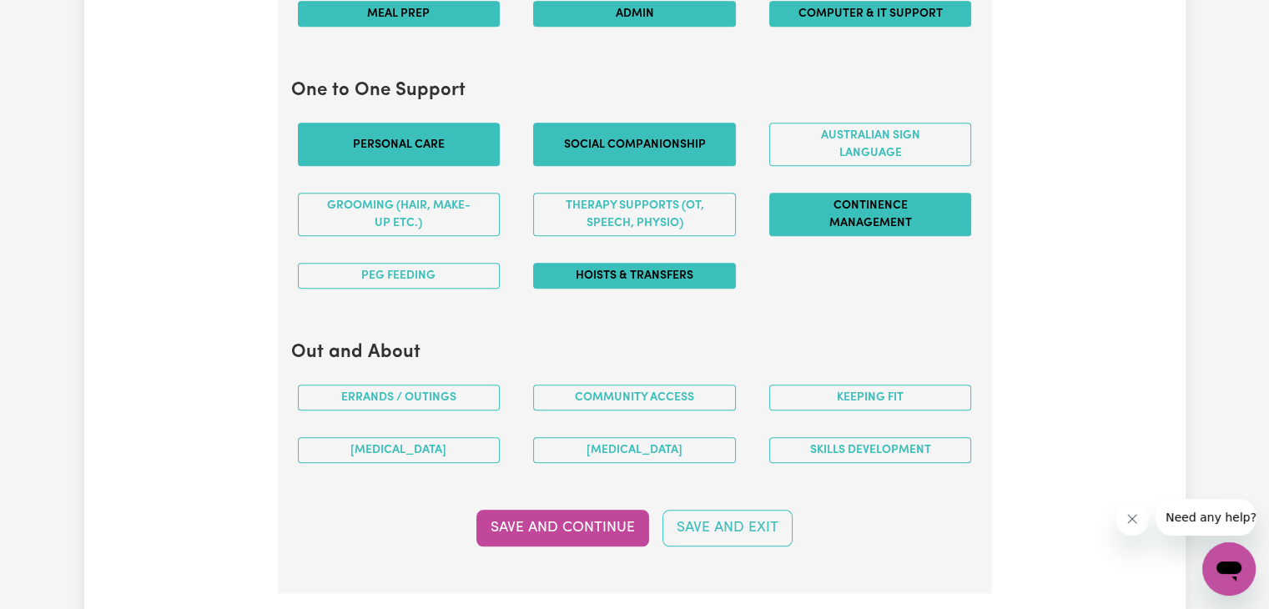
scroll to position [1786, 0]
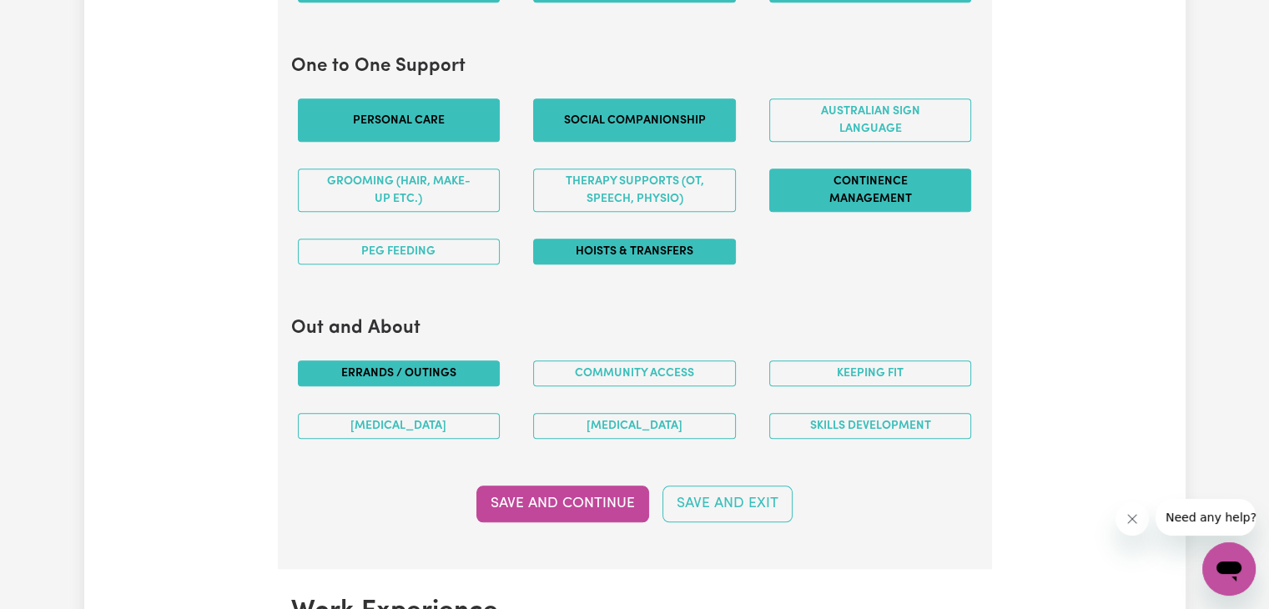
click at [466, 373] on button "Errands / Outings" at bounding box center [399, 374] width 203 height 26
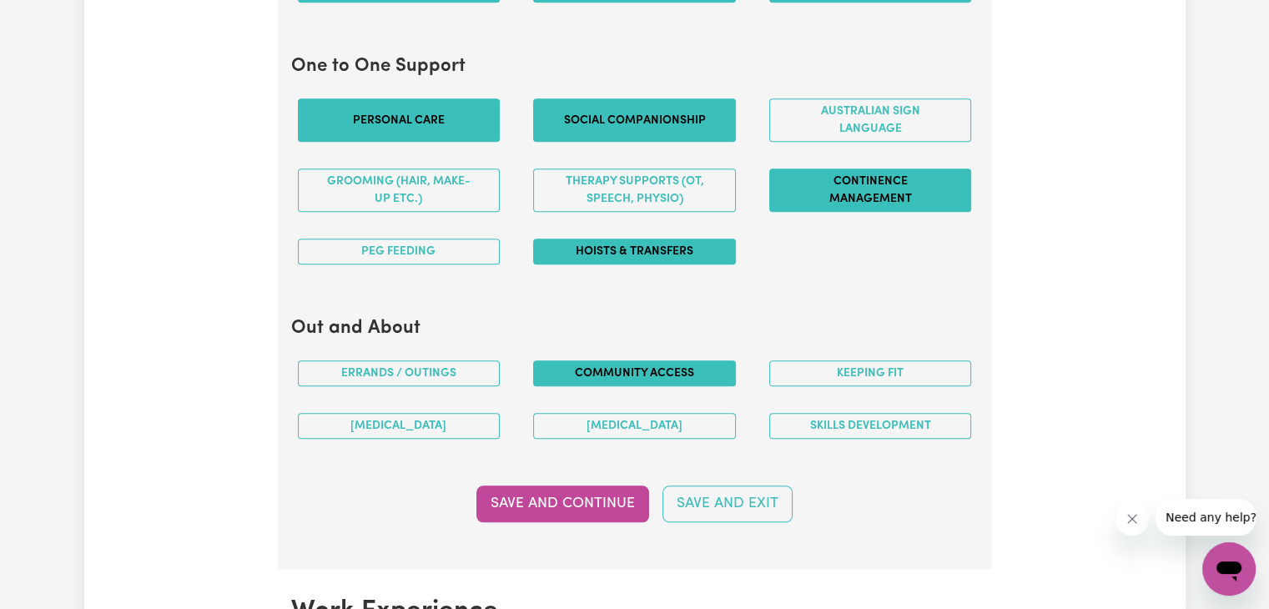
click at [582, 366] on button "Community access" at bounding box center [634, 374] width 203 height 26
click at [800, 366] on button "Keeping fit" at bounding box center [870, 374] width 203 height 26
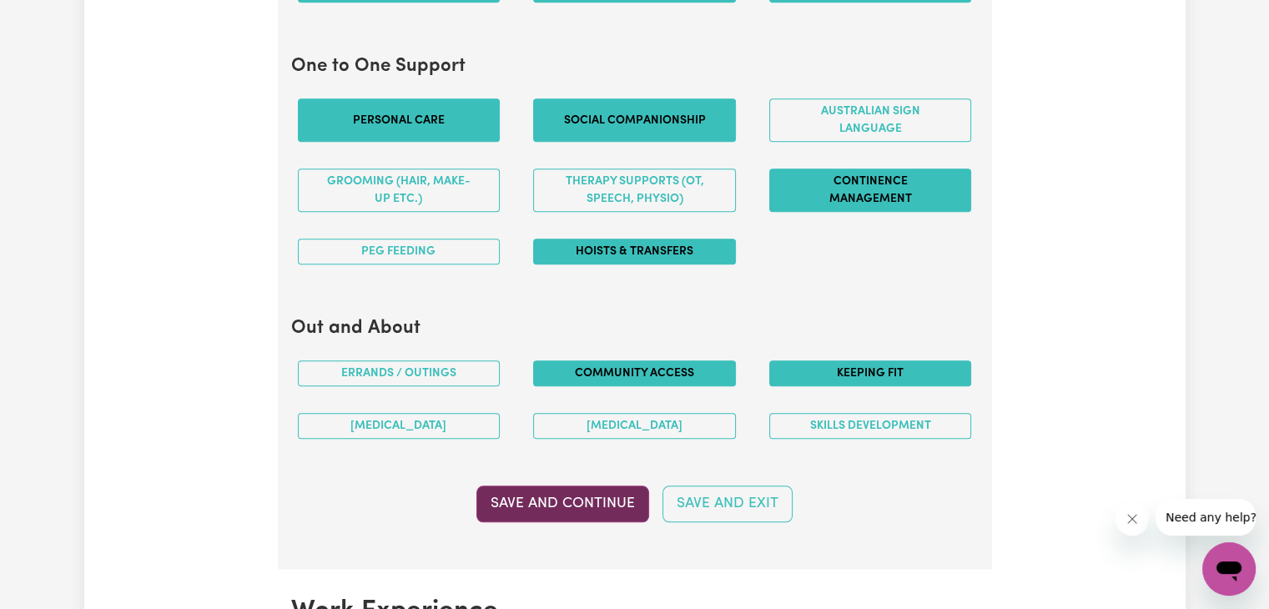
click at [587, 512] on button "Save and Continue" at bounding box center [563, 504] width 173 height 37
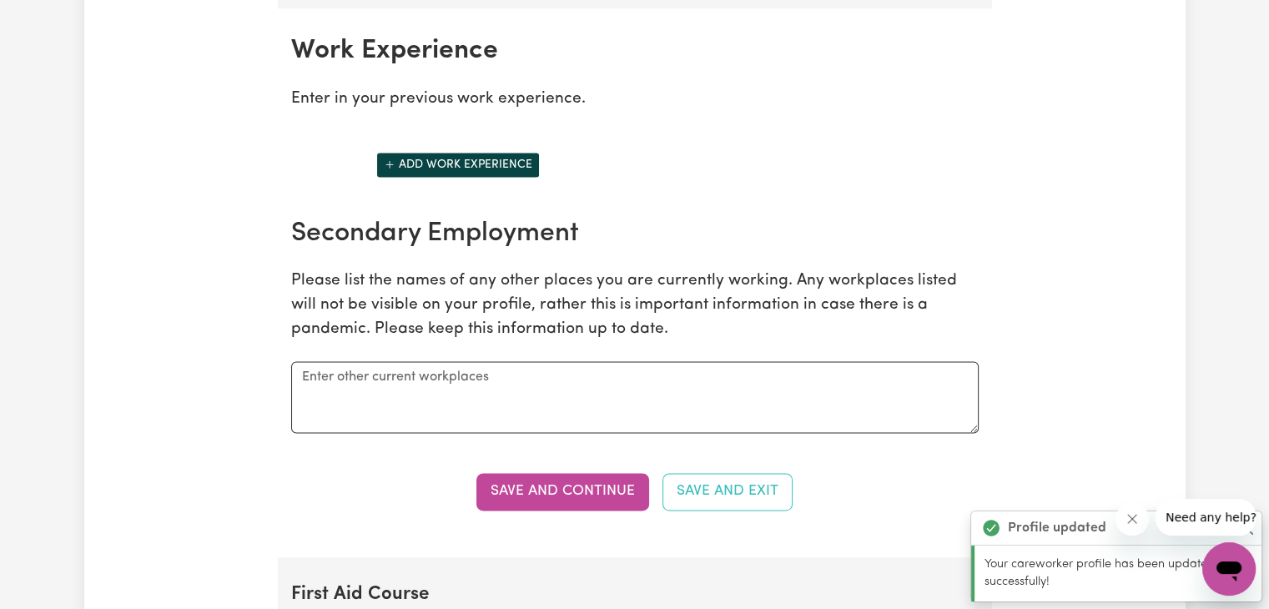
scroll to position [2349, 0]
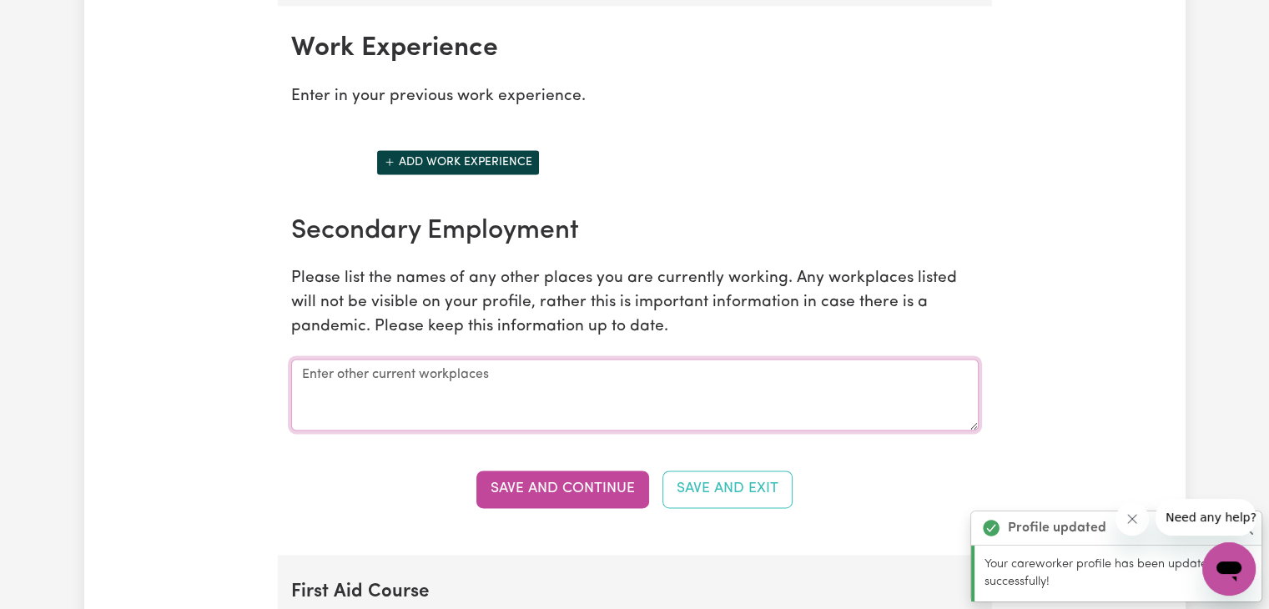
click at [489, 381] on textarea at bounding box center [635, 395] width 688 height 72
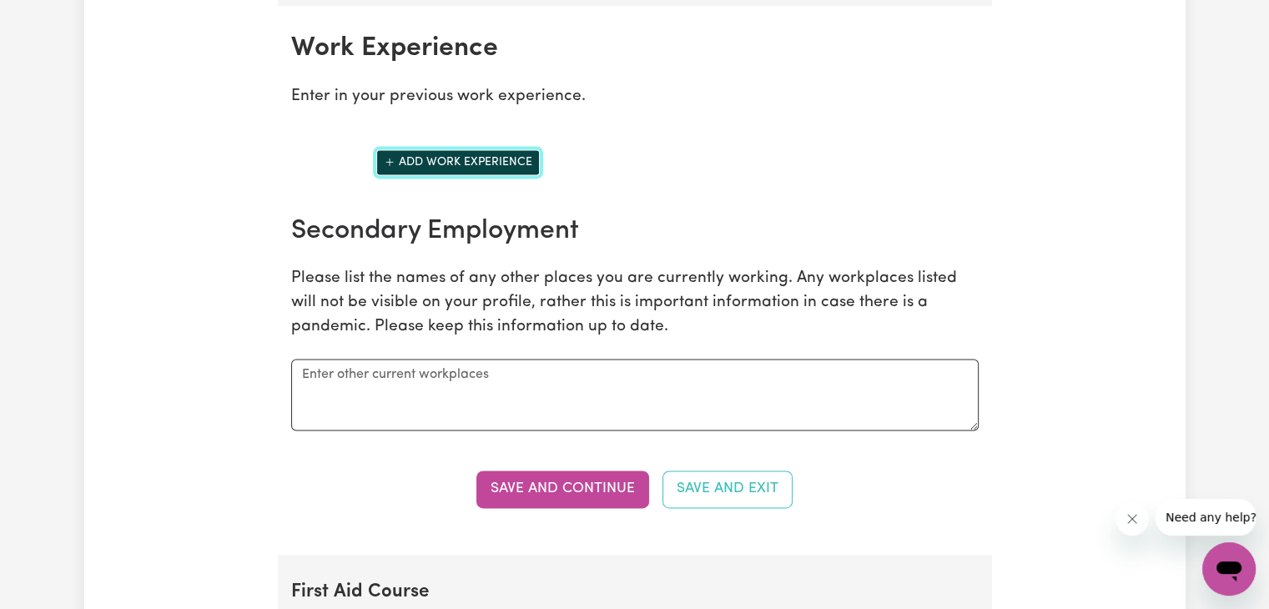
click at [484, 149] on button "Add work experience" at bounding box center [458, 162] width 164 height 26
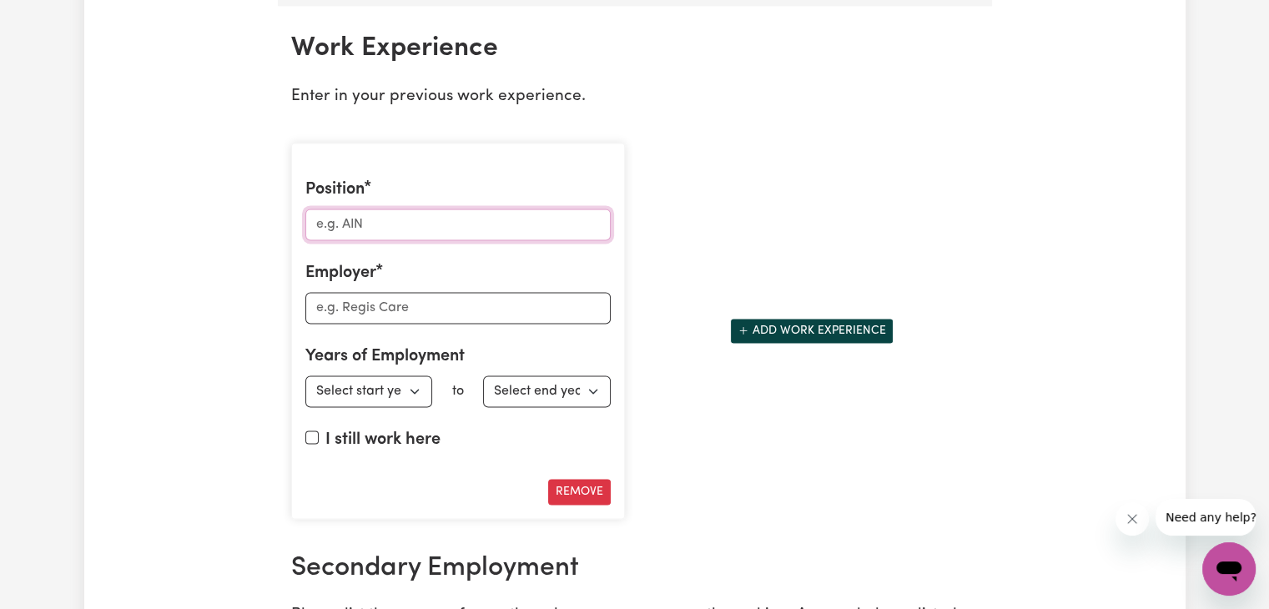
click at [424, 218] on input "Position" at bounding box center [457, 225] width 305 height 32
type input "PCA"
click at [407, 310] on input "Employer" at bounding box center [457, 308] width 305 height 32
type input "Estia Health"
click at [374, 388] on select "Select start year [DATE] 1952 1953 1954 1955 1956 1957 1958 1959 1960 1961 1962…" at bounding box center [369, 392] width 128 height 32
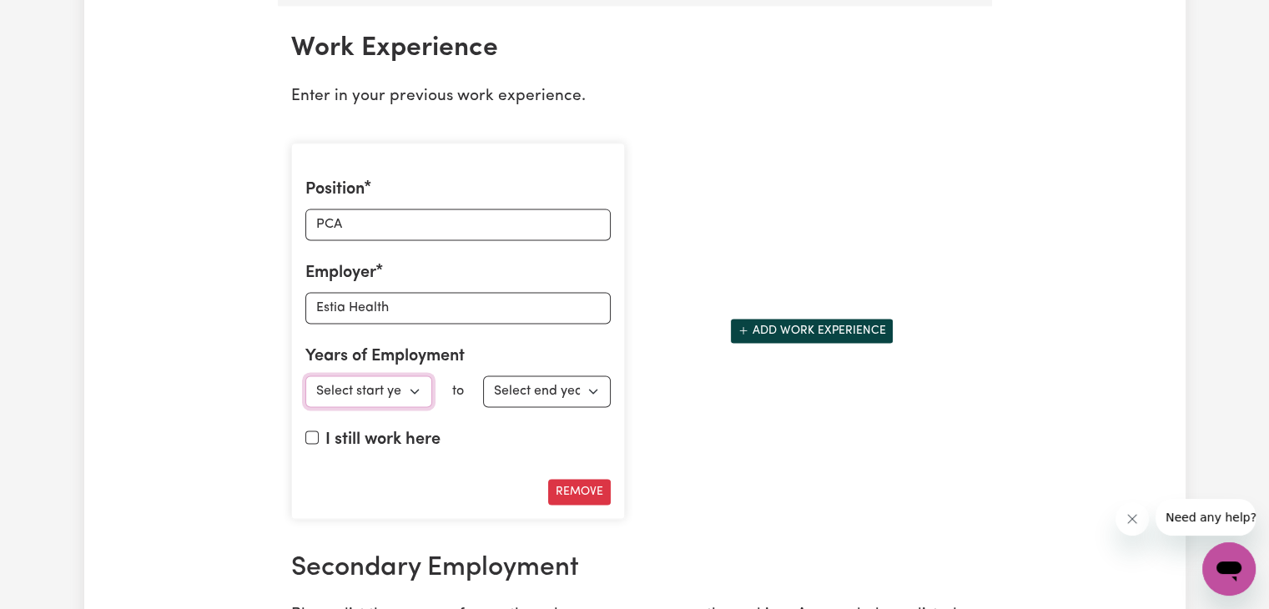
select select "2023"
click at [305, 376] on select "Select start year [DATE] 1952 1953 1954 1955 1956 1957 1958 1959 1960 1961 1962…" at bounding box center [369, 392] width 128 height 32
click at [314, 431] on input "I still work here" at bounding box center [311, 437] width 13 height 13
checkbox input "true"
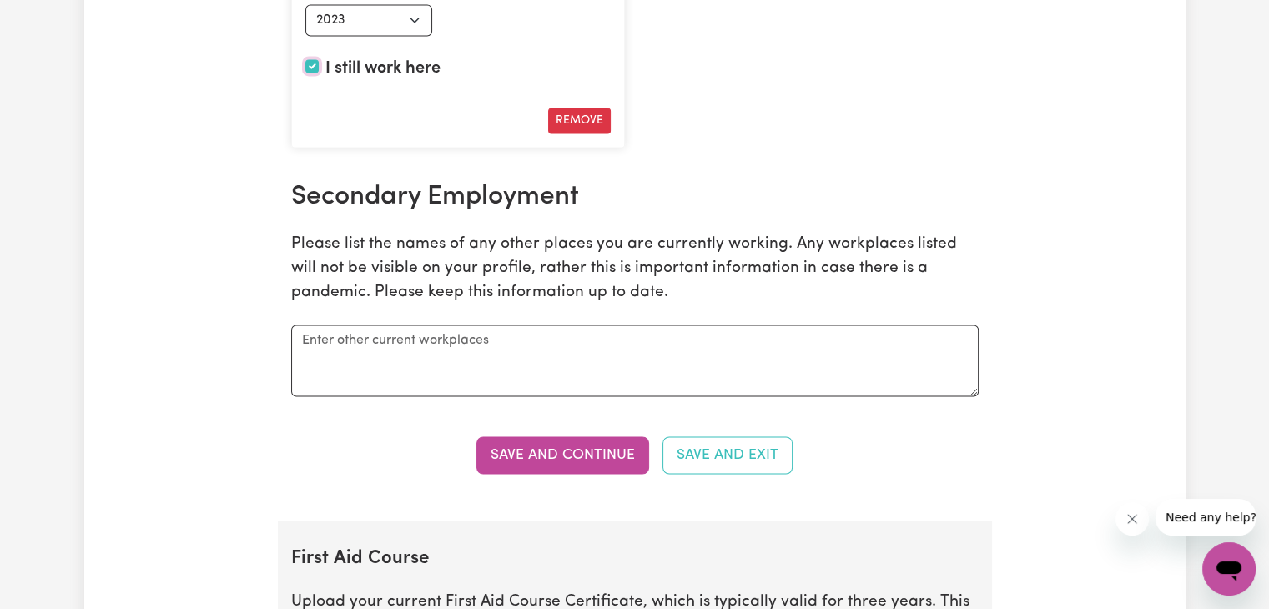
scroll to position [2721, 0]
click at [601, 436] on button "Save and Continue" at bounding box center [563, 454] width 173 height 37
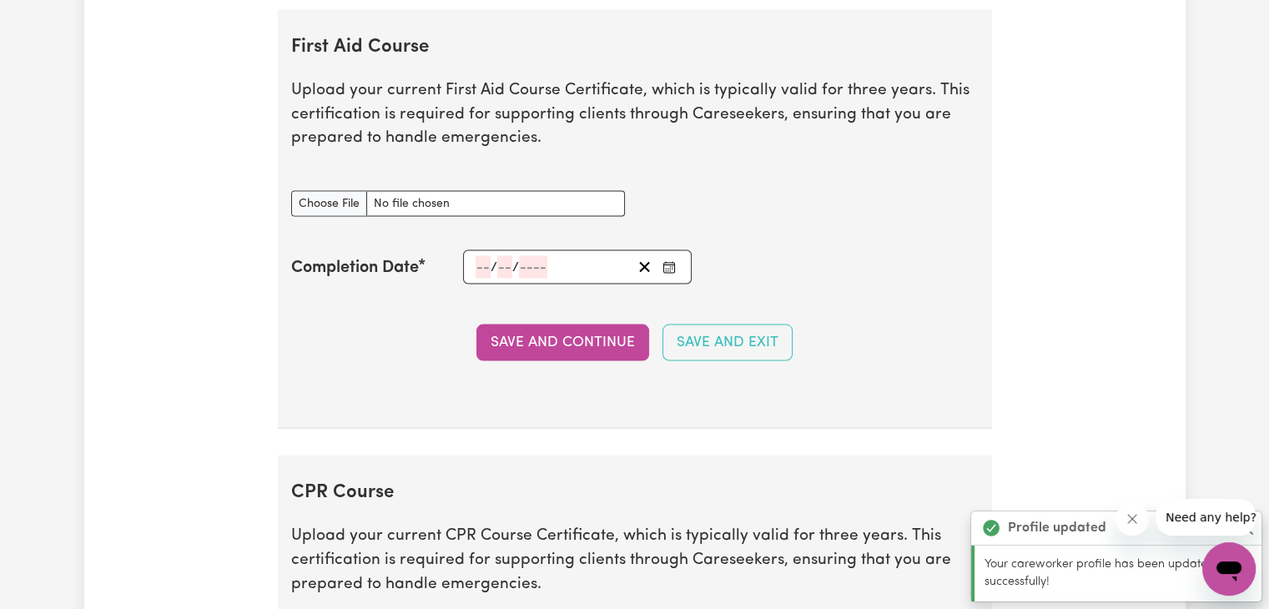
scroll to position [3232, 0]
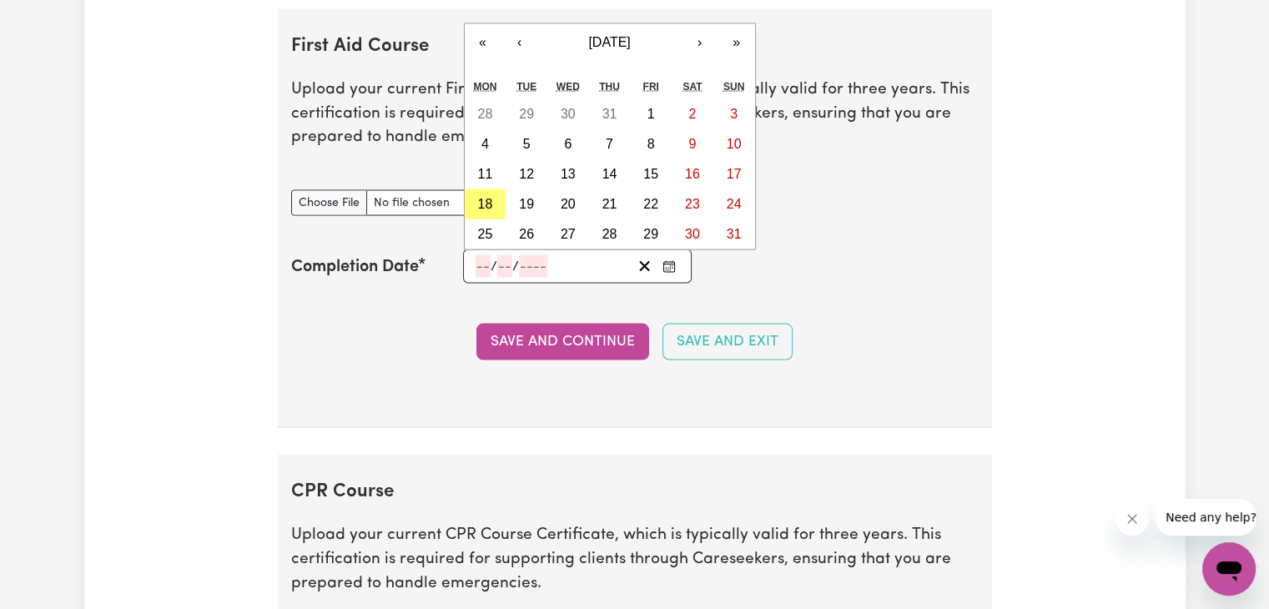
click at [482, 265] on input "number" at bounding box center [483, 266] width 15 height 23
type input "24"
type input "11"
type input "202"
type input "[DATE]"
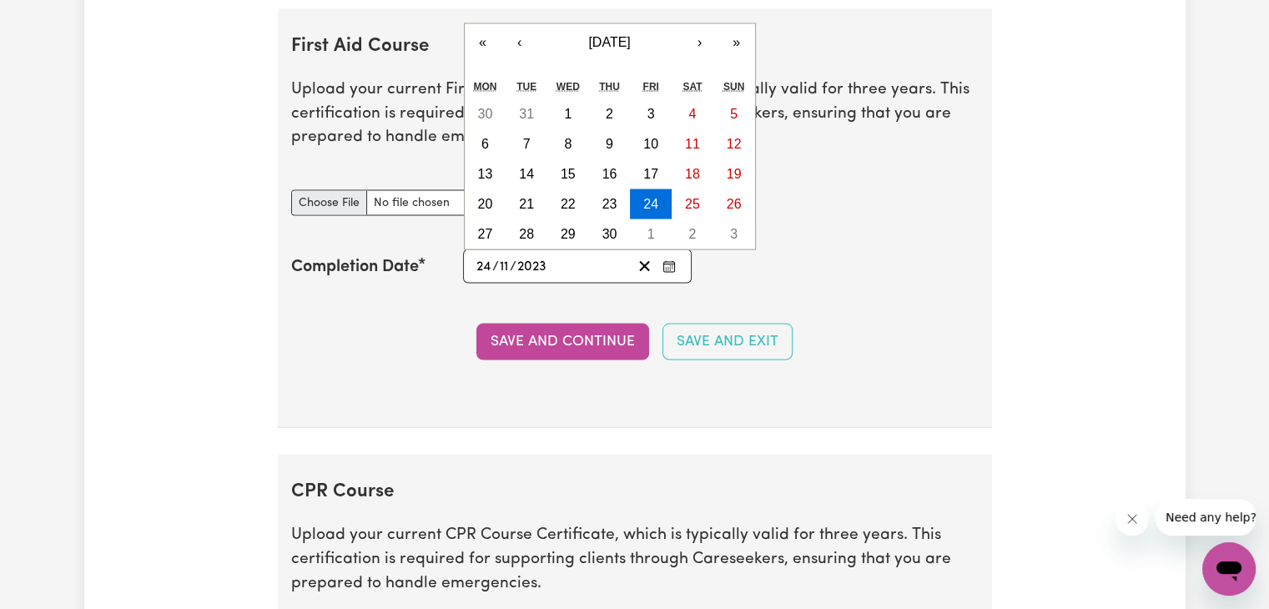
type input "2023"
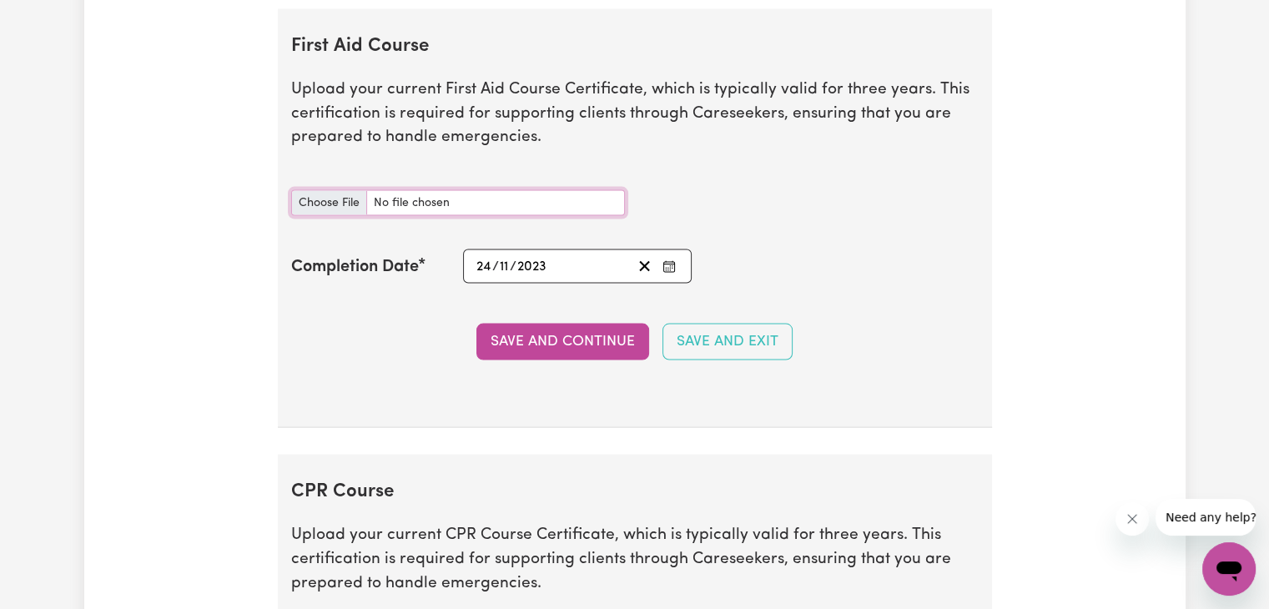
click at [354, 193] on input "First Aid Course document" at bounding box center [458, 203] width 334 height 26
type input "C:\fakepath\First Aid certificate.pdf"
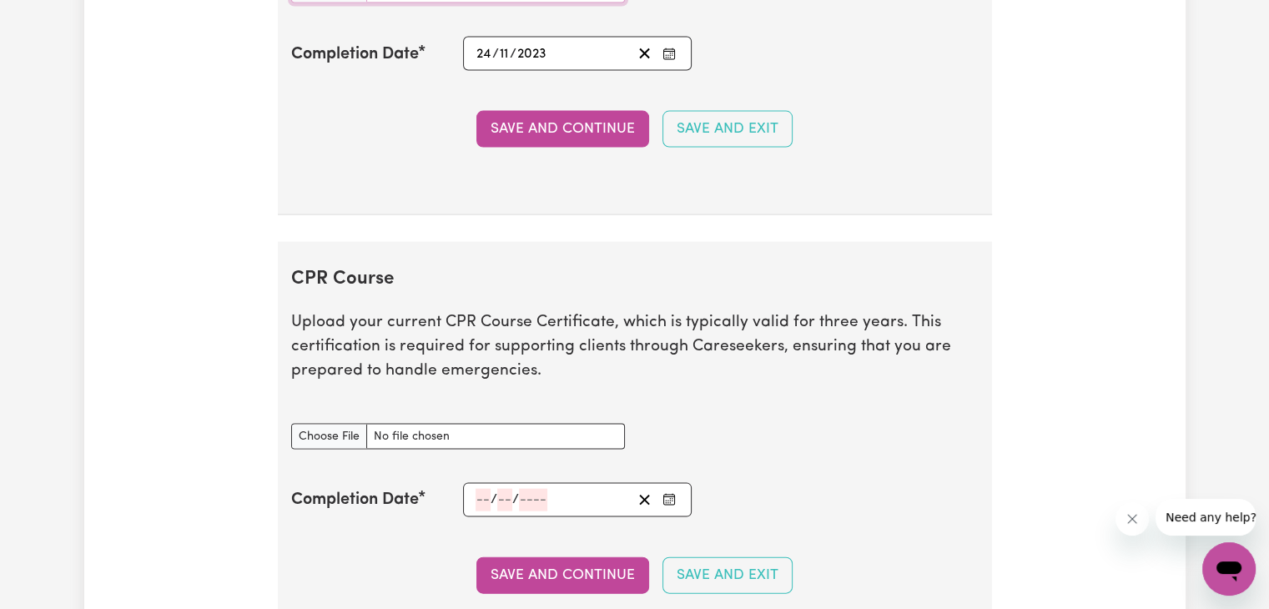
scroll to position [3446, 0]
click at [410, 432] on input "CPR Course document" at bounding box center [458, 436] width 334 height 26
type input "C:\fakepath\First Aid certificate.pdf"
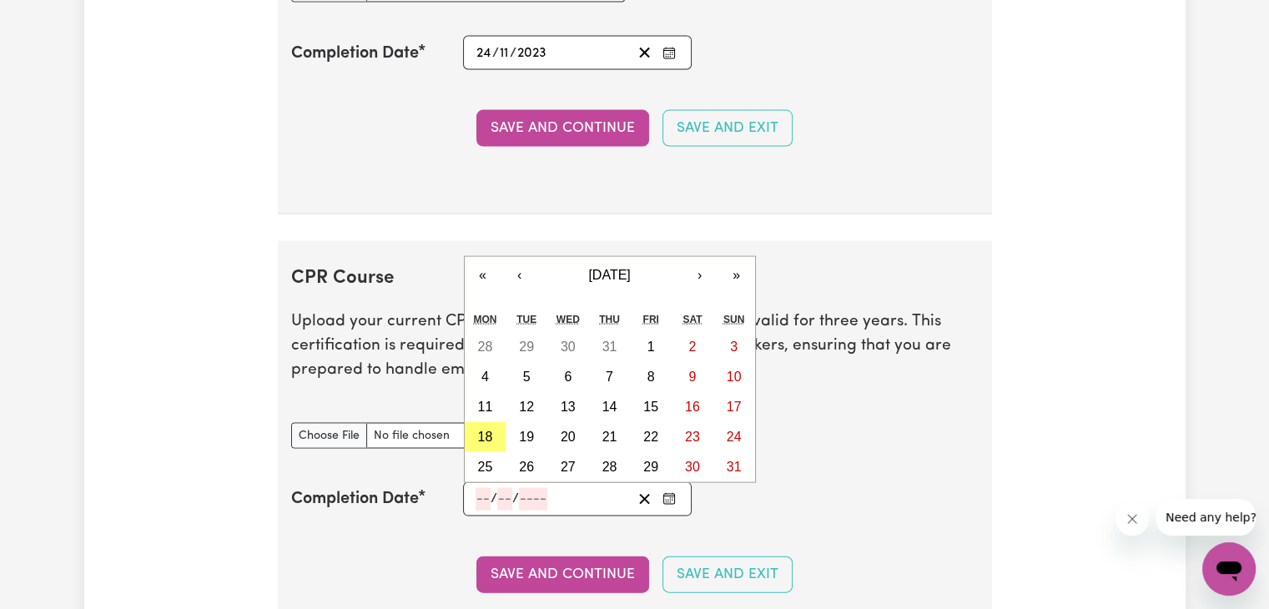
click at [483, 488] on input "number" at bounding box center [483, 499] width 15 height 23
type input "24"
type input "11"
type input "202"
type input "[DATE]"
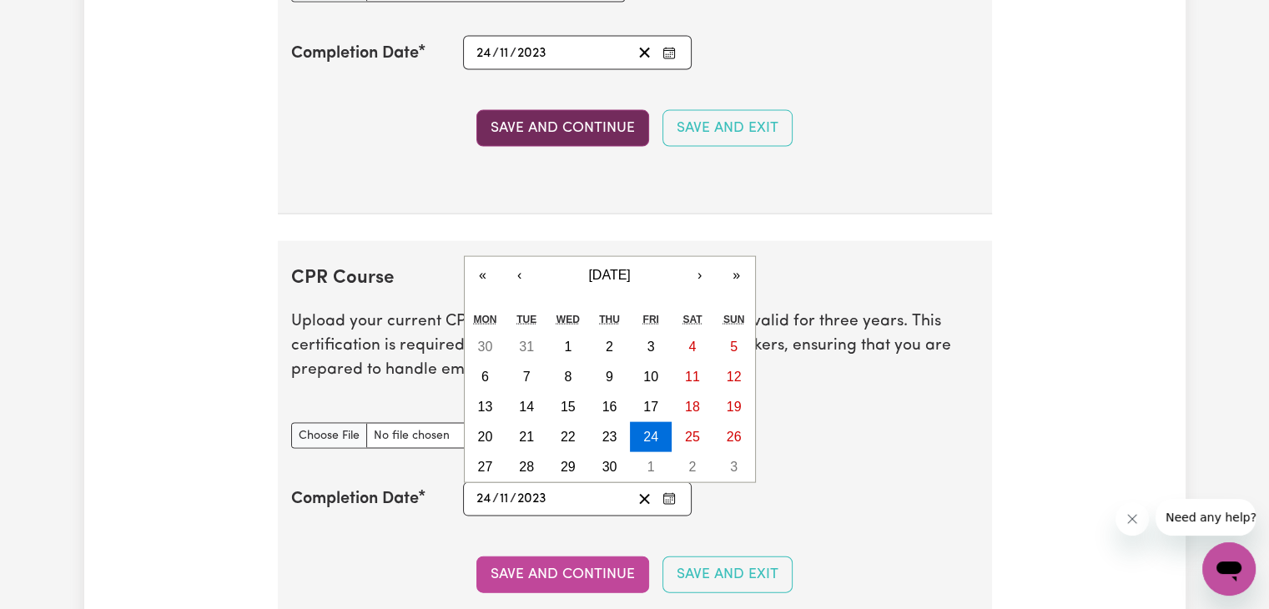
type input "2023"
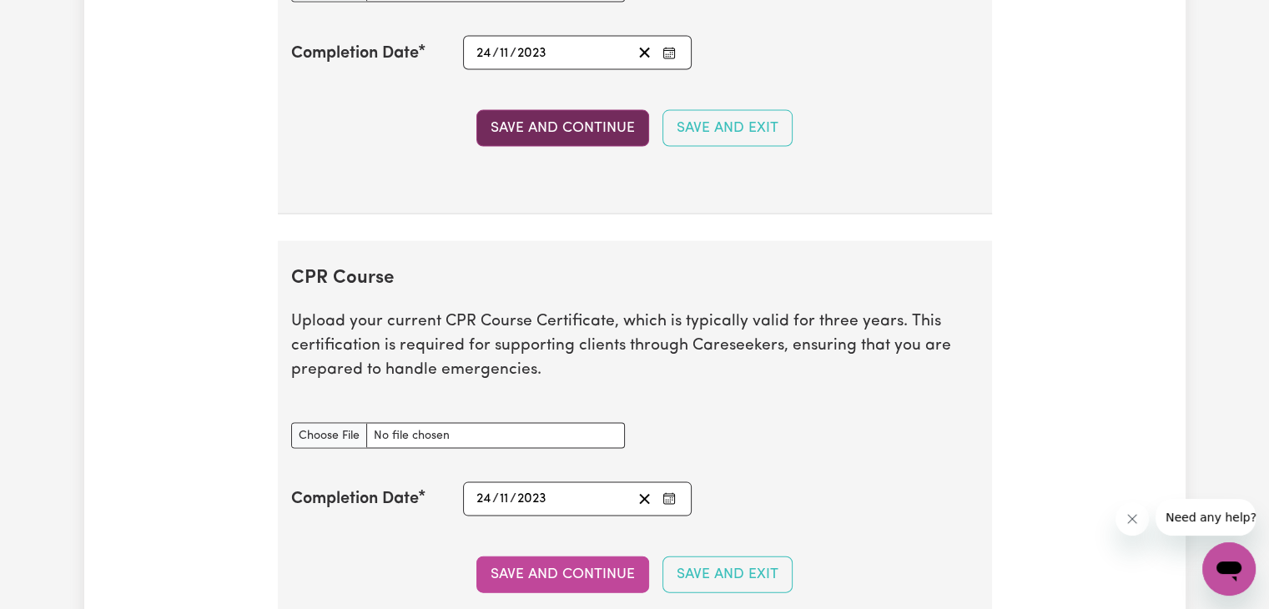
click at [547, 130] on button "Save and Continue" at bounding box center [563, 128] width 173 height 37
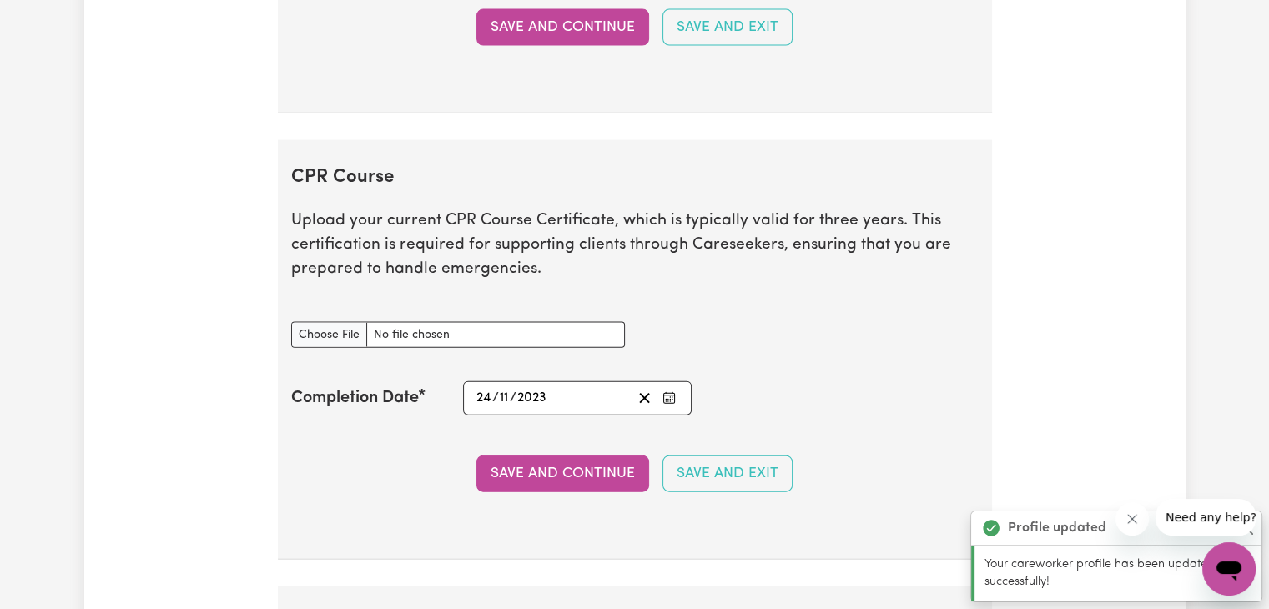
scroll to position [3678, 0]
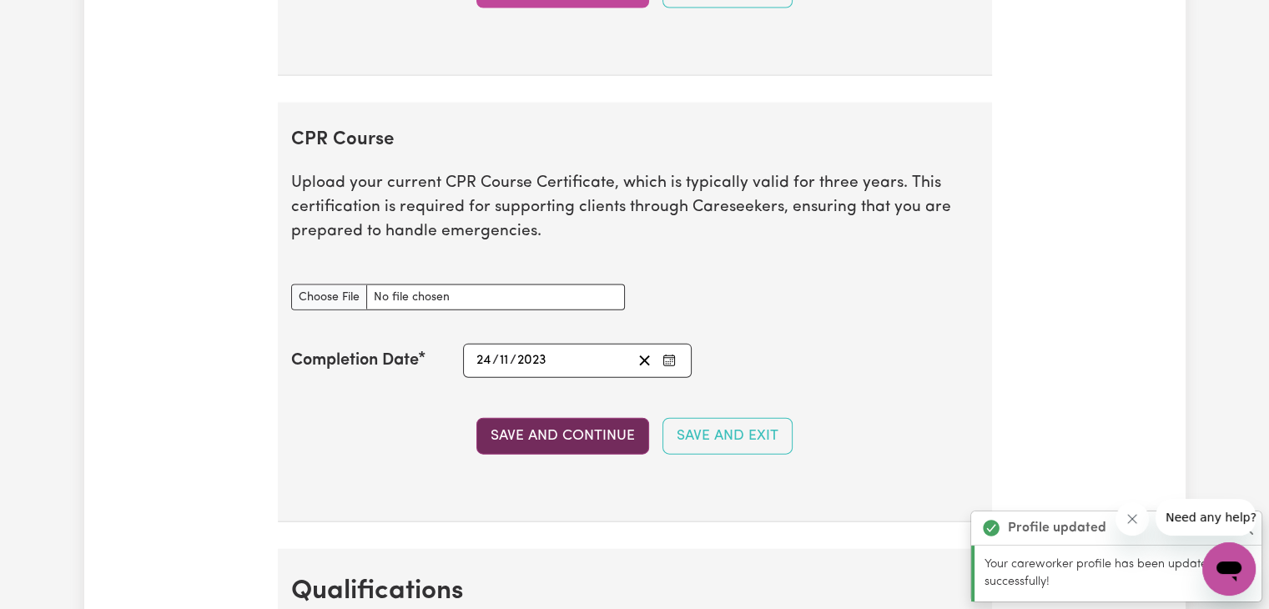
click at [567, 426] on button "Save and Continue" at bounding box center [563, 436] width 173 height 37
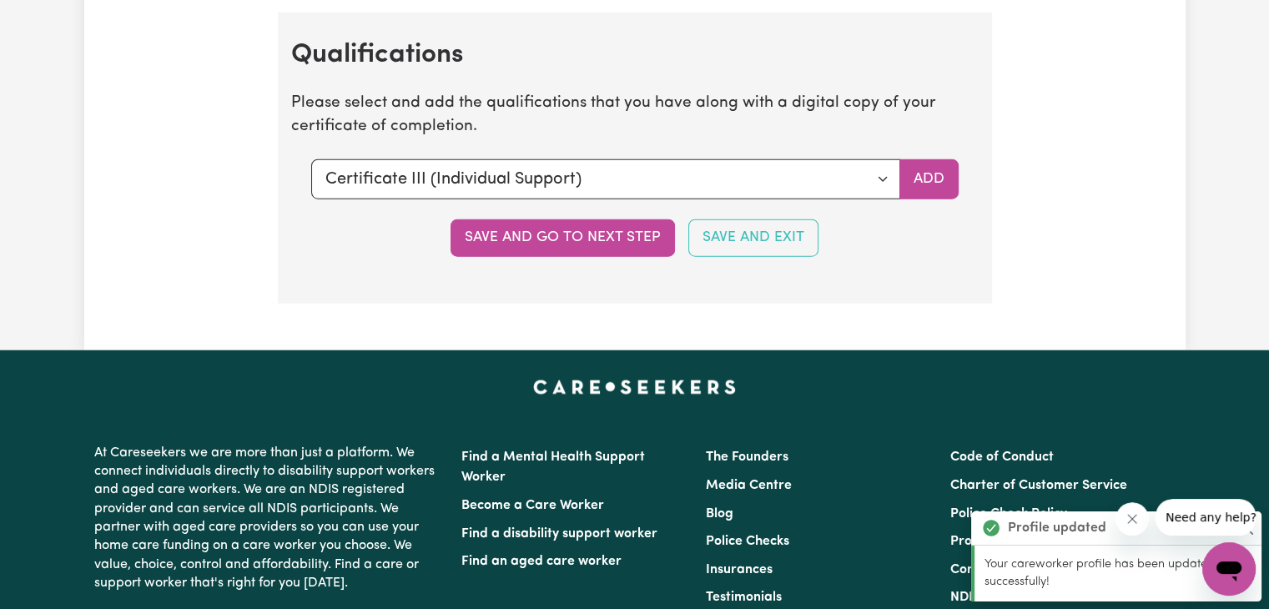
scroll to position [4218, 0]
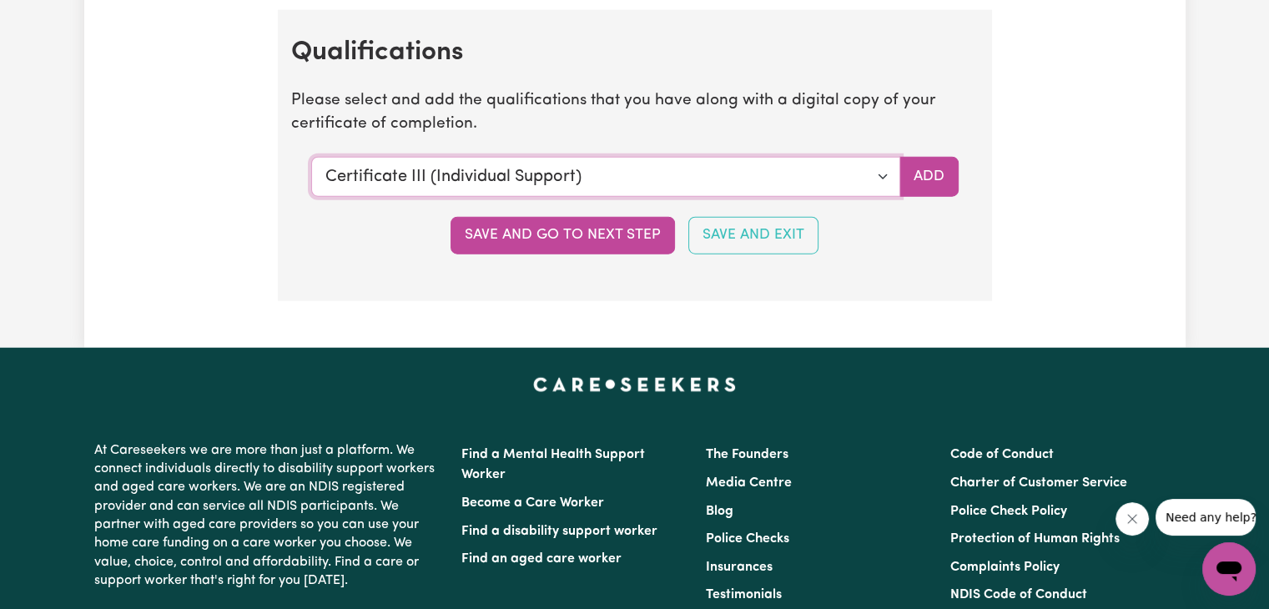
click at [767, 159] on select "Select a qualification to add... Certificate III (Individual Support) Certifica…" at bounding box center [605, 177] width 589 height 40
select select "Diploma of Nursing"
click at [311, 157] on select "Select a qualification to add... Certificate III (Individual Support) Certifica…" at bounding box center [605, 177] width 589 height 40
click at [919, 169] on button "Add" at bounding box center [929, 177] width 59 height 40
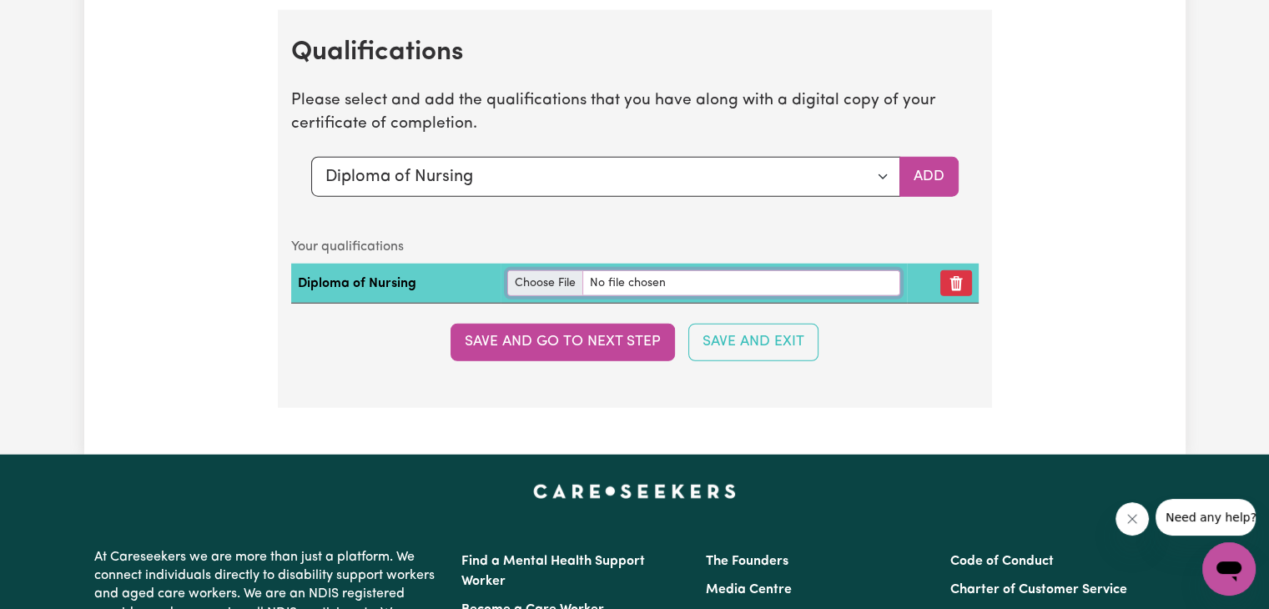
click at [535, 271] on input "file" at bounding box center [703, 283] width 393 height 26
type input "C:\fakepath\RMIT Transcript.pdf"
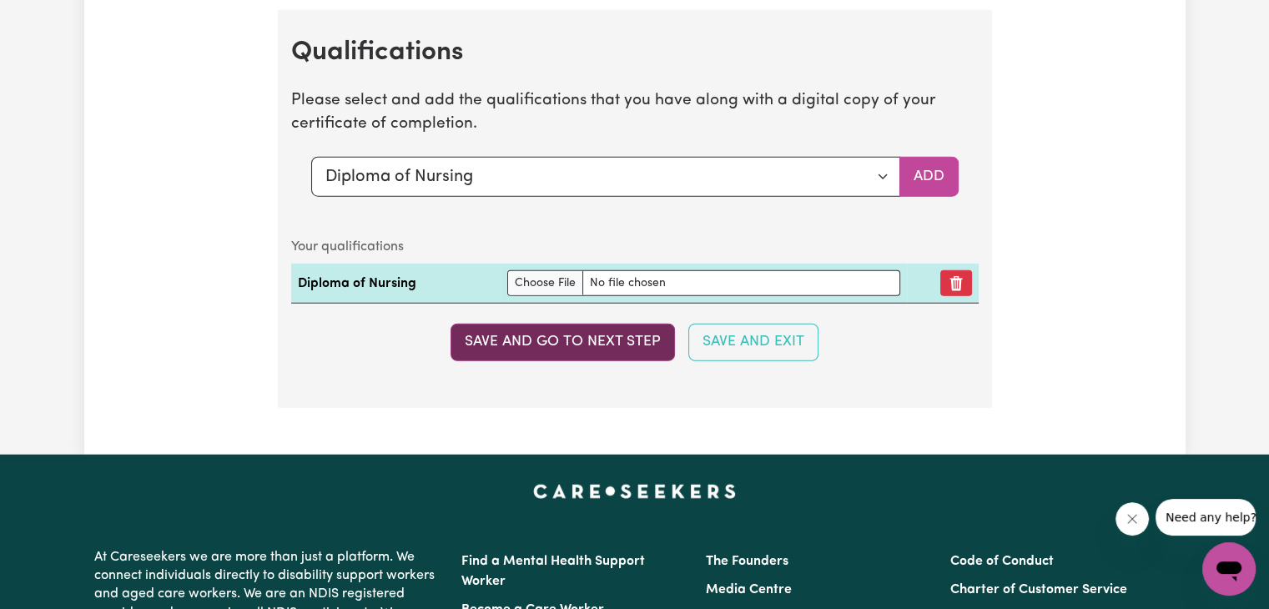
click at [551, 327] on button "Save and go to next step" at bounding box center [563, 342] width 224 height 37
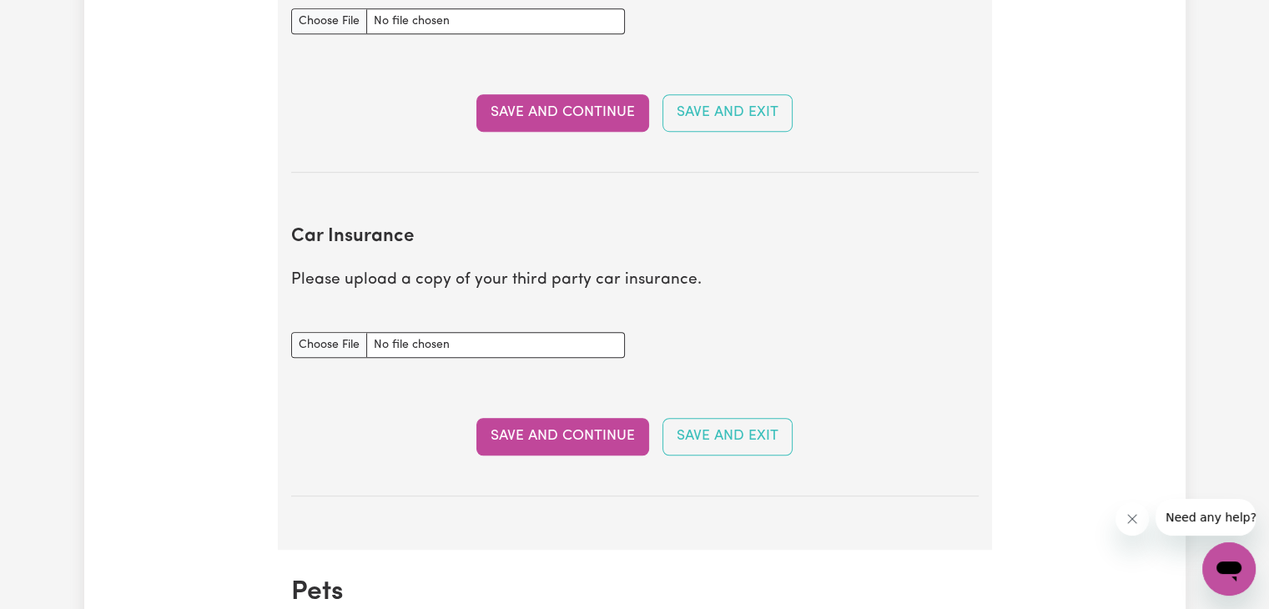
scroll to position [1091, 0]
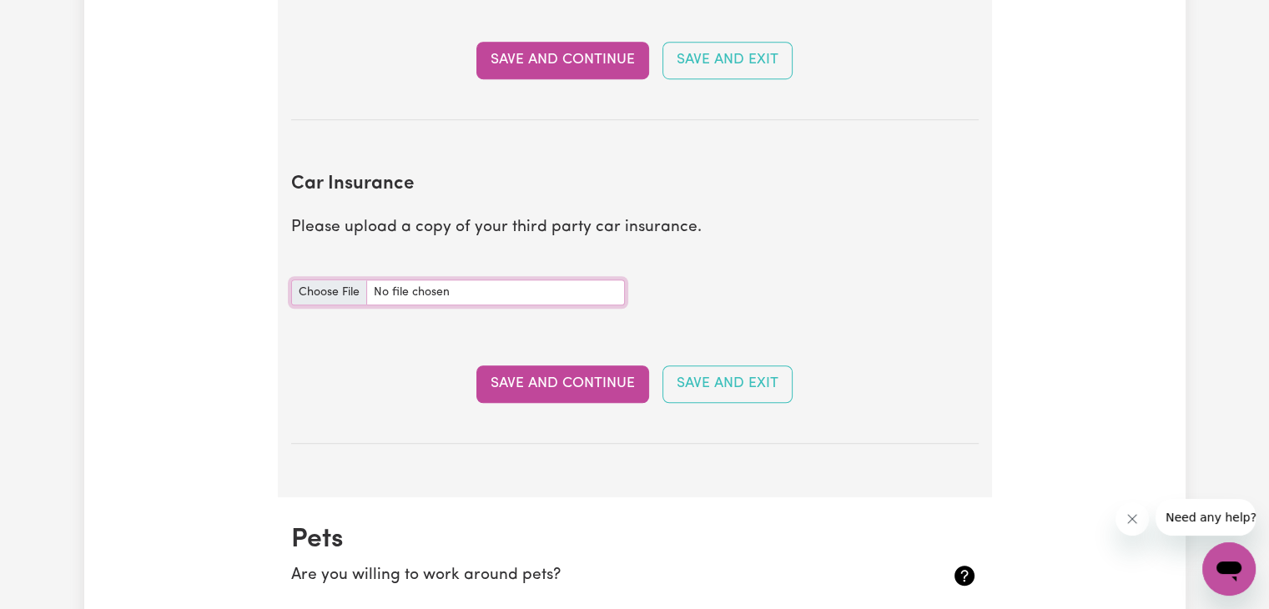
click at [325, 290] on input "Car Insurance document" at bounding box center [458, 293] width 334 height 26
type input "C:\fakepath\AAMI Car New Policy Account MPA160236945.pdf"
click at [565, 381] on button "Save and Continue" at bounding box center [563, 384] width 173 height 37
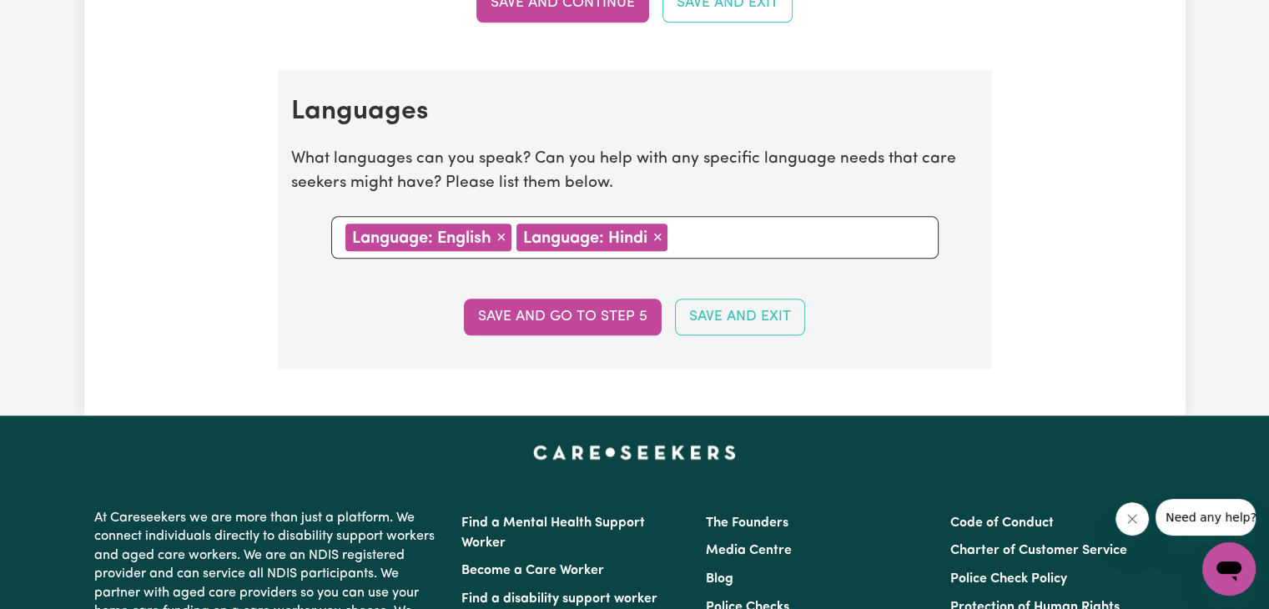
scroll to position [1883, 0]
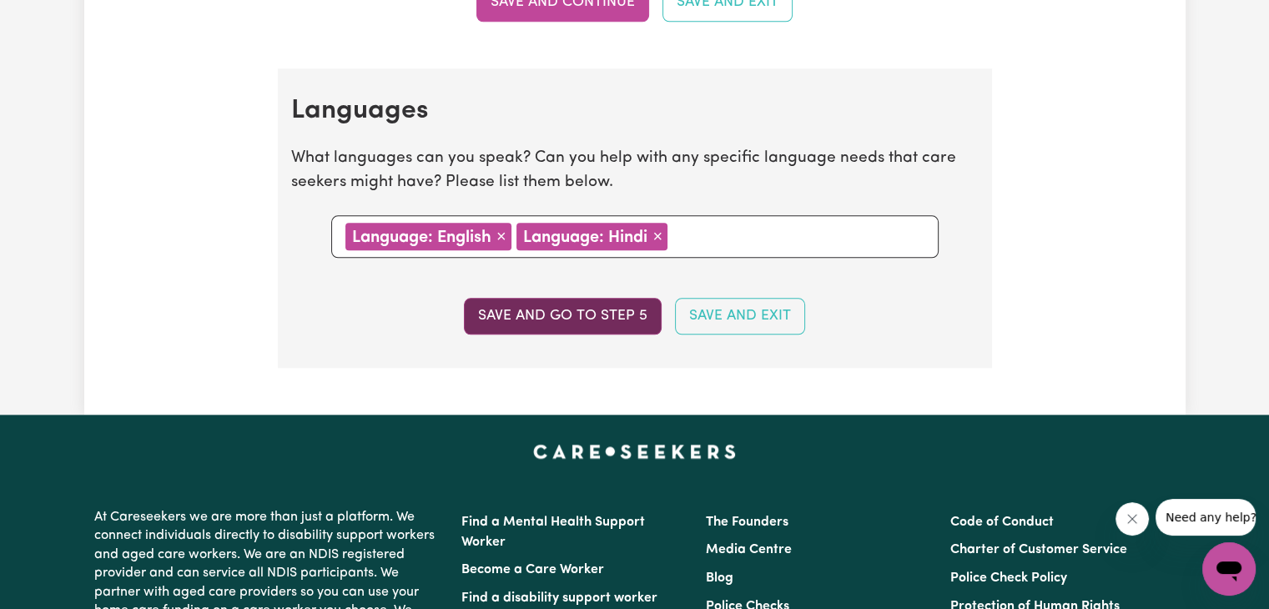
click at [608, 319] on button "Save and go to step 5" at bounding box center [563, 316] width 198 height 37
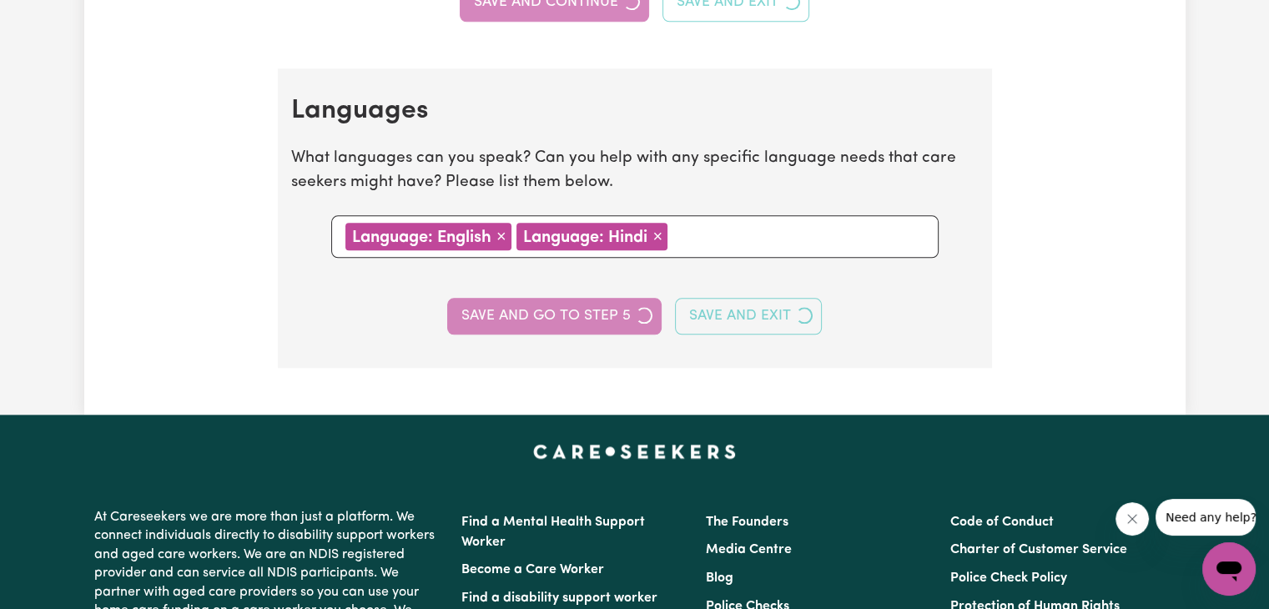
select select "I am providing services privately on my own"
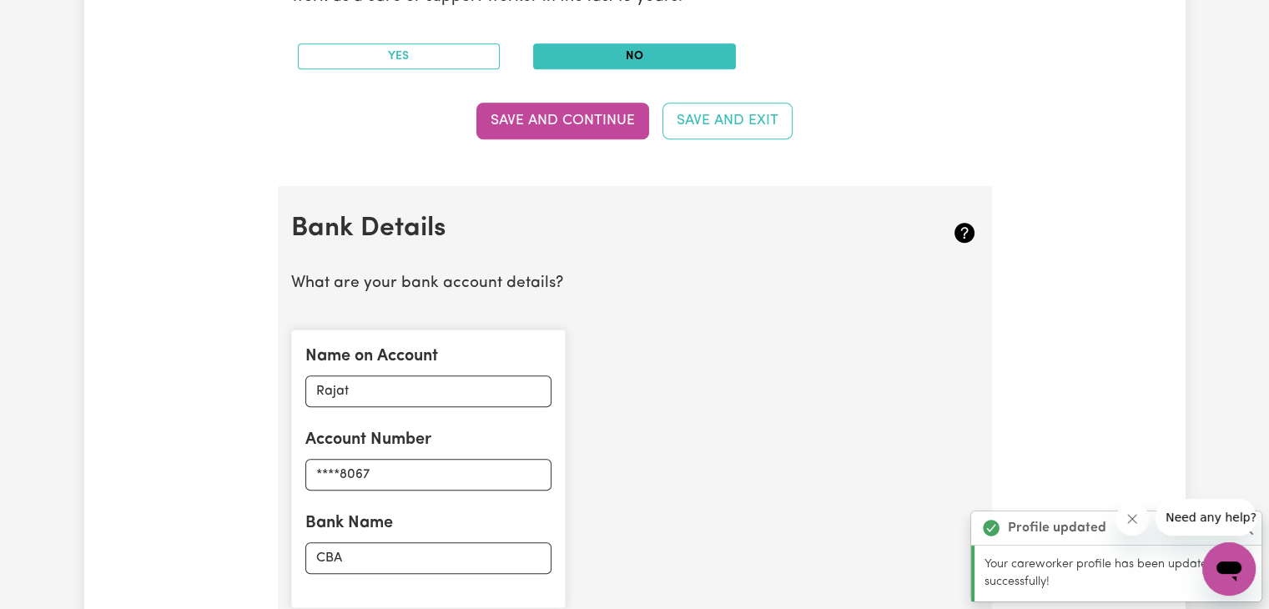
scroll to position [971, 0]
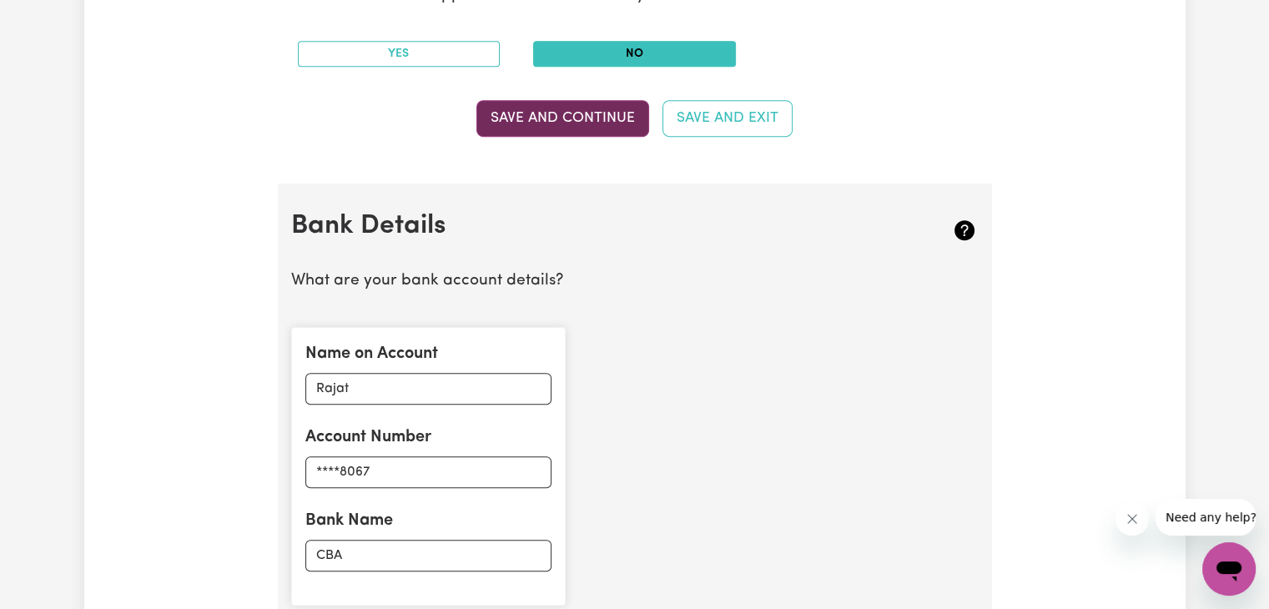
click at [570, 116] on button "Save and Continue" at bounding box center [563, 118] width 173 height 37
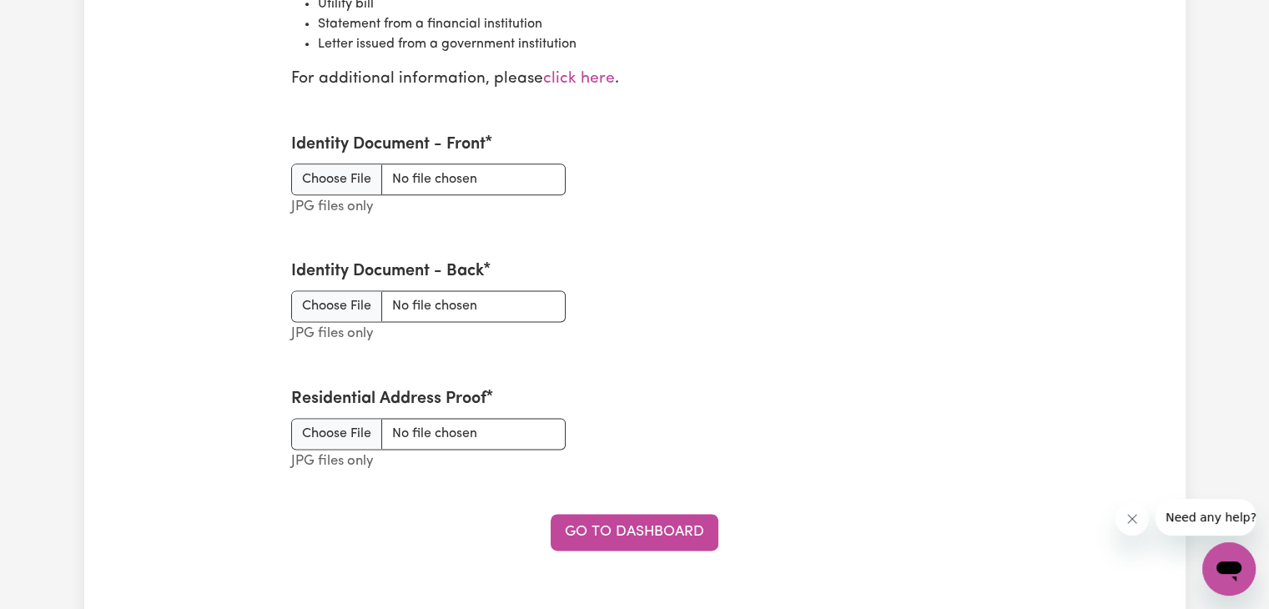
scroll to position [2170, 0]
click at [333, 171] on input "Identity Document - Front" at bounding box center [428, 178] width 275 height 32
click at [355, 167] on input "Identity Document - Front" at bounding box center [428, 178] width 275 height 32
click at [361, 171] on input "Identity Document - Front" at bounding box center [428, 178] width 275 height 32
type input "C:\fakepath\Aus license front (1).pdf"
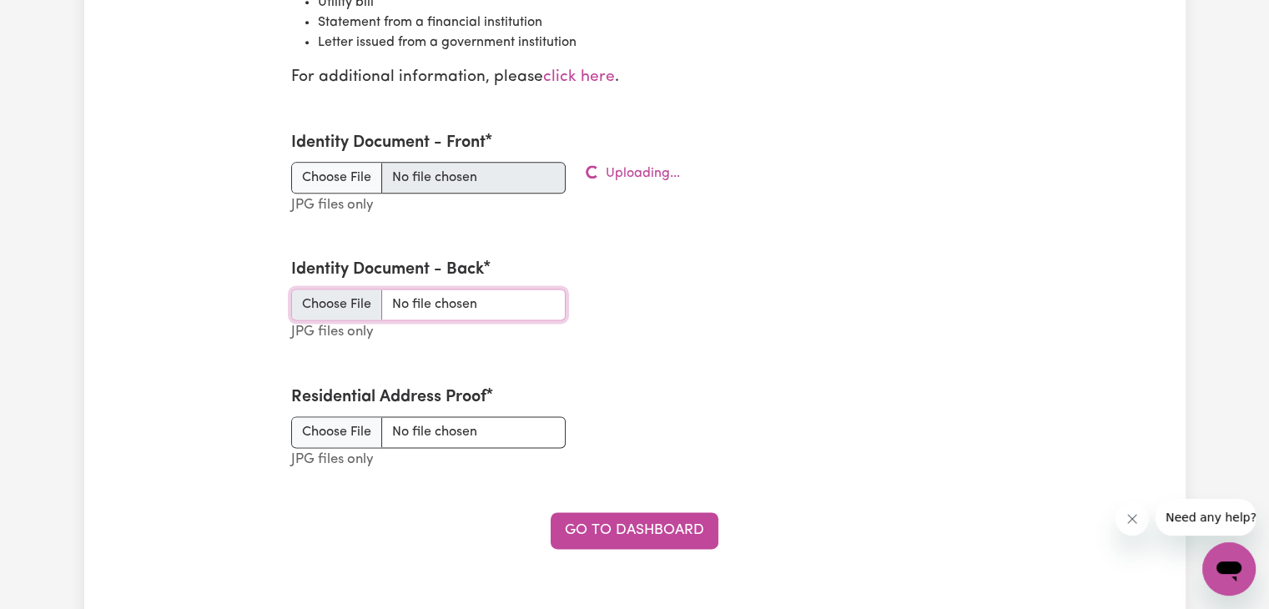
click at [360, 300] on div "Identity Document - Front JPG files only Uploading... Identity Document - Back …" at bounding box center [635, 301] width 688 height 382
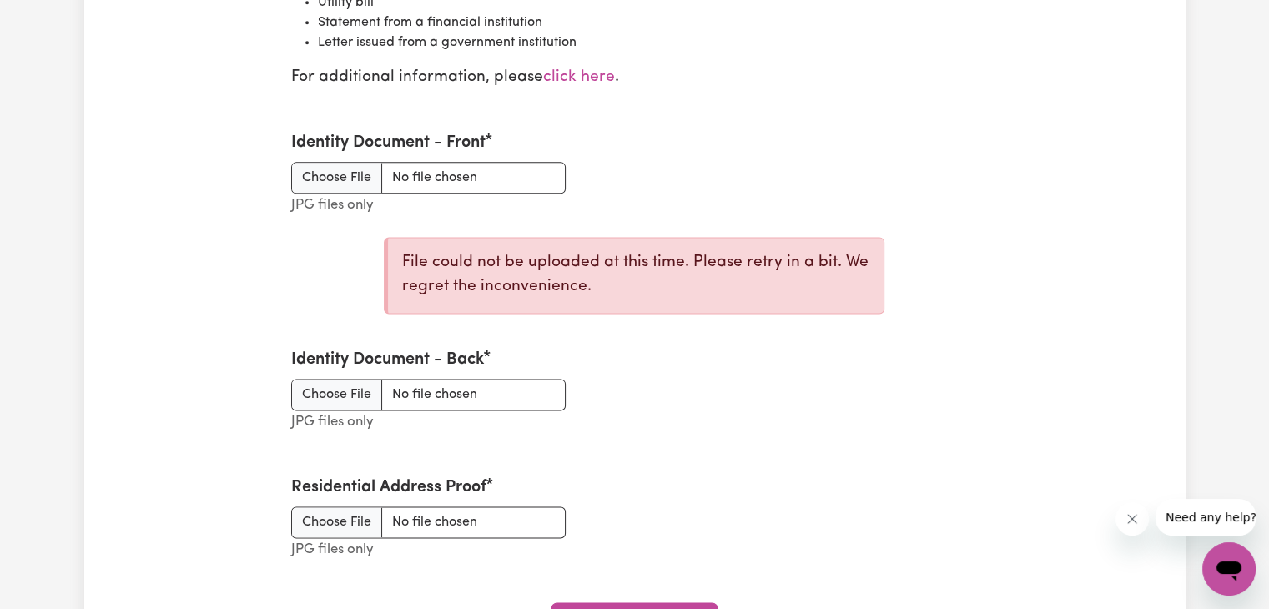
click at [760, 364] on div "Identity Document - Back JPG files only" at bounding box center [635, 391] width 708 height 128
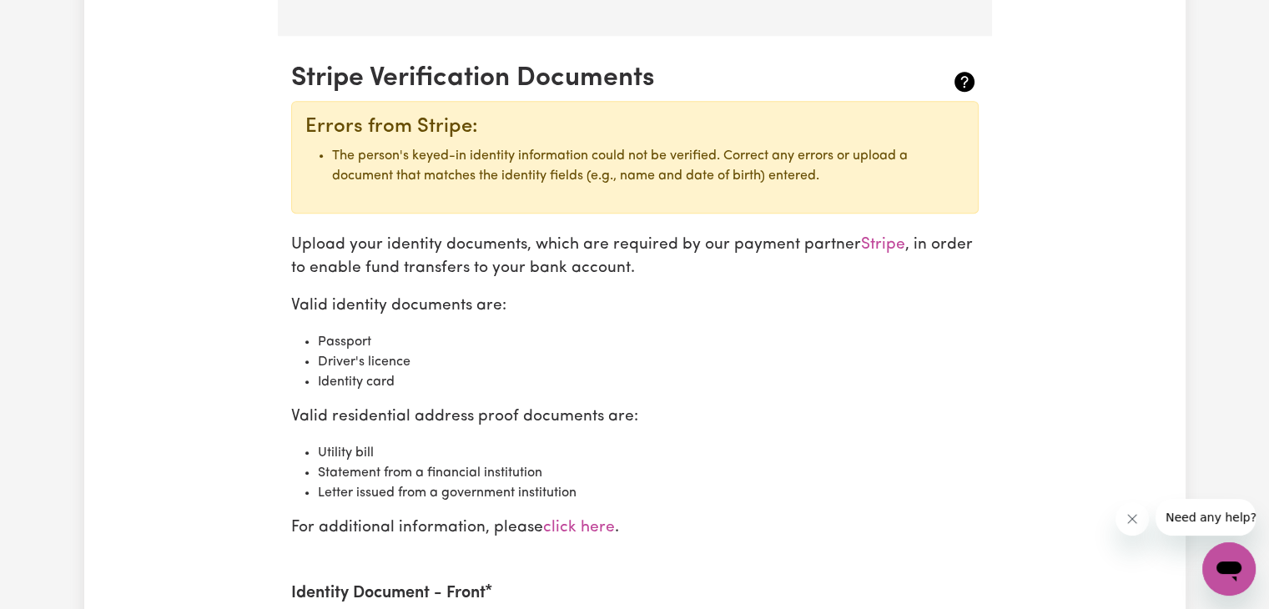
scroll to position [1700, 0]
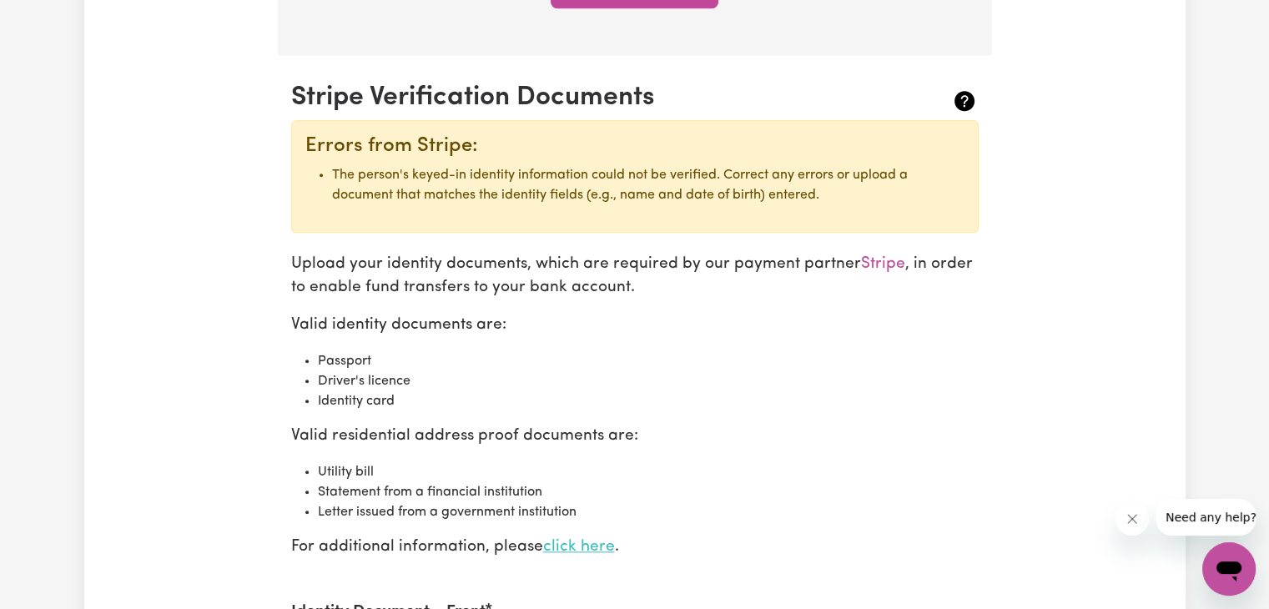
click at [585, 543] on link "click here" at bounding box center [579, 547] width 72 height 16
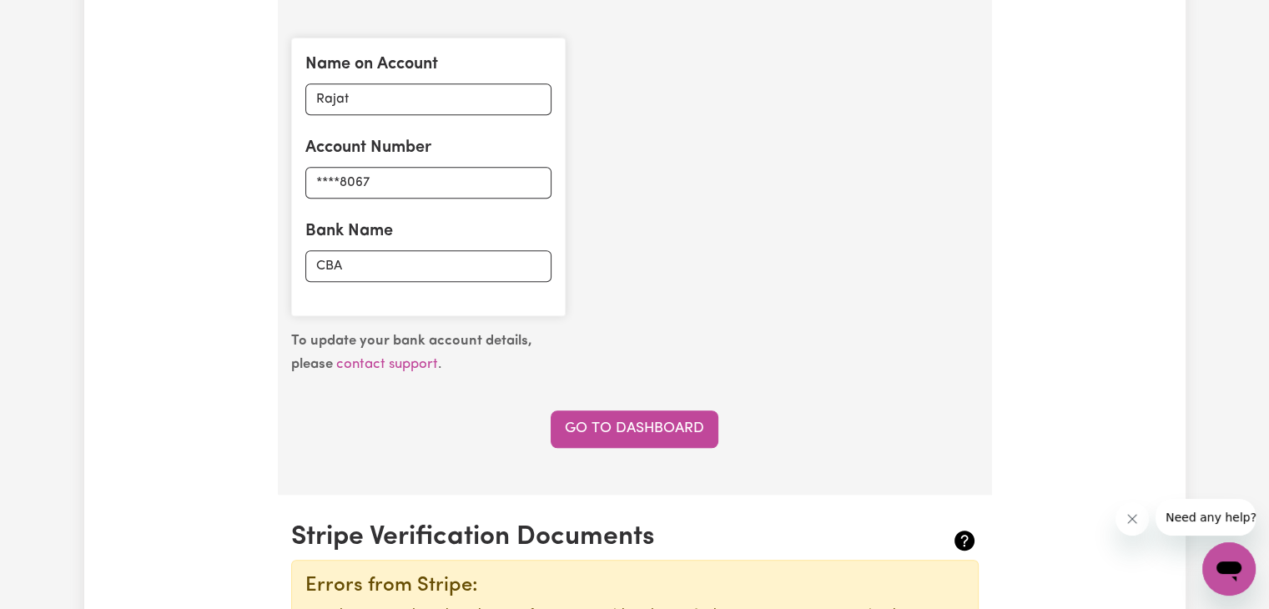
scroll to position [1254, 0]
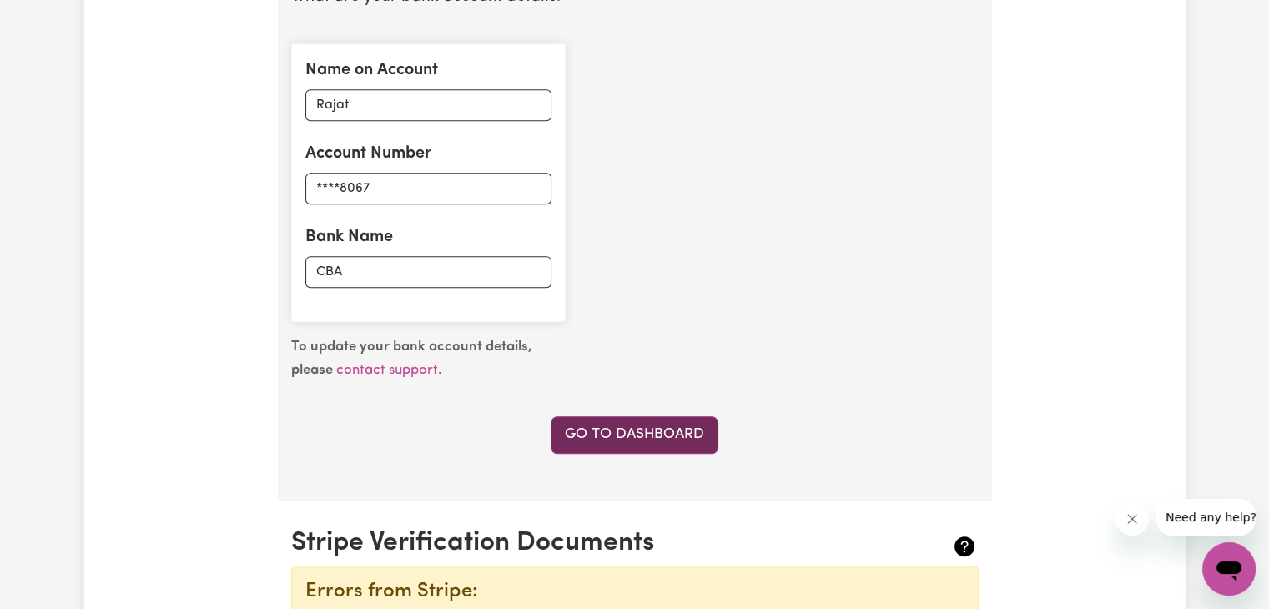
click at [648, 431] on link "Go to Dashboard" at bounding box center [635, 434] width 168 height 37
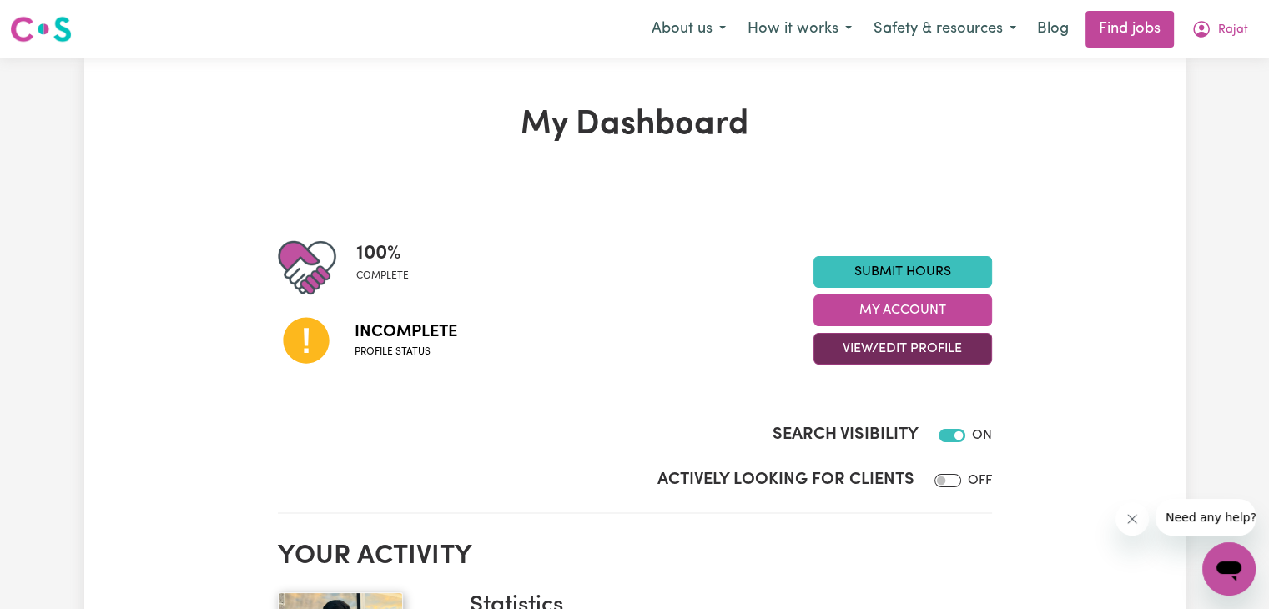
click at [905, 355] on button "View/Edit Profile" at bounding box center [903, 349] width 179 height 32
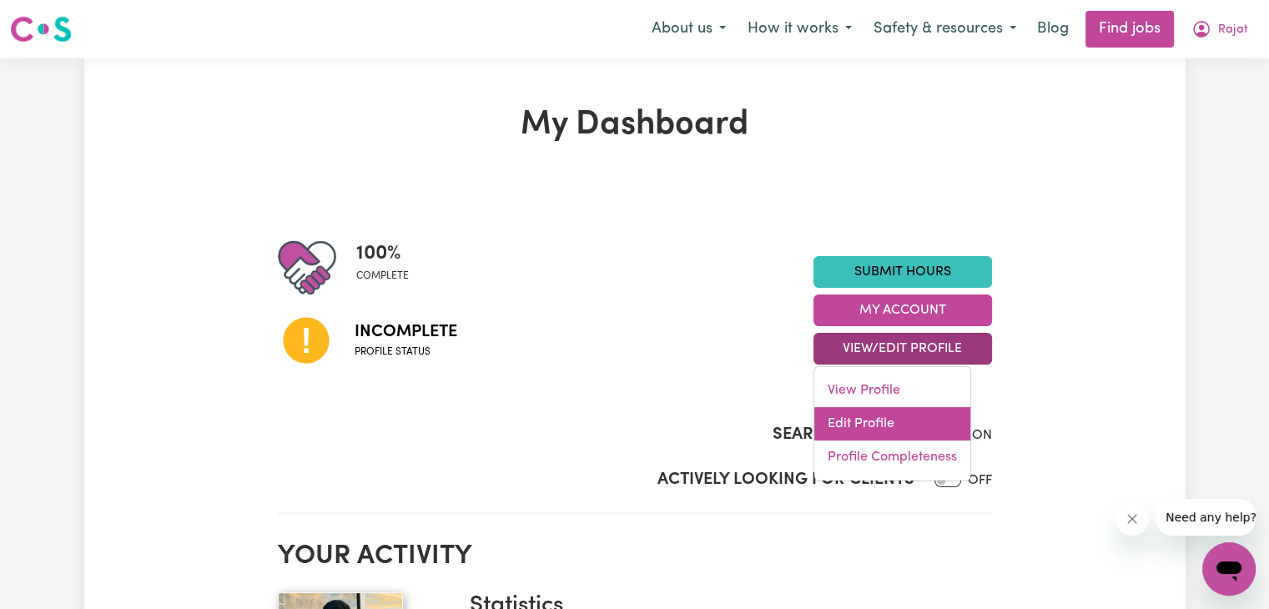
click at [850, 424] on link "Edit Profile" at bounding box center [892, 423] width 156 height 33
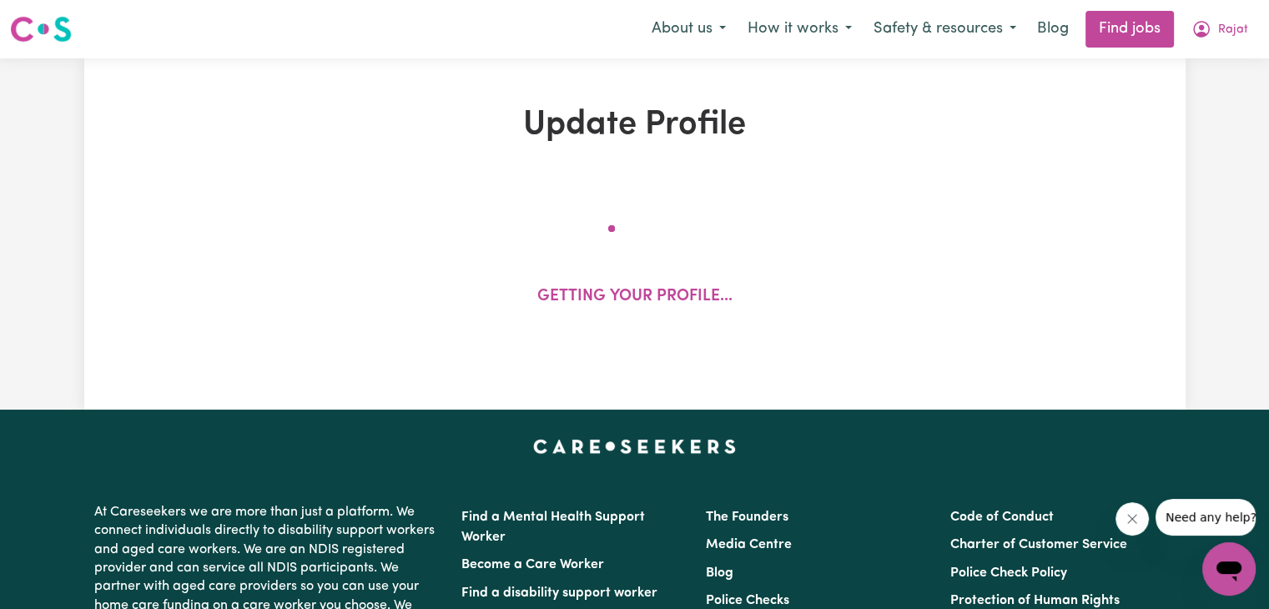
select select "[DEMOGRAPHIC_DATA]"
select select "Student Visa"
select select "Studying a healthcare related degree or qualification"
select select "40"
select select "50"
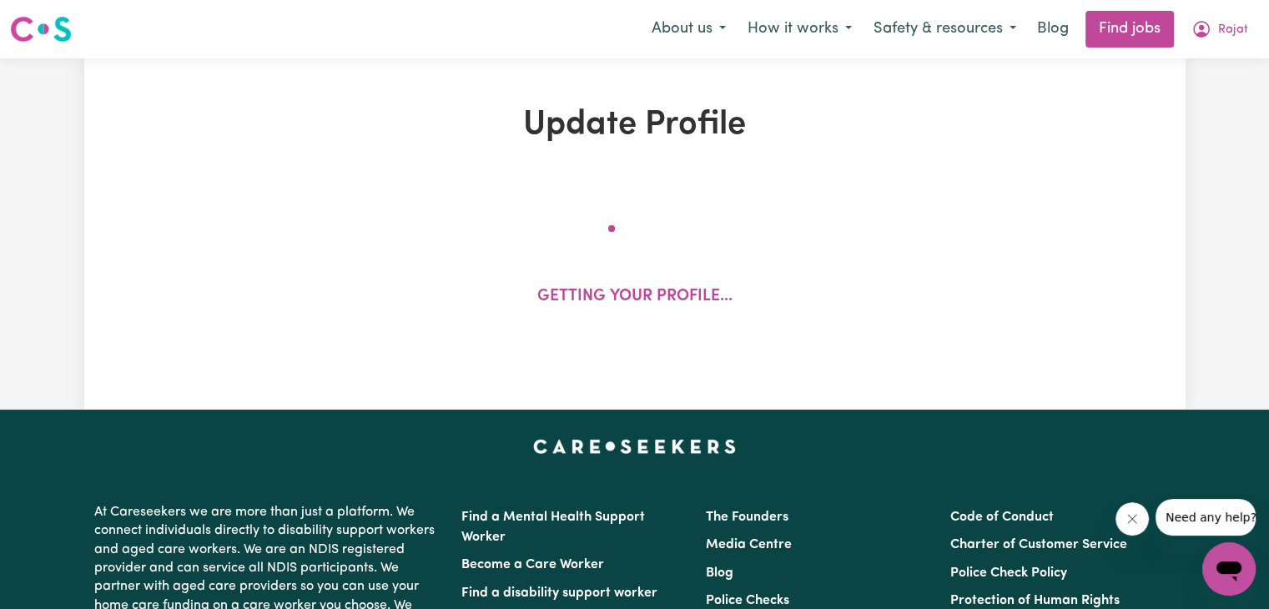
select select "60"
select select "70"
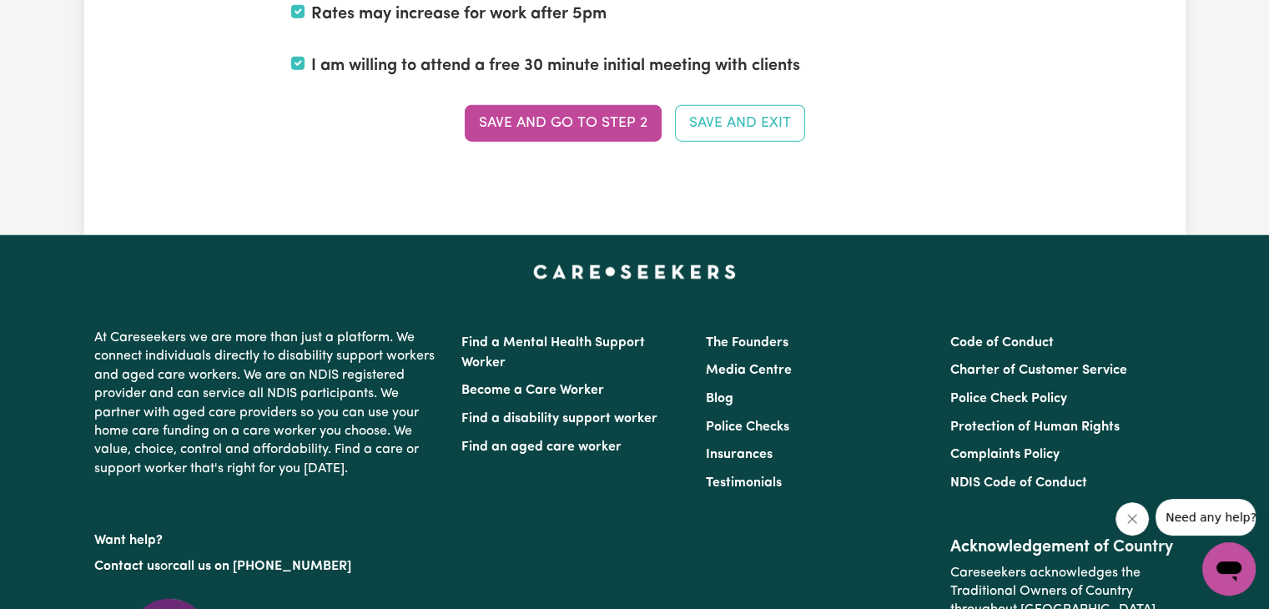
scroll to position [4293, 0]
click at [585, 108] on button "Save and go to Step 2" at bounding box center [563, 123] width 197 height 37
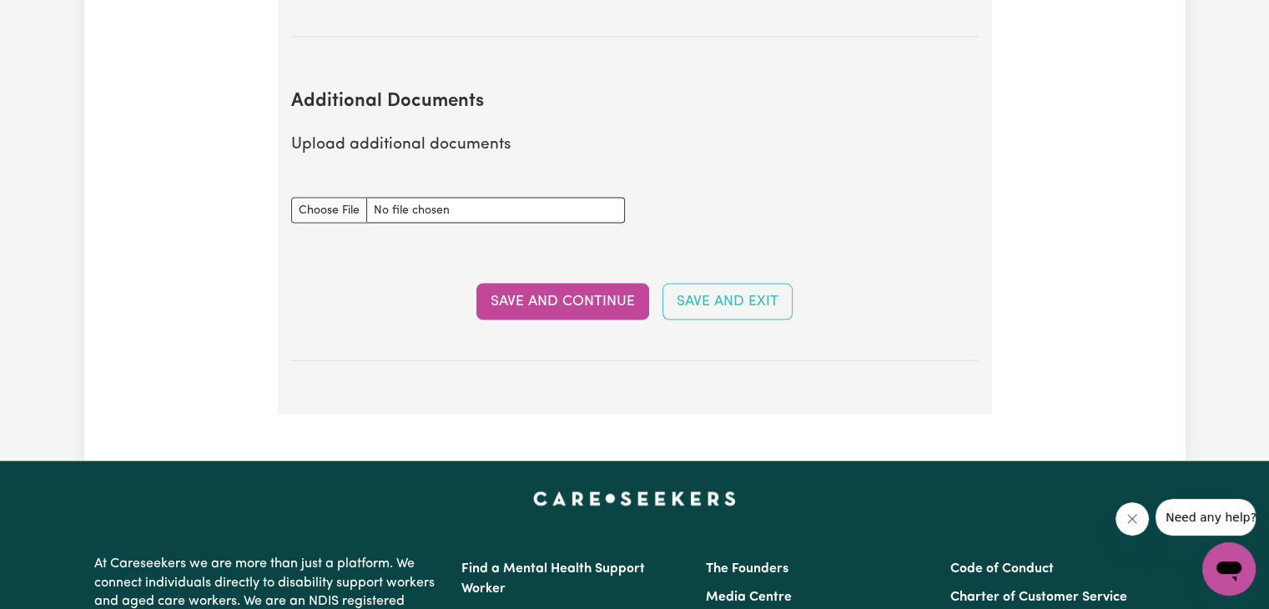
scroll to position [3187, 0]
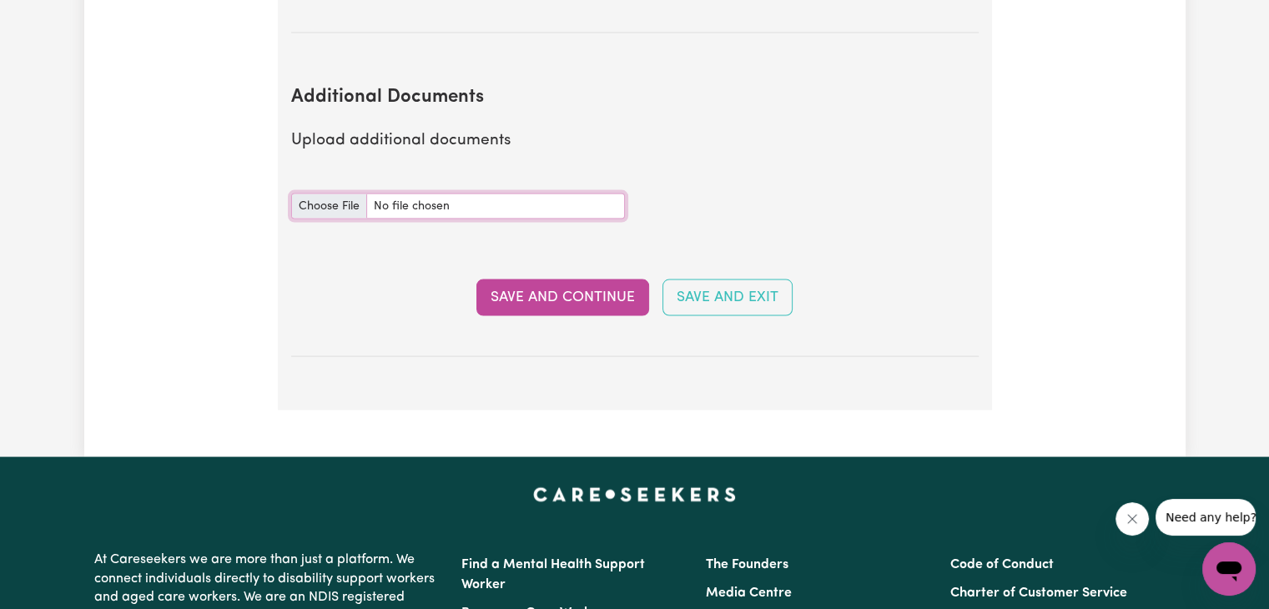
click at [331, 194] on input "Additional Documents document" at bounding box center [458, 207] width 334 height 26
type input "C:\fakepath\Certificate of Registration.pdf"
click at [590, 280] on button "Save and Continue" at bounding box center [563, 298] width 173 height 37
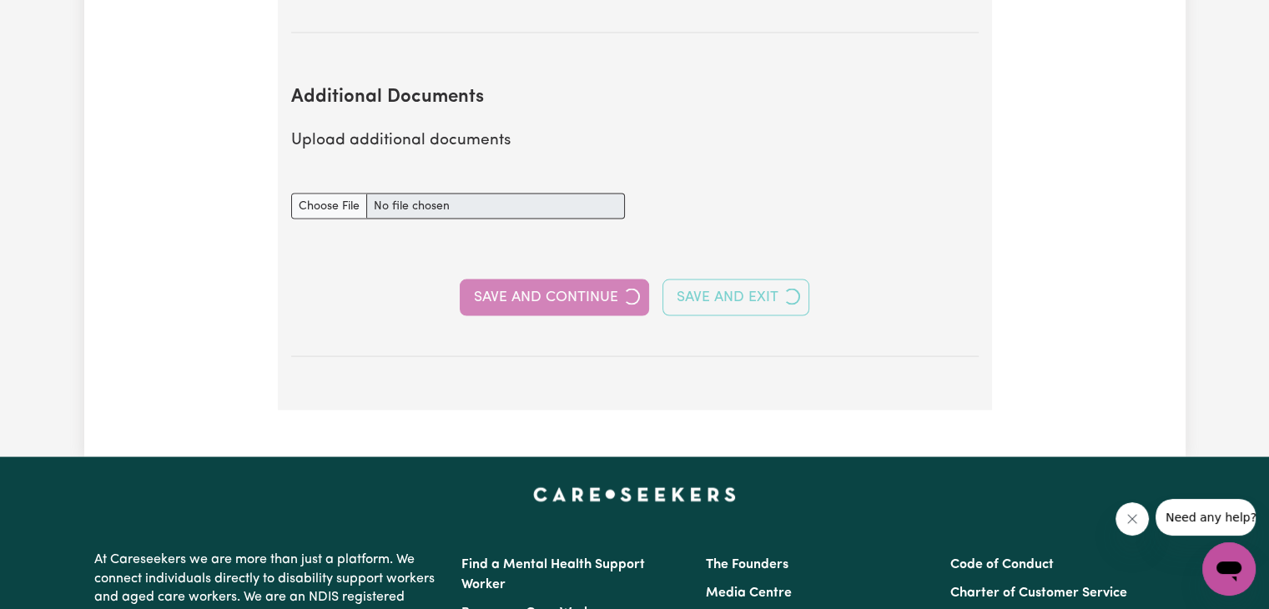
select select "2023"
select select "Certificate III (Individual Support)"
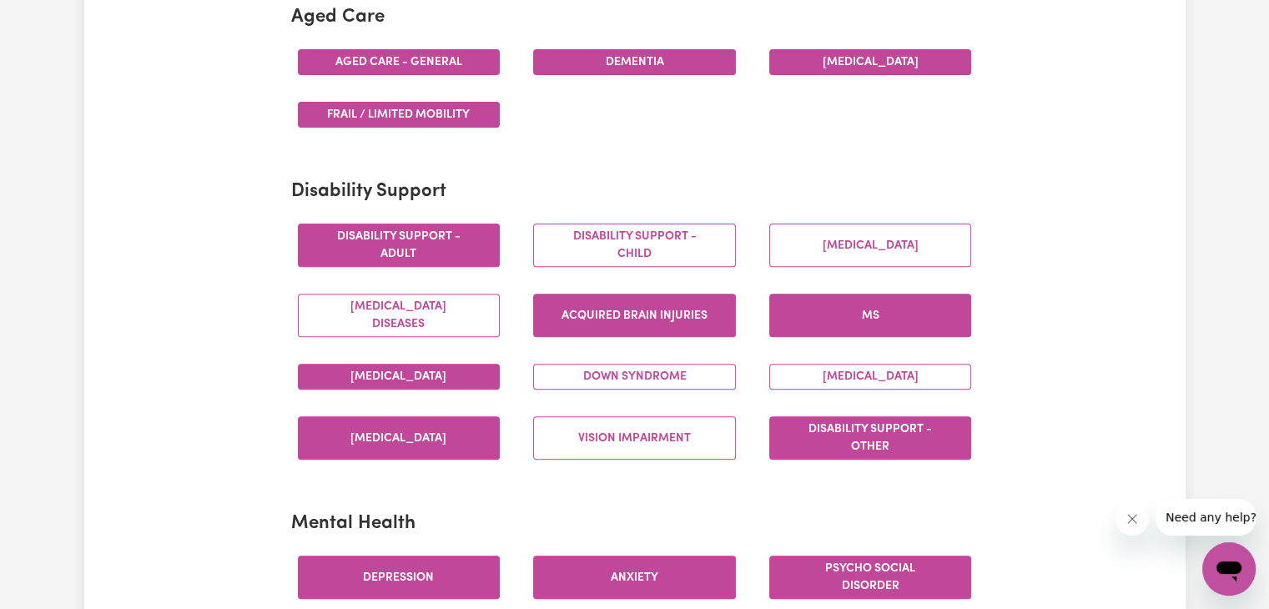
scroll to position [0, 0]
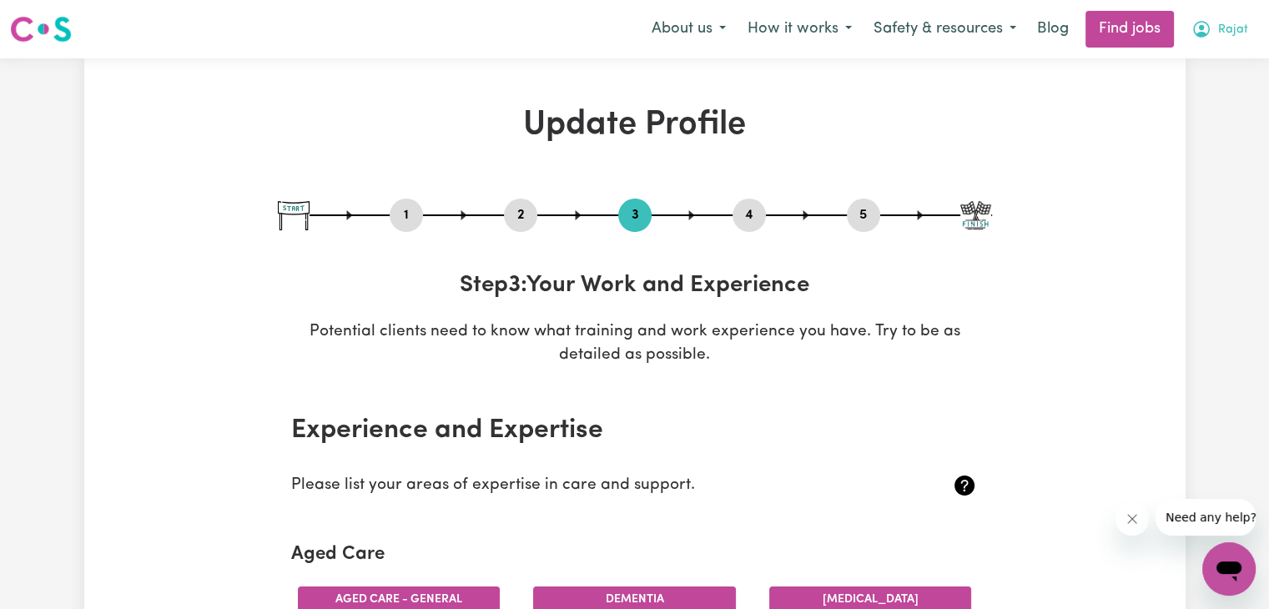
click at [1228, 38] on span "Rajat" at bounding box center [1233, 30] width 30 height 18
click at [1185, 60] on link "My Account" at bounding box center [1193, 65] width 132 height 32
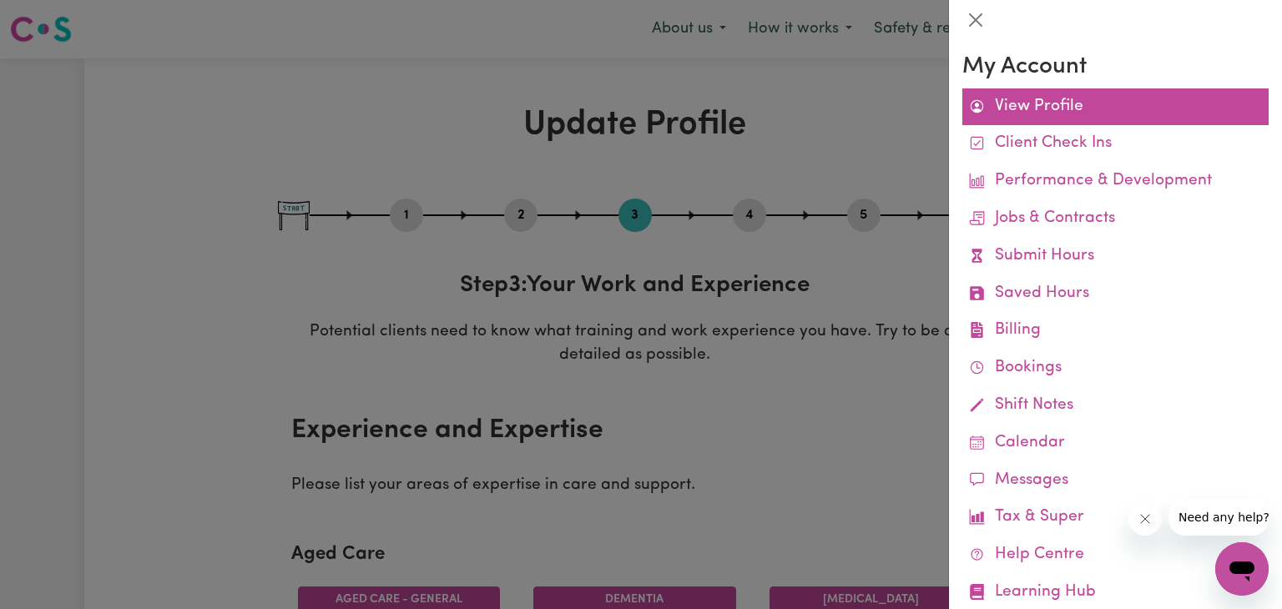
click at [1111, 94] on link "View Profile" at bounding box center [1115, 107] width 306 height 38
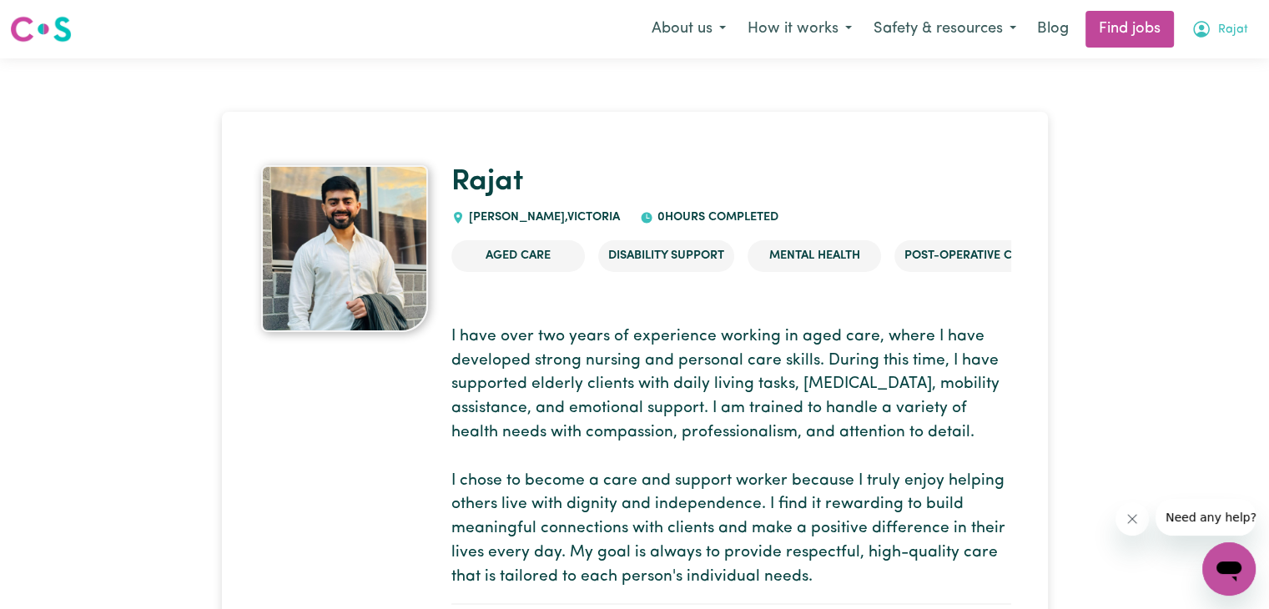
click at [1210, 21] on icon "My Account" at bounding box center [1202, 29] width 20 height 20
click at [1183, 66] on link "My Account" at bounding box center [1193, 65] width 132 height 32
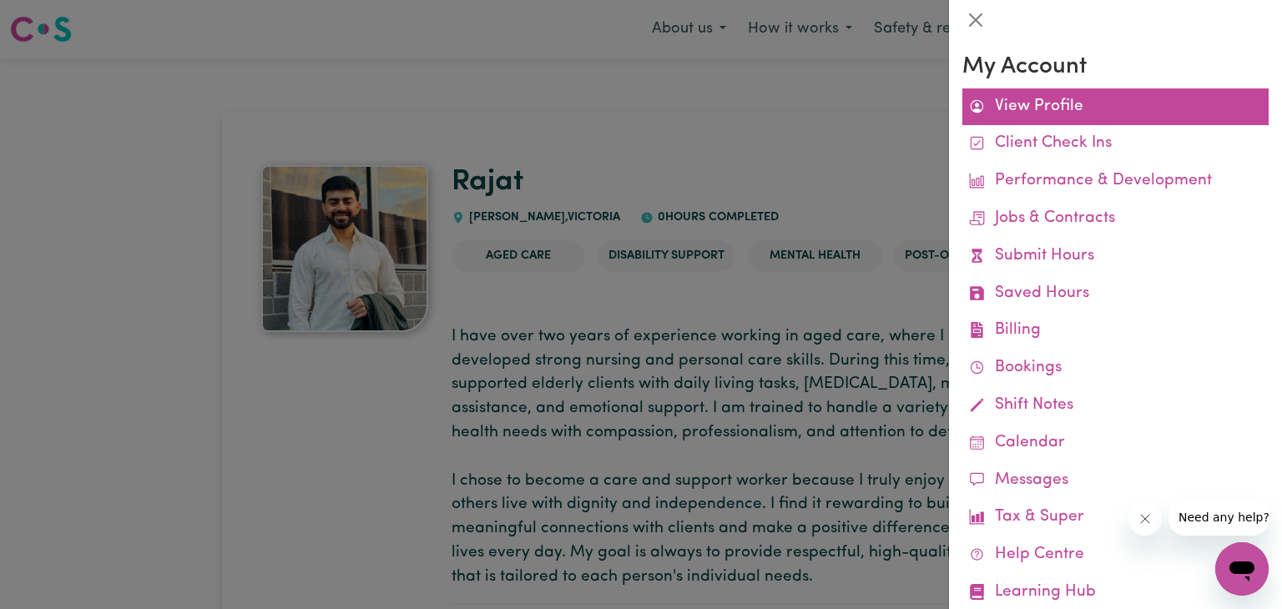
click at [1041, 118] on link "View Profile" at bounding box center [1115, 107] width 306 height 38
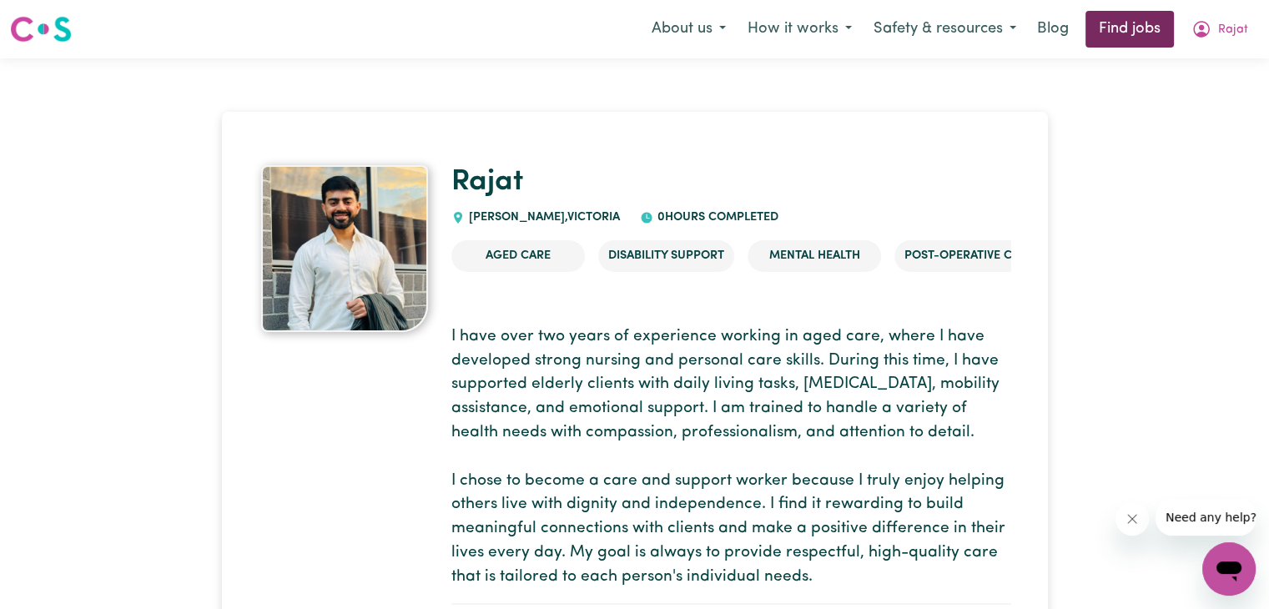
click at [1112, 24] on link "Find jobs" at bounding box center [1130, 29] width 88 height 37
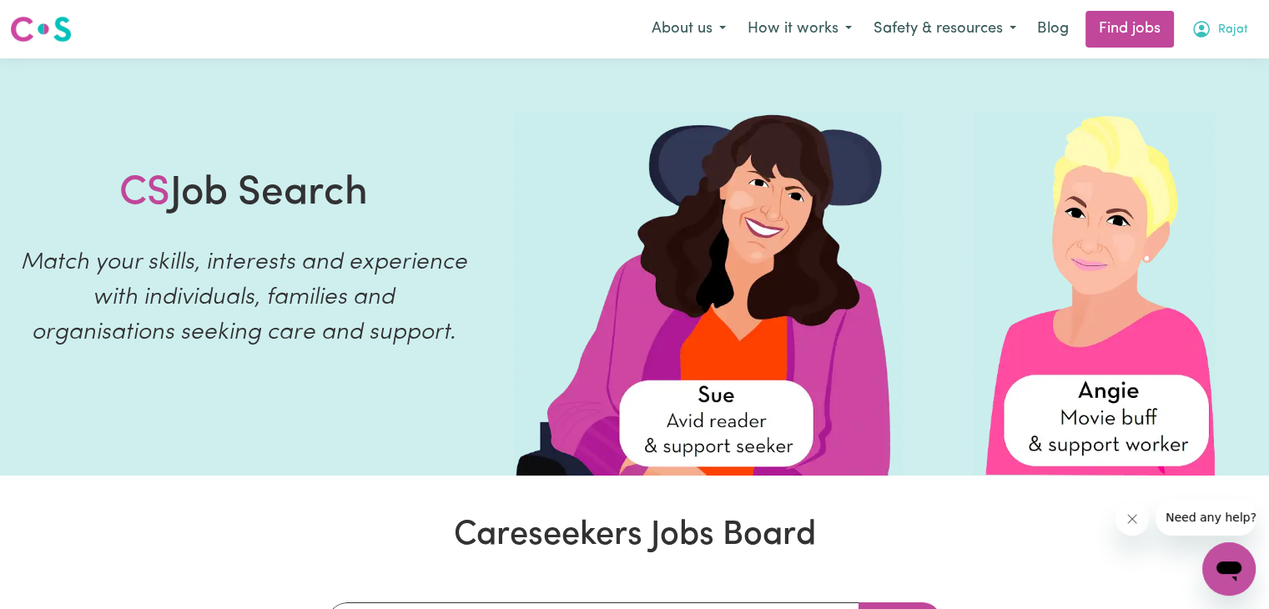
click at [1216, 20] on button "Rajat" at bounding box center [1220, 29] width 78 height 35
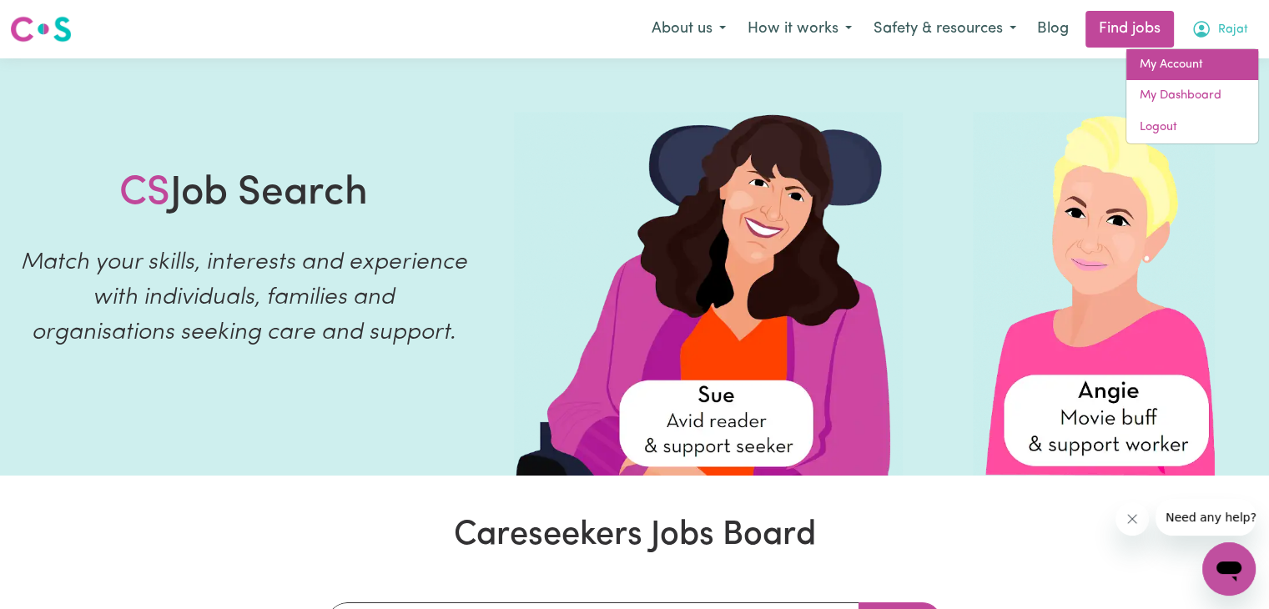
click at [1184, 54] on link "My Account" at bounding box center [1193, 65] width 132 height 32
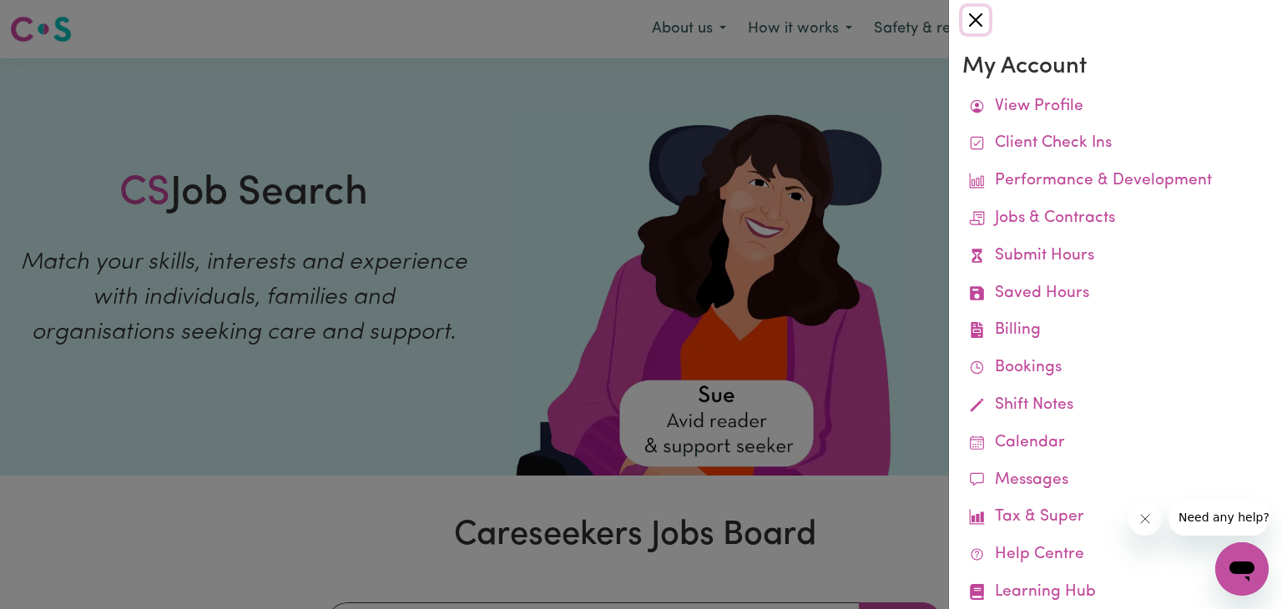
click at [966, 7] on button "Close" at bounding box center [975, 20] width 27 height 27
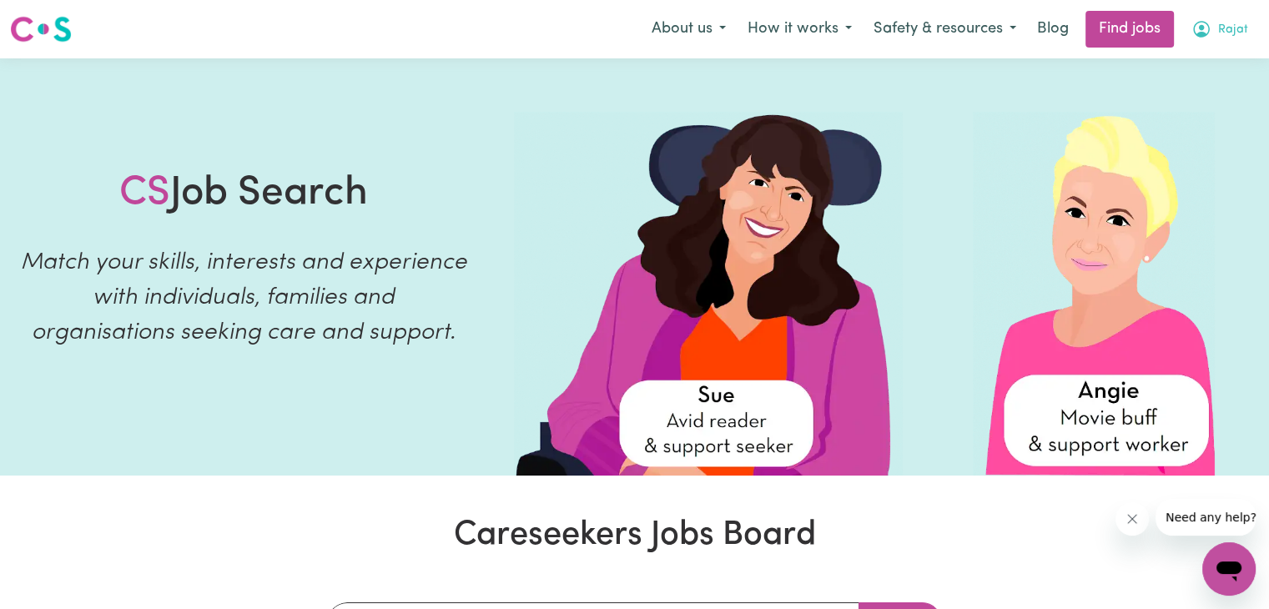
click at [1233, 29] on span "Rajat" at bounding box center [1233, 30] width 30 height 18
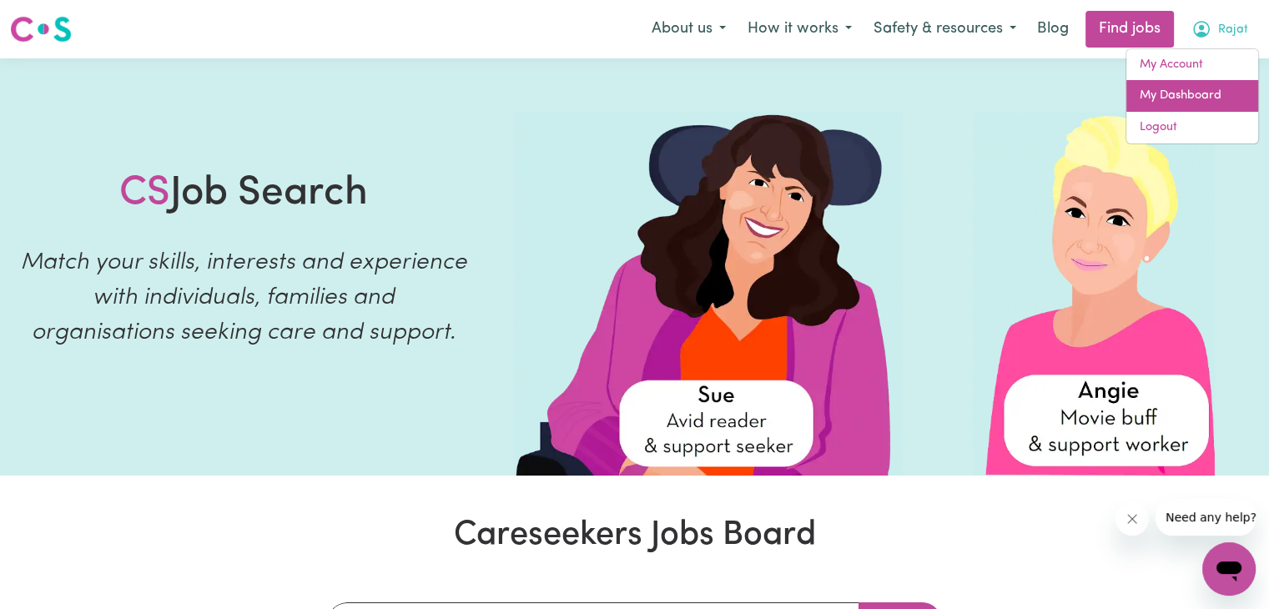
click at [1202, 98] on link "My Dashboard" at bounding box center [1193, 96] width 132 height 32
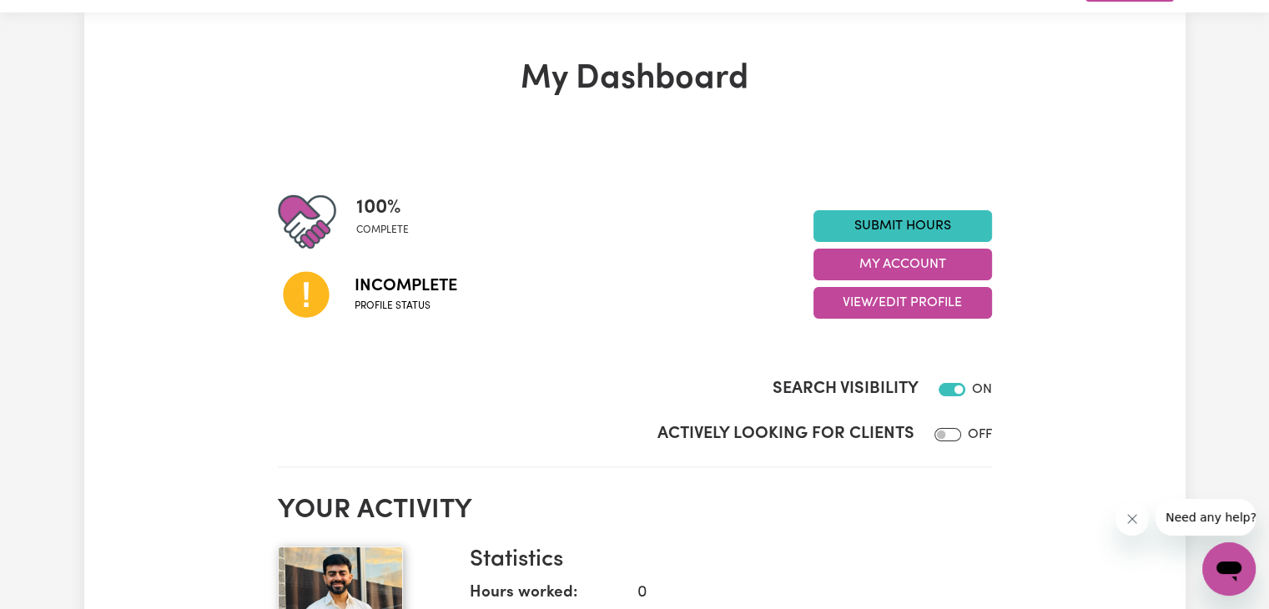
scroll to position [47, 0]
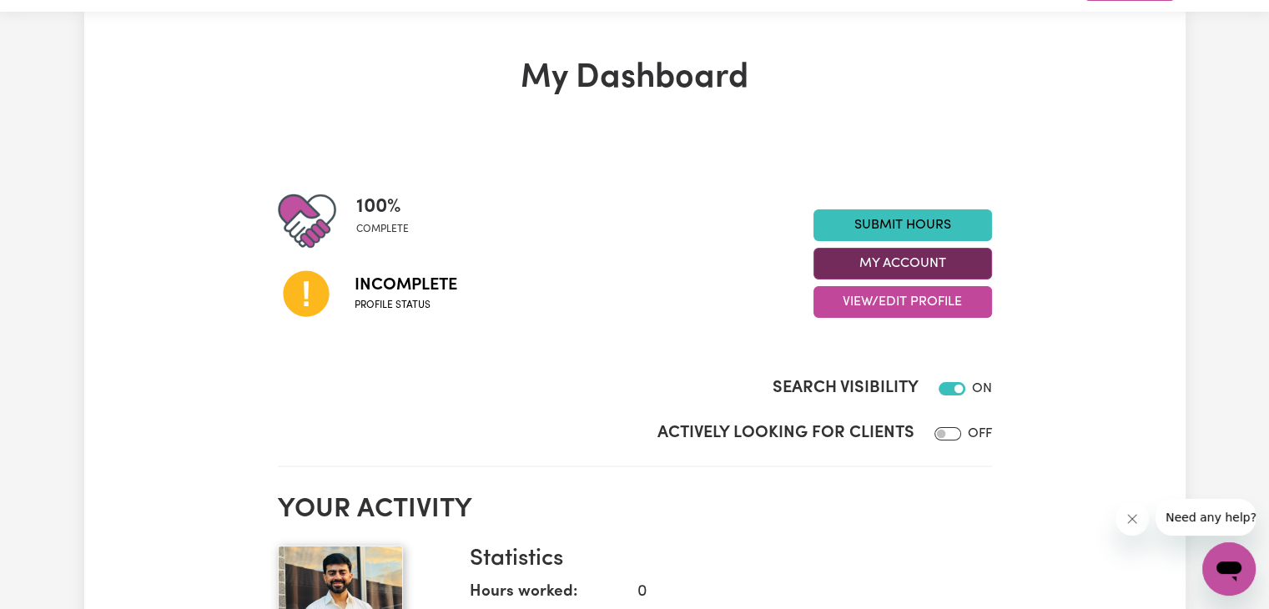
click at [865, 259] on button "My Account" at bounding box center [903, 264] width 179 height 32
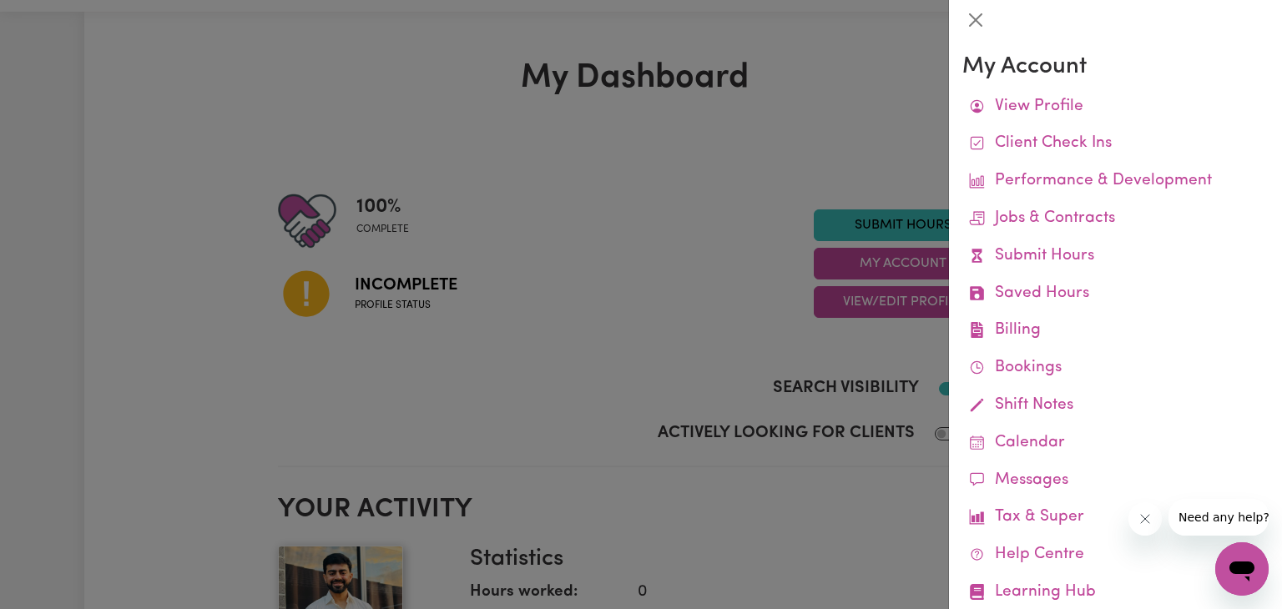
click at [648, 266] on div at bounding box center [641, 304] width 1282 height 609
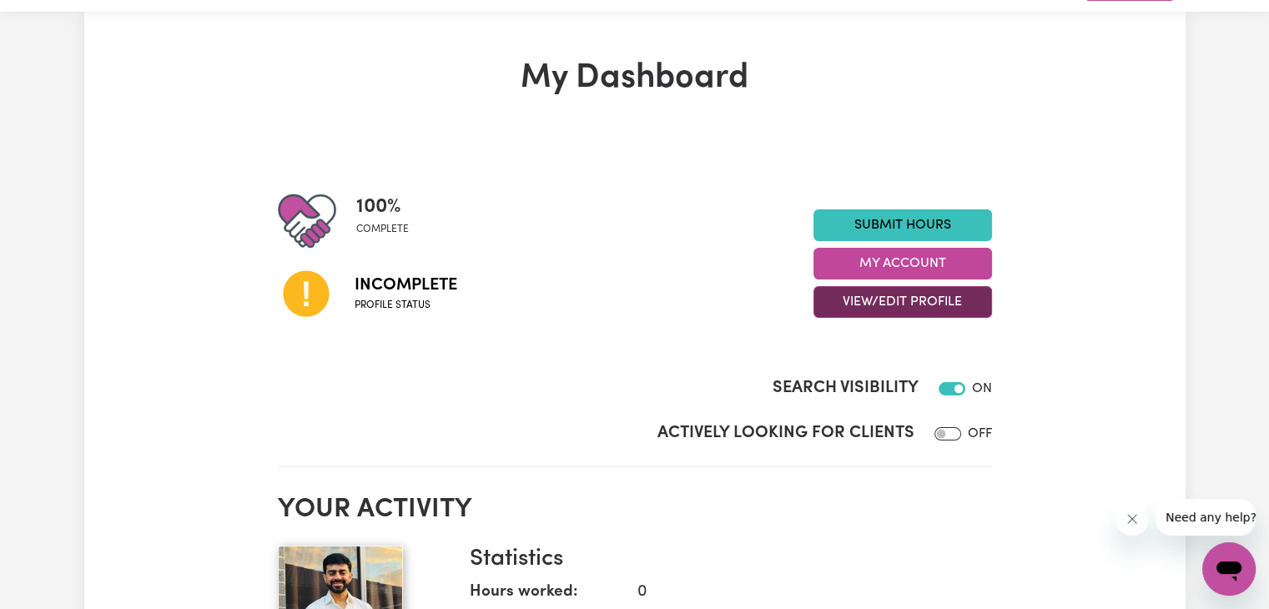
drag, startPoint x: 648, startPoint y: 266, endPoint x: 865, endPoint y: 295, distance: 219.6
click at [865, 295] on div "100 % complete Incomplete Profile status Submit Hours My Account View/Edit Prof…" at bounding box center [635, 264] width 714 height 144
click at [865, 295] on button "View/Edit Profile" at bounding box center [903, 302] width 179 height 32
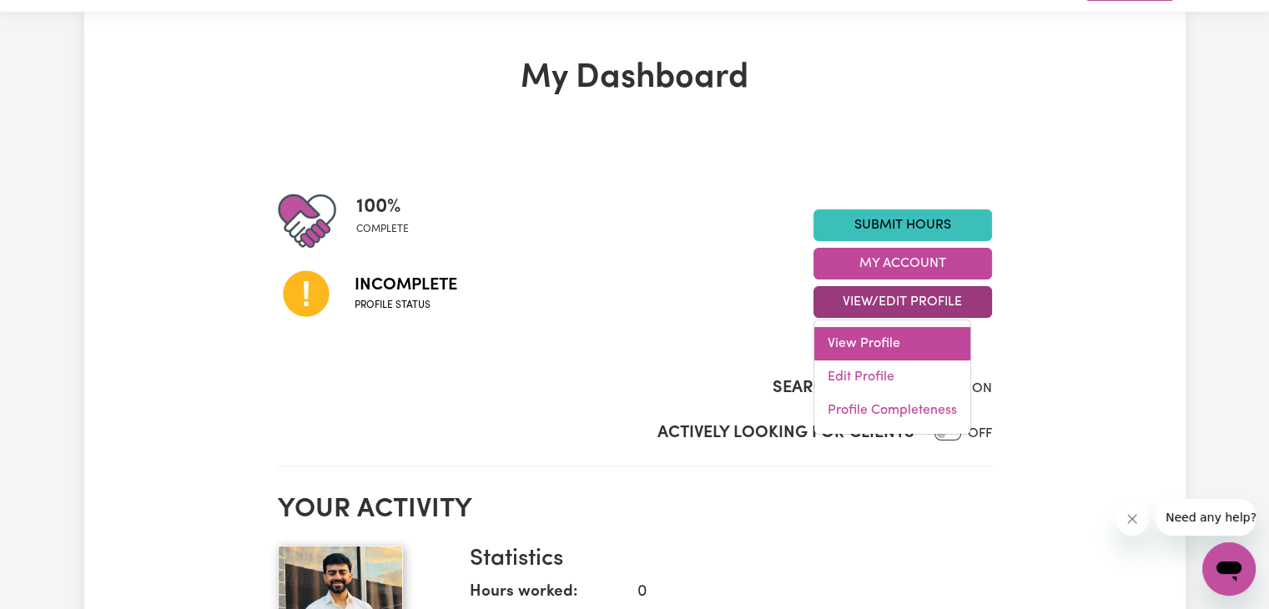
click at [838, 351] on link "View Profile" at bounding box center [892, 343] width 156 height 33
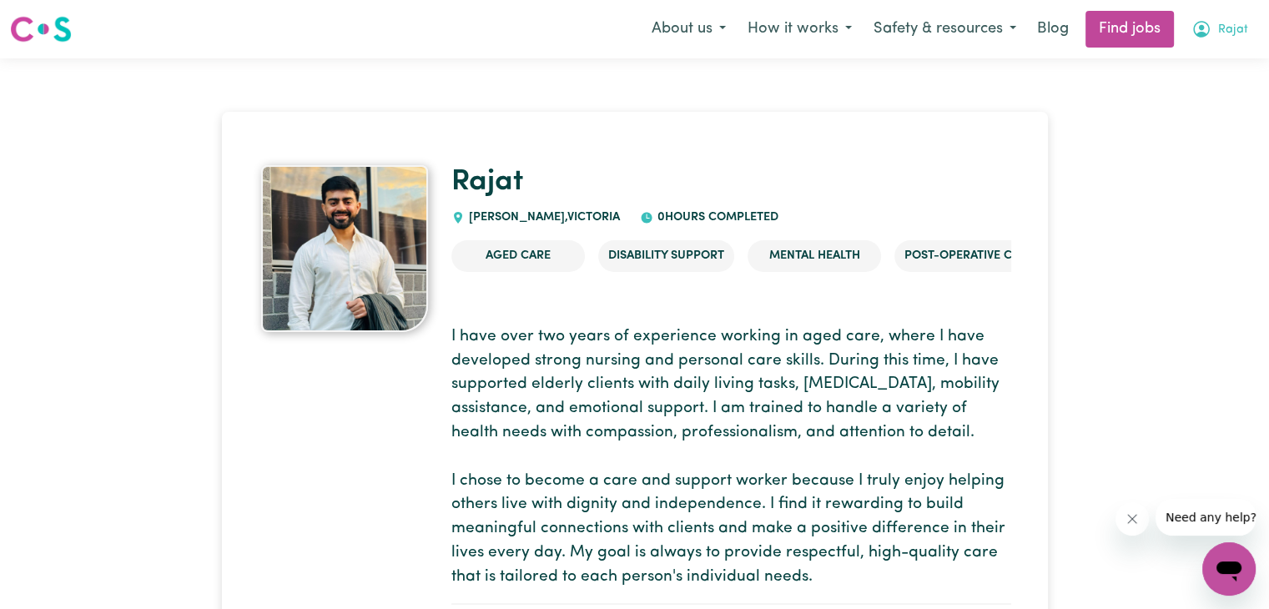
click at [1210, 27] on icon "My Account" at bounding box center [1202, 29] width 20 height 20
click at [1188, 84] on link "My Dashboard" at bounding box center [1193, 96] width 132 height 32
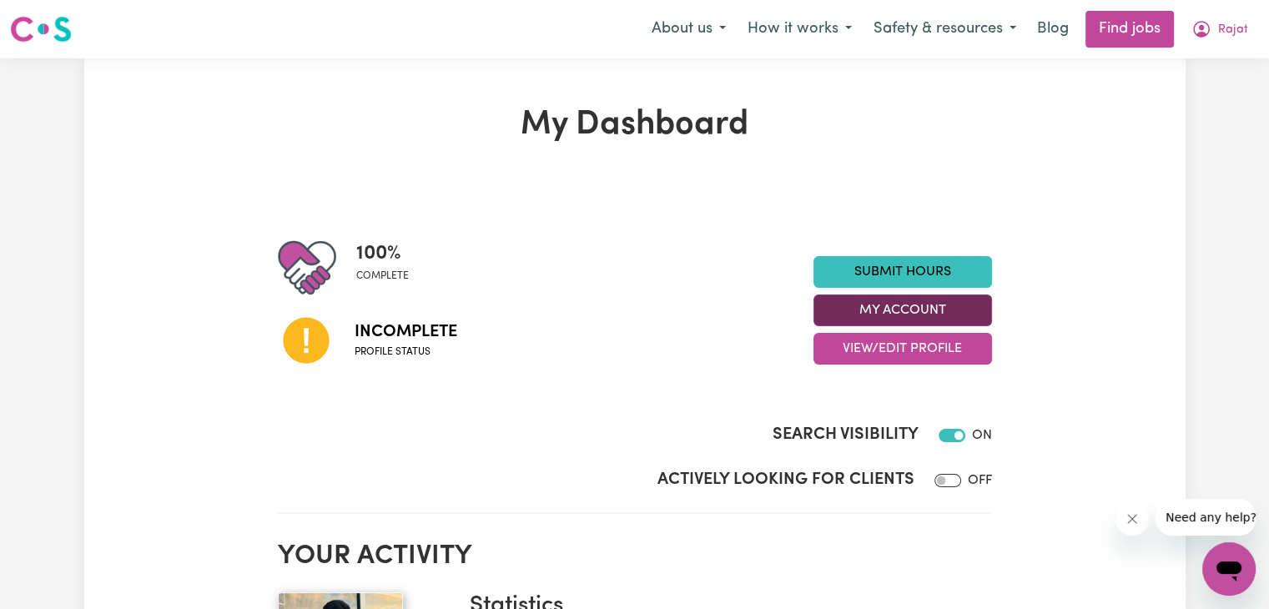
click at [887, 304] on button "My Account" at bounding box center [903, 311] width 179 height 32
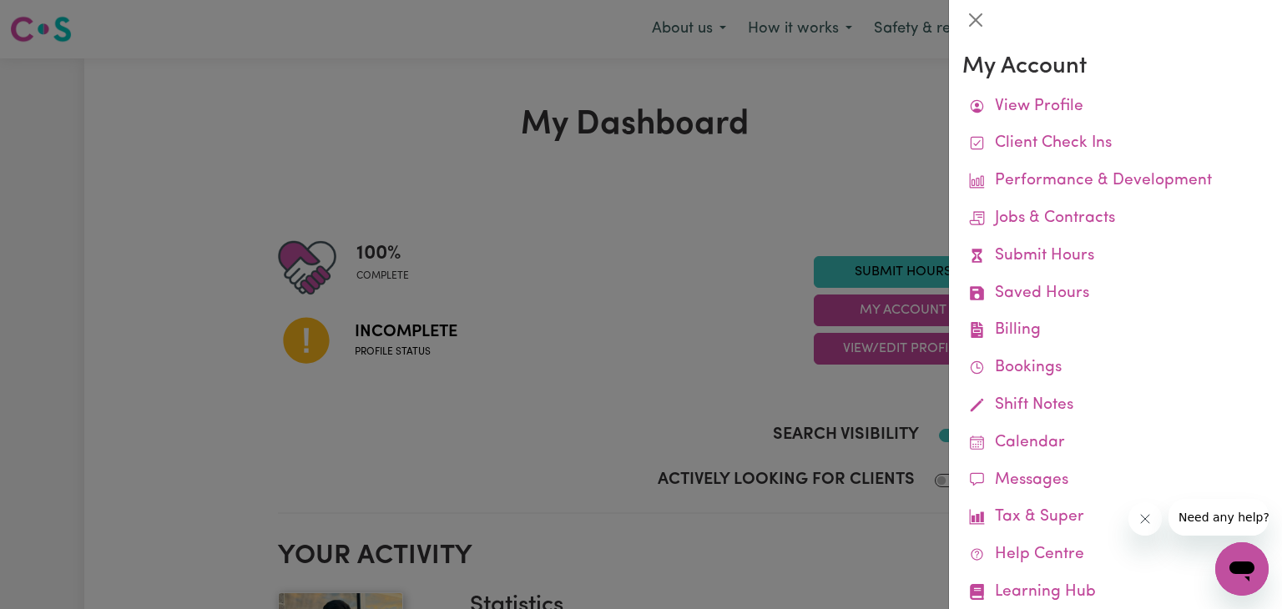
click at [846, 344] on div at bounding box center [641, 304] width 1282 height 609
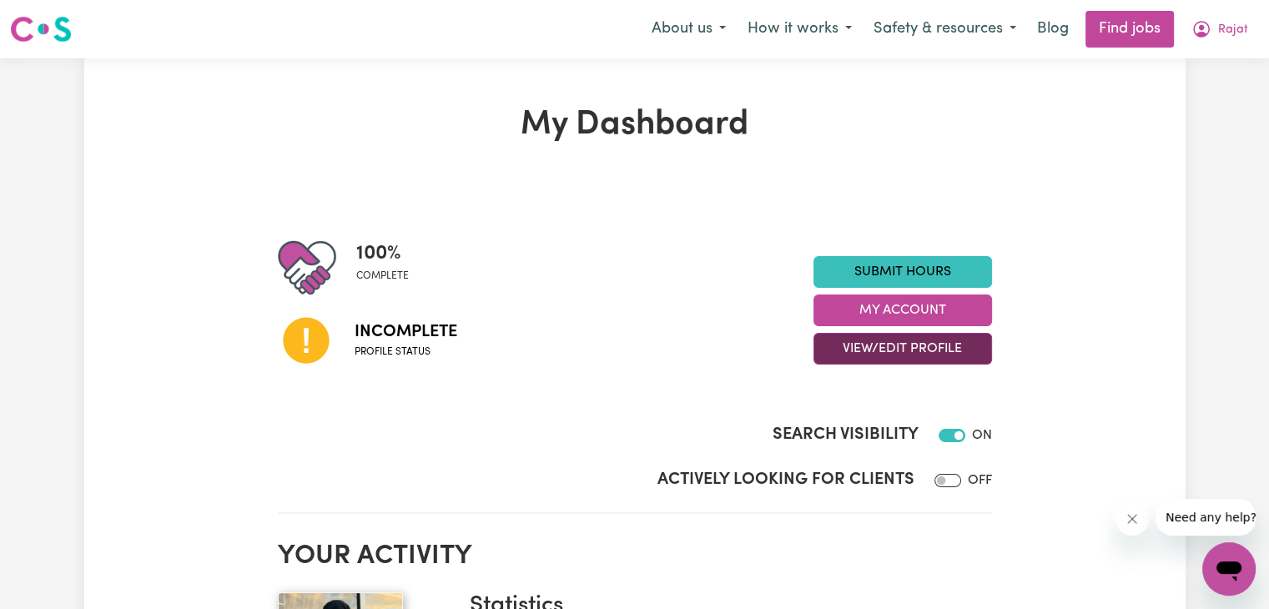
click at [885, 335] on button "View/Edit Profile" at bounding box center [903, 349] width 179 height 32
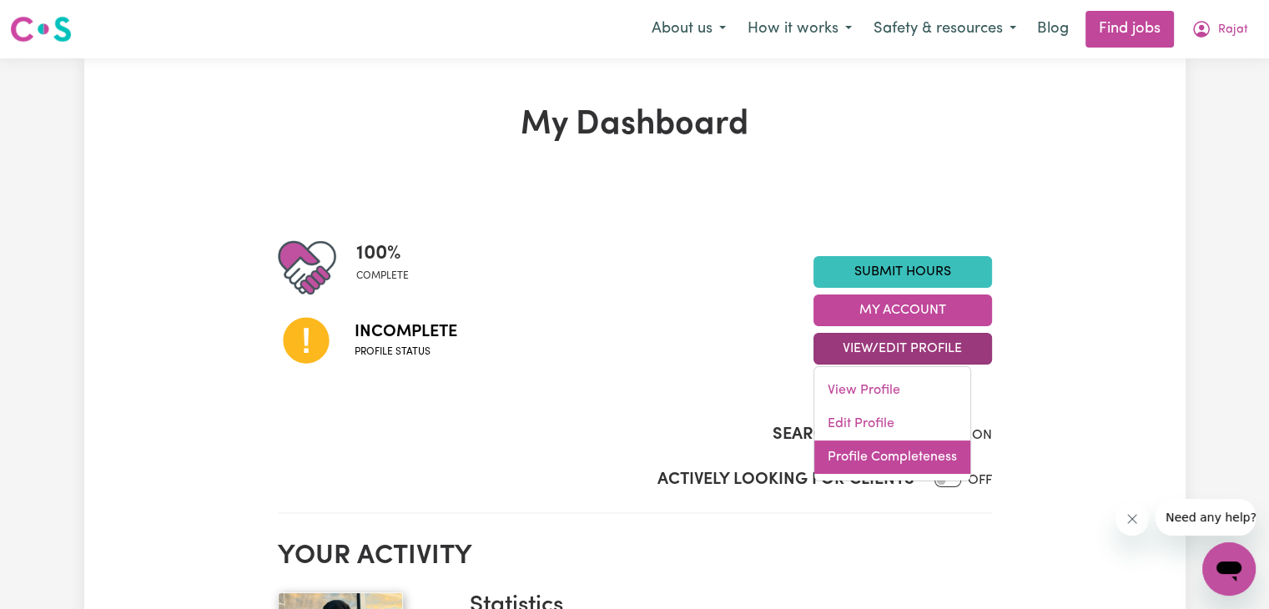
click at [853, 448] on link "Profile Completeness" at bounding box center [892, 457] width 156 height 33
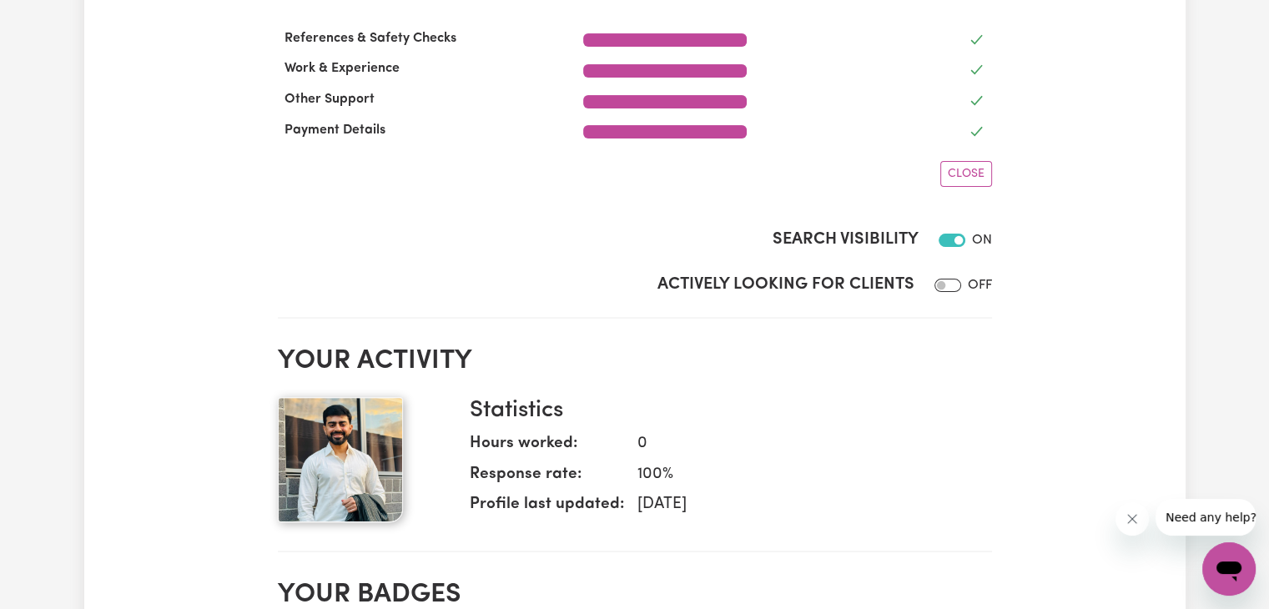
scroll to position [547, 0]
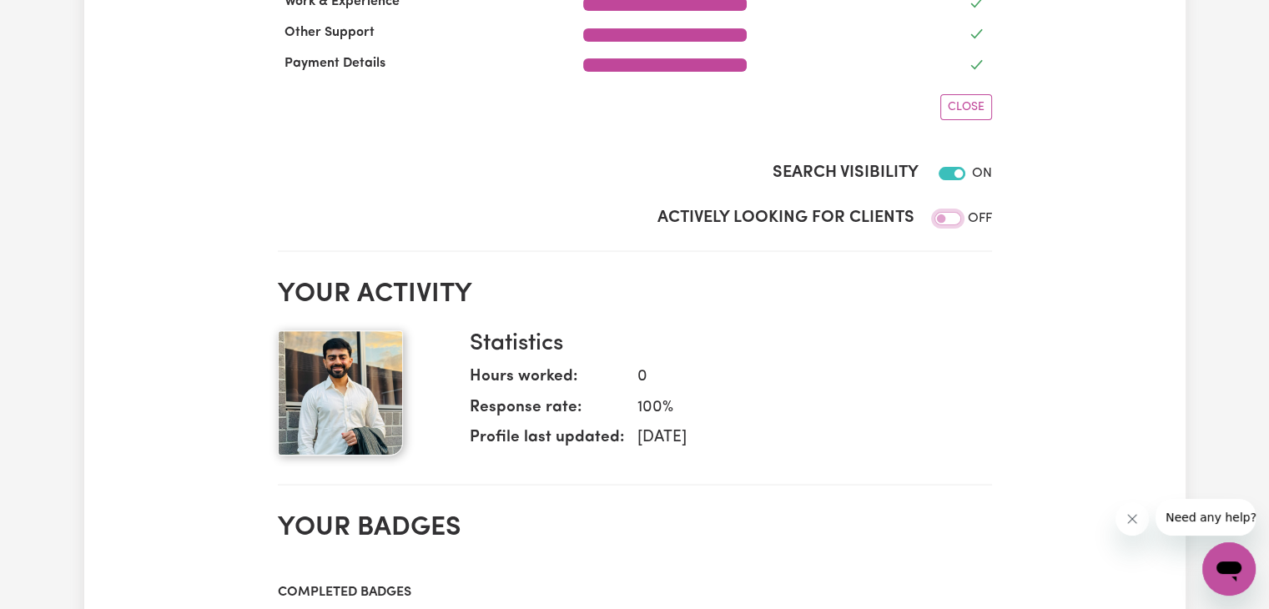
click at [951, 218] on input "Actively Looking for Clients" at bounding box center [948, 218] width 27 height 13
checkbox input "true"
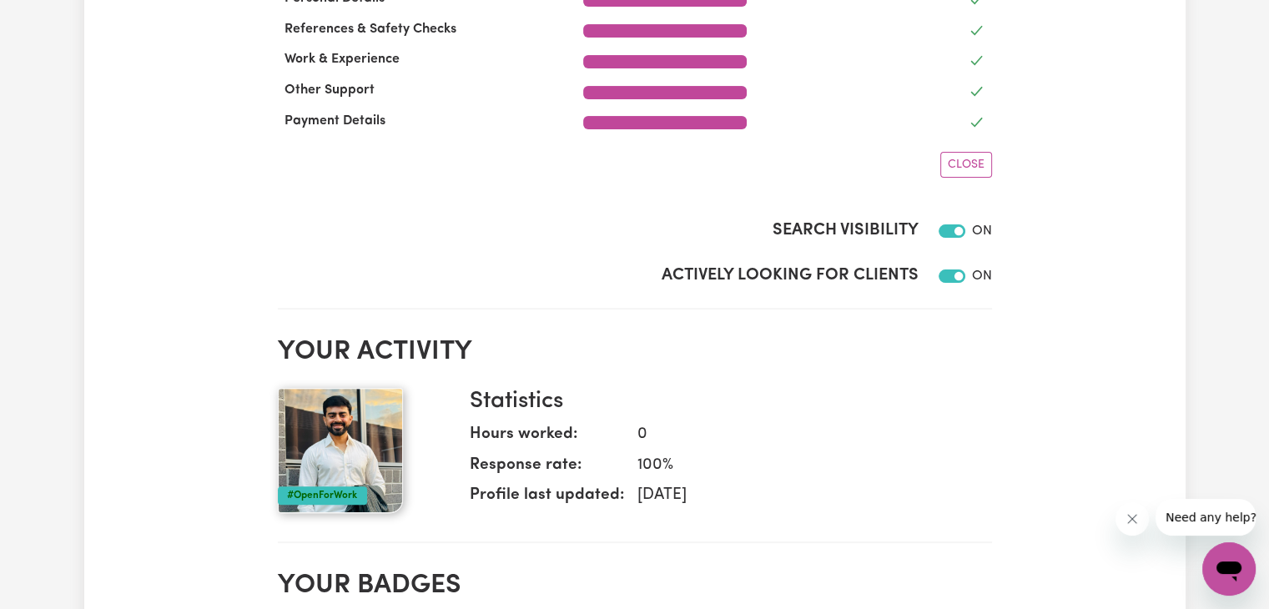
scroll to position [0, 0]
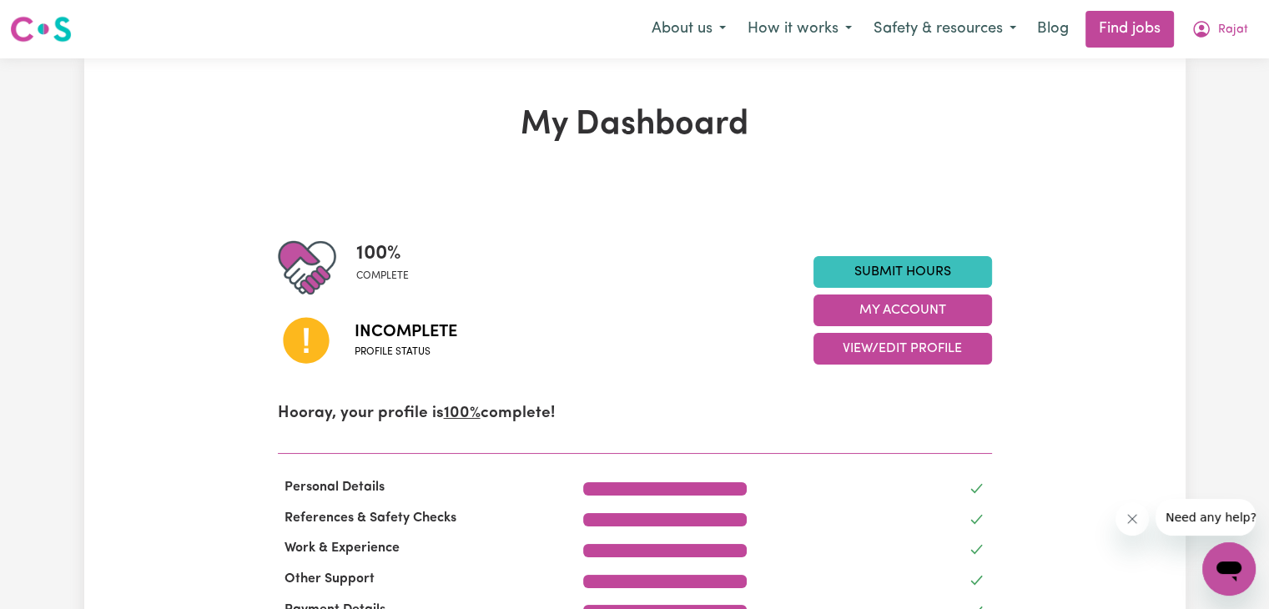
click at [387, 353] on span "Profile status" at bounding box center [406, 352] width 103 height 15
click at [1210, 37] on icon "My Account" at bounding box center [1202, 29] width 20 height 20
click at [718, 25] on button "About us" at bounding box center [689, 29] width 96 height 35
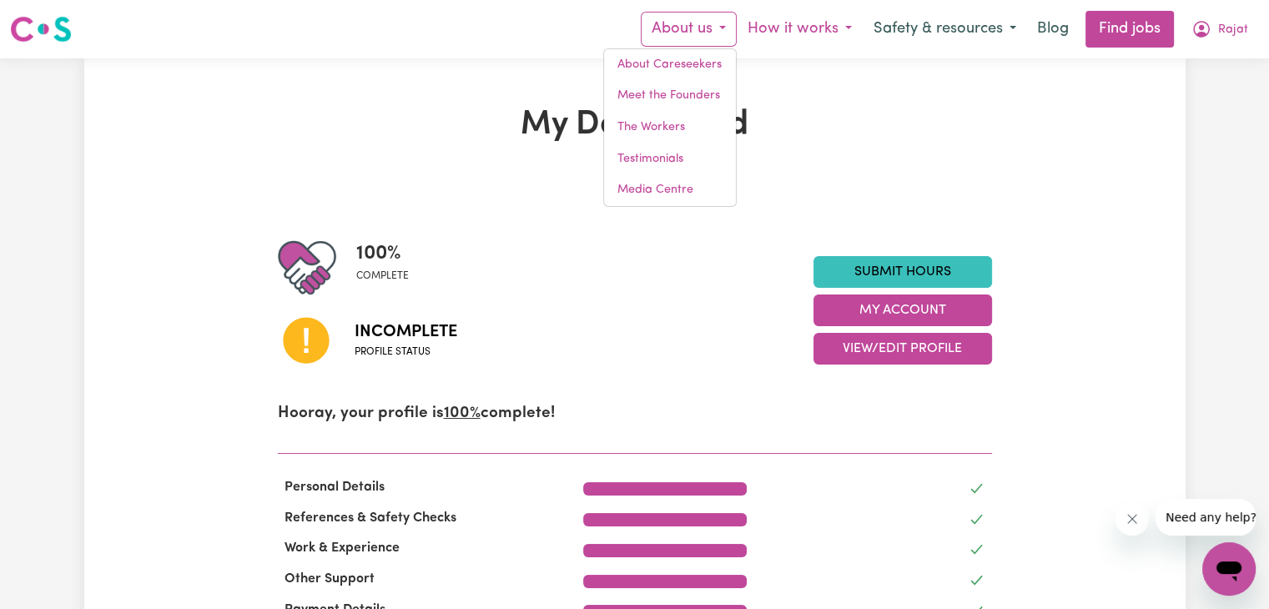
click at [777, 21] on button "How it works" at bounding box center [800, 29] width 126 height 35
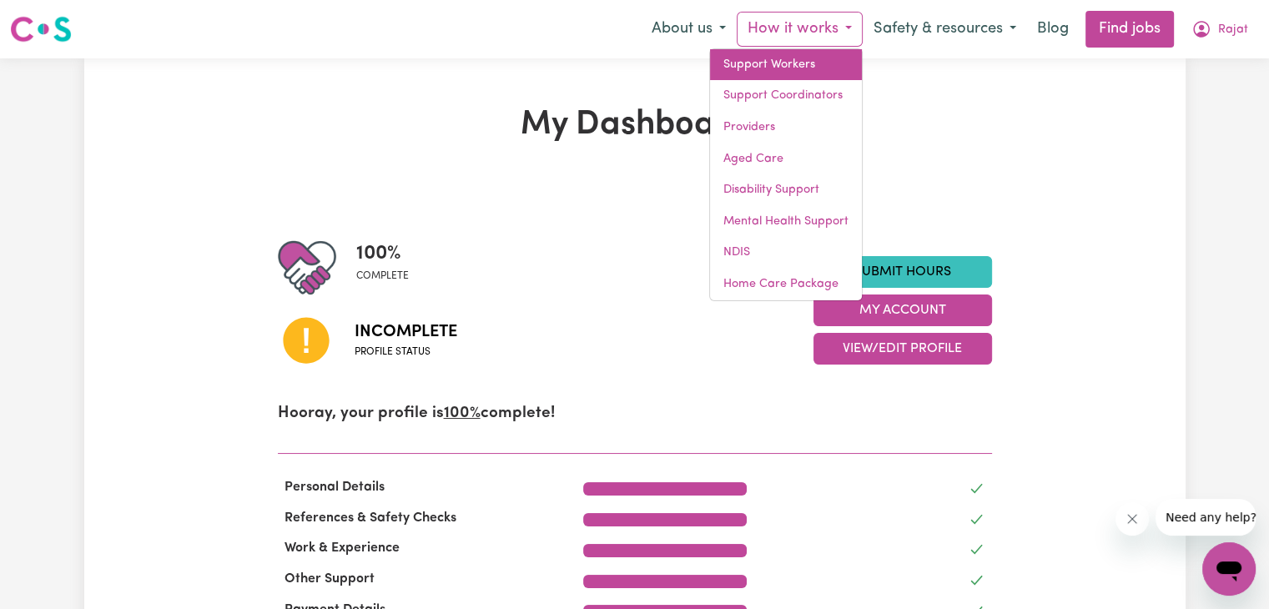
click at [788, 68] on link "Support Workers" at bounding box center [786, 65] width 152 height 32
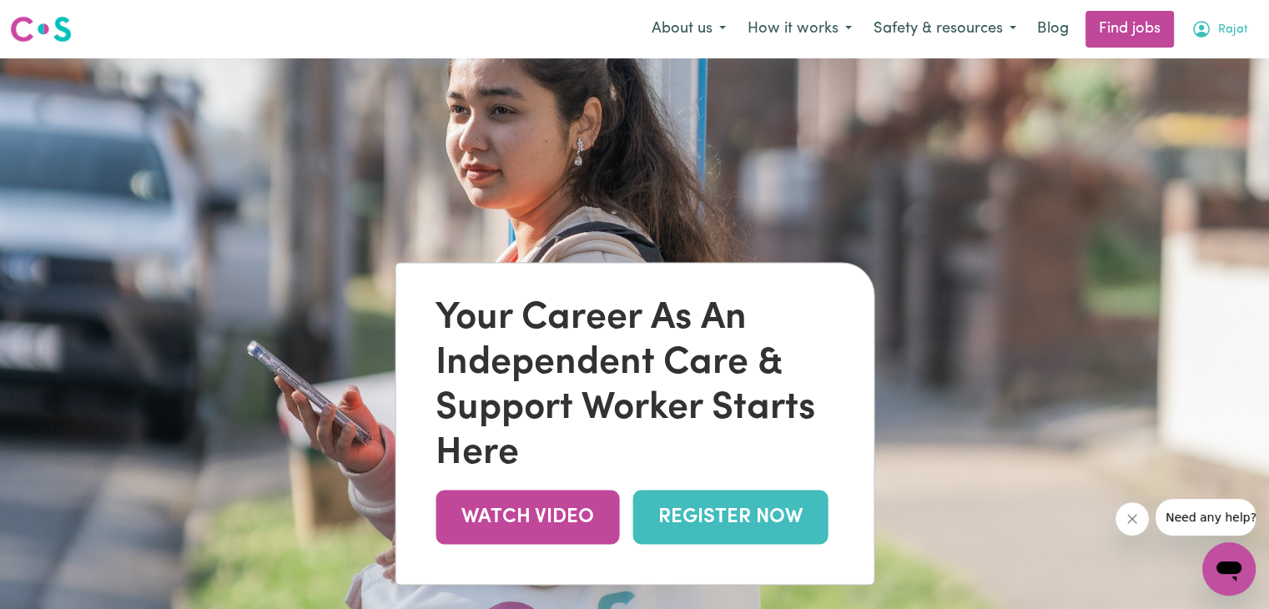
click at [1204, 28] on icon "My Account" at bounding box center [1201, 28] width 5 height 6
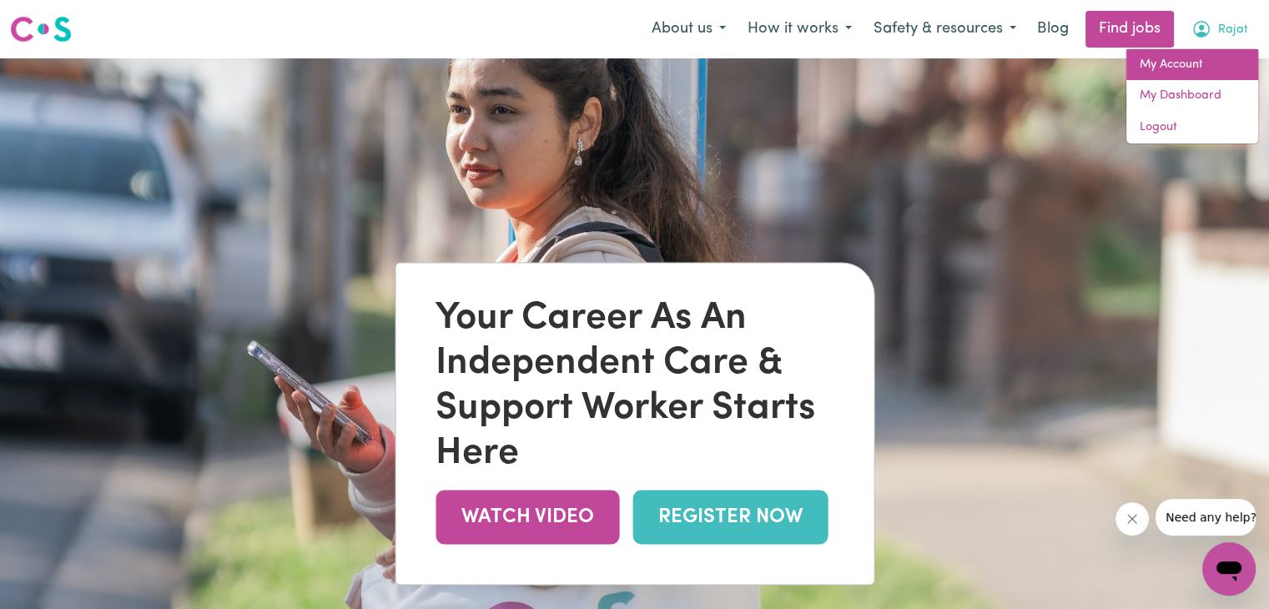
click at [1162, 51] on link "My Account" at bounding box center [1193, 65] width 132 height 32
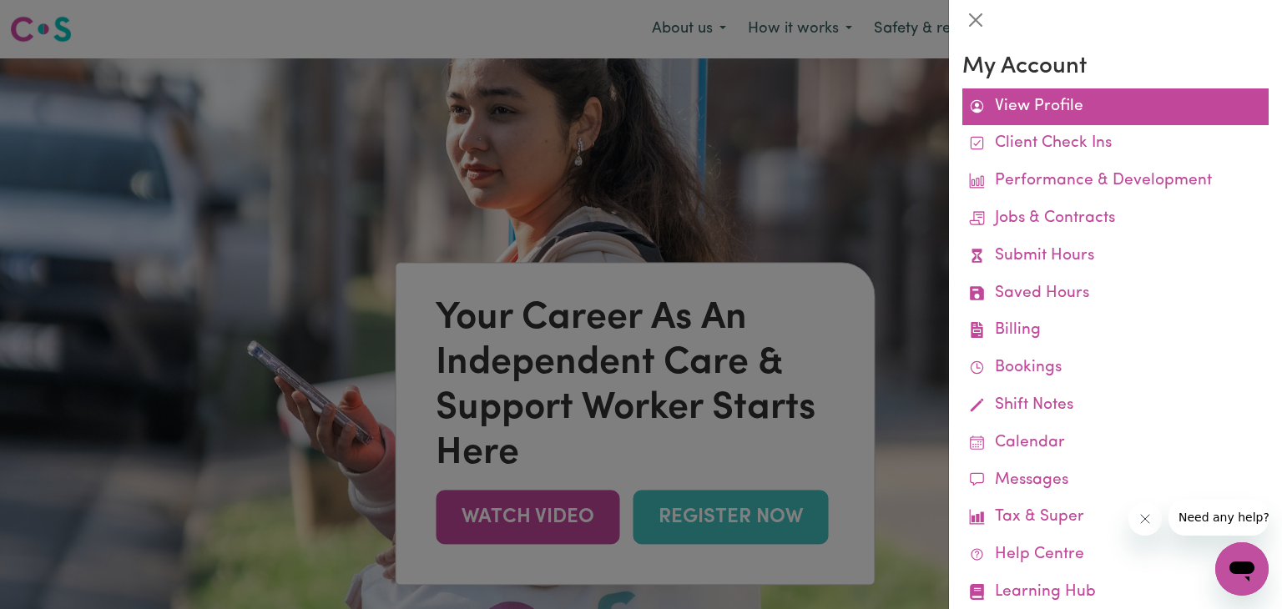
click at [1041, 117] on link "View Profile" at bounding box center [1115, 107] width 306 height 38
